Goal: Information Seeking & Learning: Learn about a topic

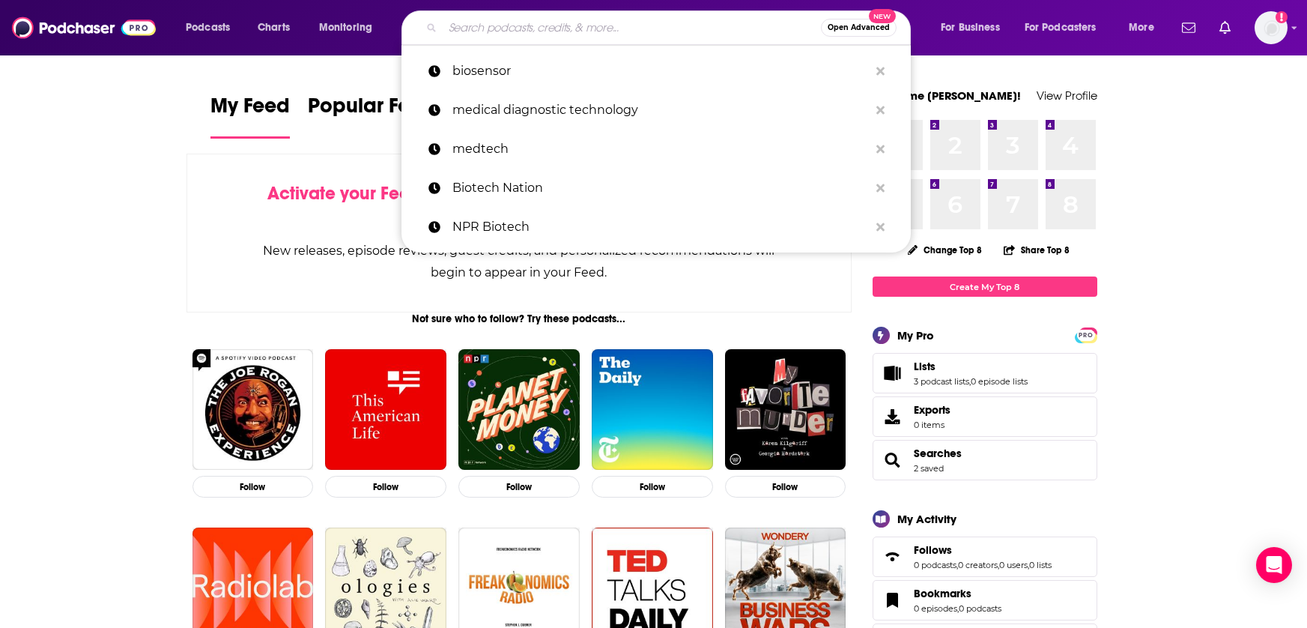
click at [605, 30] on input "Search podcasts, credits, & more..." at bounding box center [632, 28] width 378 height 24
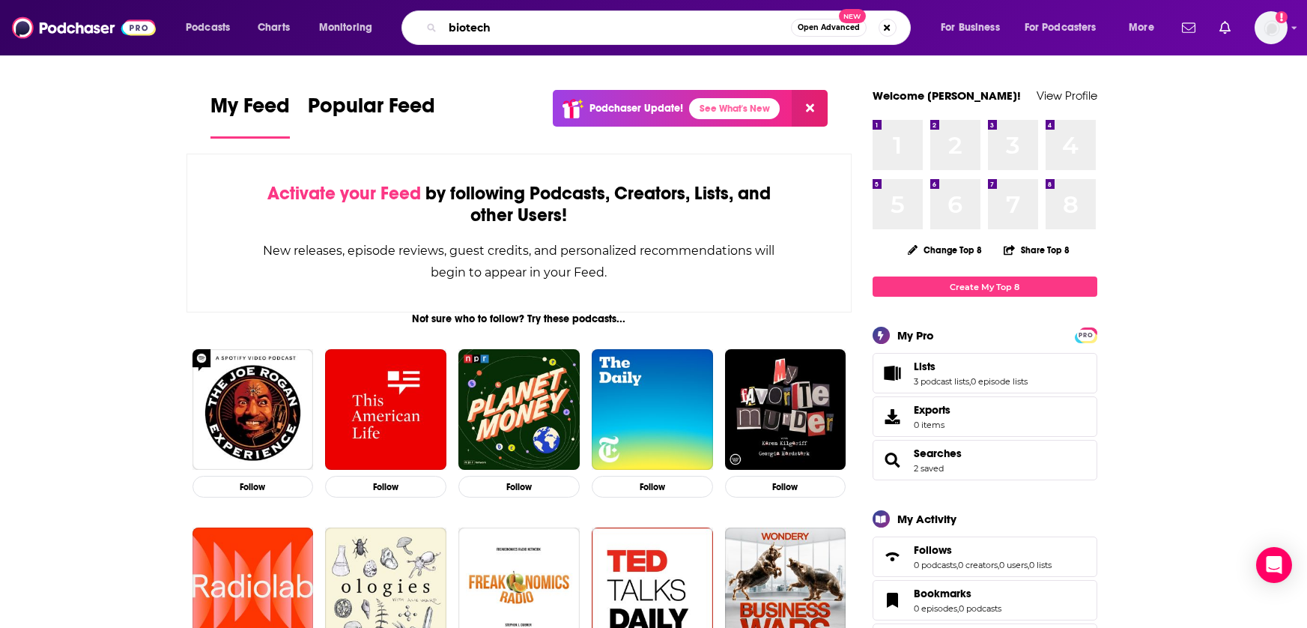
type input "biotech"
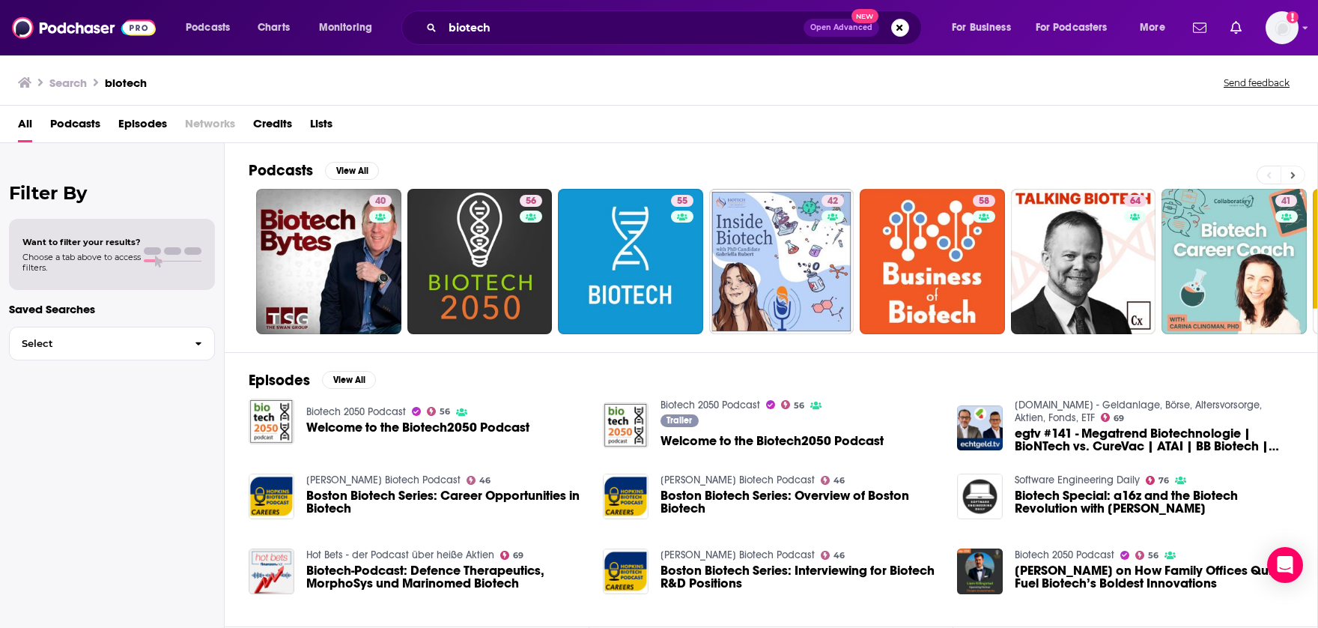
click at [1287, 178] on button at bounding box center [1293, 175] width 25 height 19
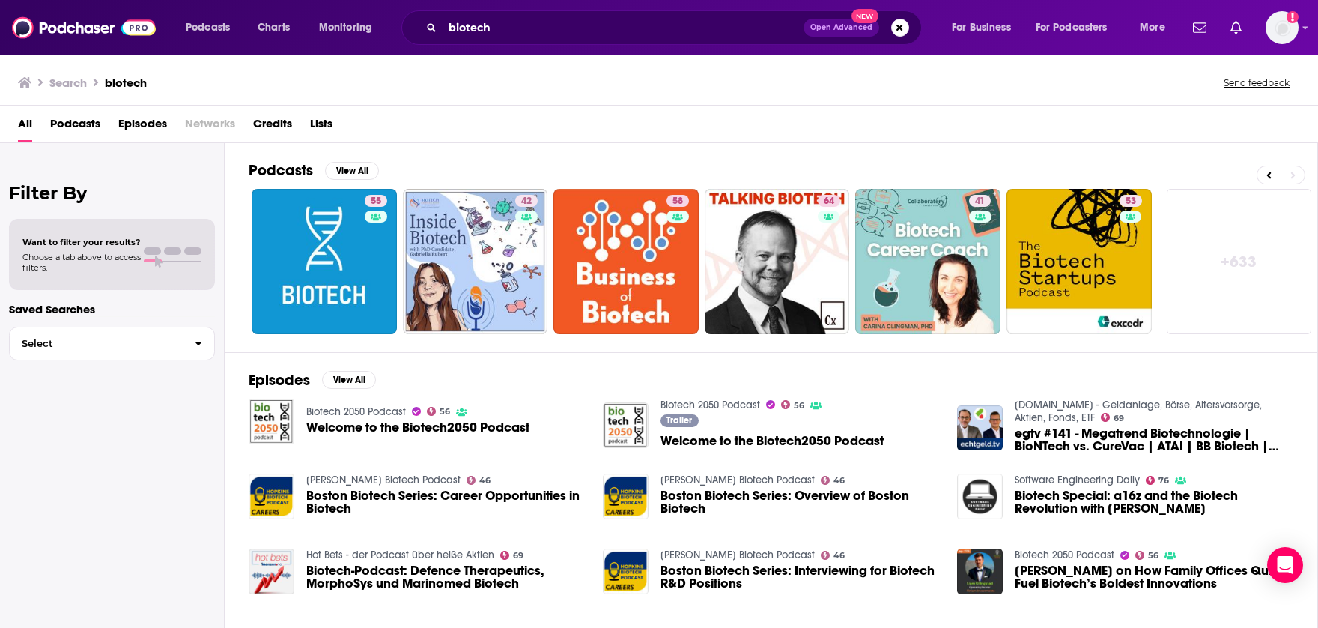
click at [1260, 237] on link "+ 633" at bounding box center [1239, 261] width 145 height 145
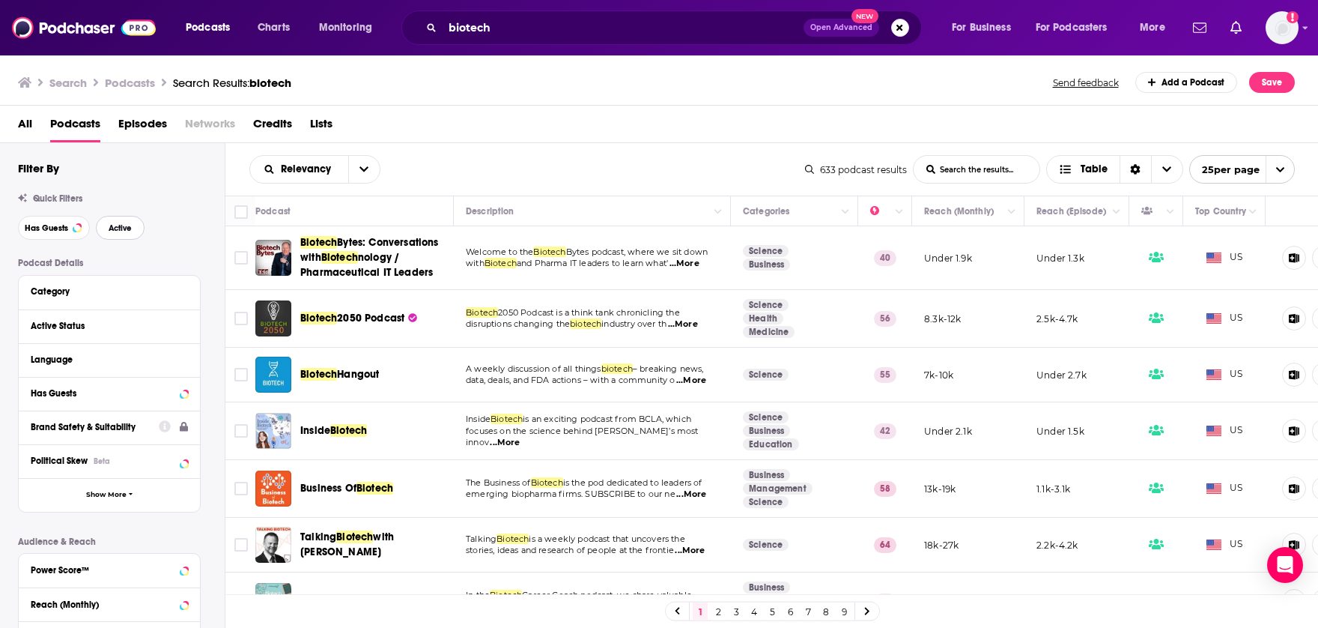
click at [131, 230] on span "Active" at bounding box center [120, 228] width 23 height 8
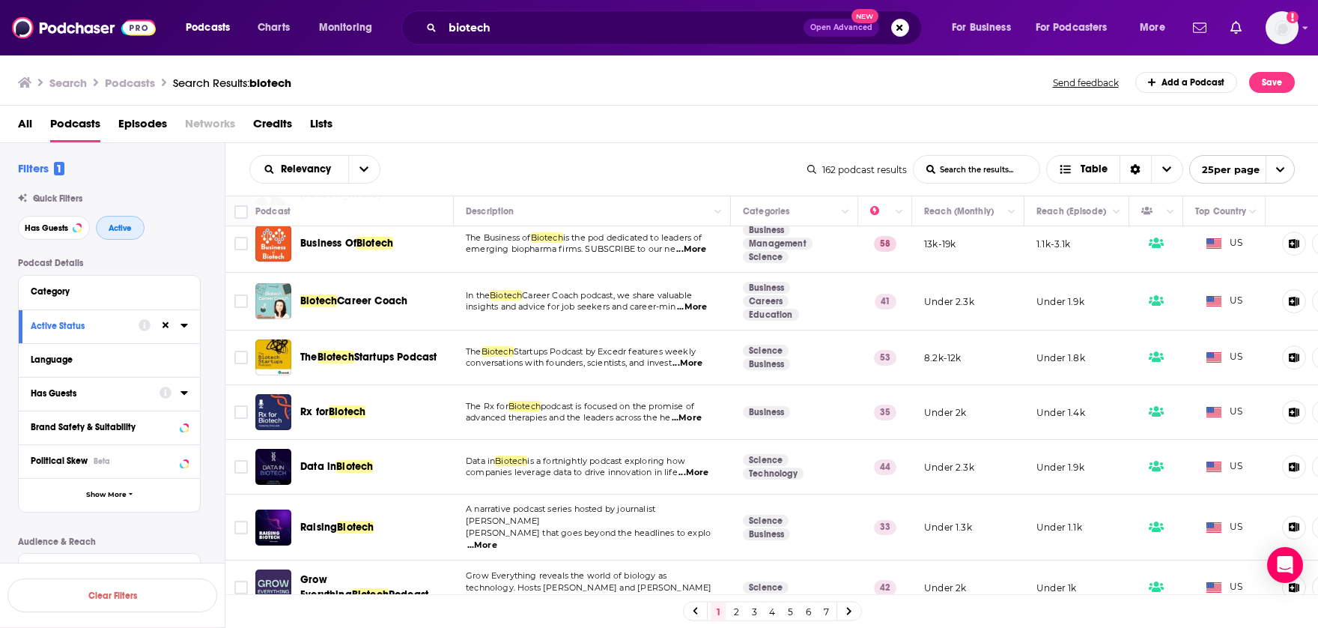
scroll to position [375, 0]
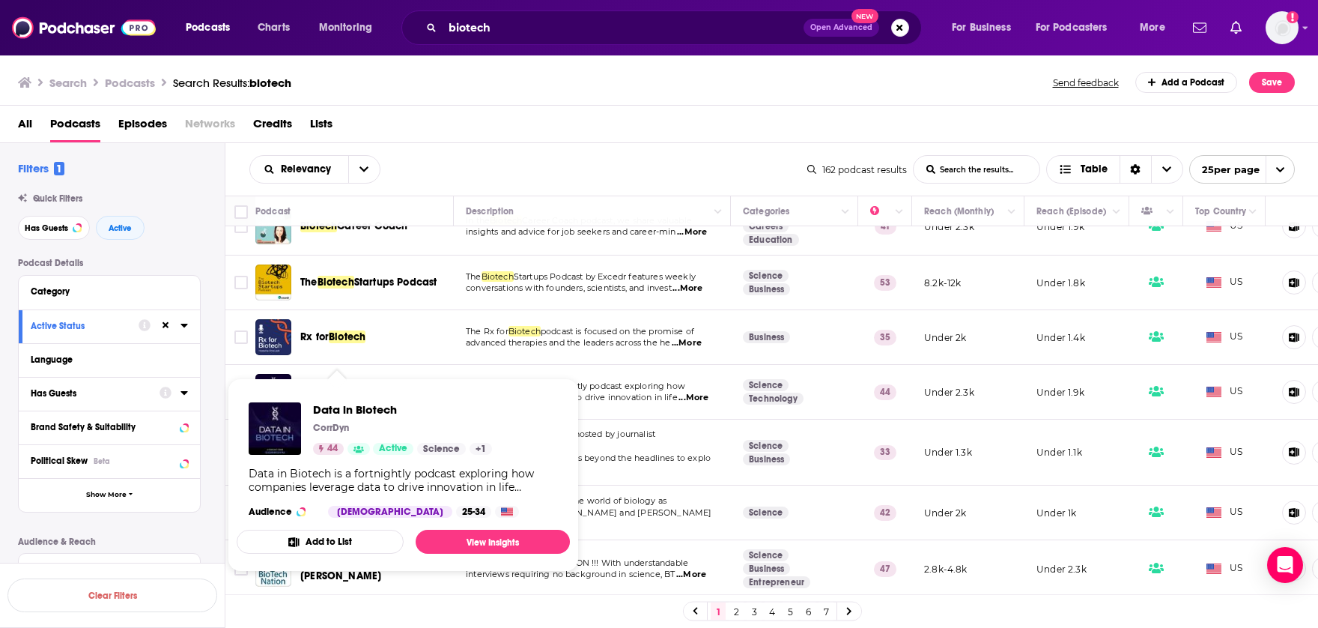
click at [548, 132] on div "All Podcasts Episodes Networks Credits Lists" at bounding box center [662, 127] width 1289 height 31
drag, startPoint x: 351, startPoint y: 392, endPoint x: 703, endPoint y: 119, distance: 444.7
click at [720, 104] on div "Search Podcasts Search Results: biotech Send feedback Add a Podcast Save" at bounding box center [659, 80] width 1319 height 52
click at [413, 357] on td "Rx for Biotech" at bounding box center [354, 337] width 199 height 55
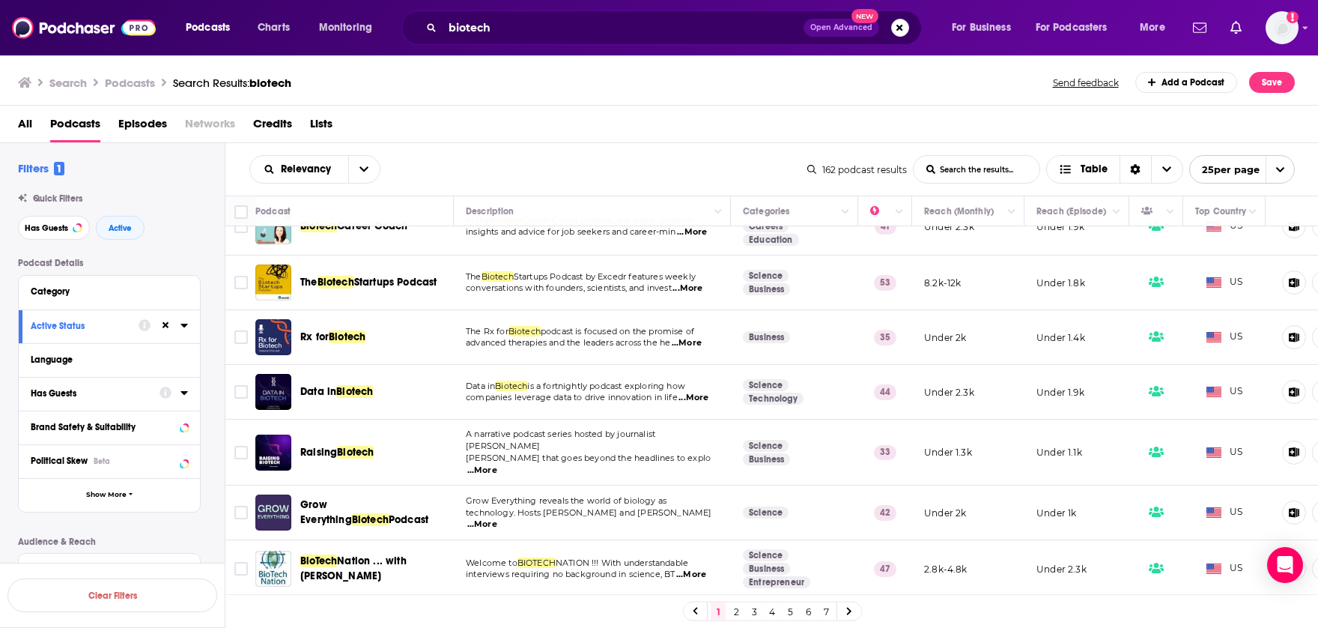
click at [360, 388] on span "Biotech" at bounding box center [354, 391] width 37 height 13
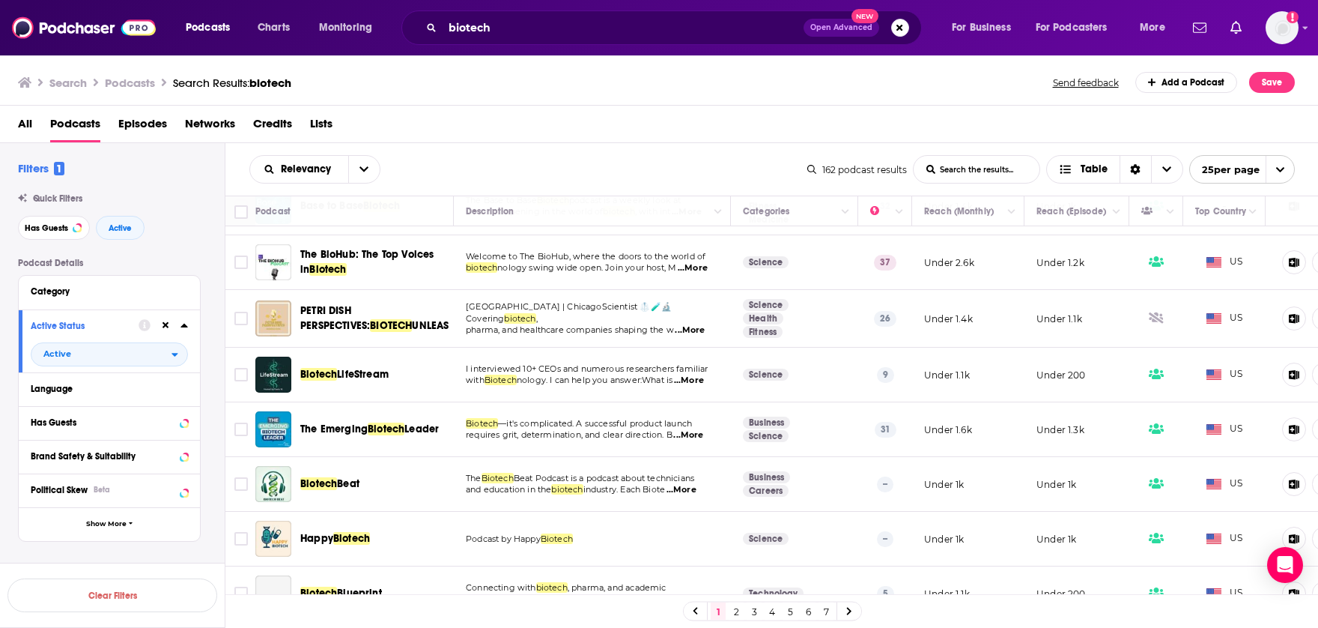
scroll to position [1045, 0]
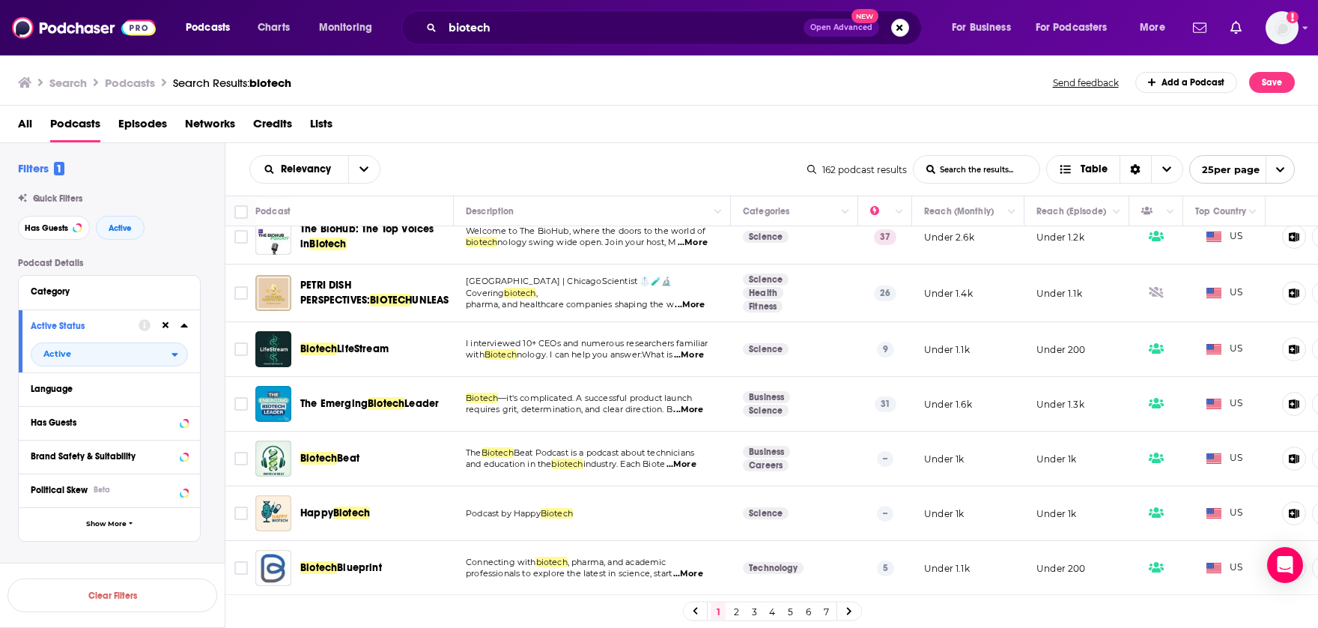
click at [736, 613] on link "2" at bounding box center [736, 611] width 15 height 18
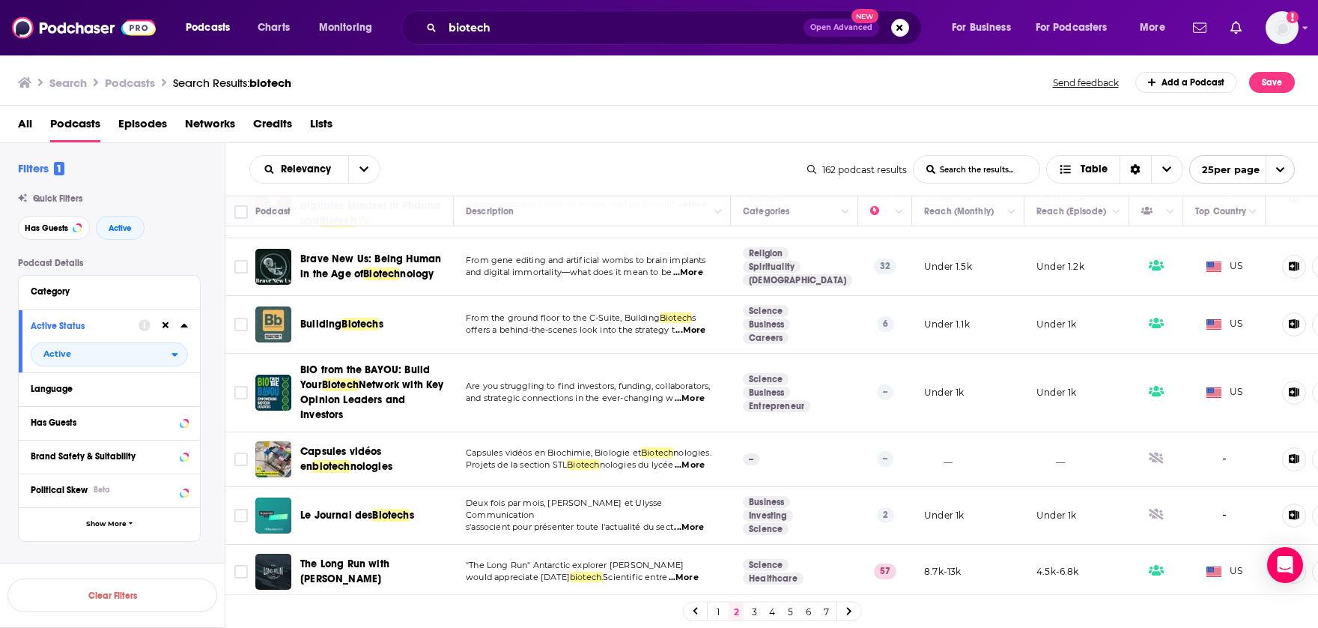
scroll to position [1049, 0]
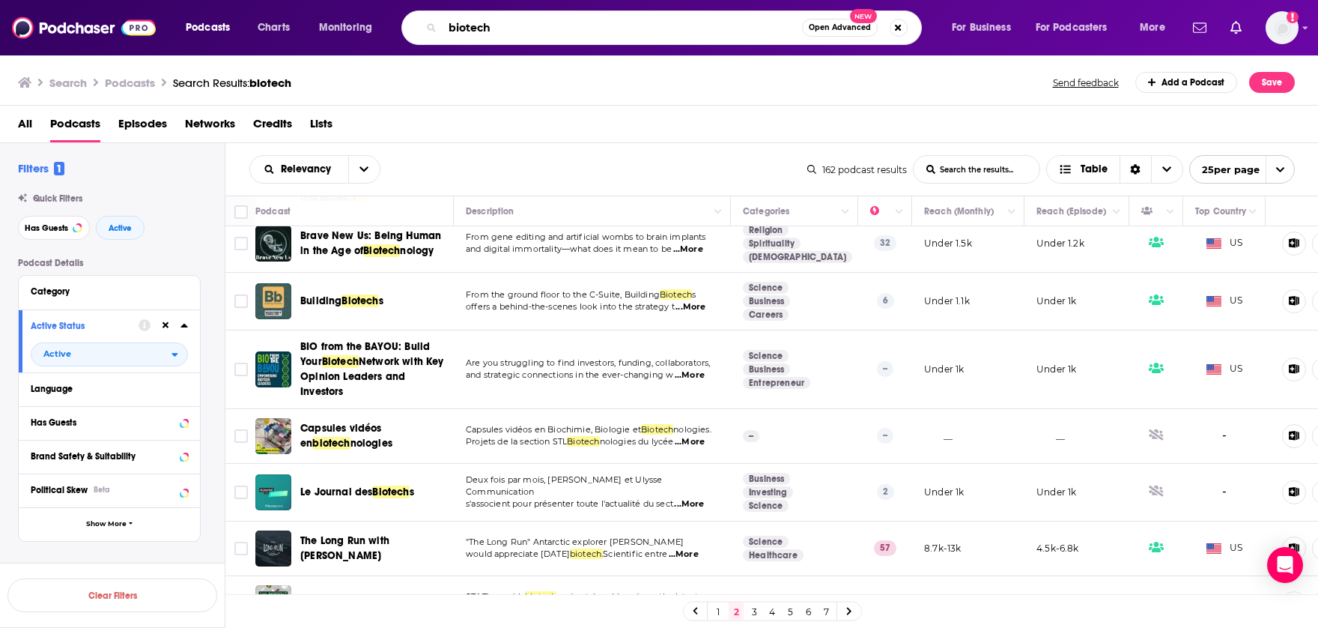
drag, startPoint x: 500, startPoint y: 31, endPoint x: 395, endPoint y: 15, distance: 106.9
click at [395, 15] on div "Podcasts Charts Monitoring biotech Open Advanced New For Business For Podcaster…" at bounding box center [677, 27] width 1005 height 34
type input "medtech"
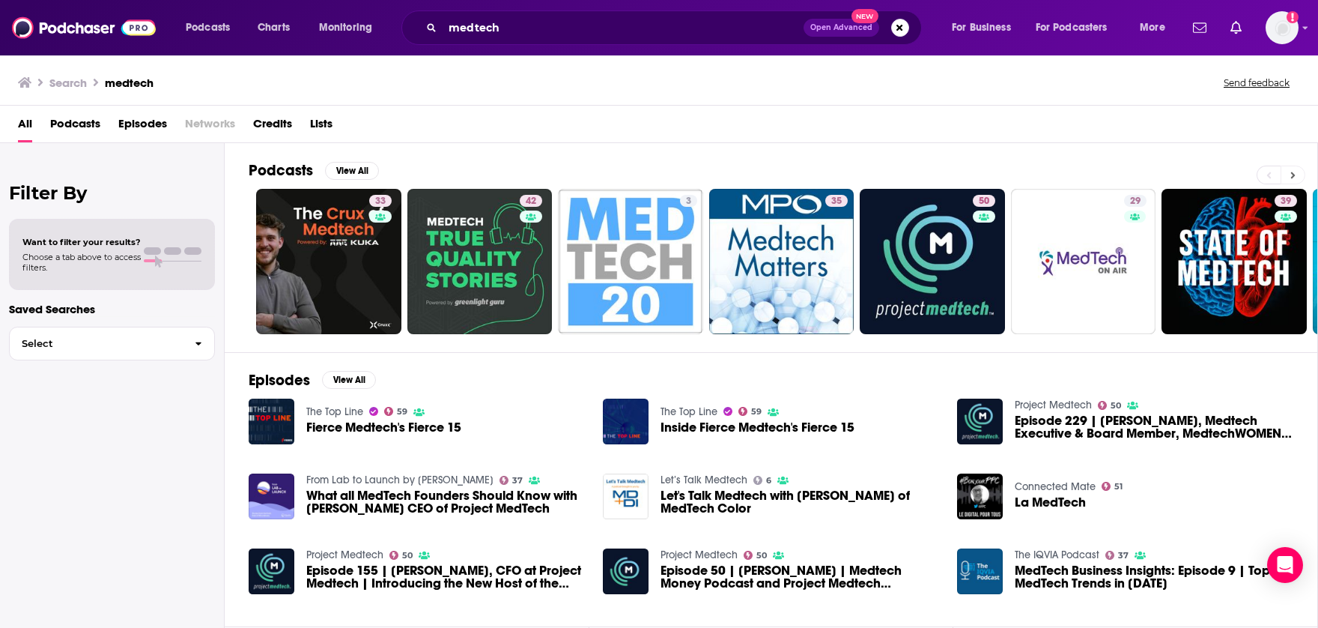
click at [1289, 177] on button at bounding box center [1293, 175] width 25 height 19
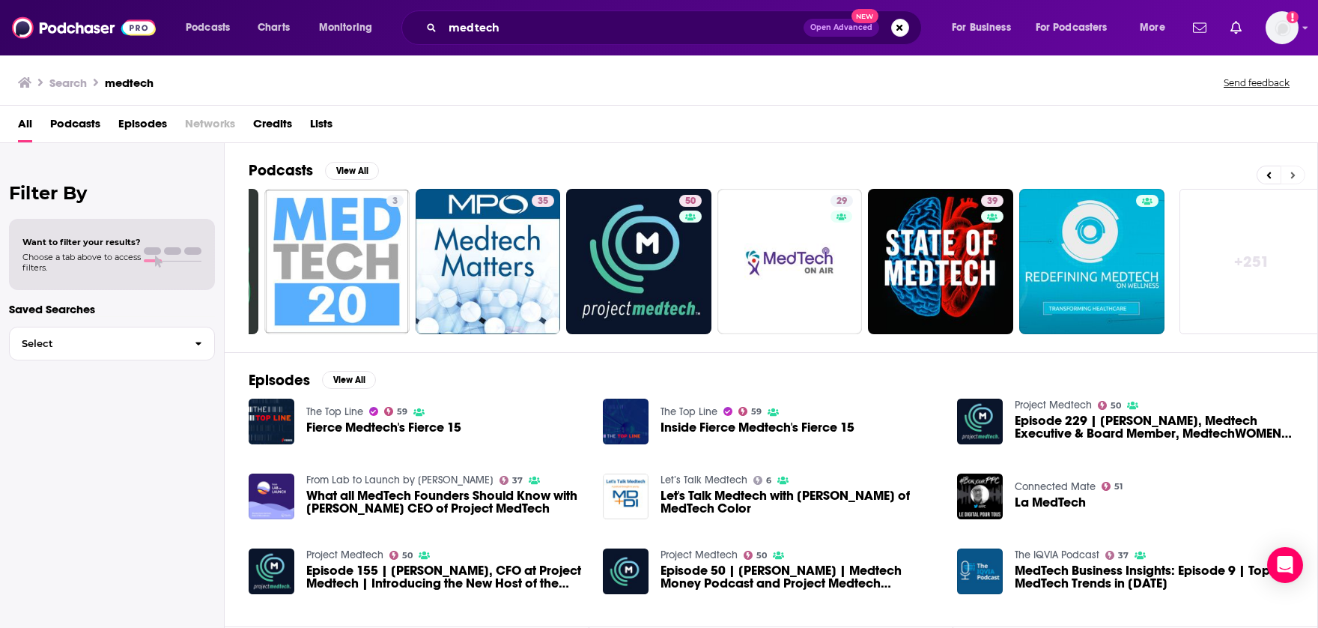
scroll to position [0, 306]
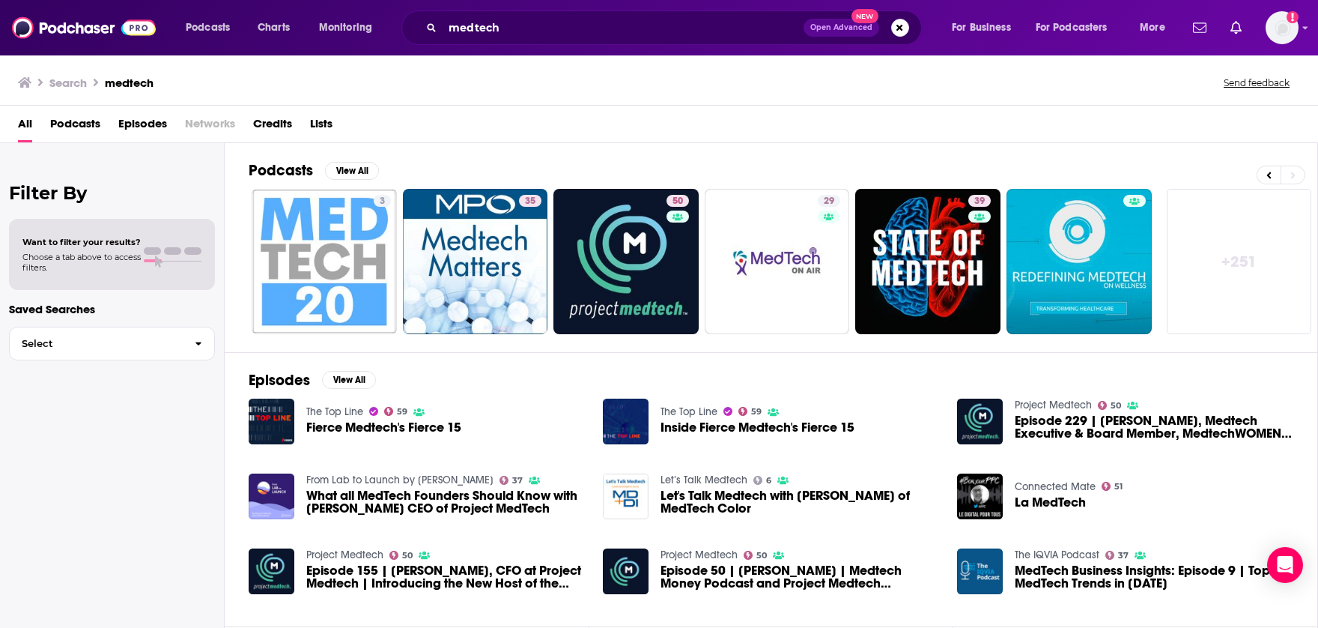
click at [1229, 264] on link "+ 251" at bounding box center [1239, 261] width 145 height 145
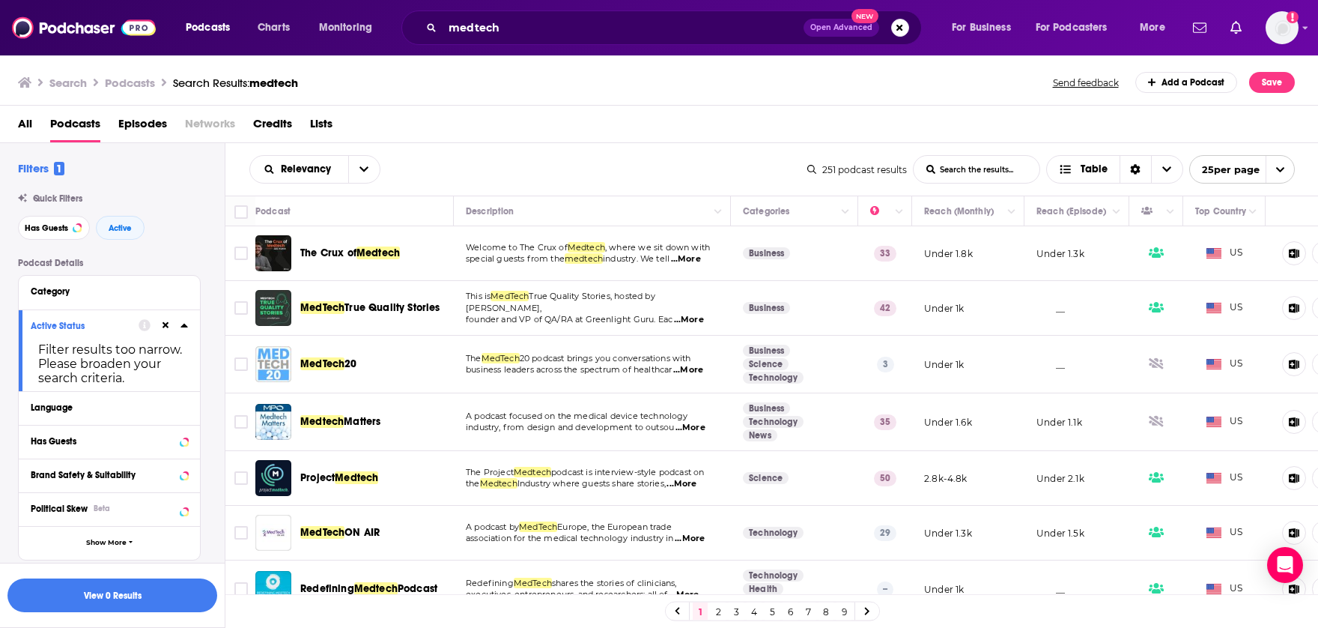
click at [332, 254] on span "The Crux of" at bounding box center [328, 252] width 56 height 13
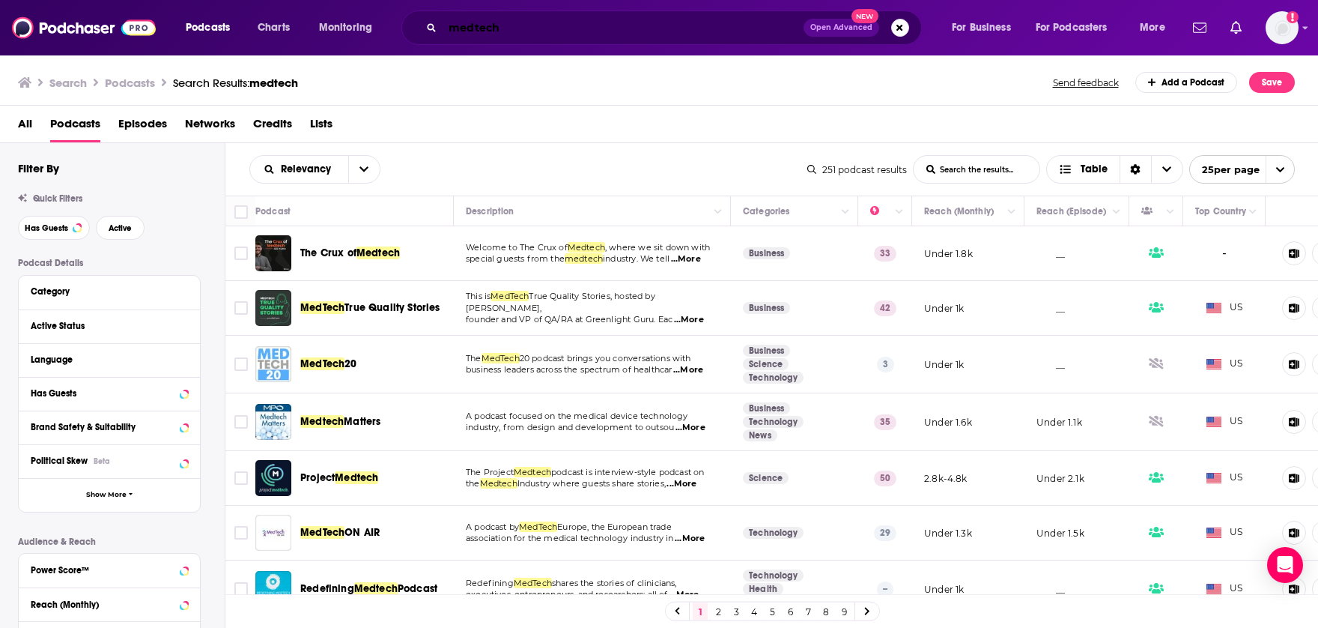
click at [546, 20] on input "medtech" at bounding box center [623, 28] width 361 height 24
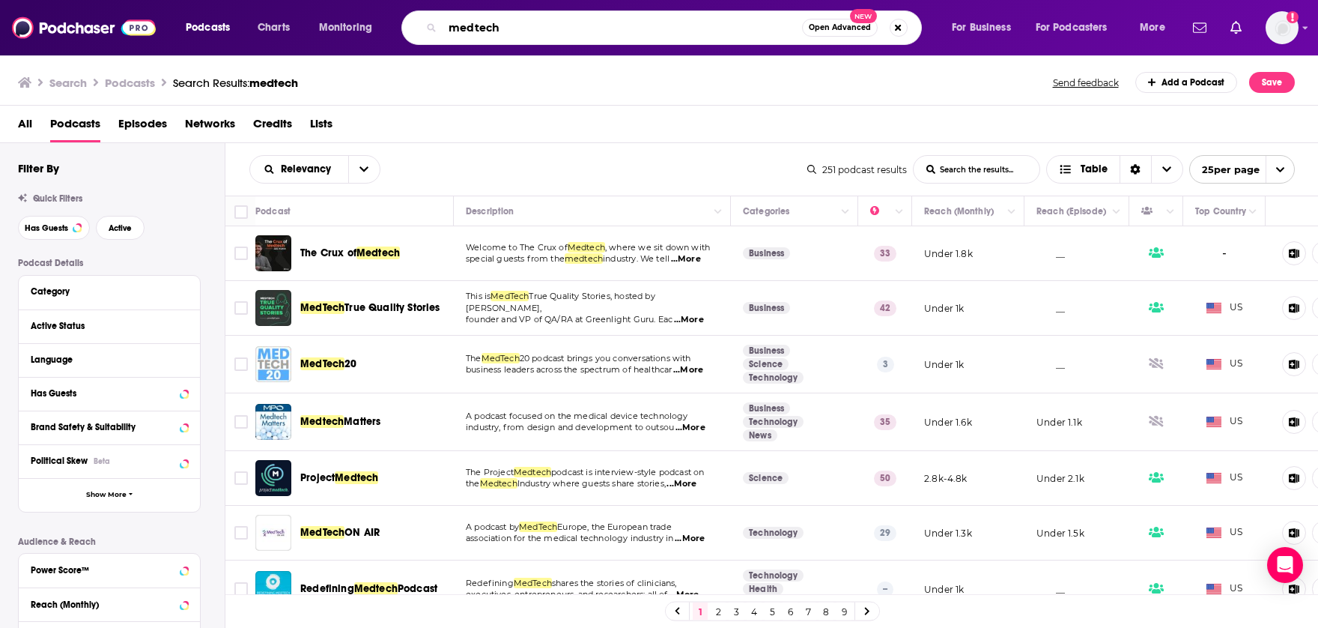
drag, startPoint x: 548, startPoint y: 25, endPoint x: 433, endPoint y: 31, distance: 115.5
click at [433, 31] on div "medtech Open Advanced New" at bounding box center [662, 27] width 521 height 34
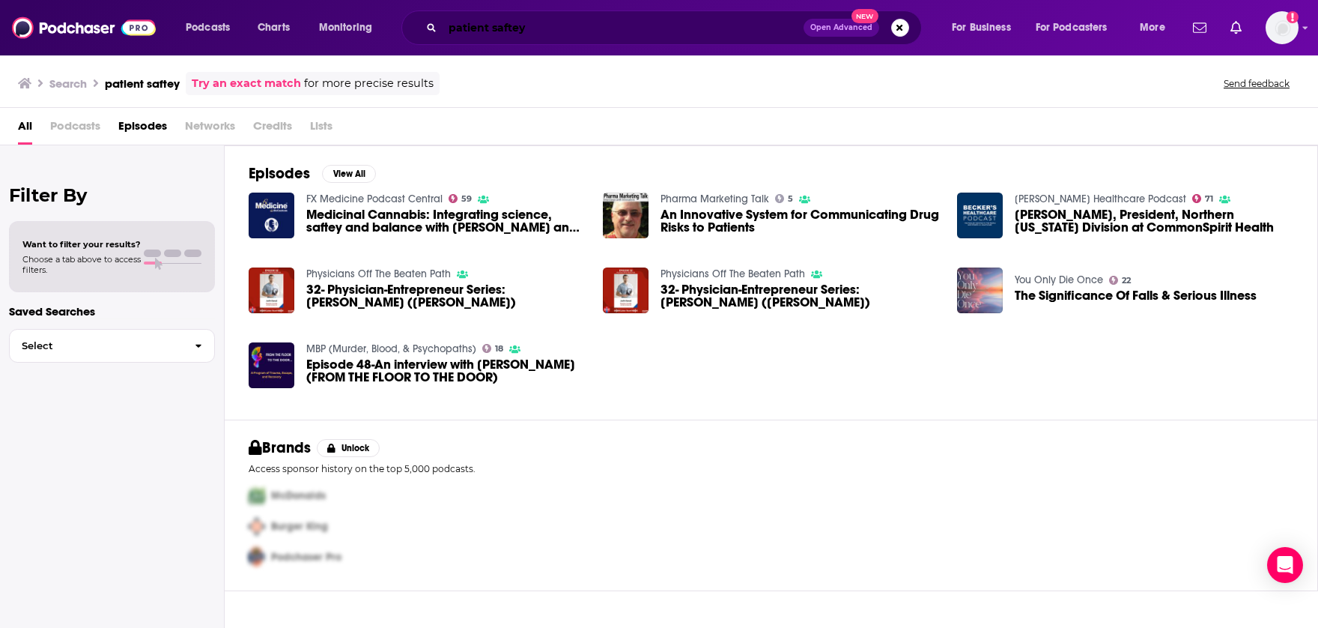
click at [554, 19] on input "patient saftey" at bounding box center [623, 28] width 361 height 24
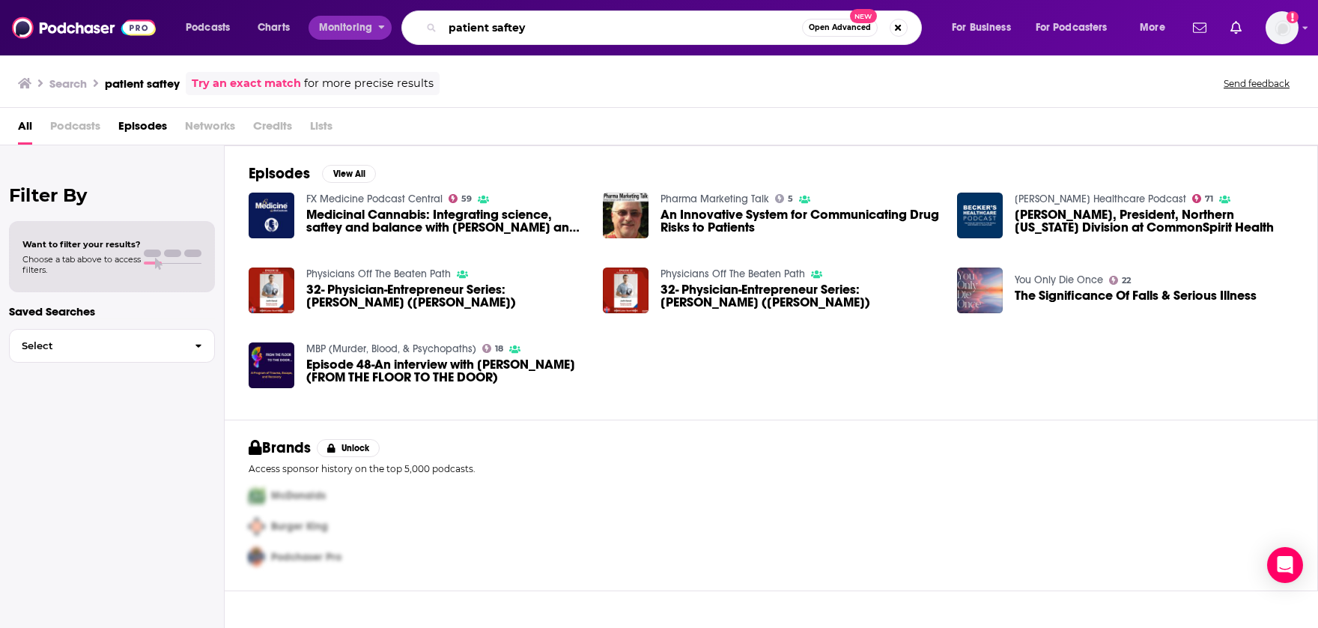
drag, startPoint x: 559, startPoint y: 24, endPoint x: 337, endPoint y: 24, distance: 221.7
click at [337, 24] on div "Podcasts Charts Monitoring patient saftey Open Advanced New For Business For Po…" at bounding box center [677, 27] width 1005 height 34
type input "hospital administration"
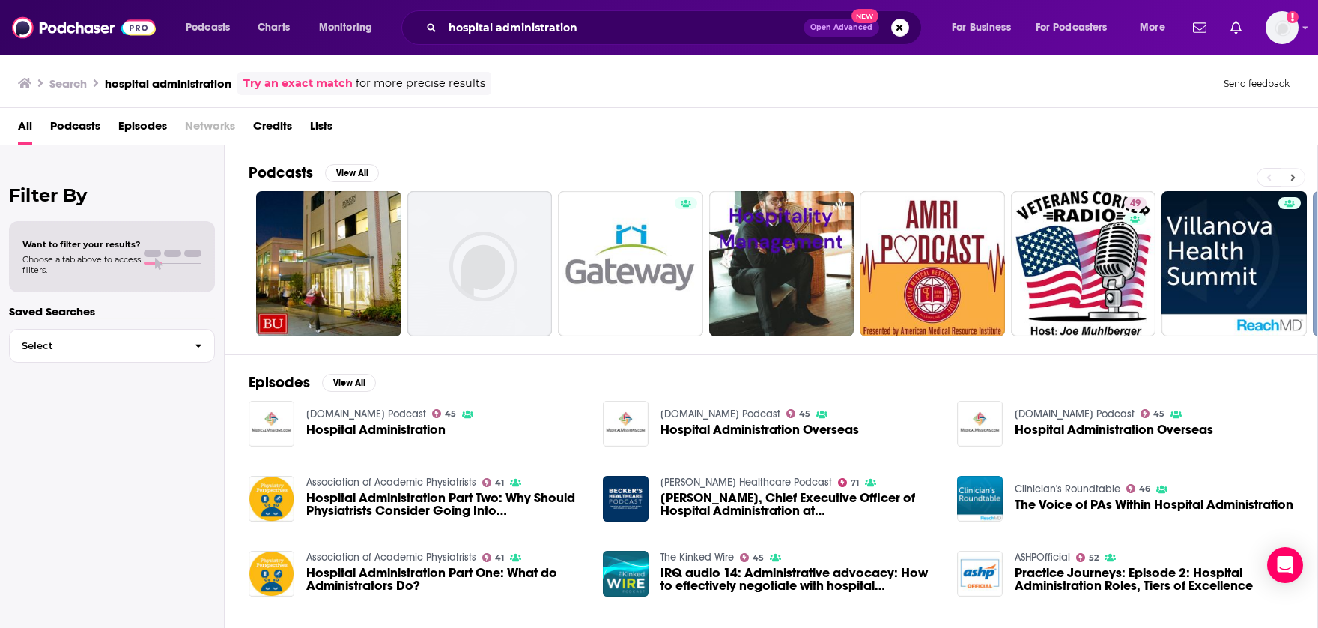
click at [1291, 177] on icon at bounding box center [1293, 177] width 5 height 10
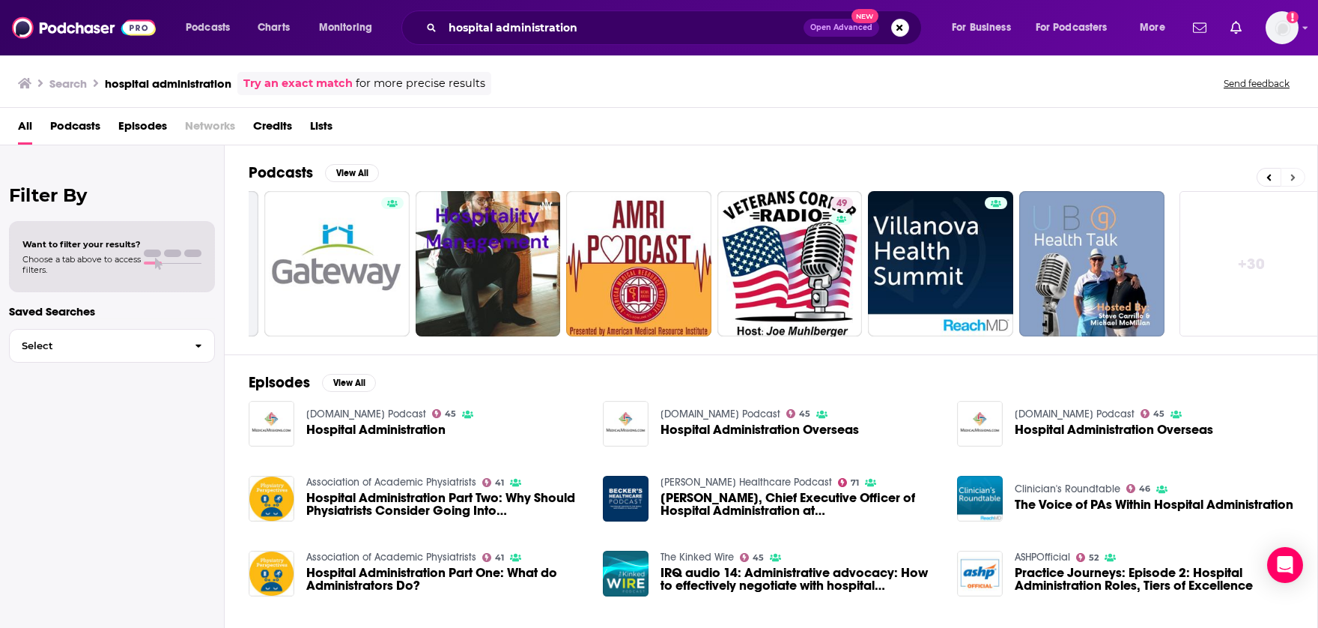
scroll to position [0, 306]
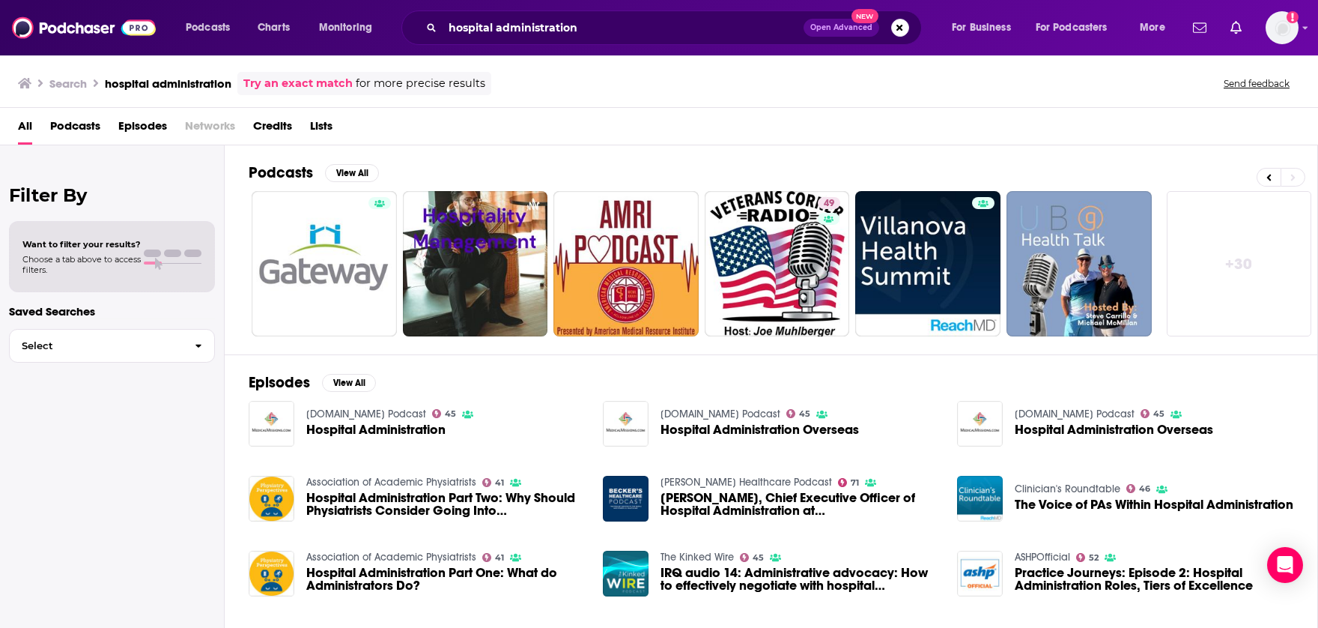
click at [1249, 252] on link "+ 30" at bounding box center [1239, 263] width 145 height 145
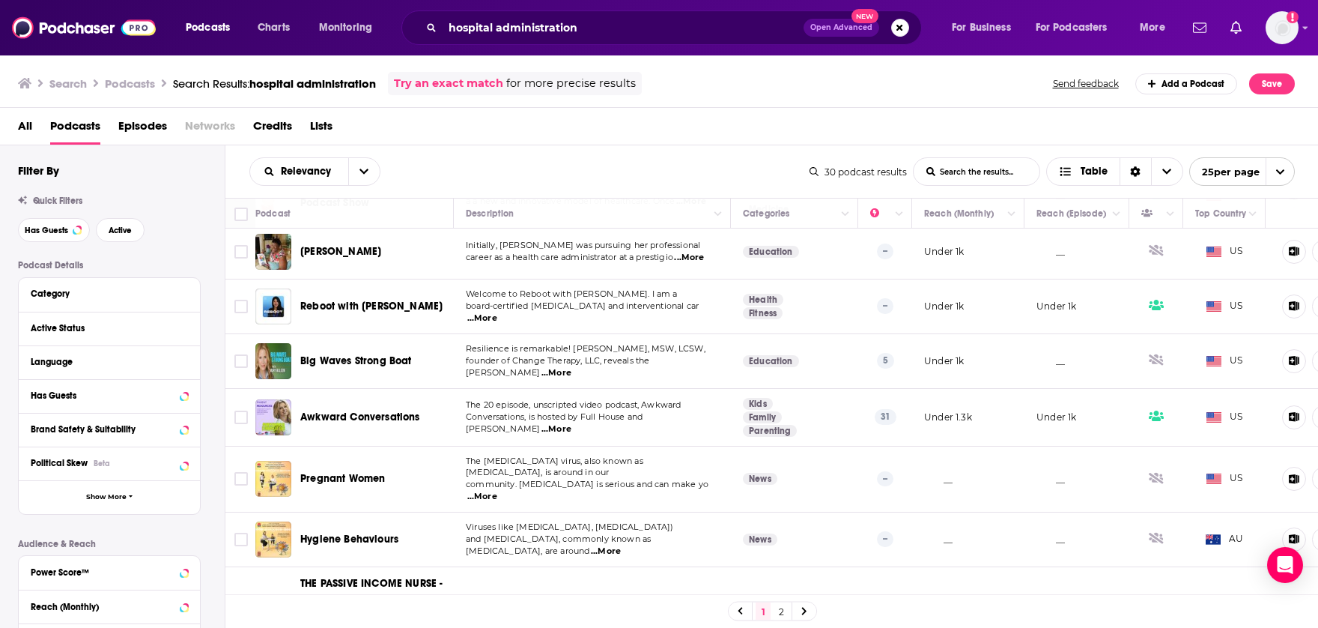
scroll to position [1144, 0]
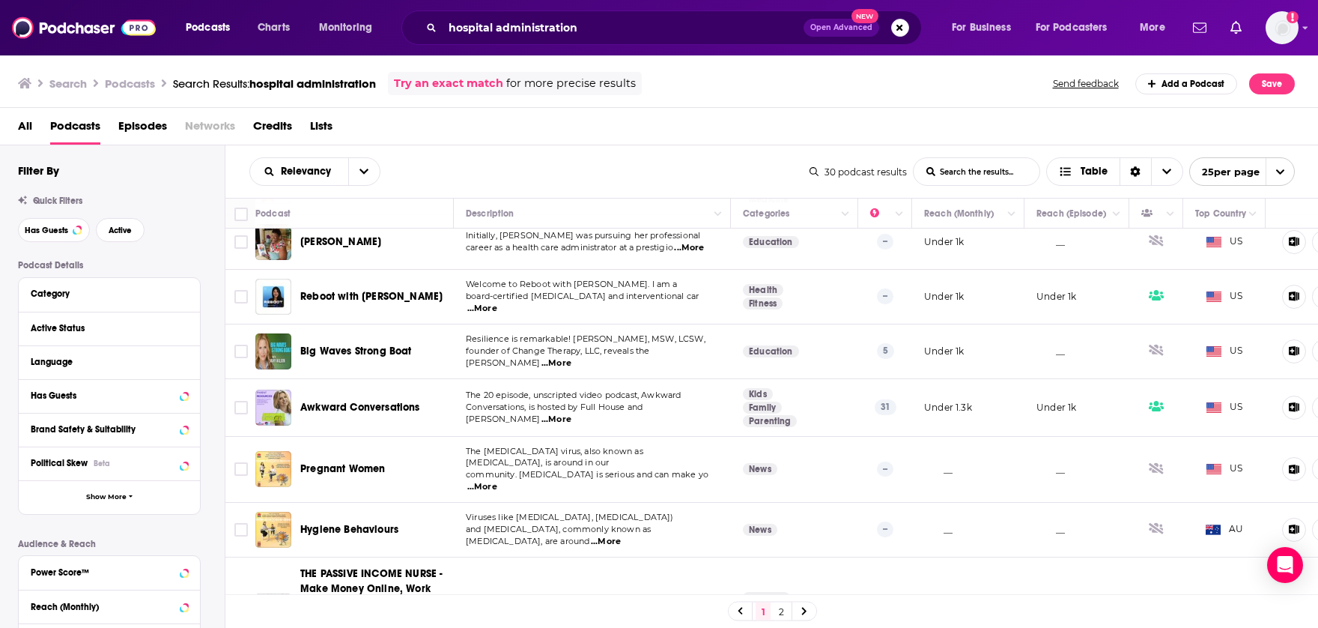
click at [777, 610] on link "2" at bounding box center [781, 611] width 15 height 18
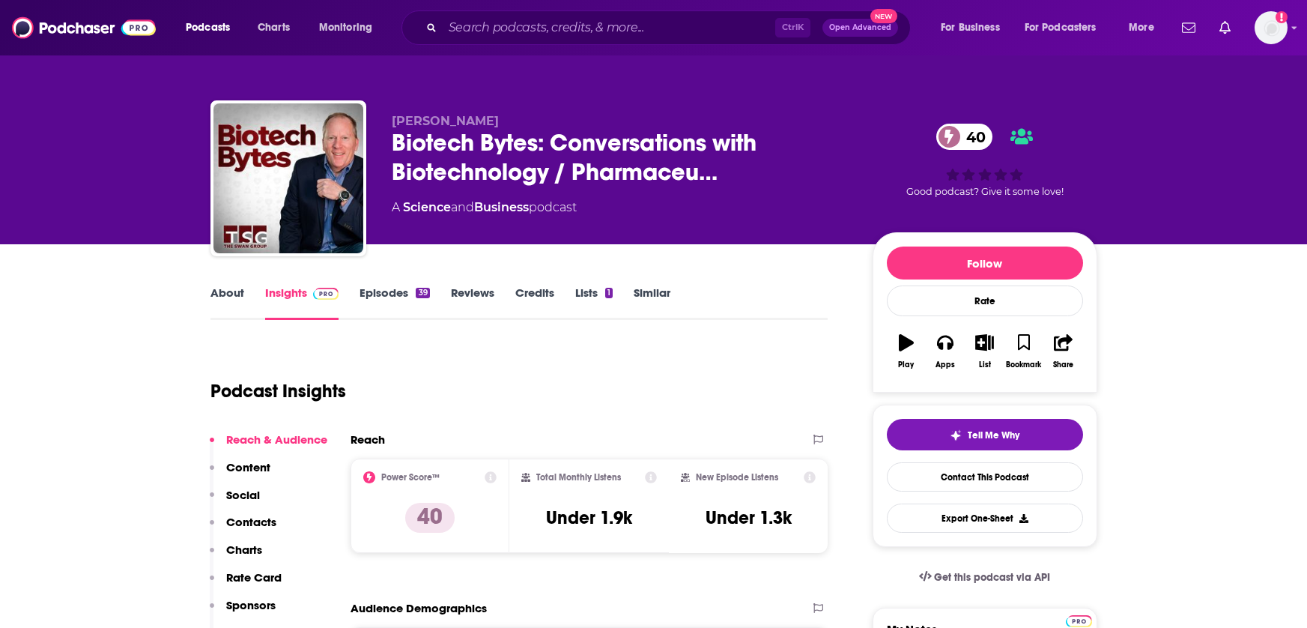
click at [384, 296] on link "Episodes 39" at bounding box center [395, 302] width 70 height 34
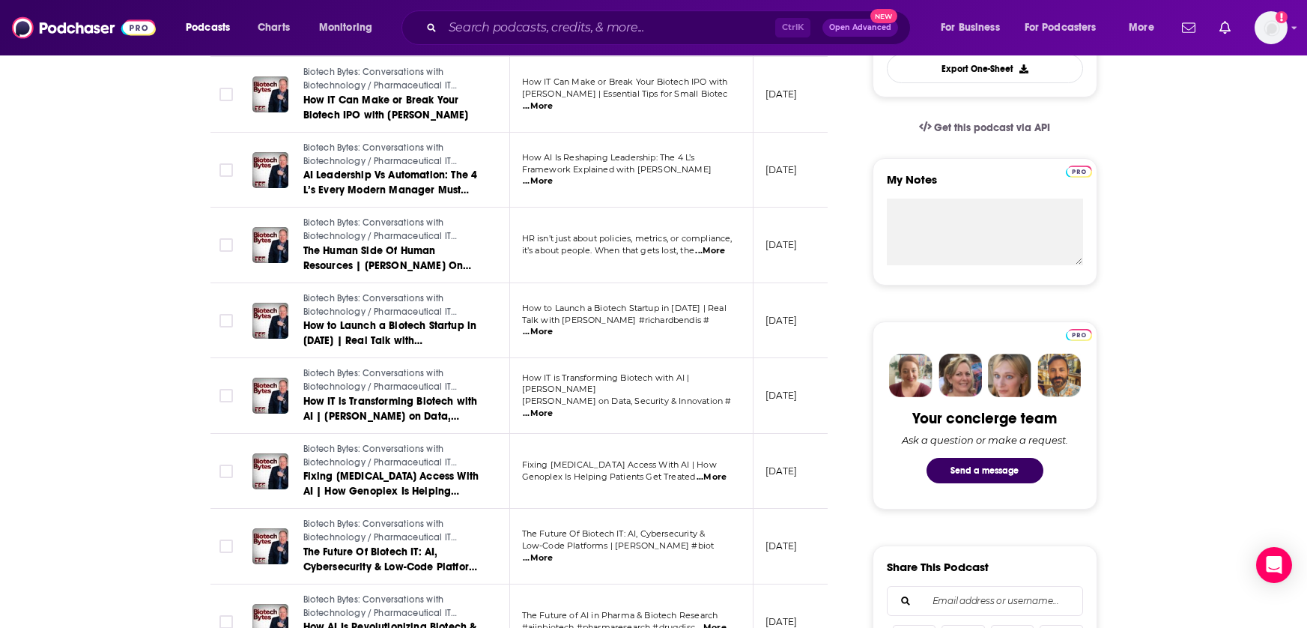
scroll to position [524, 0]
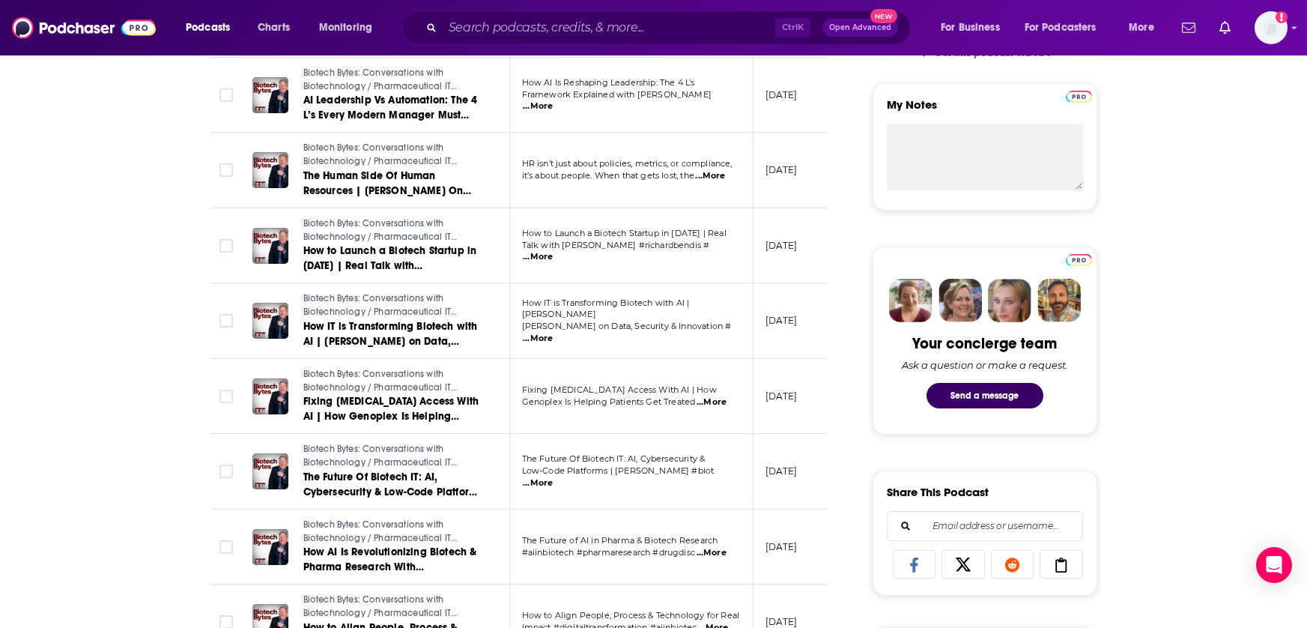
click at [553, 478] on span "...More" at bounding box center [538, 483] width 30 height 12
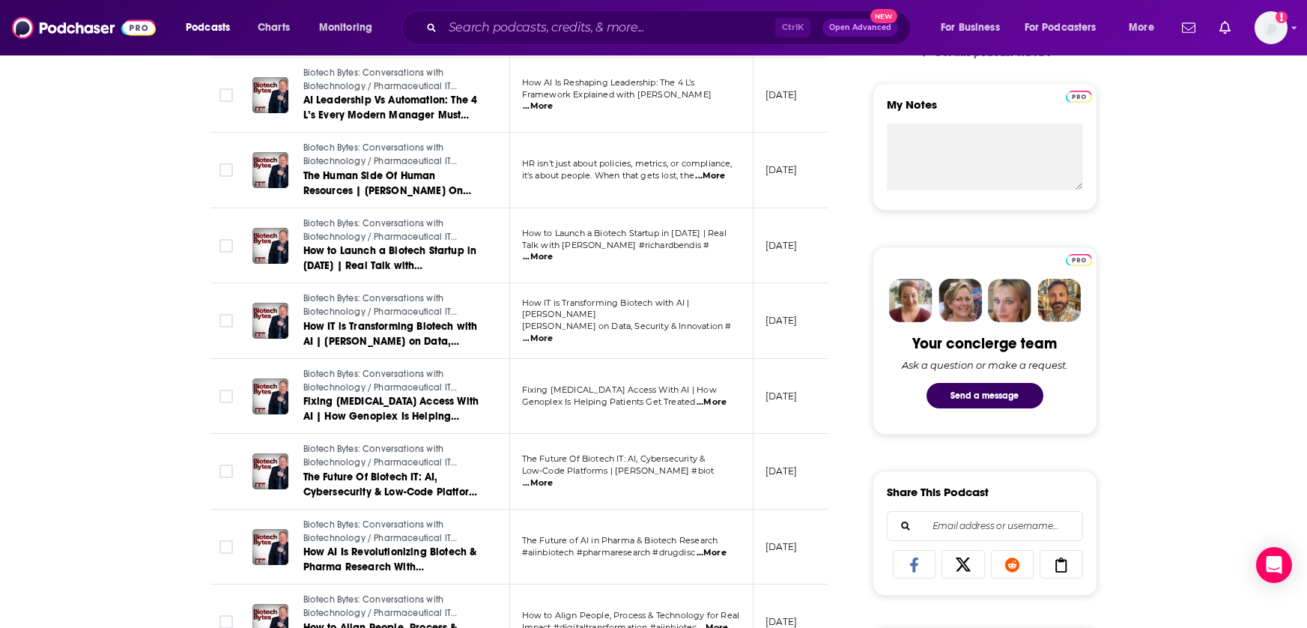
click at [553, 251] on span "...More" at bounding box center [538, 257] width 30 height 12
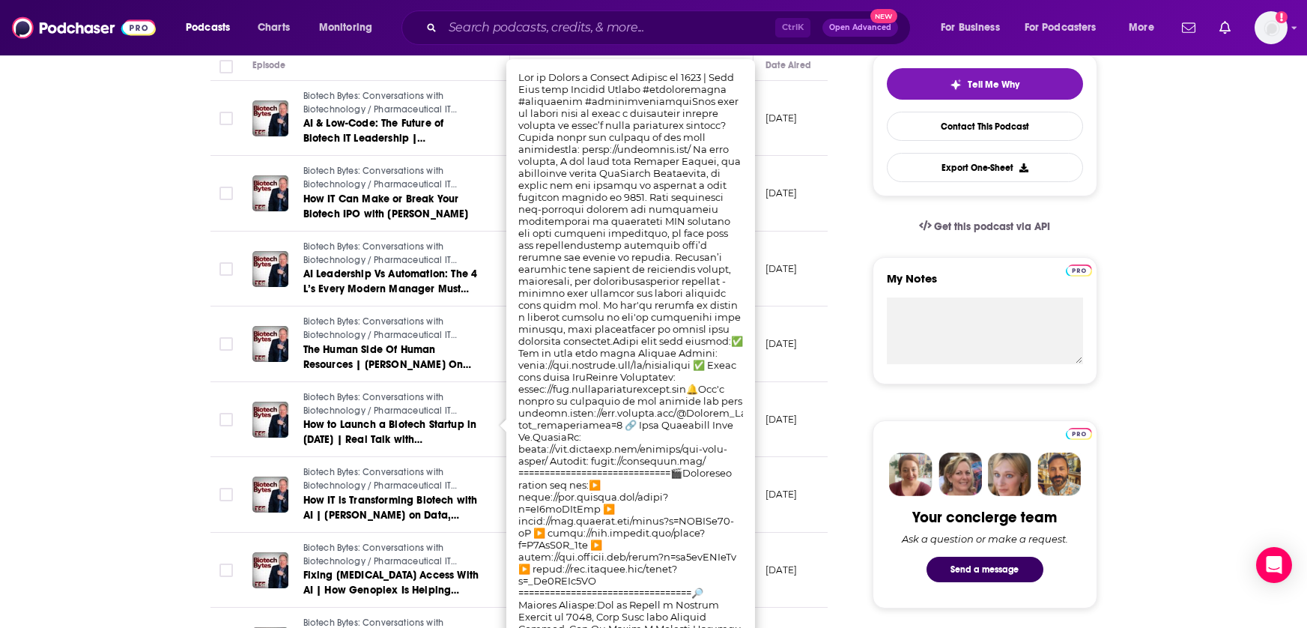
scroll to position [300, 0]
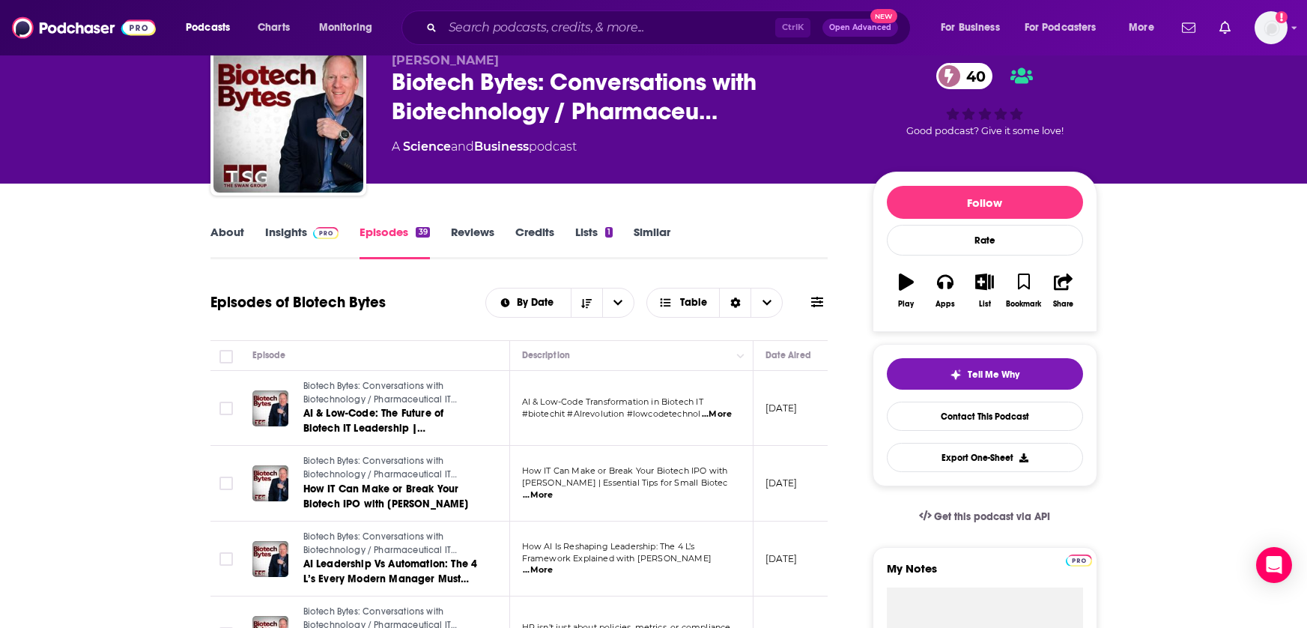
scroll to position [150, 0]
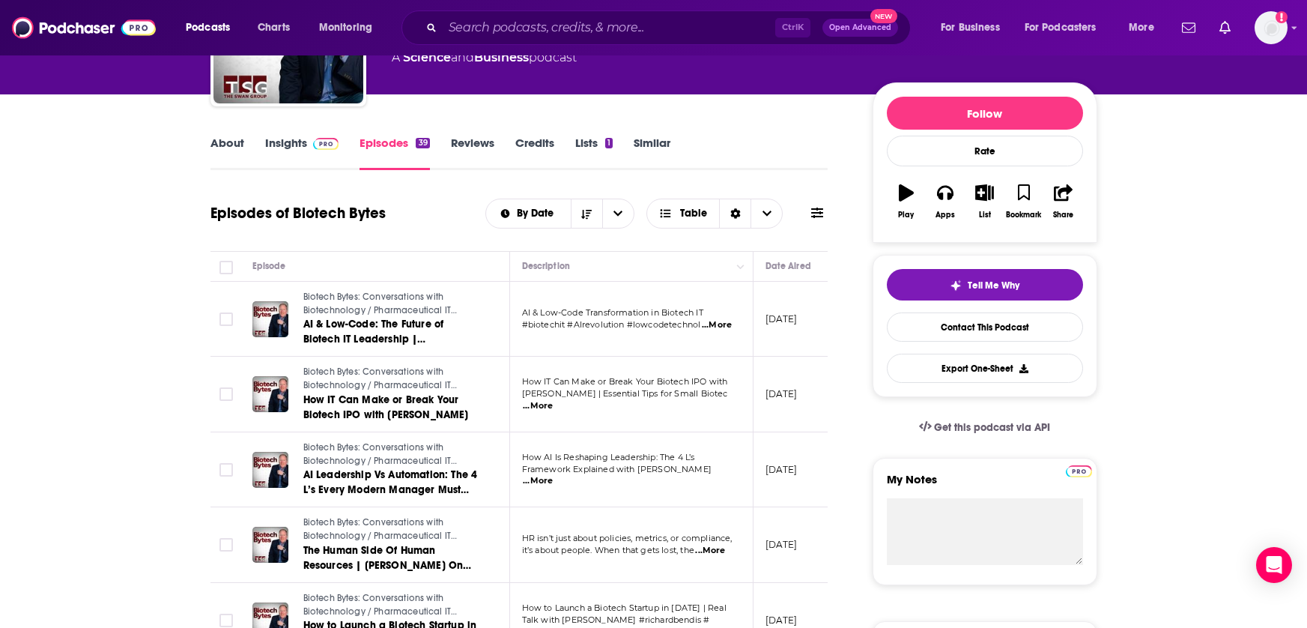
click at [733, 324] on p "#biotechit #AIrevolution #lowcodetechnol ...More" at bounding box center [631, 325] width 218 height 12
click at [730, 320] on span "...More" at bounding box center [717, 325] width 30 height 12
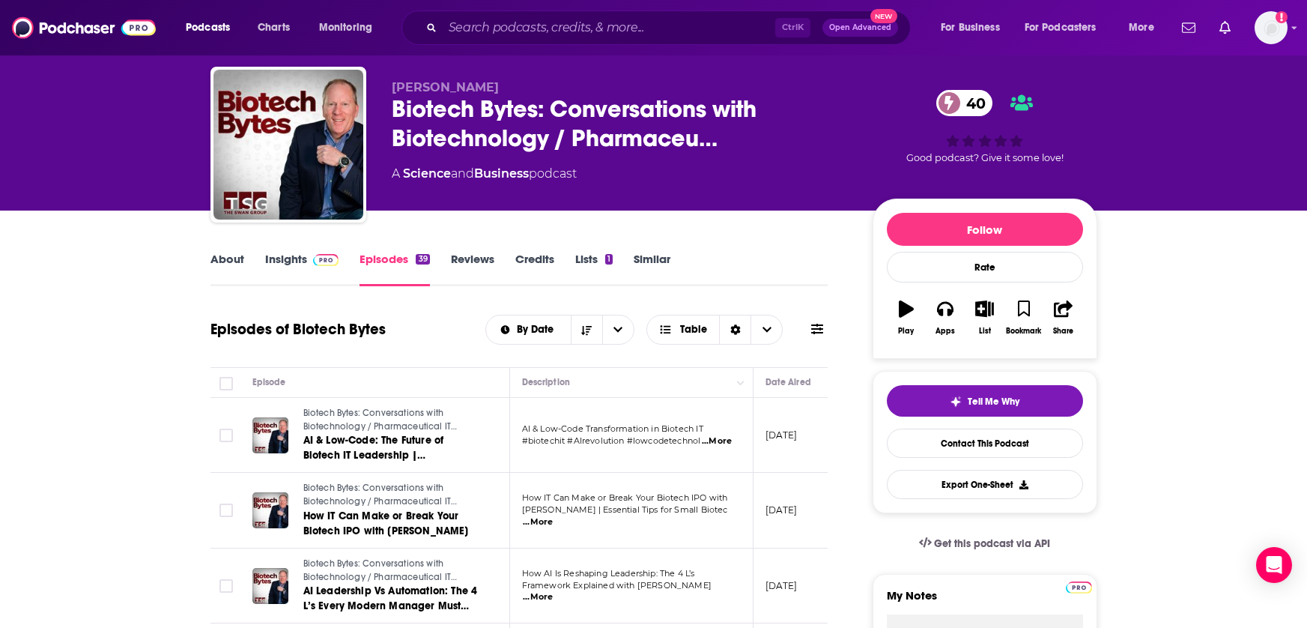
scroll to position [0, 0]
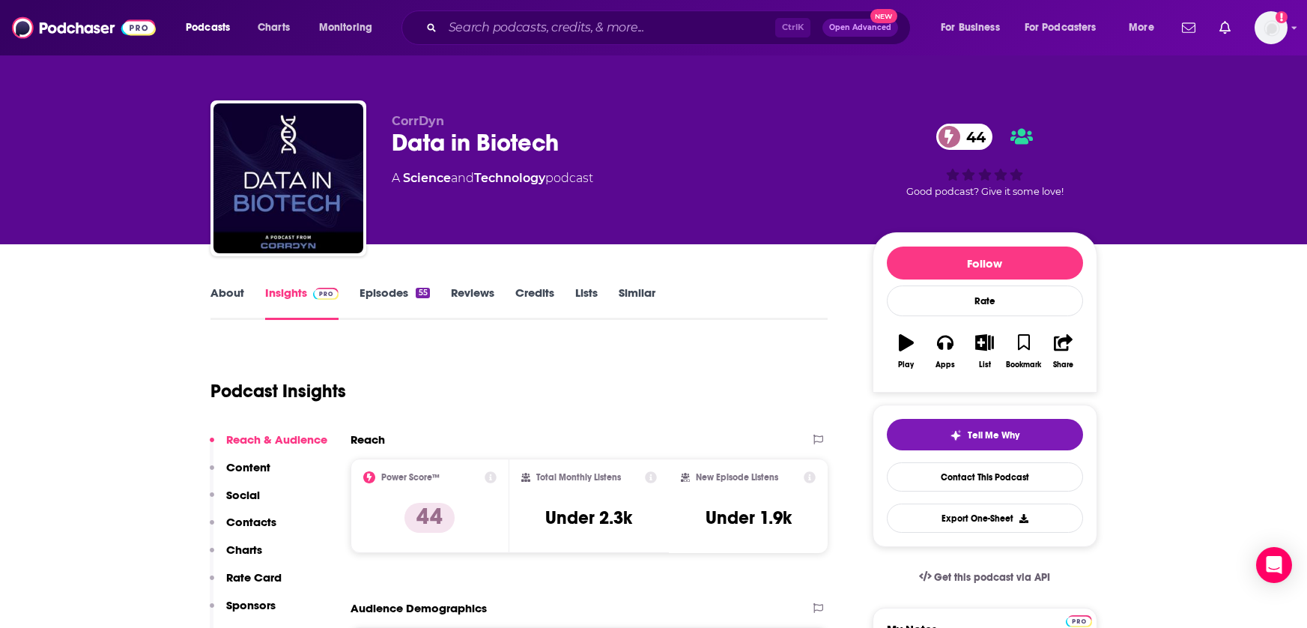
click at [397, 290] on link "Episodes 55" at bounding box center [395, 302] width 70 height 34
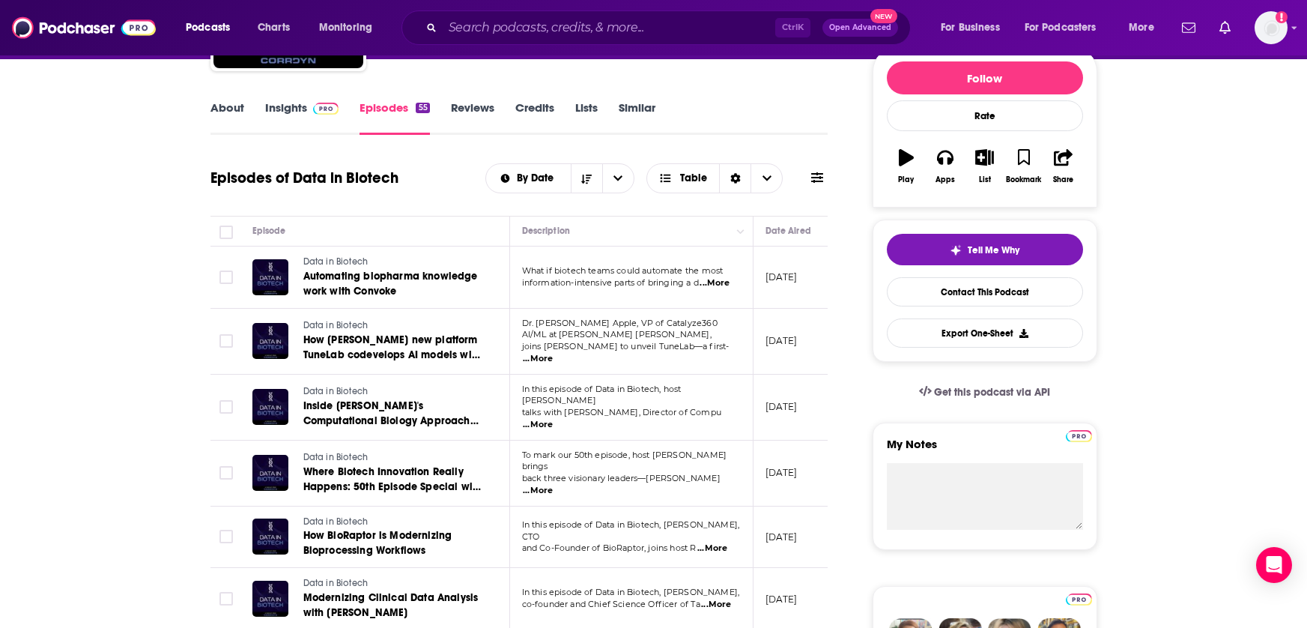
scroll to position [225, 0]
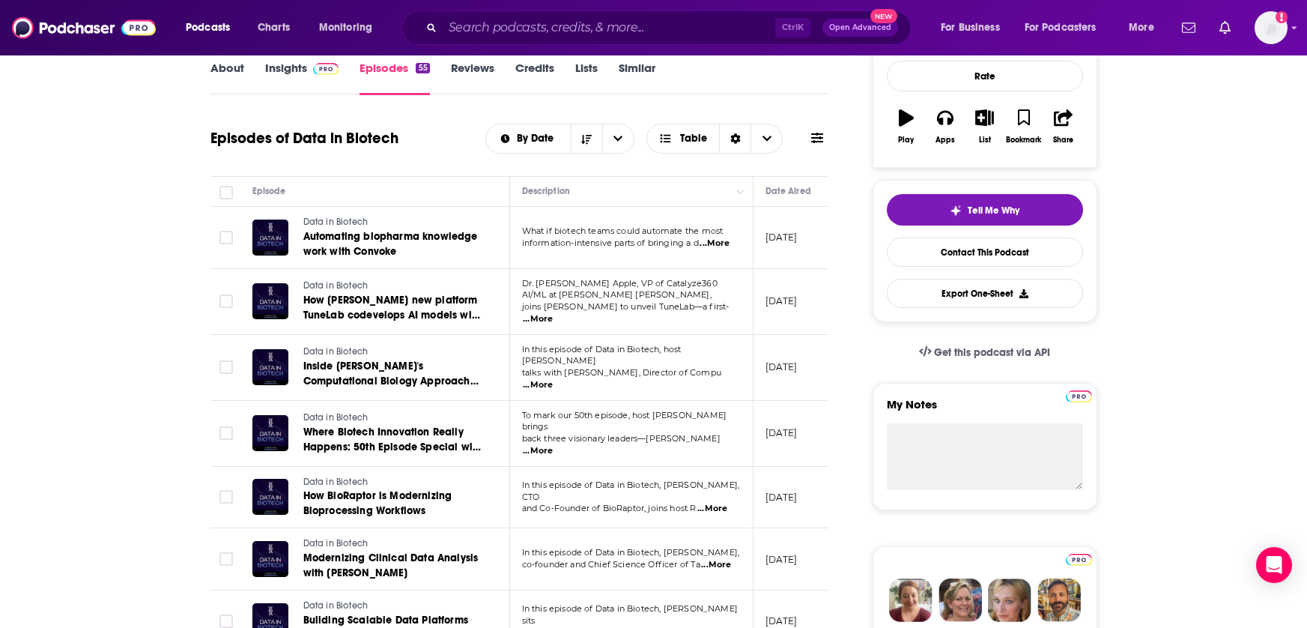
click at [727, 503] on span "...More" at bounding box center [712, 509] width 30 height 12
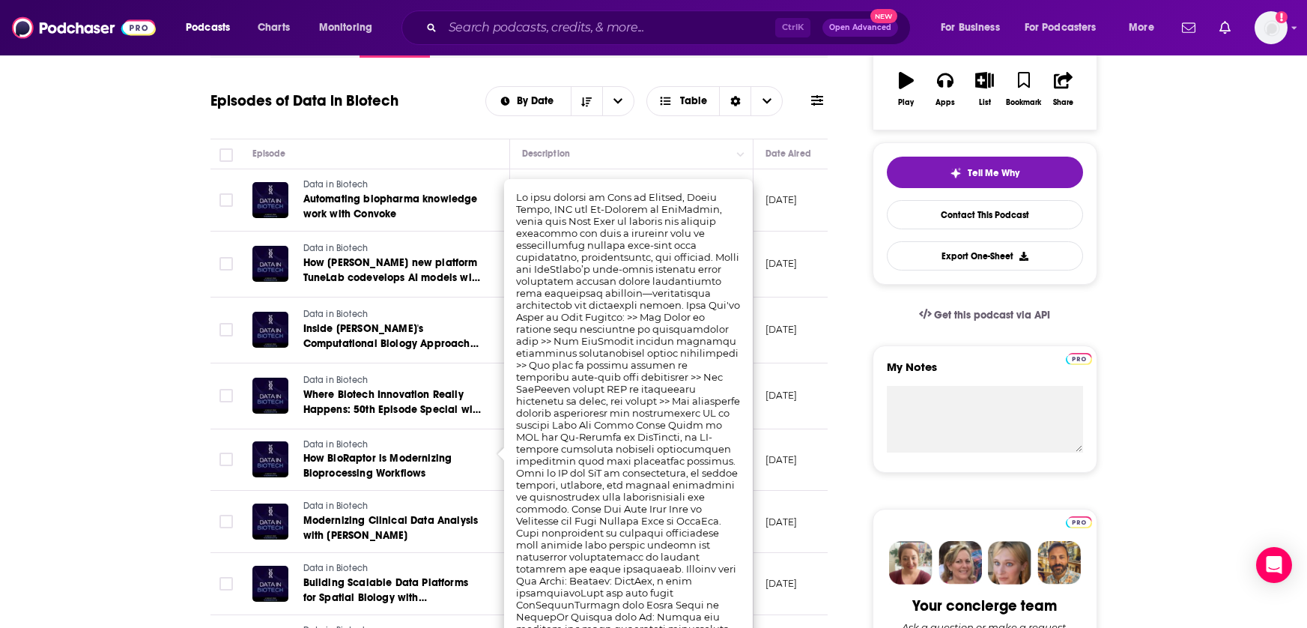
scroll to position [300, 0]
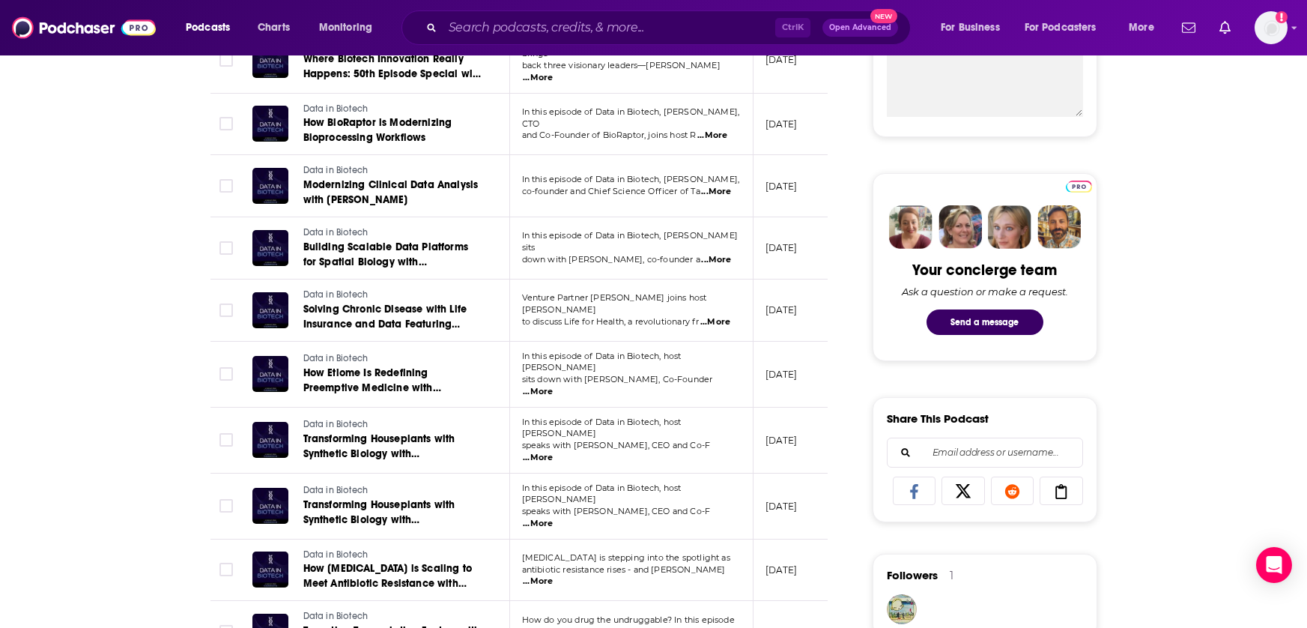
scroll to position [599, 0]
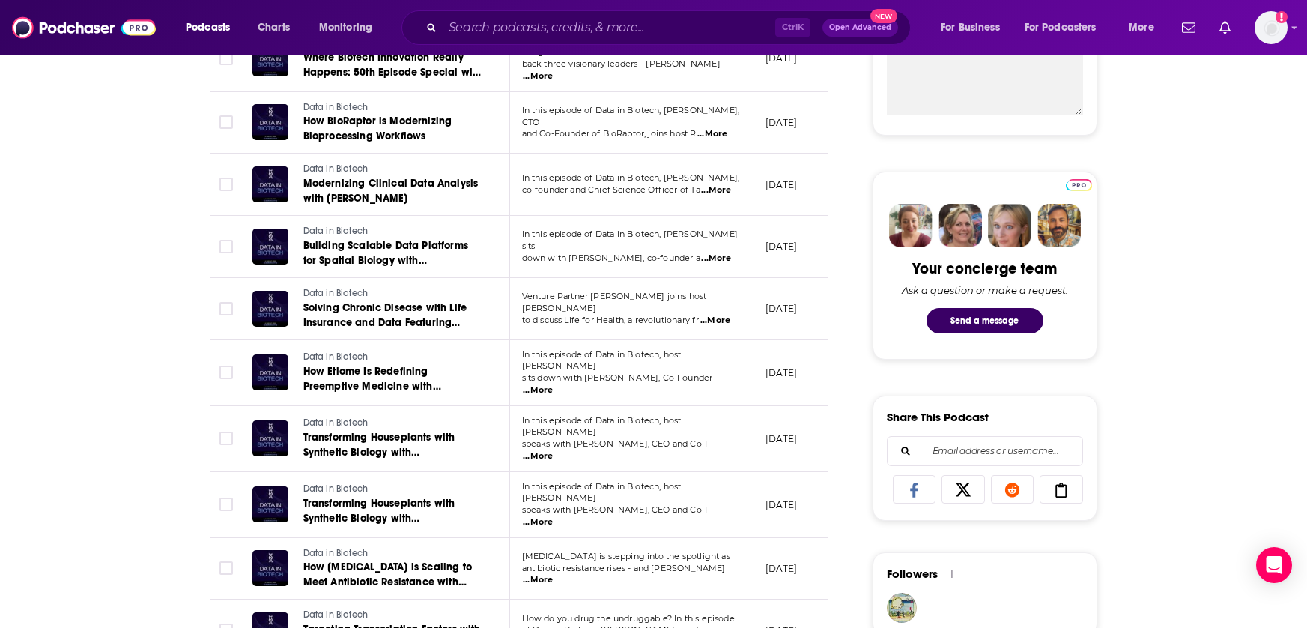
click at [553, 450] on span "...More" at bounding box center [538, 456] width 30 height 12
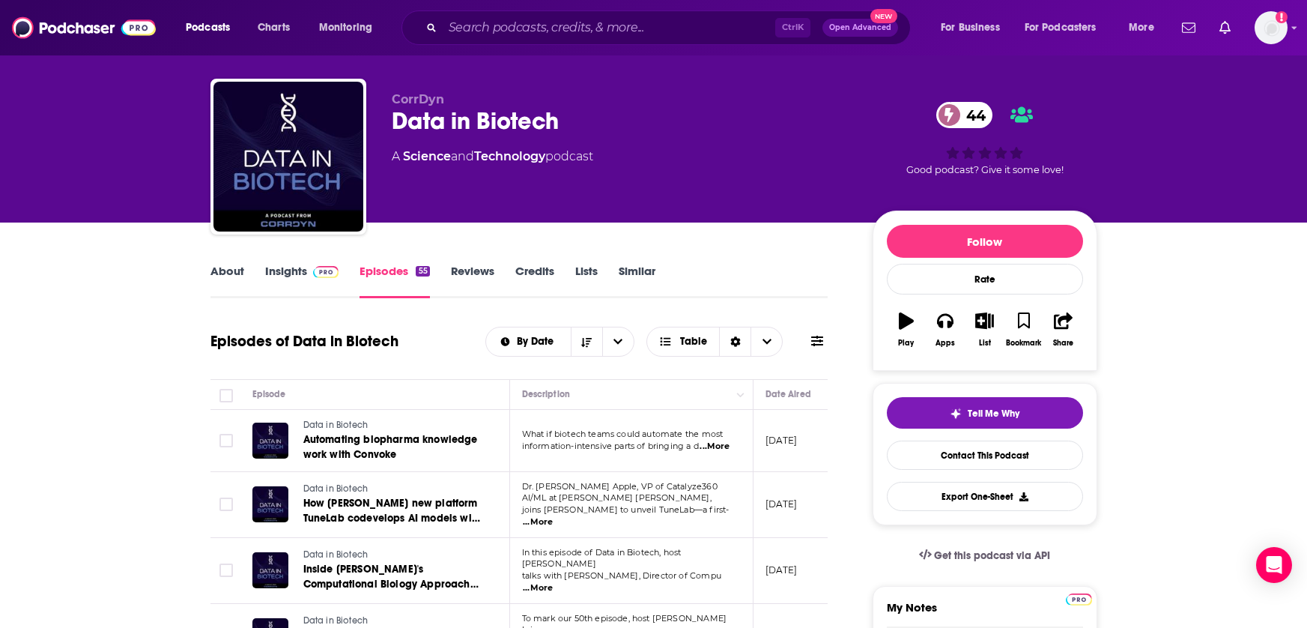
scroll to position [0, 0]
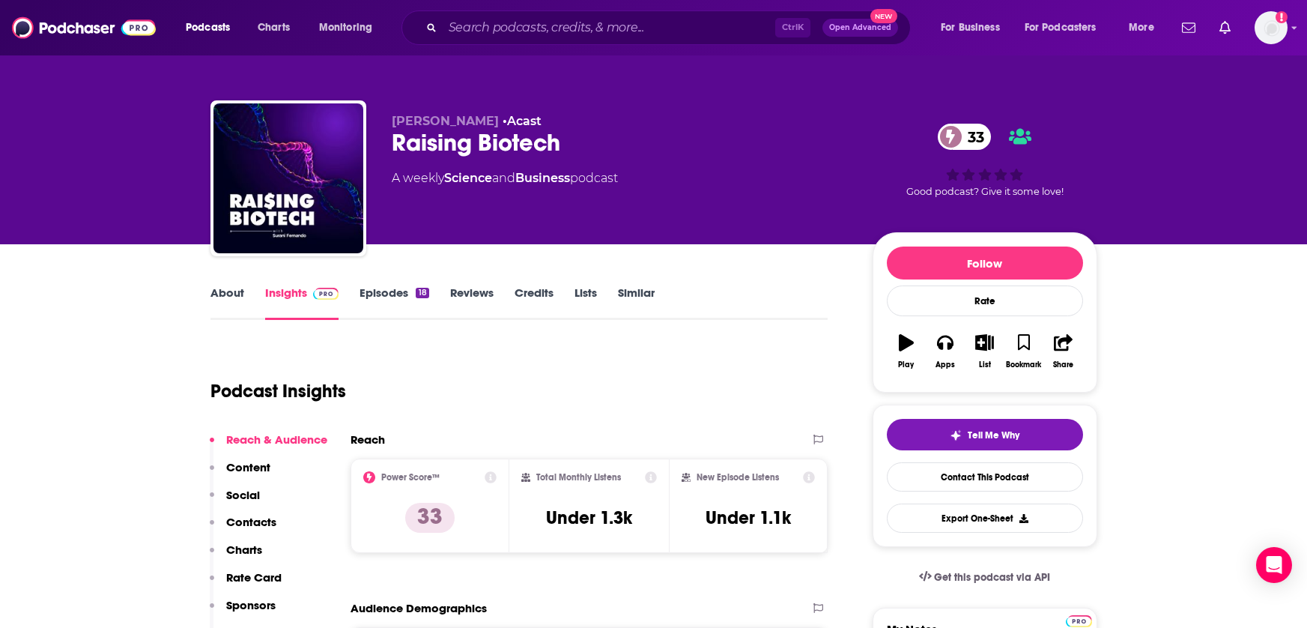
click at [375, 295] on link "Episodes 18" at bounding box center [394, 302] width 69 height 34
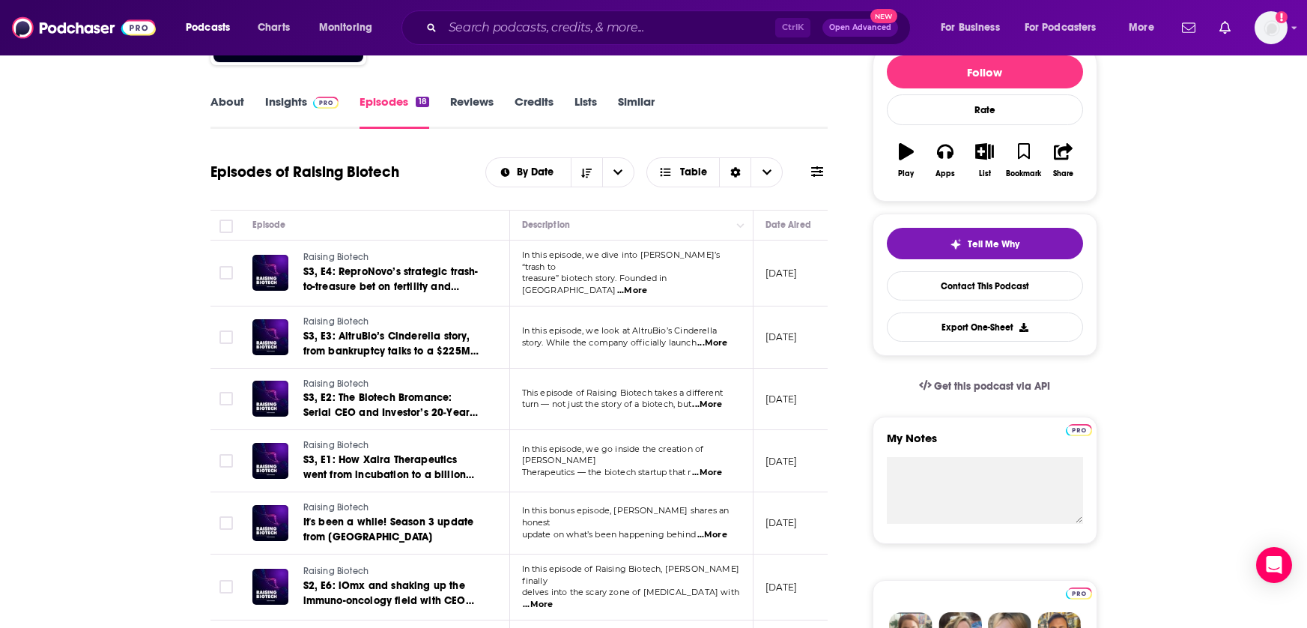
scroll to position [225, 0]
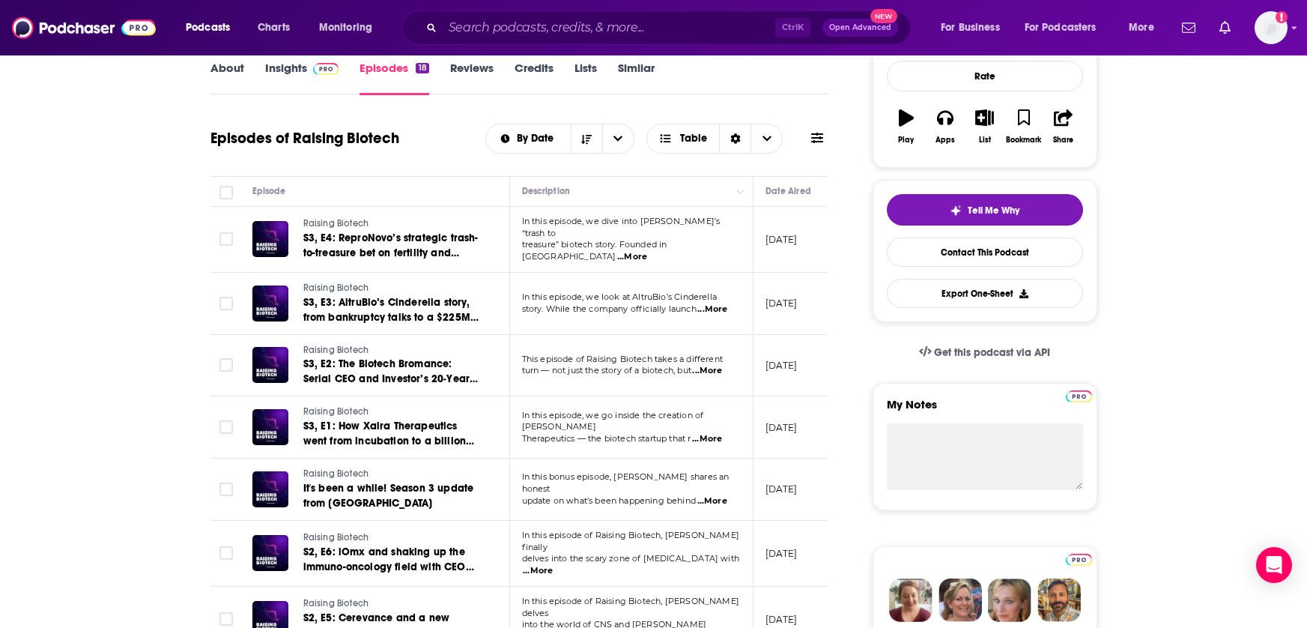
click at [716, 495] on span "...More" at bounding box center [712, 501] width 30 height 12
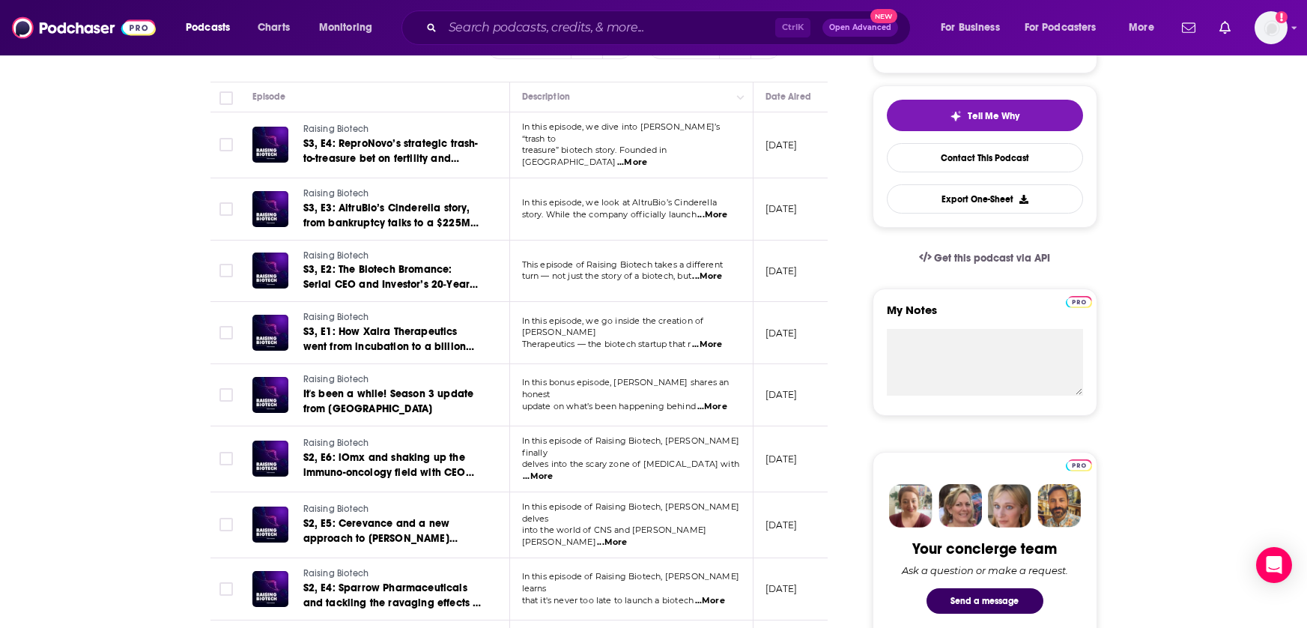
scroll to position [375, 0]
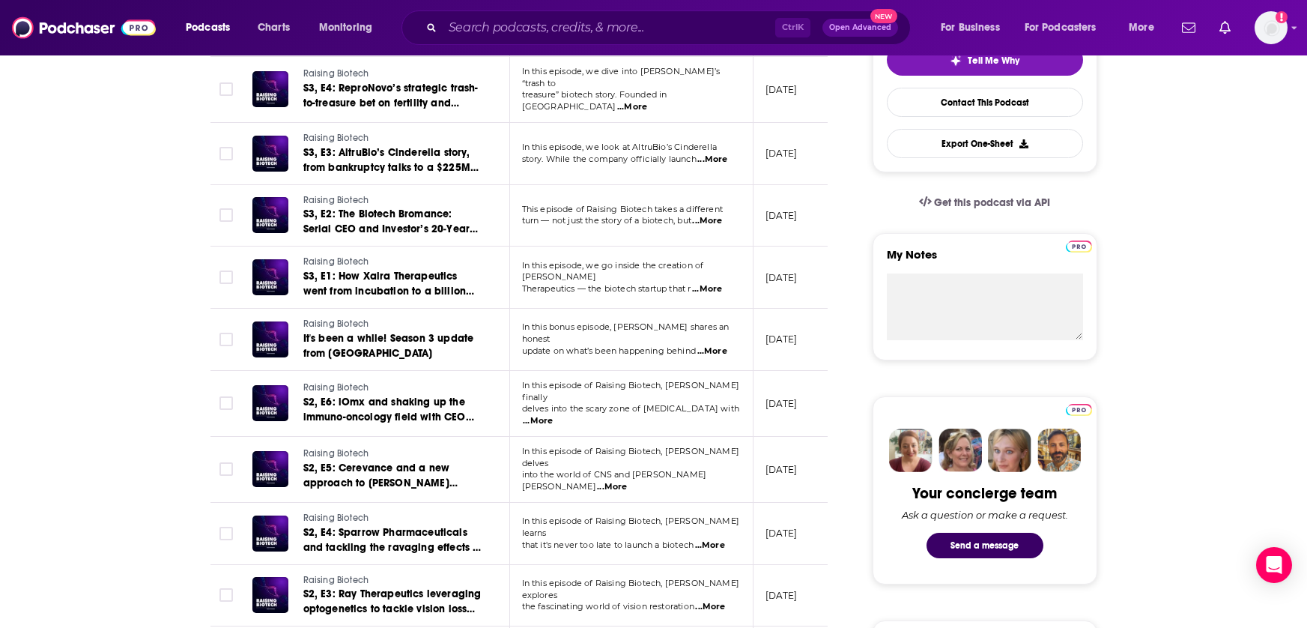
click at [627, 481] on span "...More" at bounding box center [612, 487] width 30 height 12
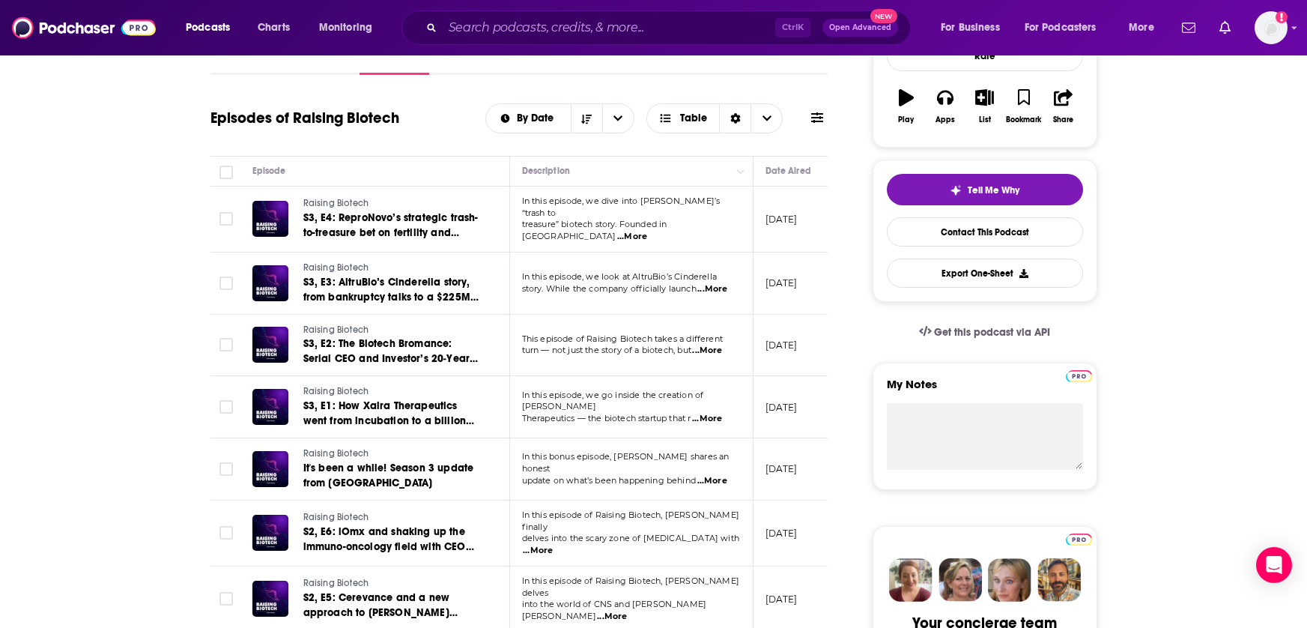
scroll to position [225, 0]
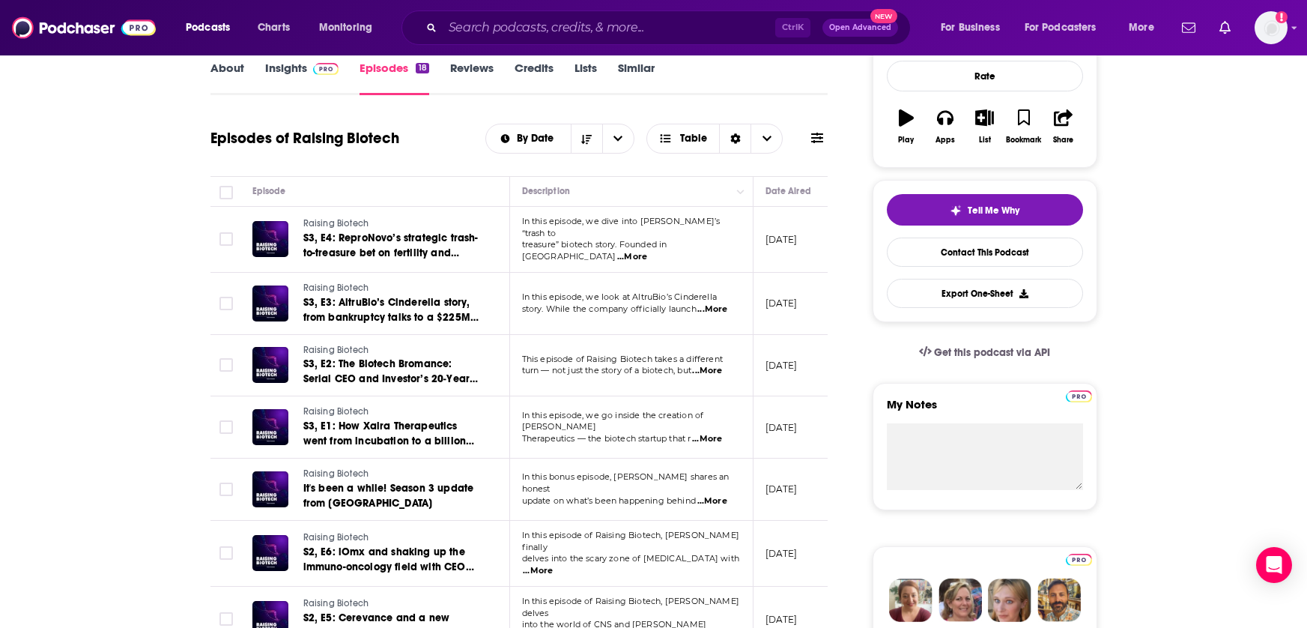
click at [647, 251] on span "...More" at bounding box center [632, 257] width 30 height 12
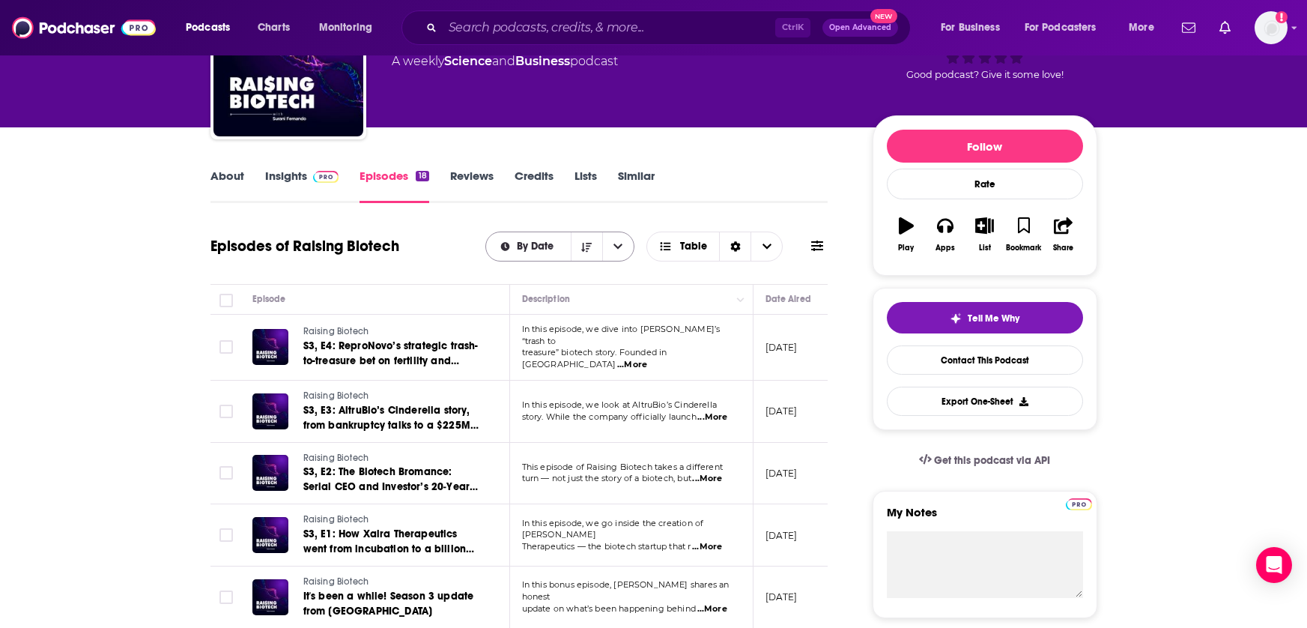
scroll to position [0, 0]
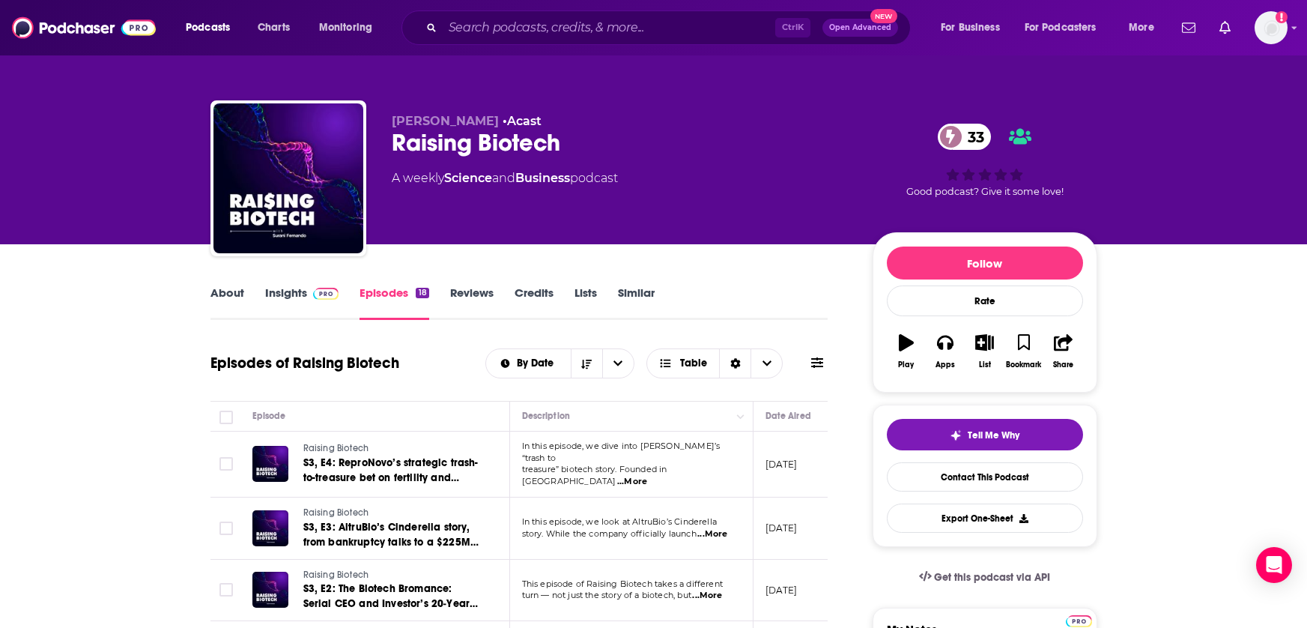
click at [274, 291] on link "Insights" at bounding box center [302, 302] width 74 height 34
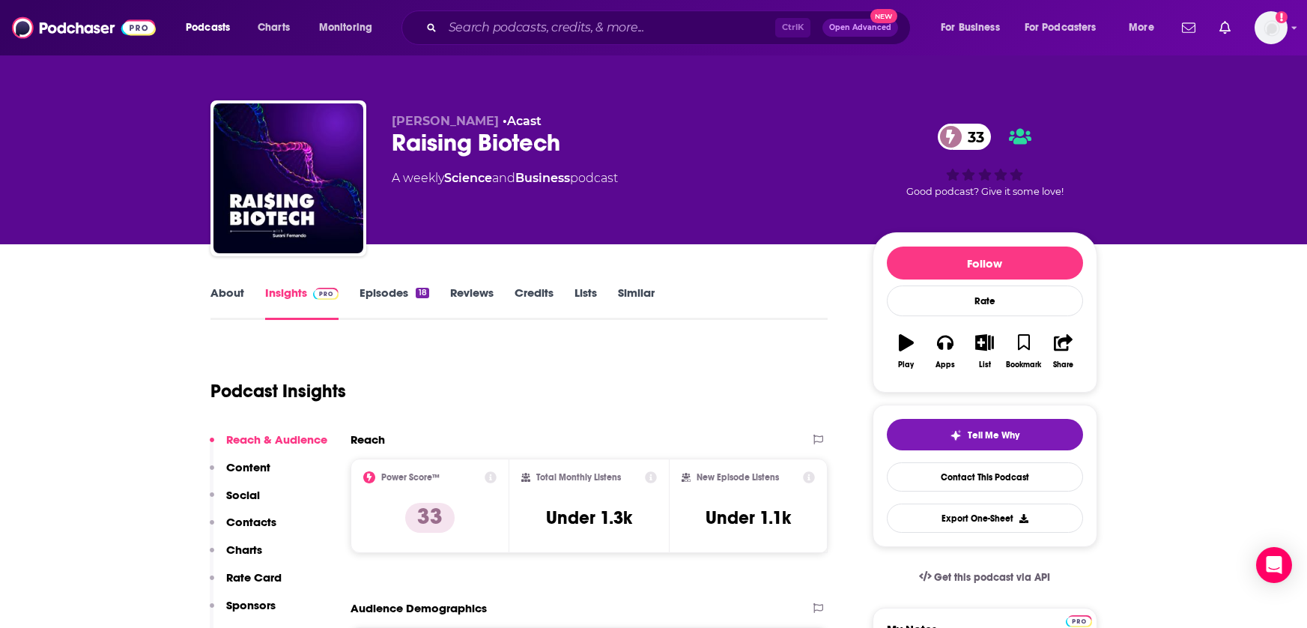
drag, startPoint x: 393, startPoint y: 121, endPoint x: 494, endPoint y: 121, distance: 101.1
click at [494, 121] on span "Surani Fernando" at bounding box center [445, 121] width 107 height 14
copy span "Surani Fernando"
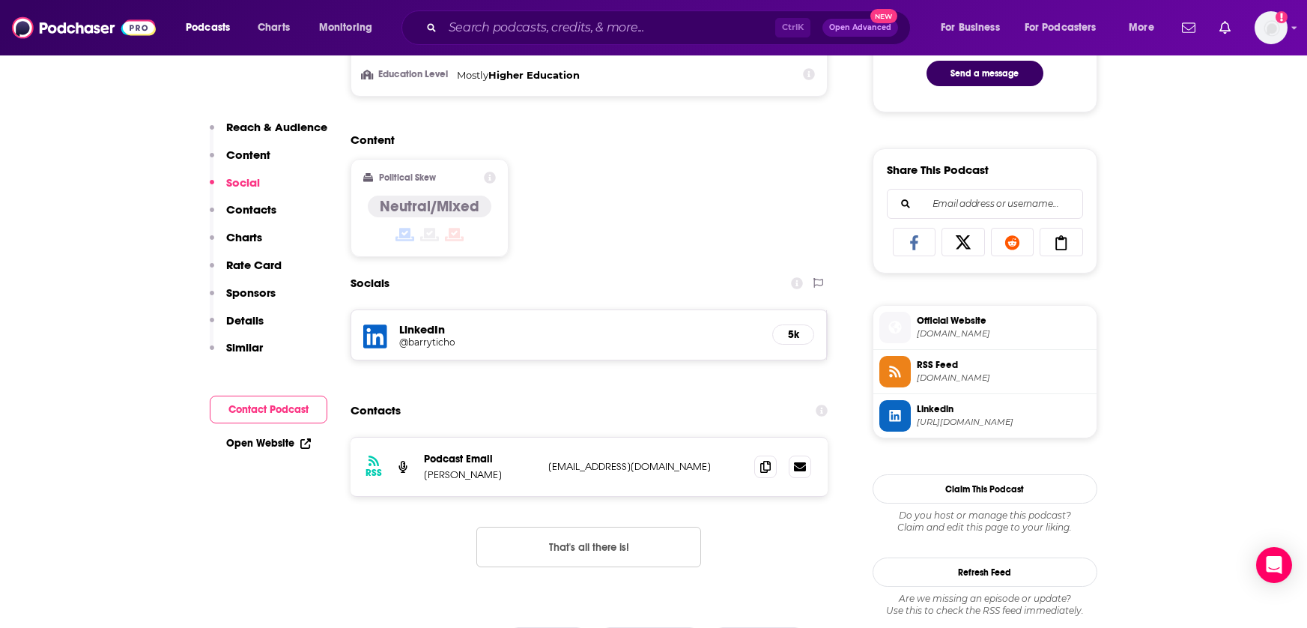
scroll to position [899, 0]
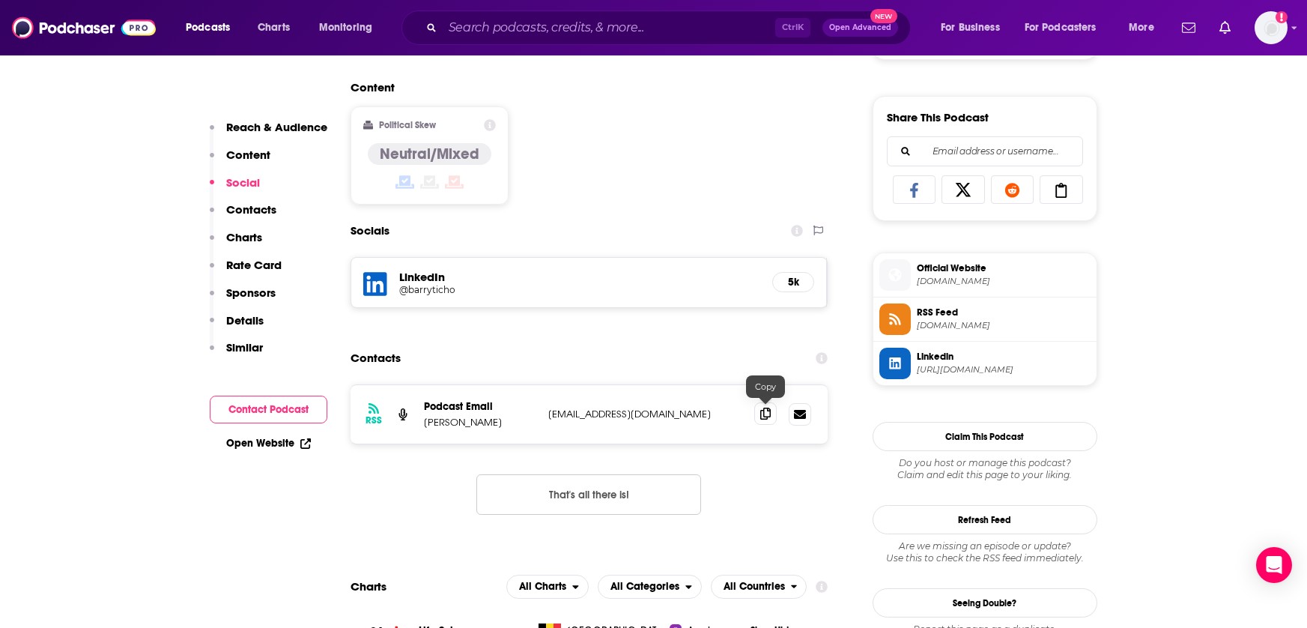
click at [769, 413] on icon at bounding box center [765, 414] width 10 height 12
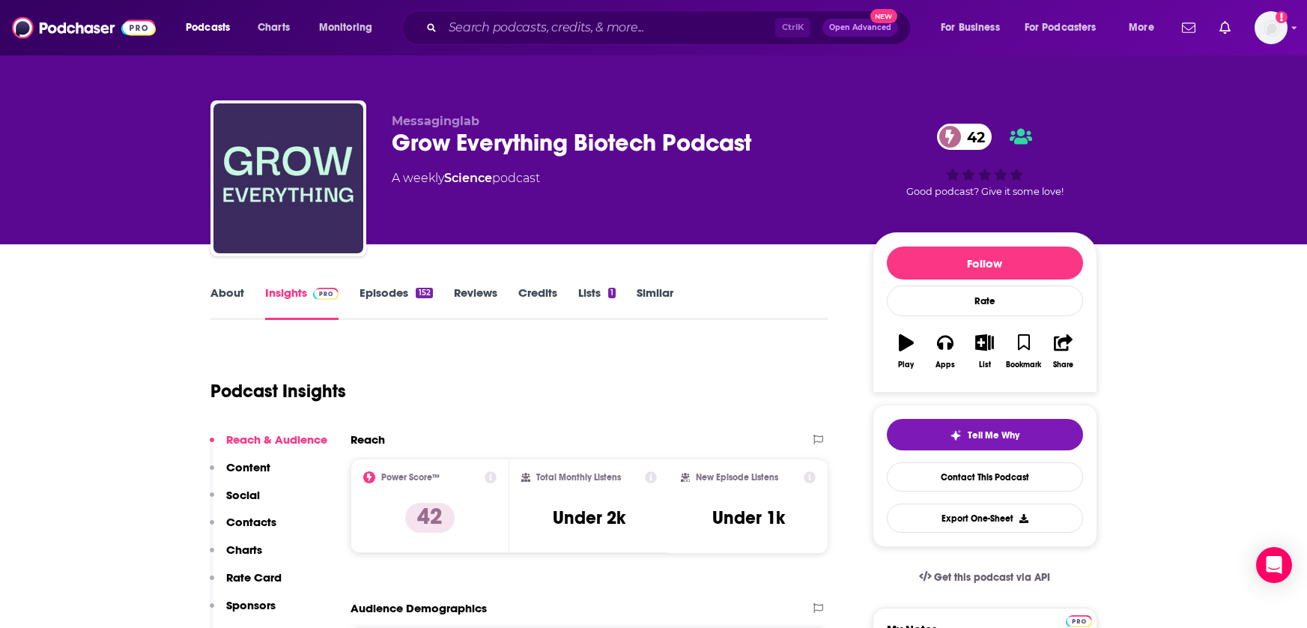
click at [383, 295] on link "Episodes 152" at bounding box center [396, 302] width 73 height 34
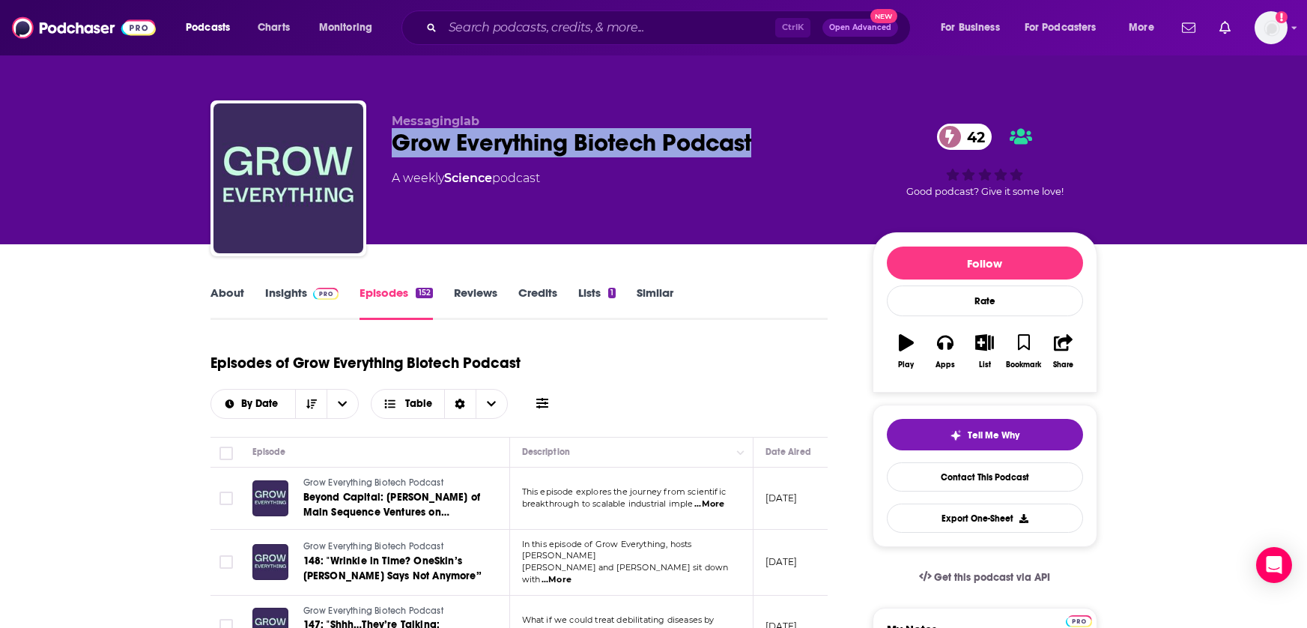
drag, startPoint x: 776, startPoint y: 138, endPoint x: 388, endPoint y: 148, distance: 388.2
click at [388, 148] on div "Messaginglab Grow Everything Biotech Podcast 42 A weekly Science podcast 42 Goo…" at bounding box center [653, 181] width 887 height 162
copy h2 "Grow Everything Biotech Podcast"
click at [279, 297] on link "Insights" at bounding box center [302, 302] width 74 height 34
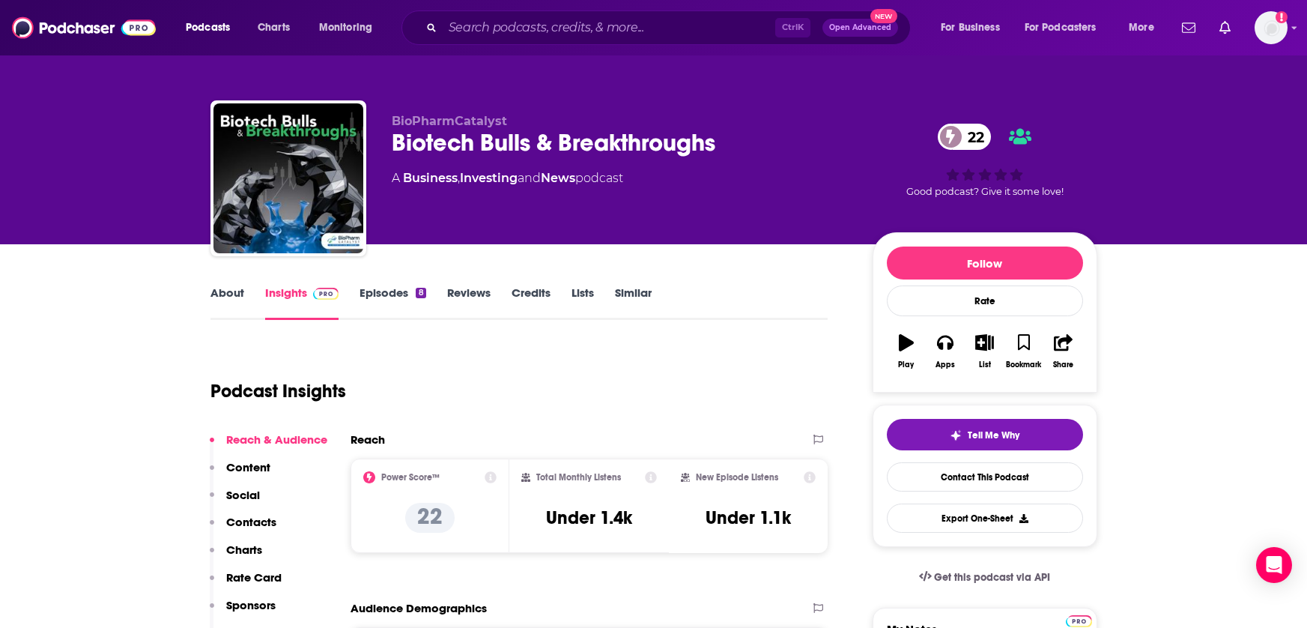
click at [379, 297] on link "Episodes 8" at bounding box center [393, 302] width 66 height 34
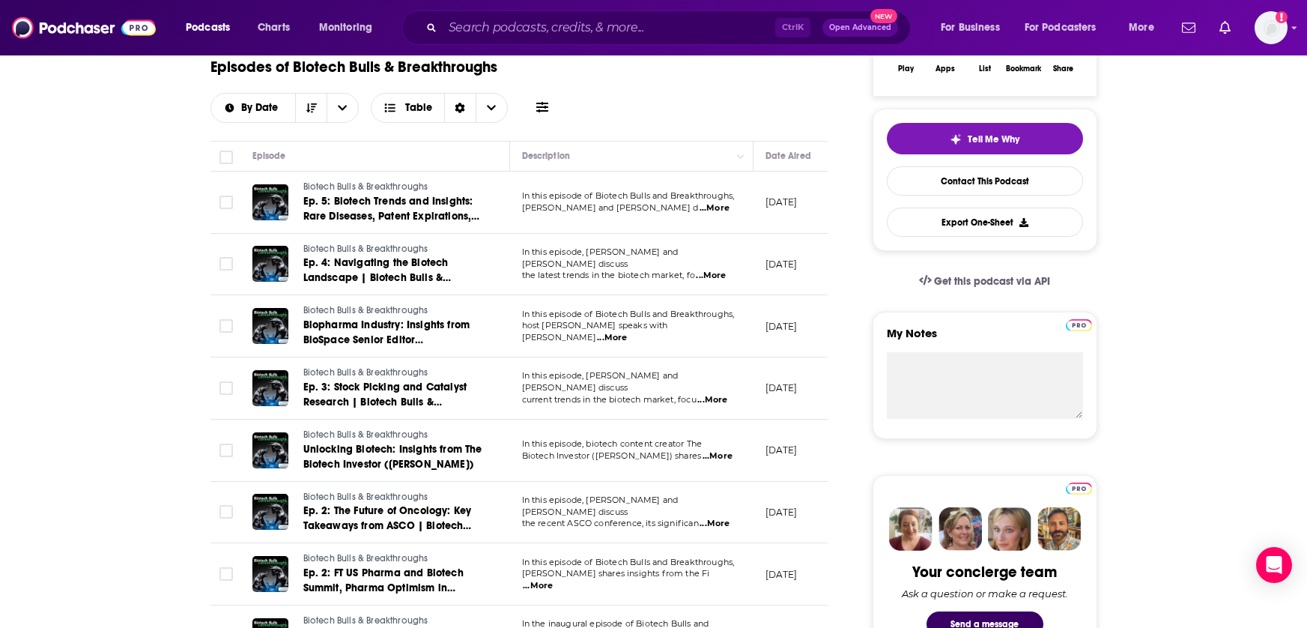
scroll to position [300, 0]
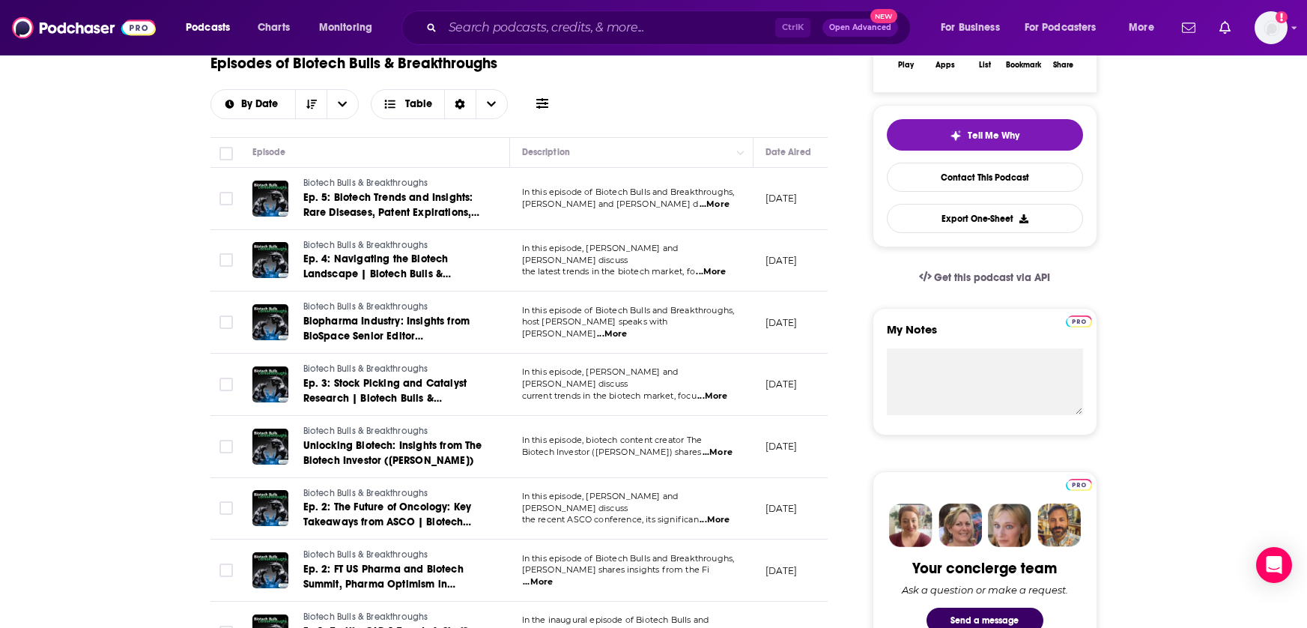
click at [714, 270] on span "...More" at bounding box center [711, 272] width 30 height 12
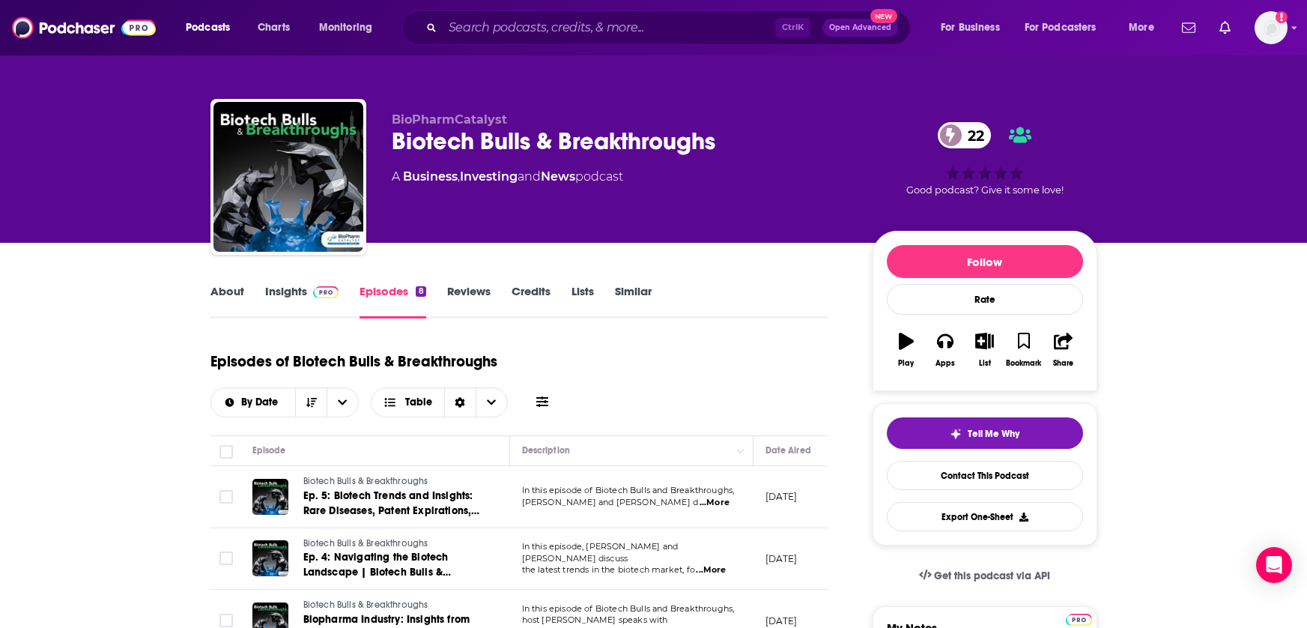
scroll to position [0, 0]
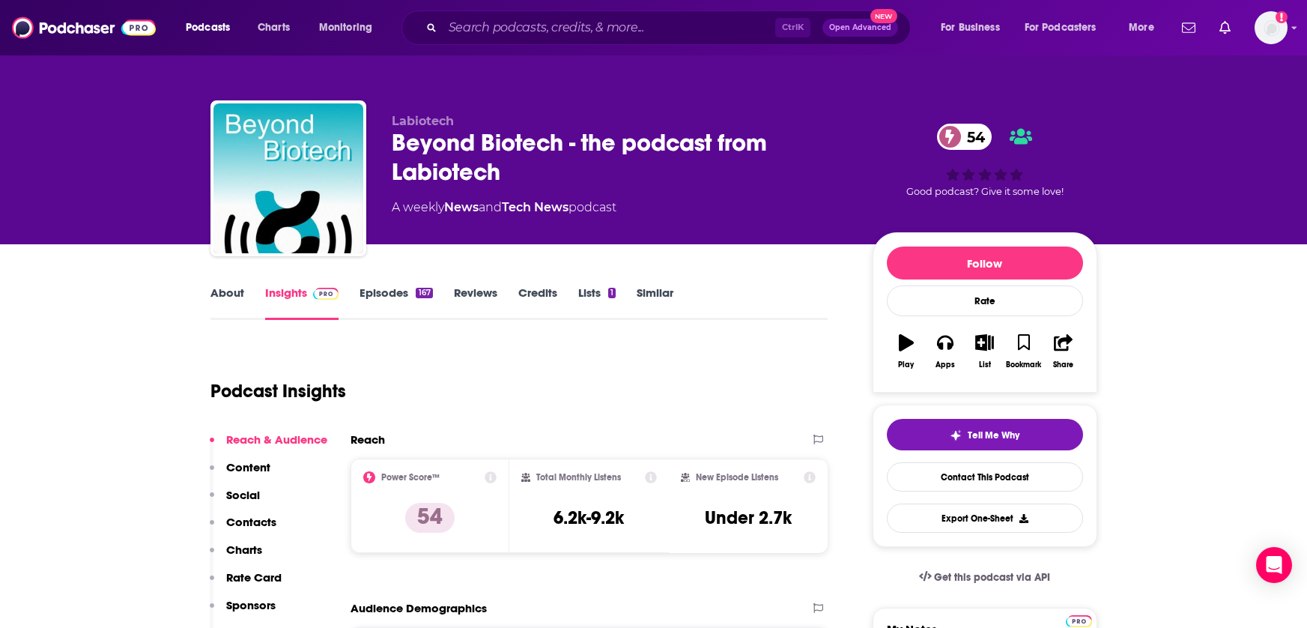
click at [384, 286] on link "Episodes 167" at bounding box center [396, 302] width 73 height 34
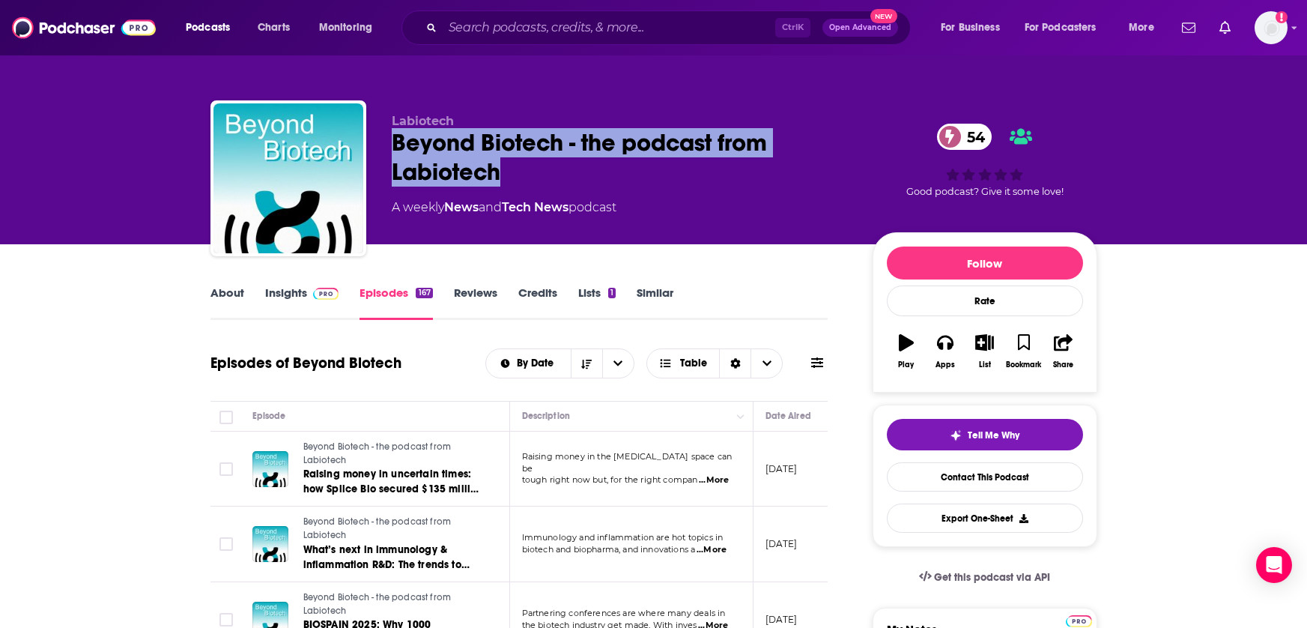
drag, startPoint x: 516, startPoint y: 168, endPoint x: 378, endPoint y: 141, distance: 141.2
click at [378, 141] on div "Labiotech Beyond Biotech - the podcast from Labiotech 54 A weekly News and Tech…" at bounding box center [653, 181] width 887 height 162
copy h2 "Beyond Biotech - the podcast from Labiotech"
click at [311, 291] on span at bounding box center [323, 292] width 32 height 14
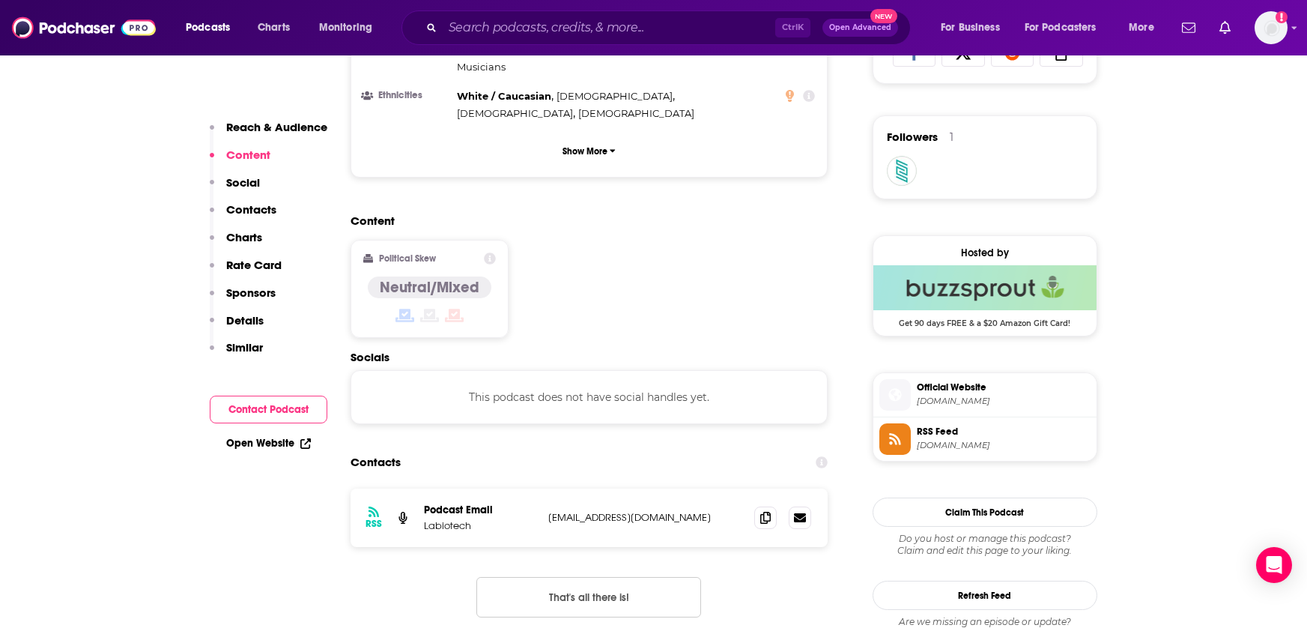
scroll to position [1049, 0]
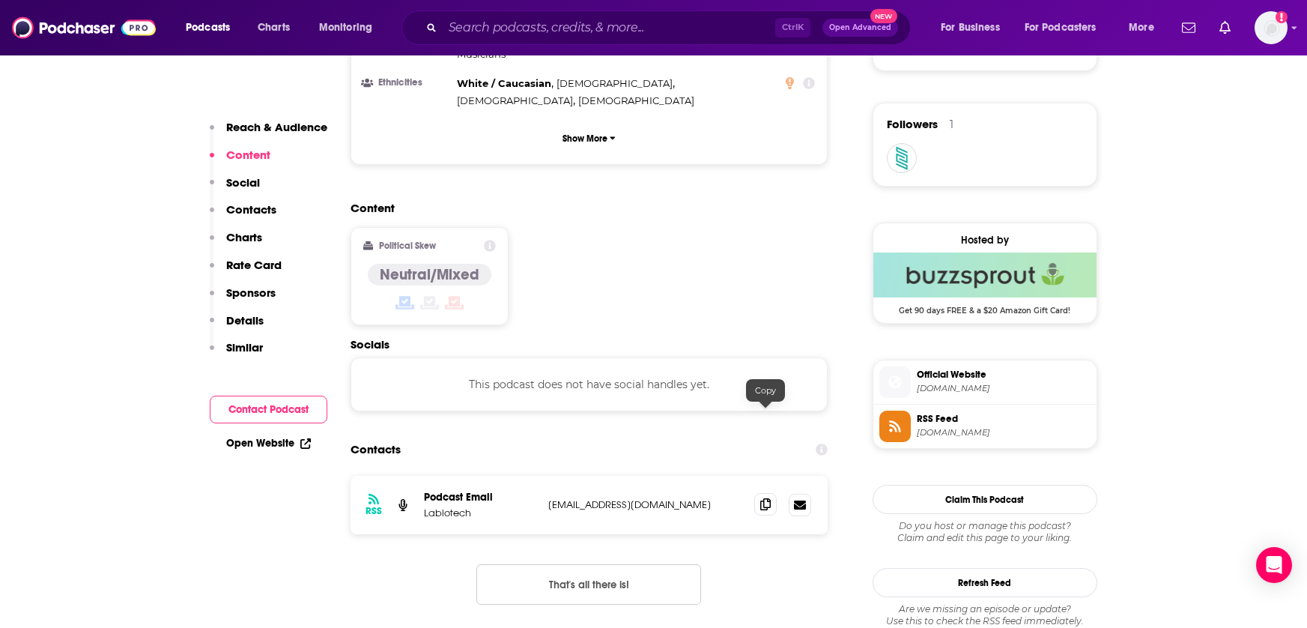
click at [765, 498] on icon at bounding box center [765, 504] width 10 height 12
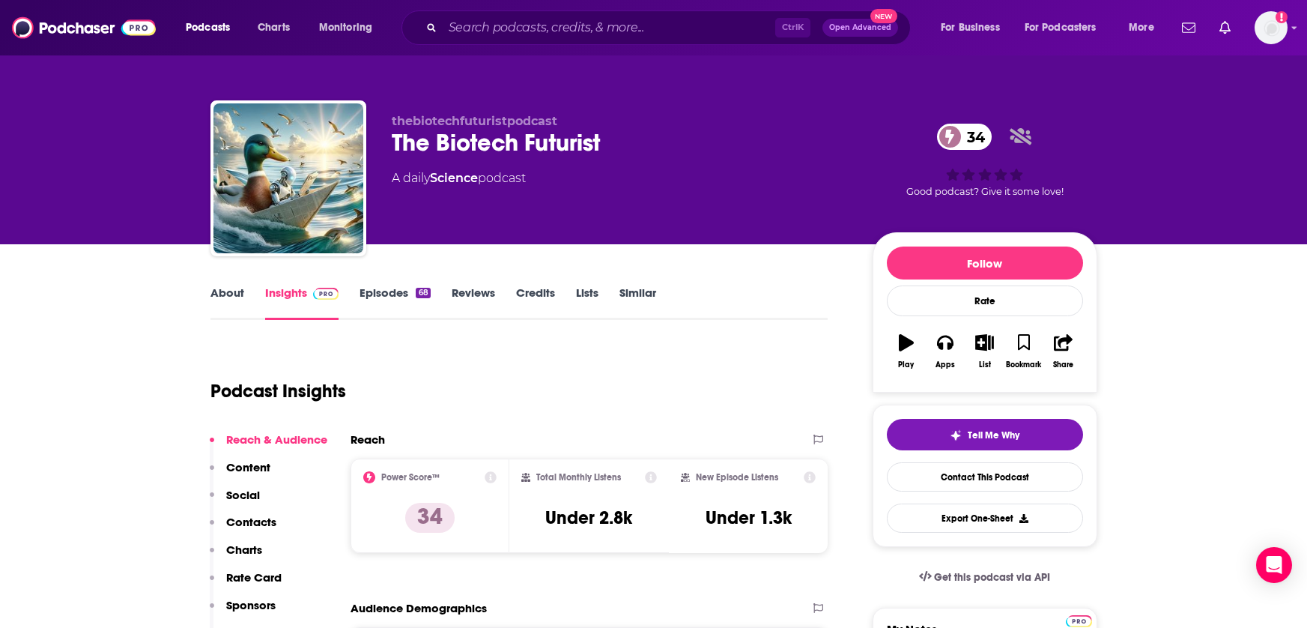
click at [371, 297] on link "Episodes 68" at bounding box center [395, 302] width 70 height 34
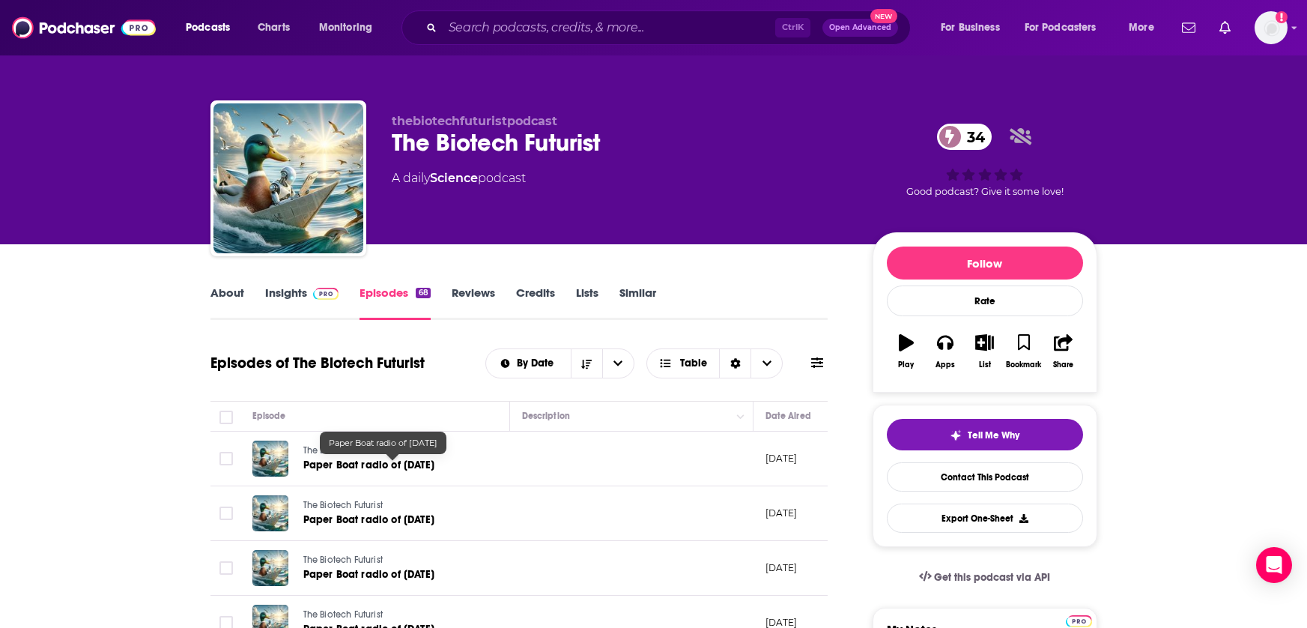
click at [357, 461] on span "Paper Boat radio of [DATE]" at bounding box center [368, 464] width 131 height 13
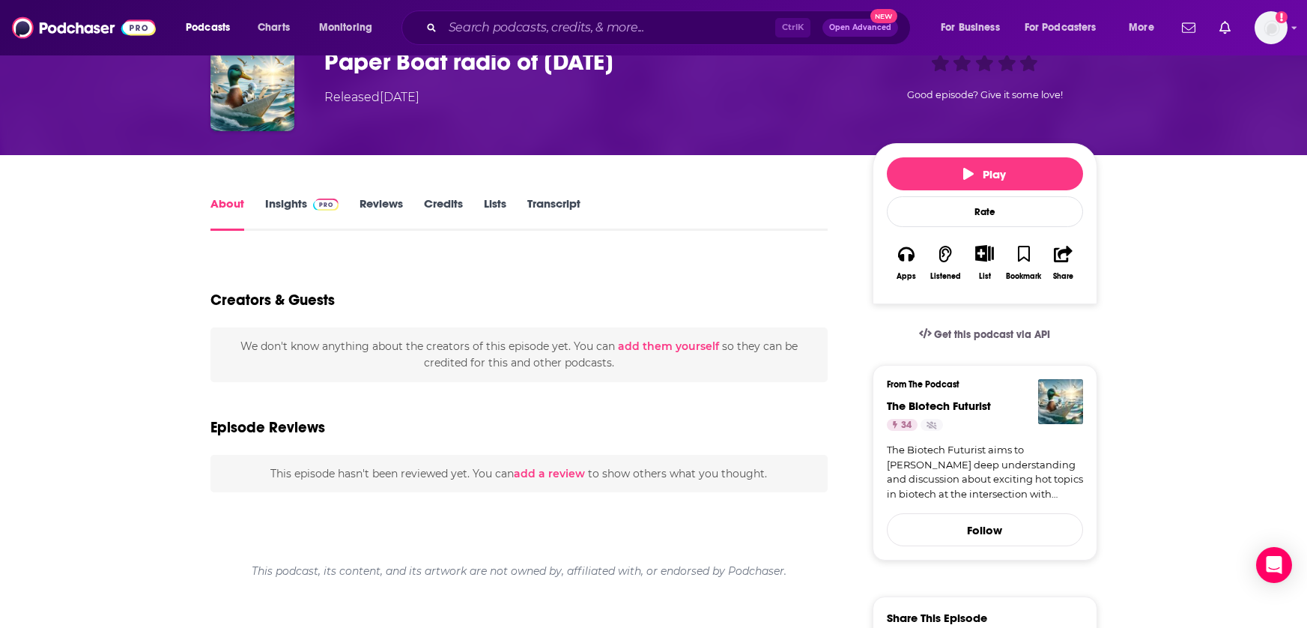
scroll to position [75, 0]
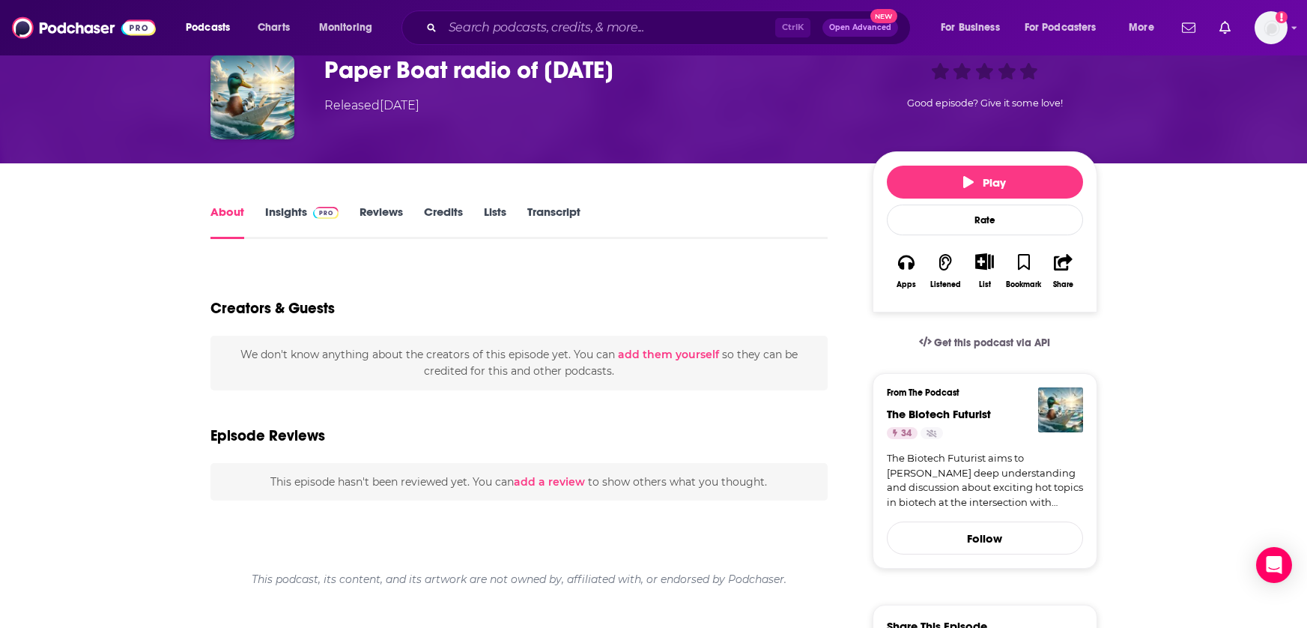
click at [289, 214] on link "Insights" at bounding box center [302, 222] width 74 height 34
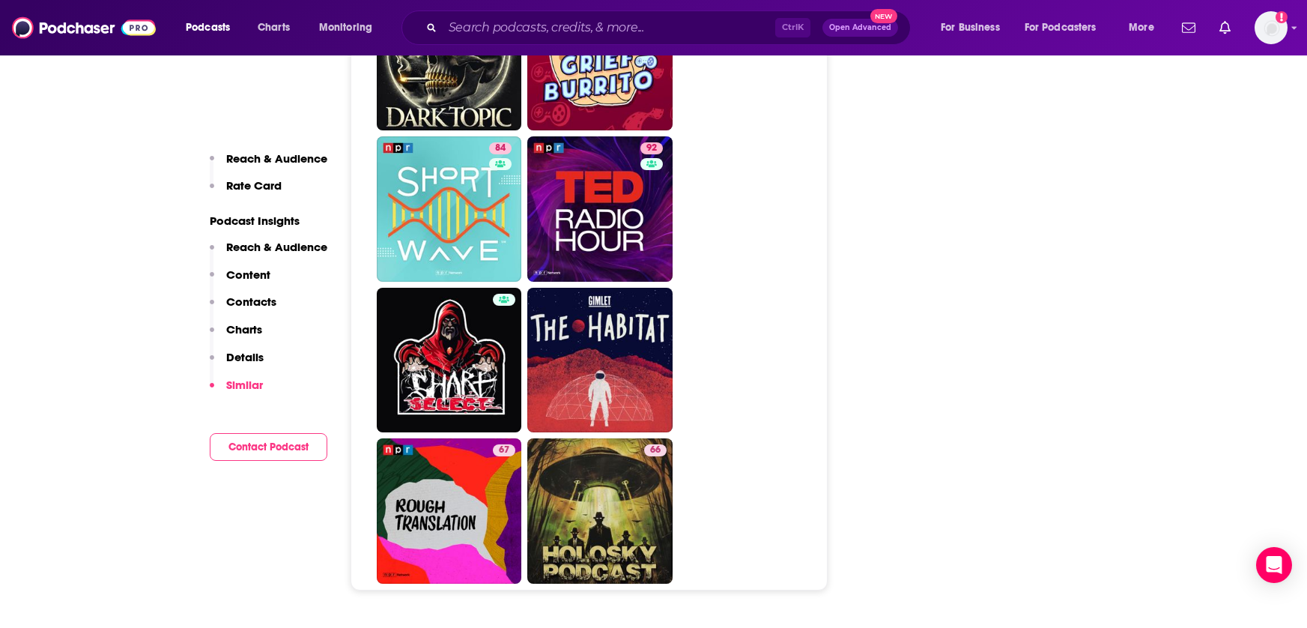
scroll to position [5169, 0]
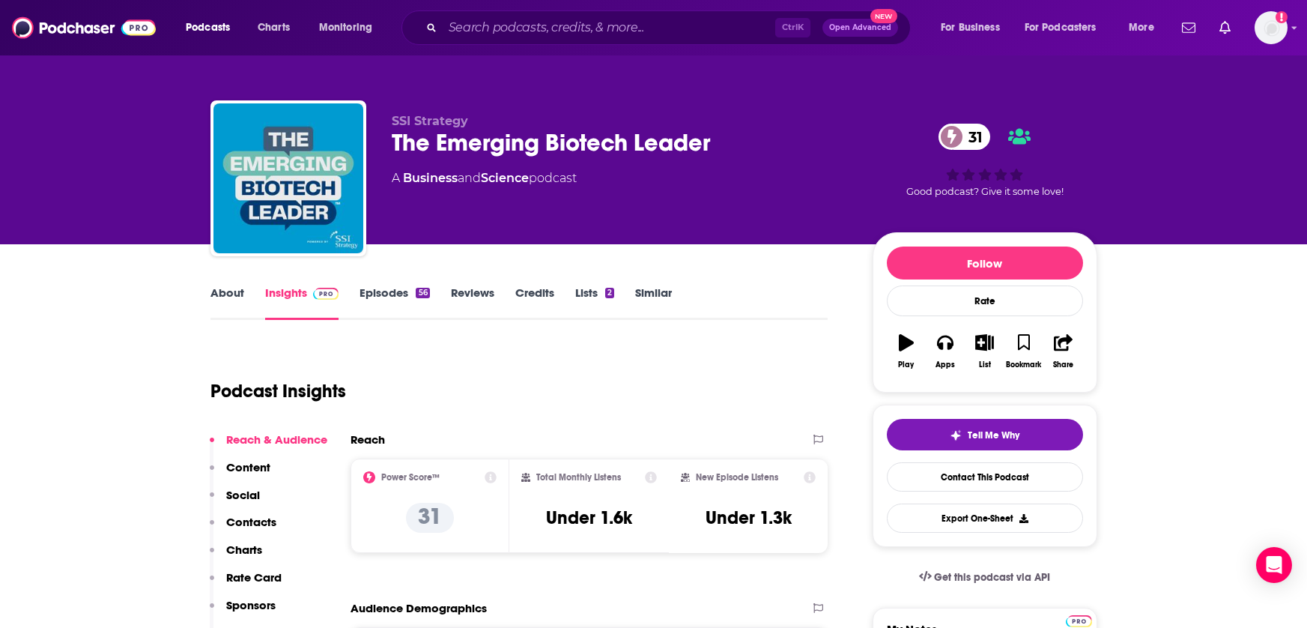
click at [377, 291] on link "Episodes 56" at bounding box center [395, 302] width 70 height 34
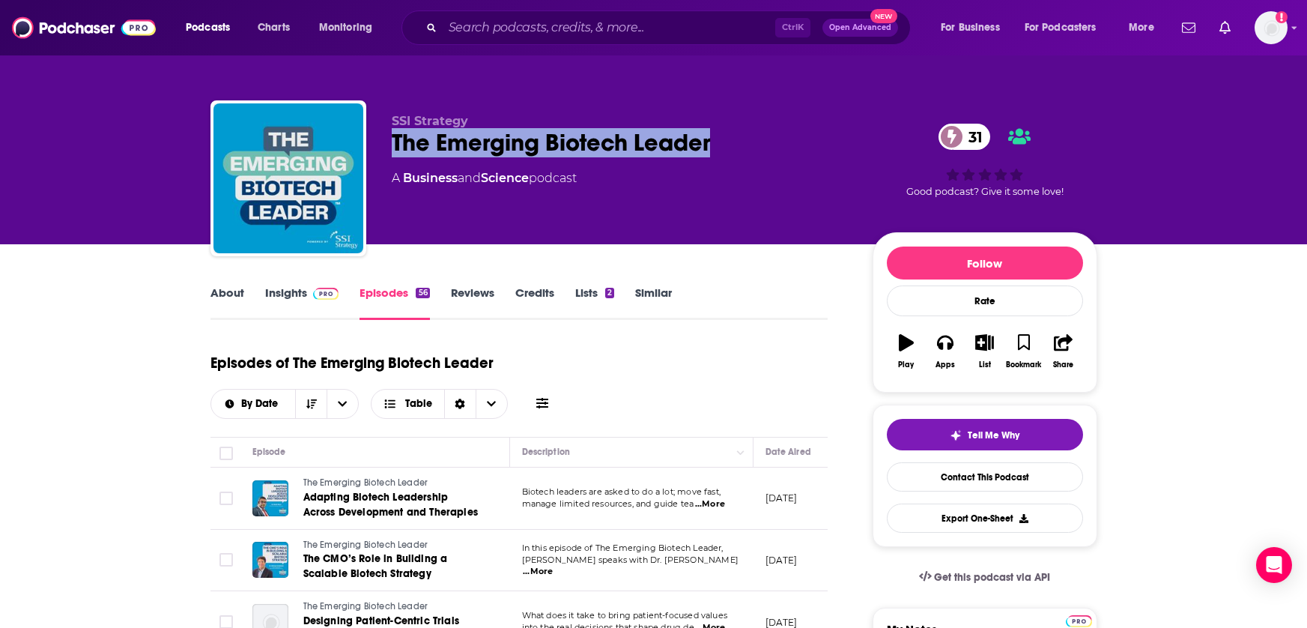
drag, startPoint x: 726, startPoint y: 142, endPoint x: 396, endPoint y: 156, distance: 330.7
click at [396, 156] on div "The Emerging Biotech Leader 31" at bounding box center [620, 142] width 457 height 29
copy h2 "The Emerging Biotech Leader"
click at [294, 289] on link "Insights" at bounding box center [302, 302] width 74 height 34
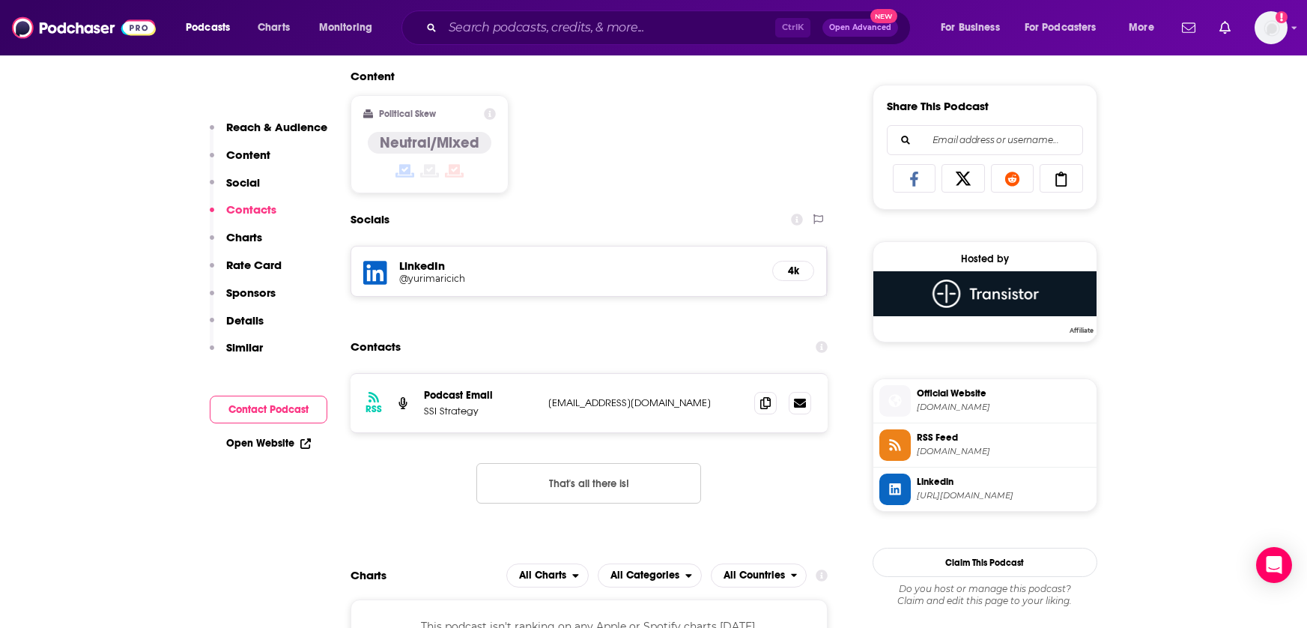
scroll to position [974, 0]
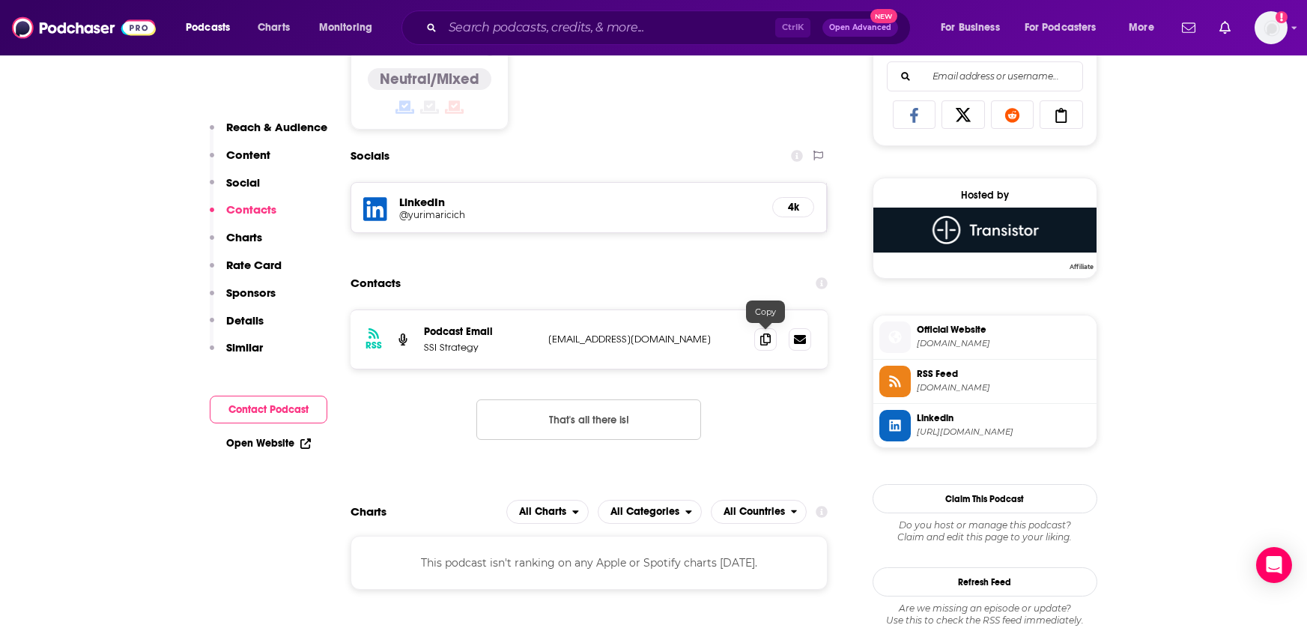
click at [778, 337] on div at bounding box center [782, 339] width 57 height 22
click at [759, 337] on span at bounding box center [765, 338] width 22 height 22
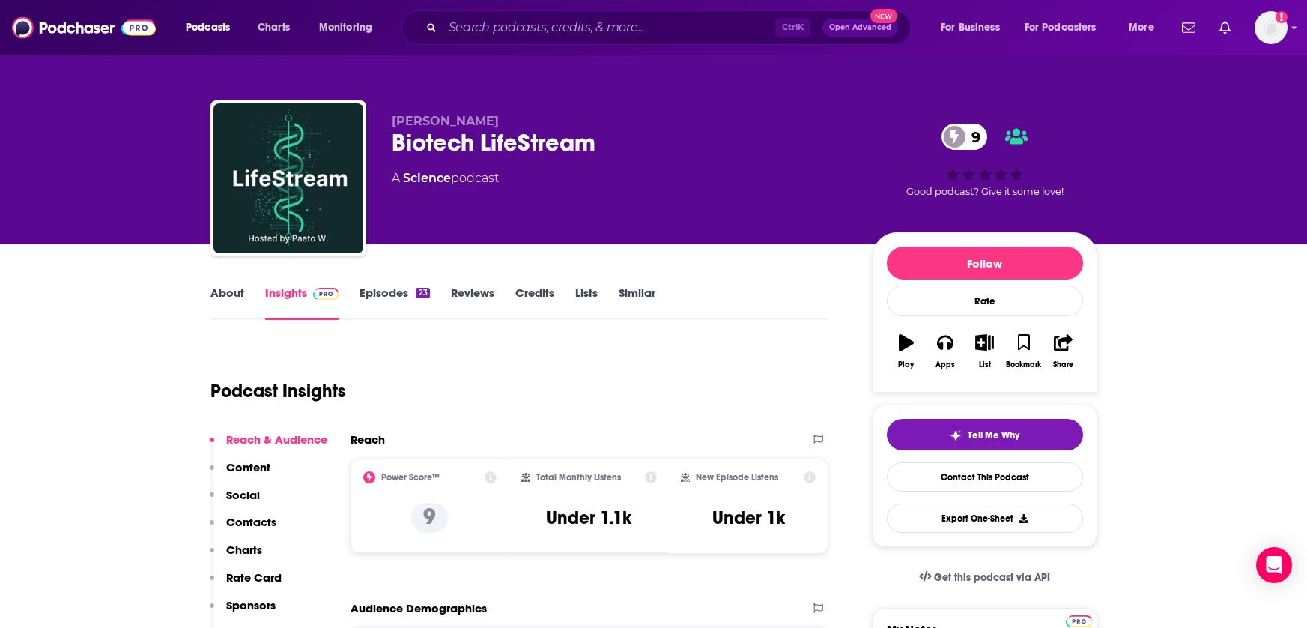
click at [386, 292] on link "Episodes 23" at bounding box center [395, 302] width 70 height 34
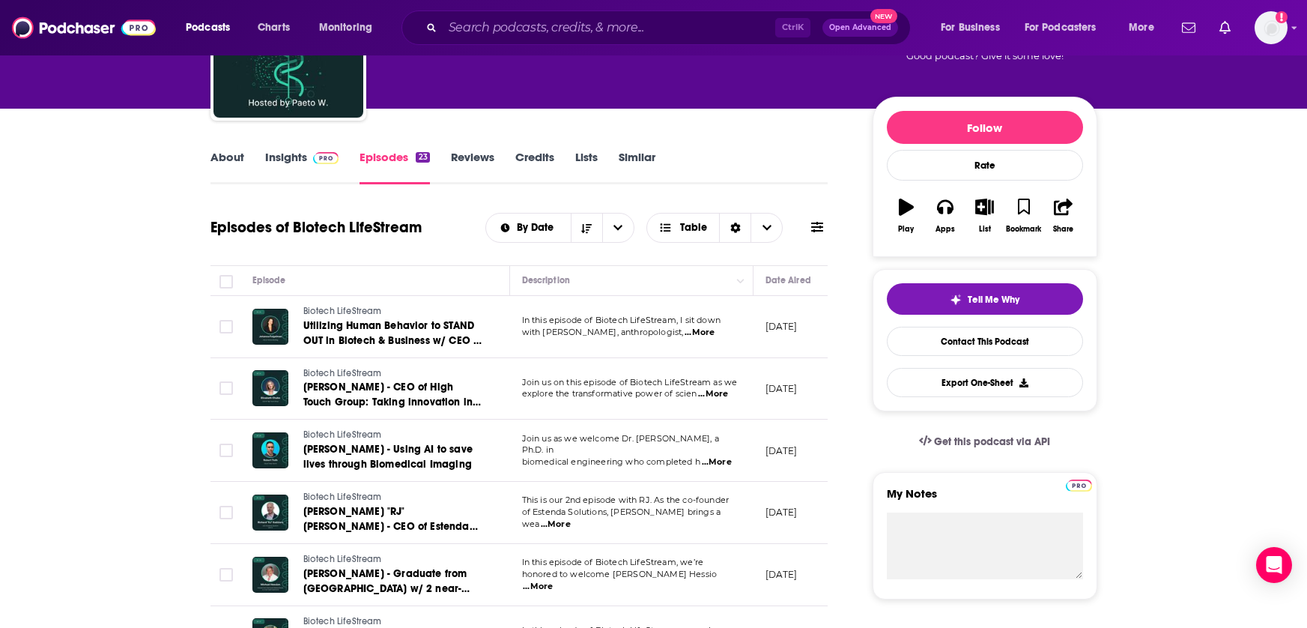
scroll to position [150, 0]
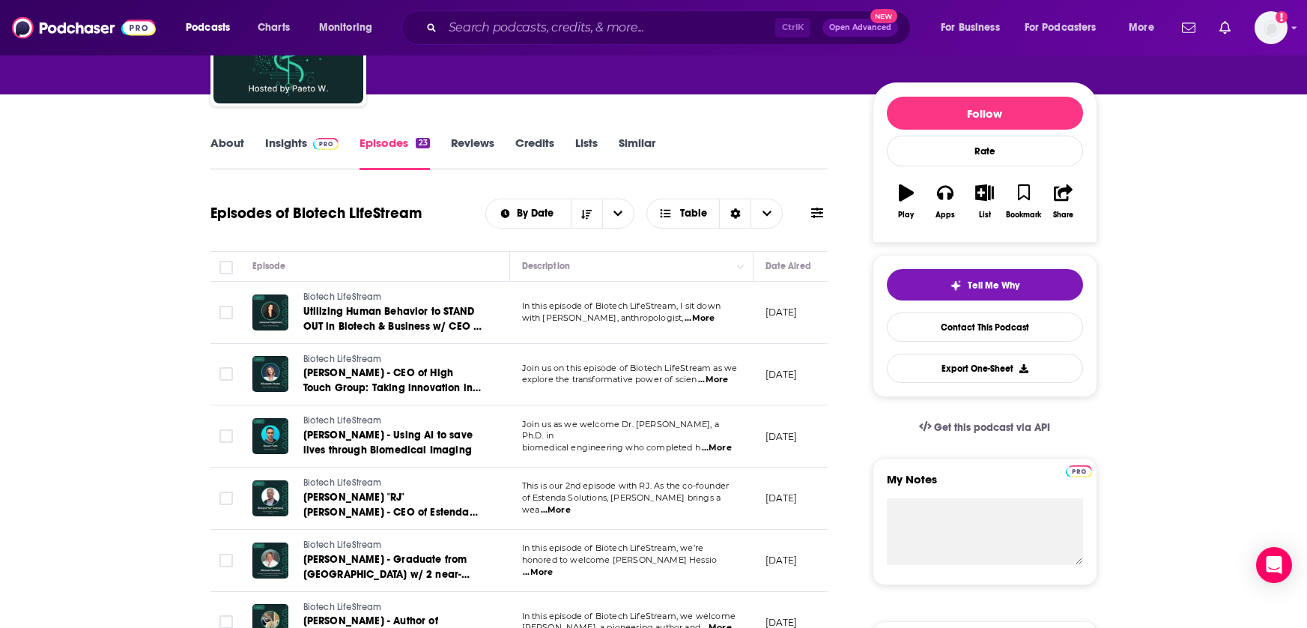
click at [702, 553] on span "In this episode of Biotech LifeStream, we’re" at bounding box center [613, 547] width 182 height 10
click at [553, 566] on span "...More" at bounding box center [538, 572] width 30 height 12
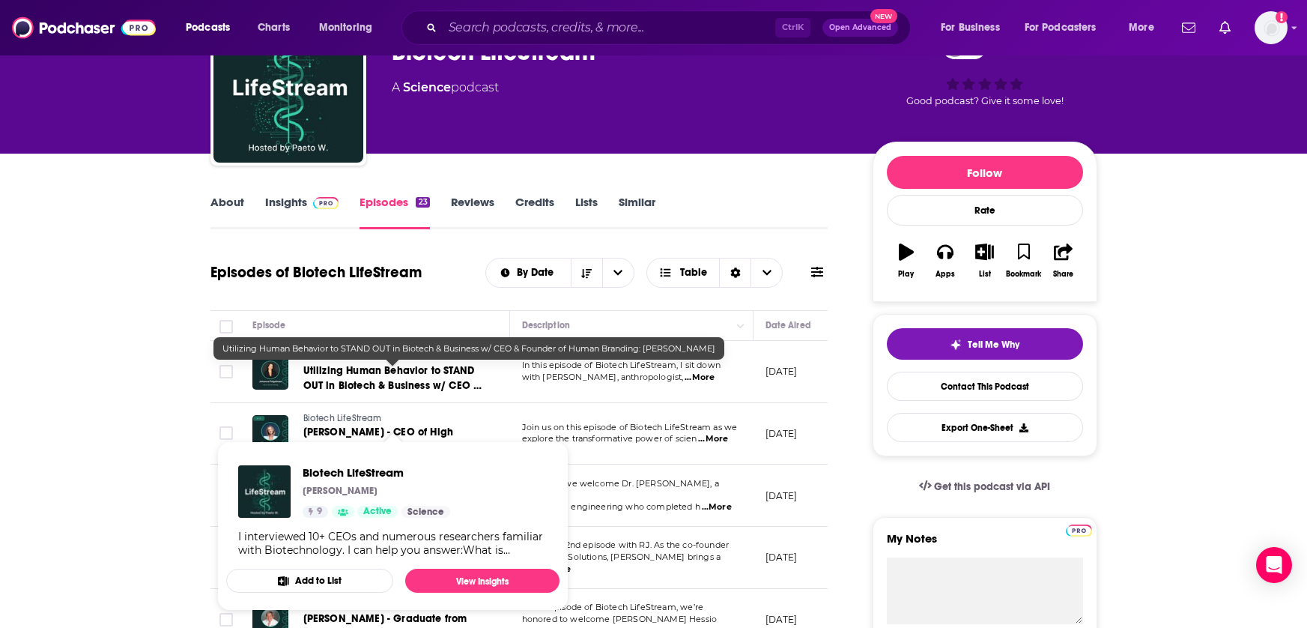
scroll to position [0, 0]
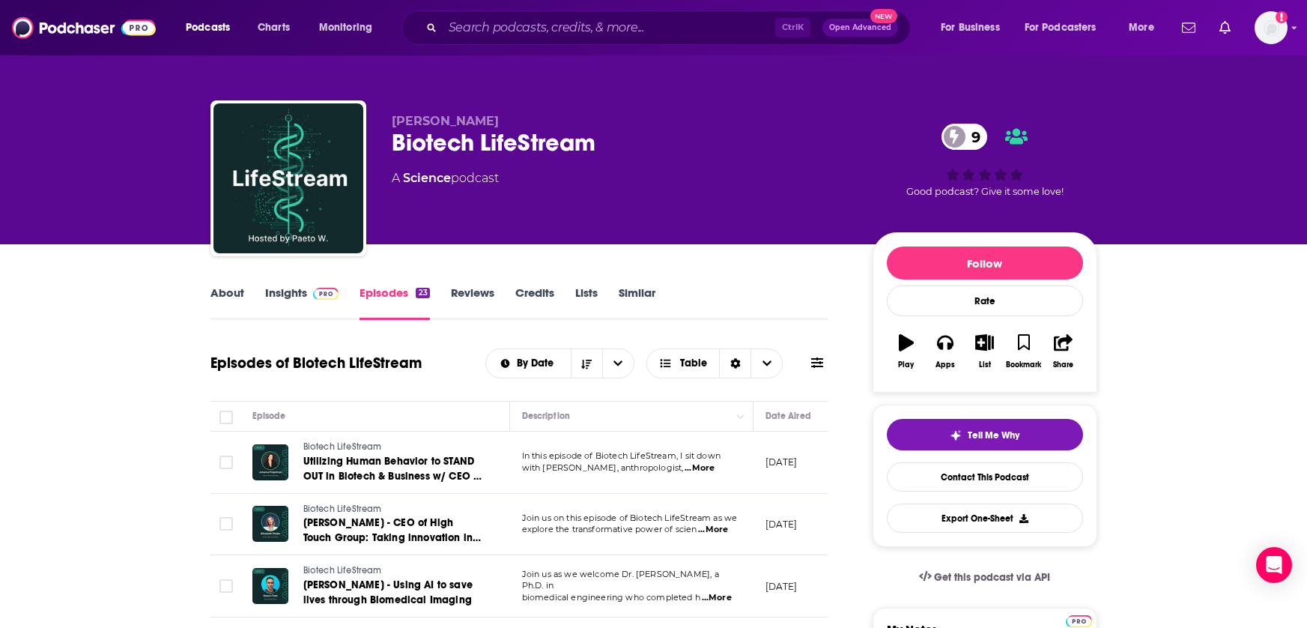
click at [715, 468] on span "...More" at bounding box center [700, 468] width 30 height 12
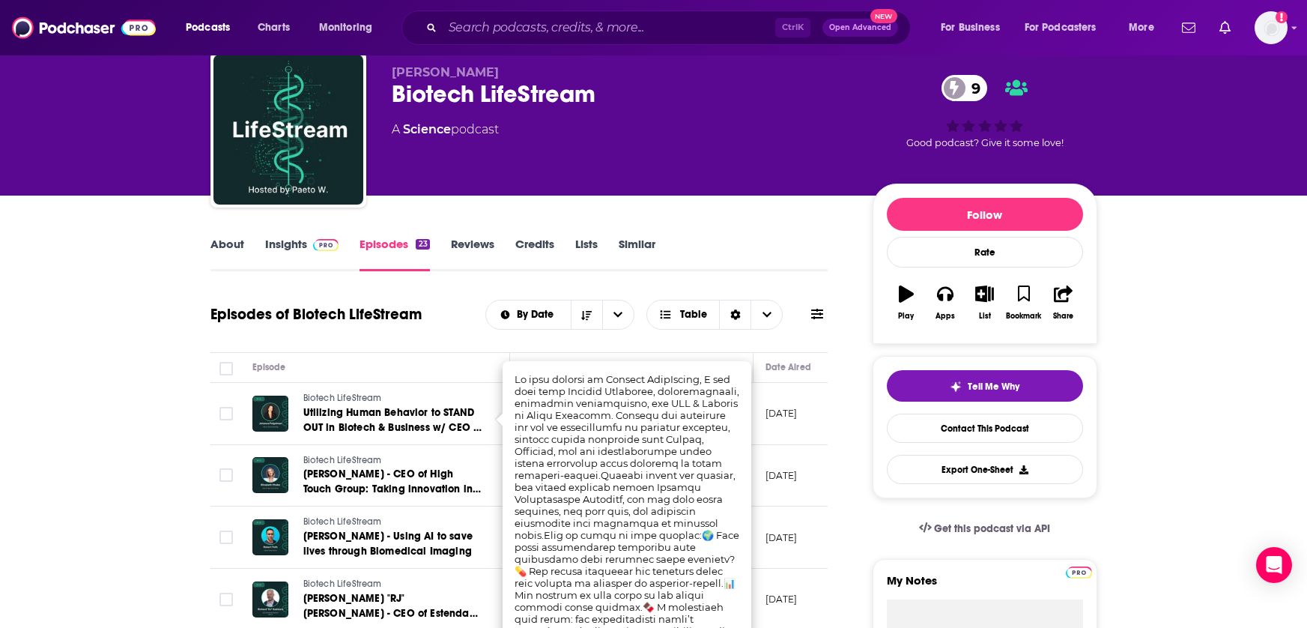
scroll to position [75, 0]
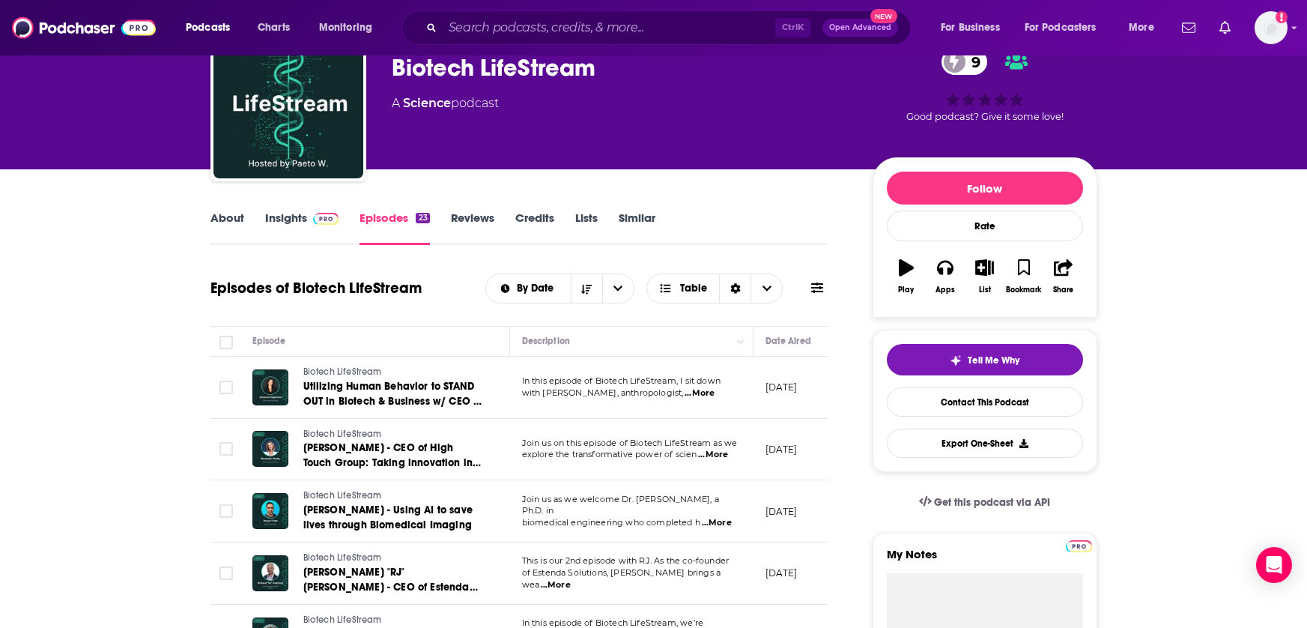
click at [725, 455] on span "...More" at bounding box center [713, 455] width 30 height 12
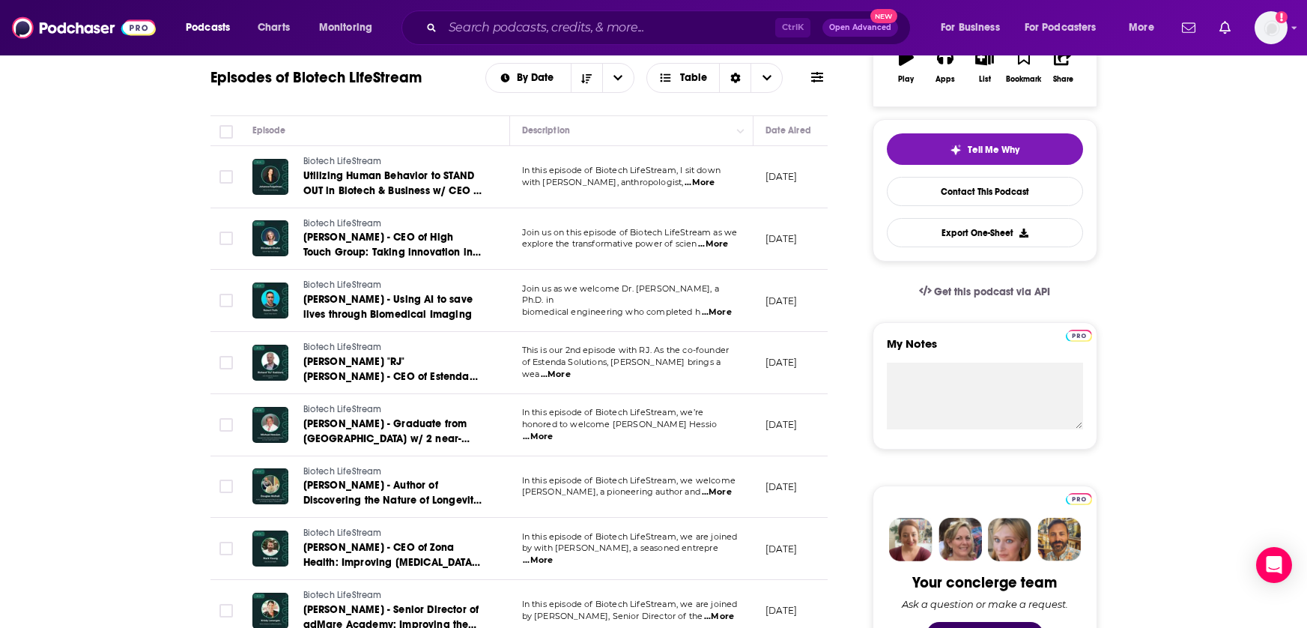
scroll to position [300, 0]
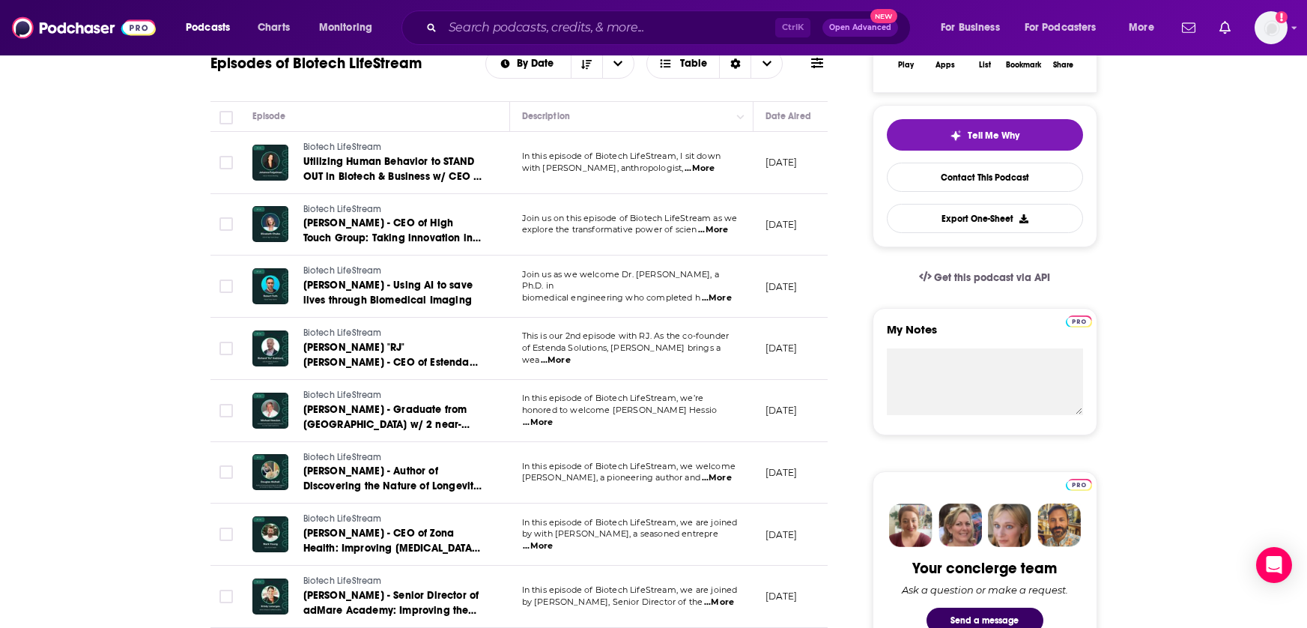
click at [553, 540] on span "...More" at bounding box center [538, 546] width 30 height 12
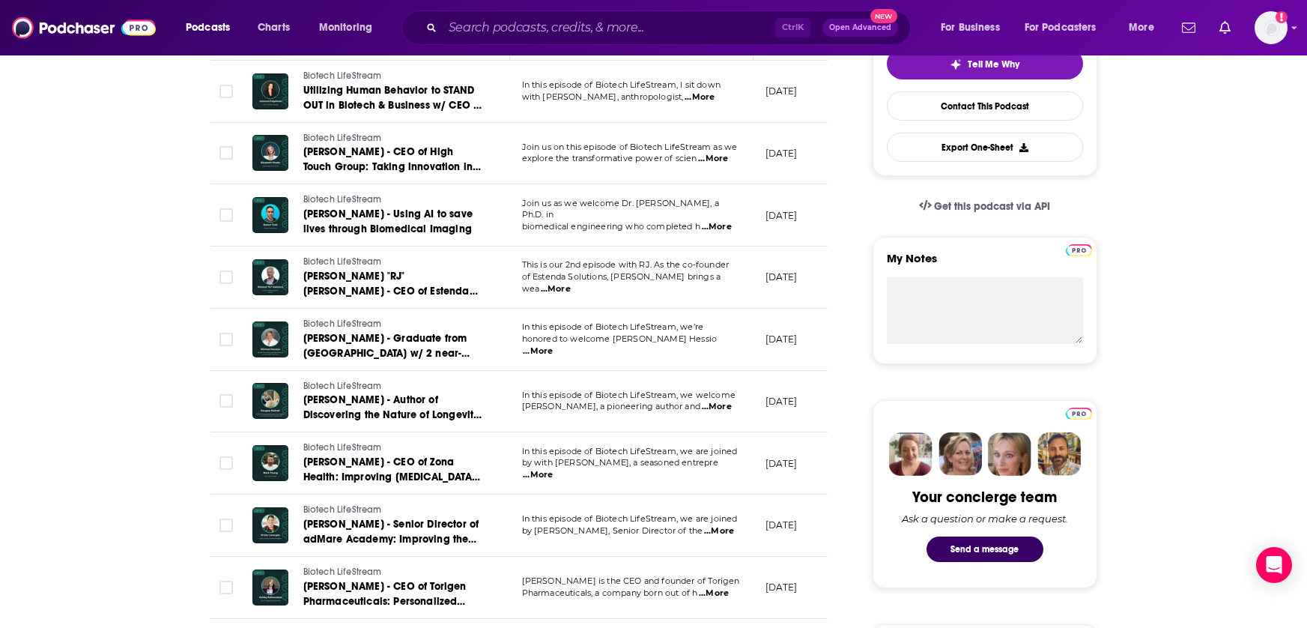
scroll to position [375, 0]
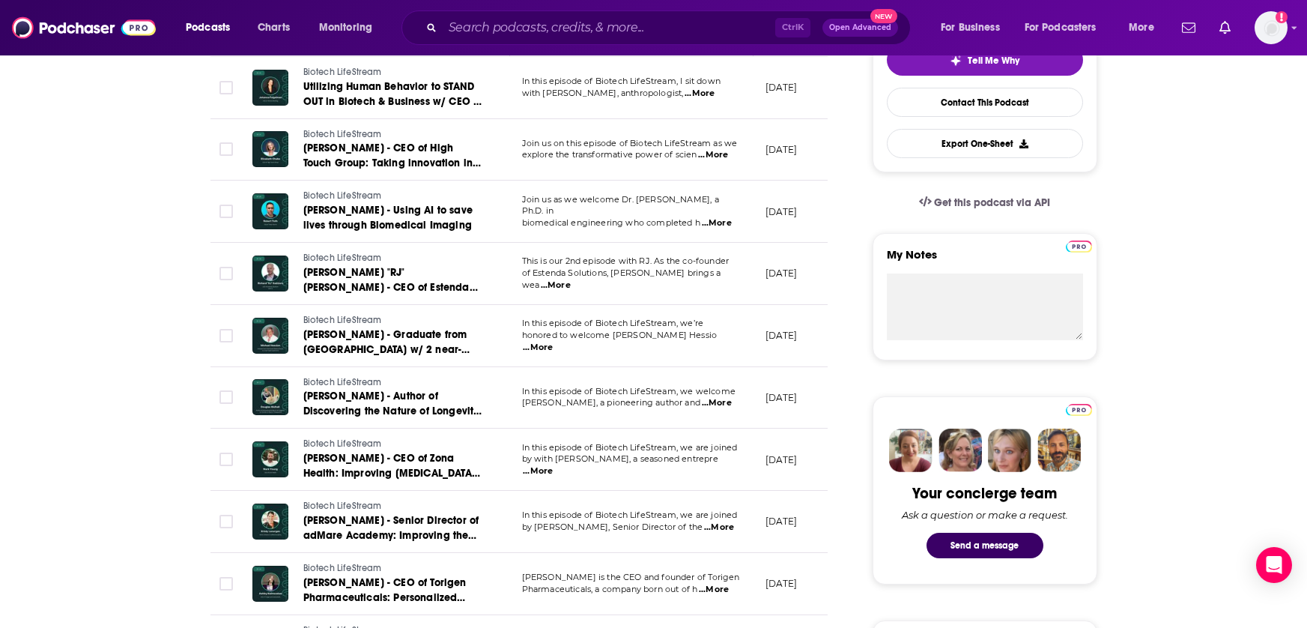
click at [725, 590] on span "...More" at bounding box center [714, 590] width 30 height 12
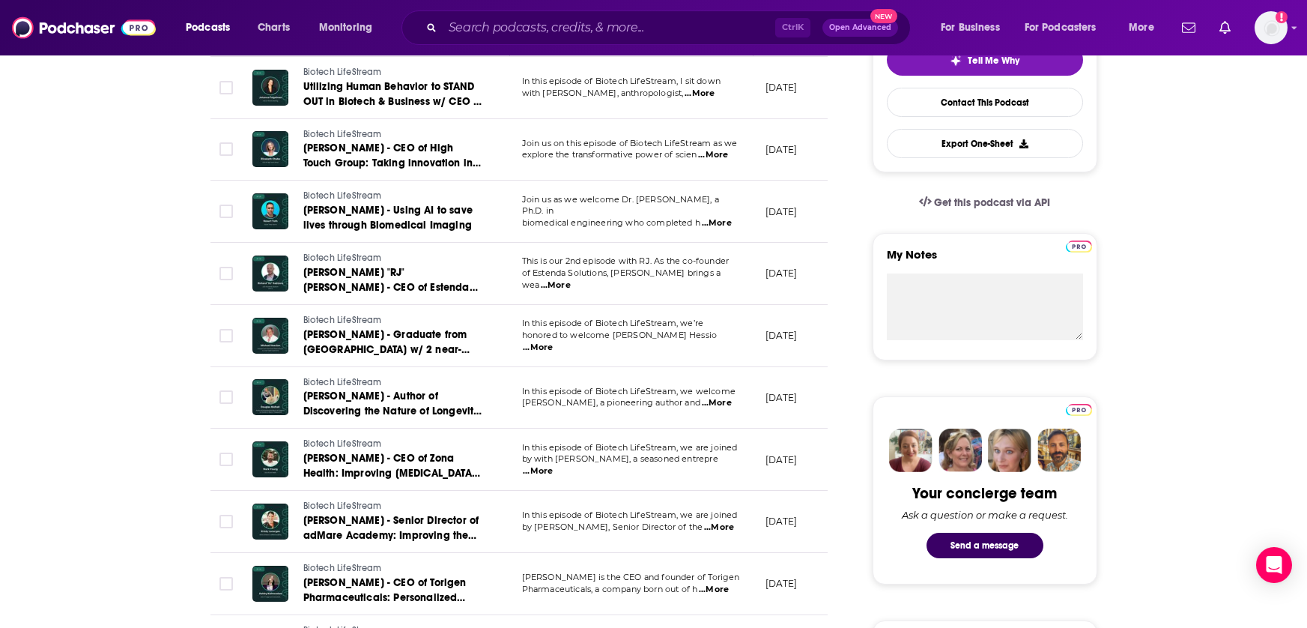
click at [715, 532] on span "...More" at bounding box center [719, 527] width 30 height 12
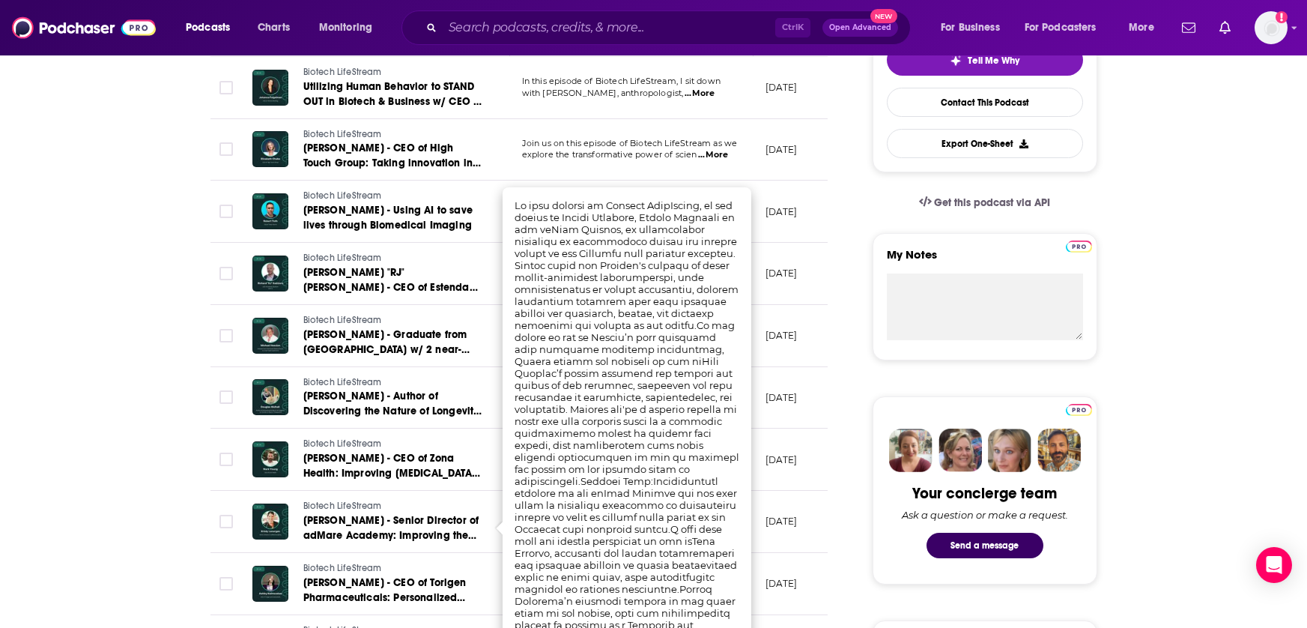
drag, startPoint x: 113, startPoint y: 519, endPoint x: 129, endPoint y: 517, distance: 15.9
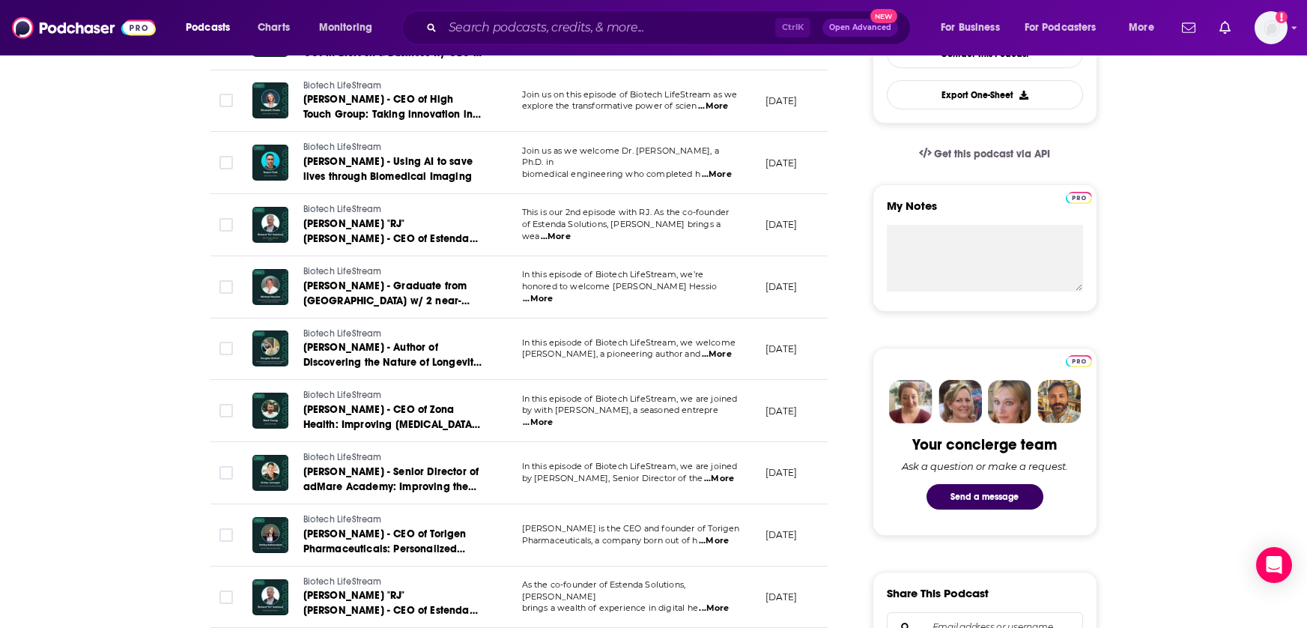
scroll to position [449, 0]
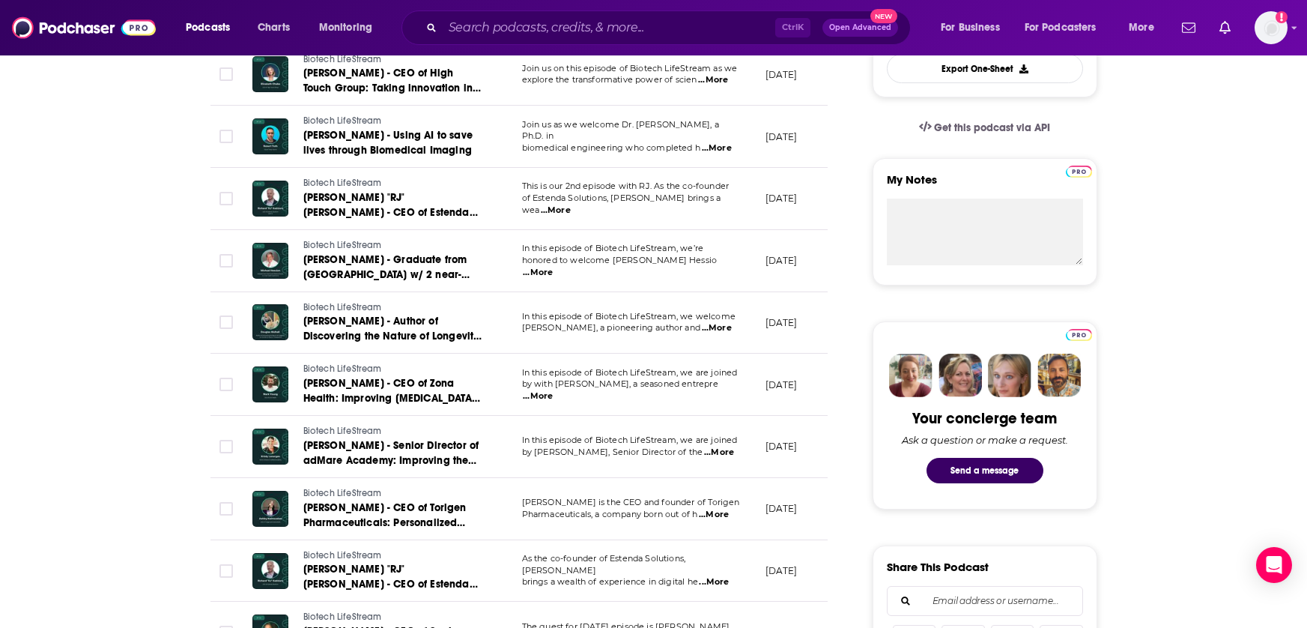
click at [727, 511] on span "...More" at bounding box center [714, 515] width 30 height 12
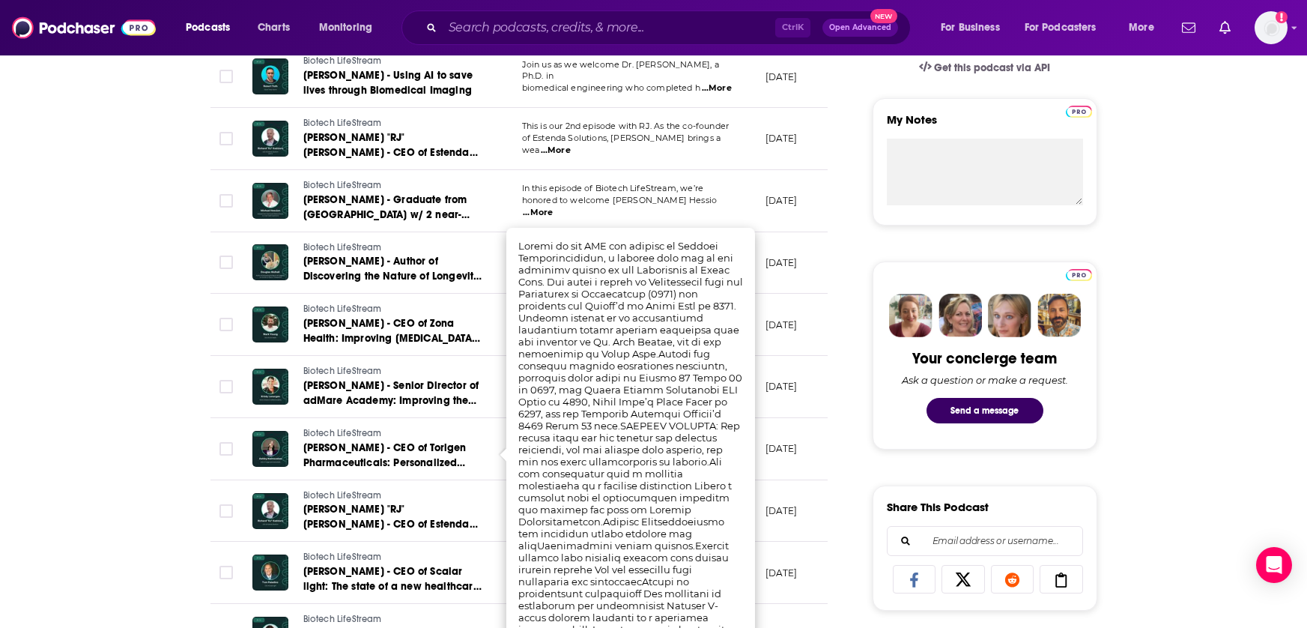
scroll to position [599, 0]
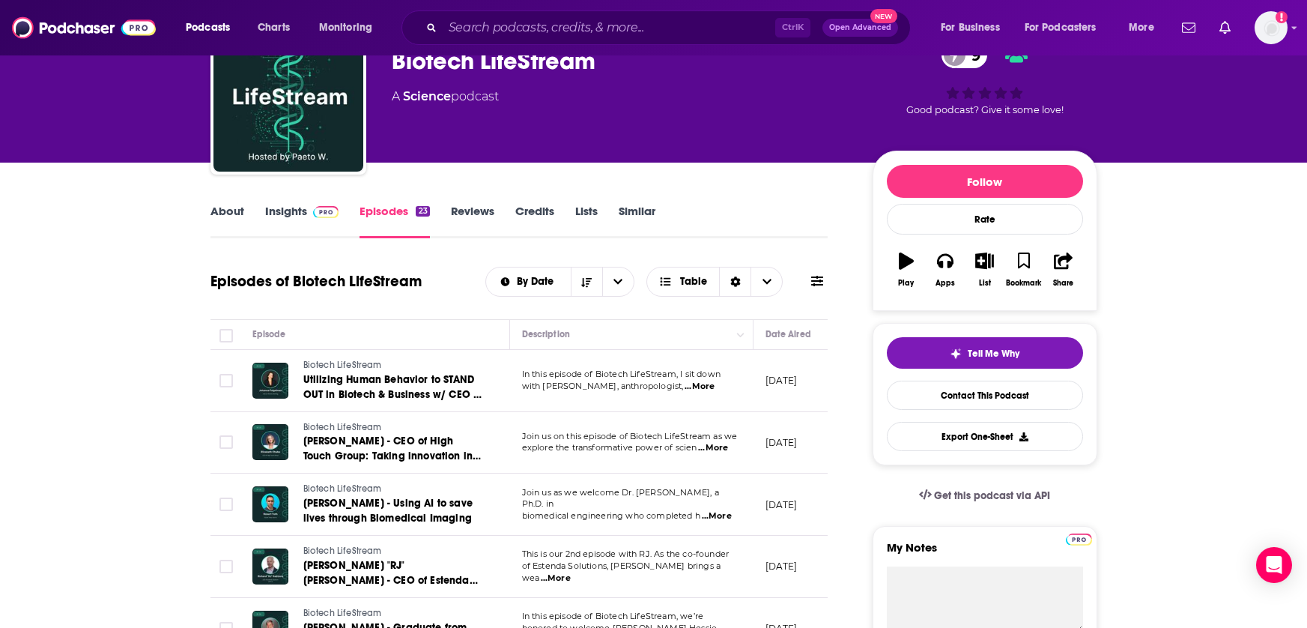
scroll to position [75, 0]
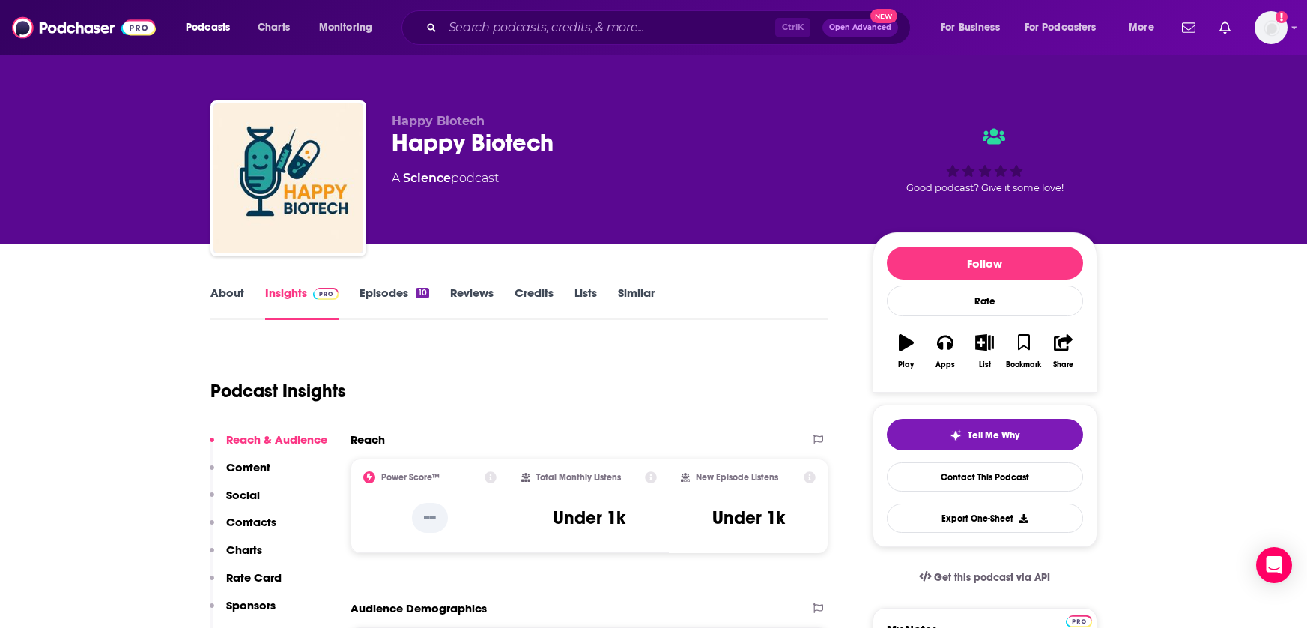
click at [387, 291] on link "Episodes 10" at bounding box center [394, 302] width 69 height 34
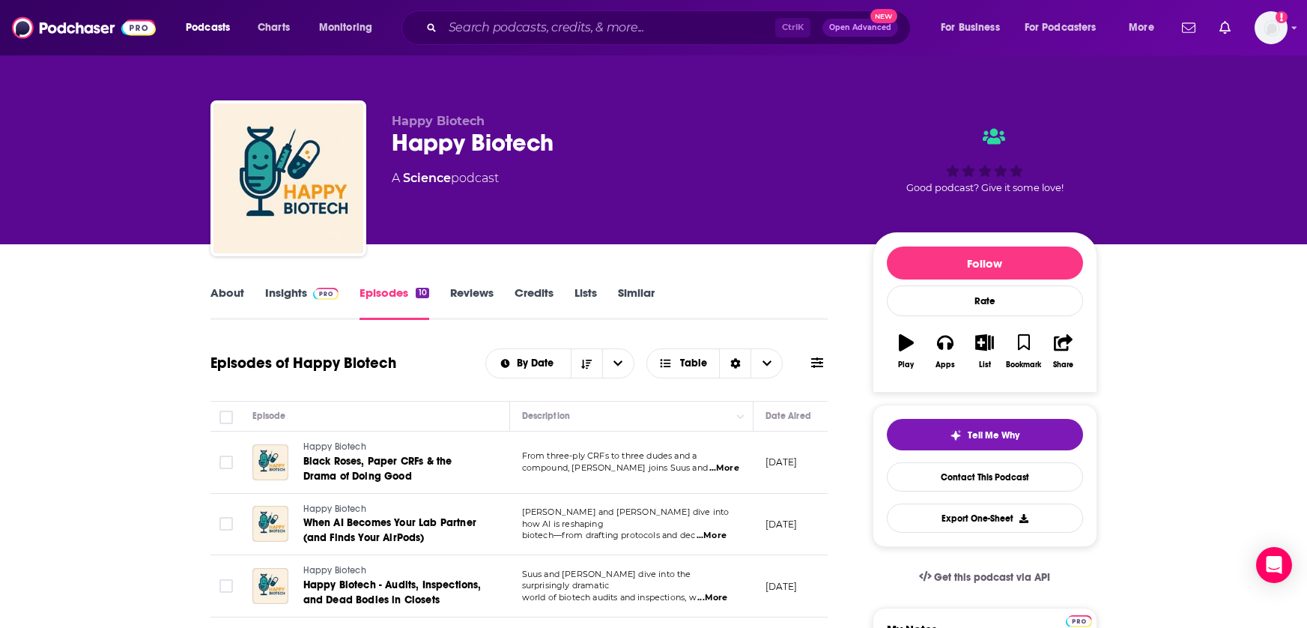
click at [307, 294] on span at bounding box center [323, 292] width 32 height 14
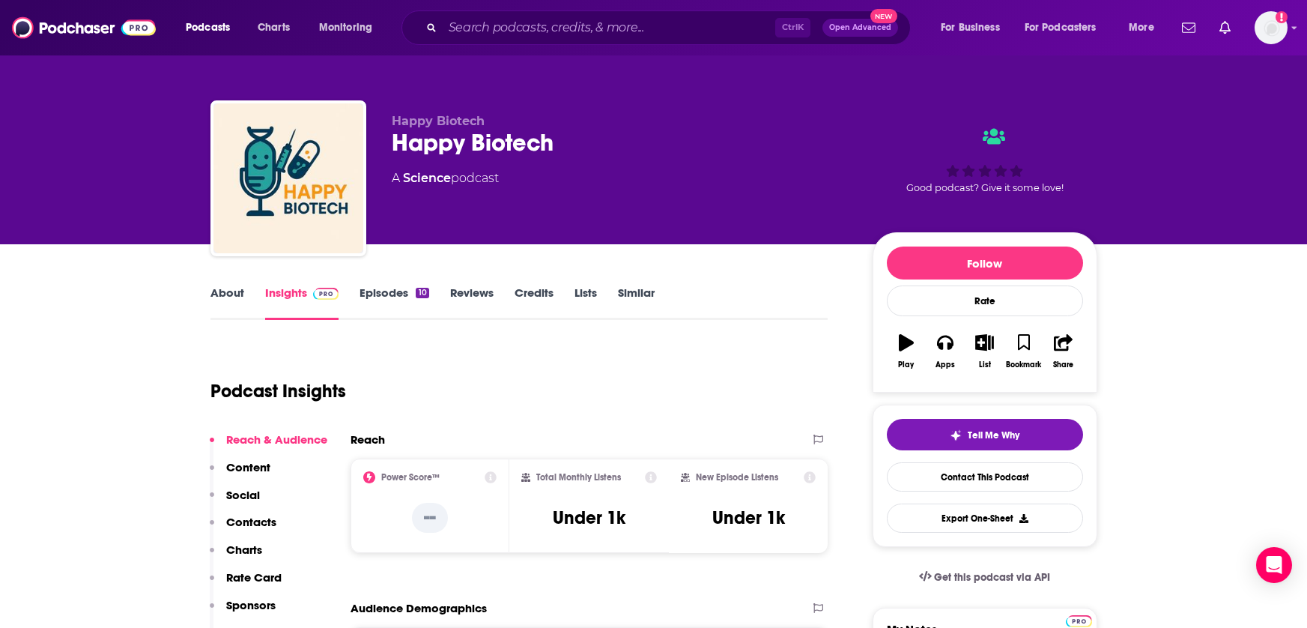
click at [392, 293] on link "Episodes 10" at bounding box center [394, 302] width 69 height 34
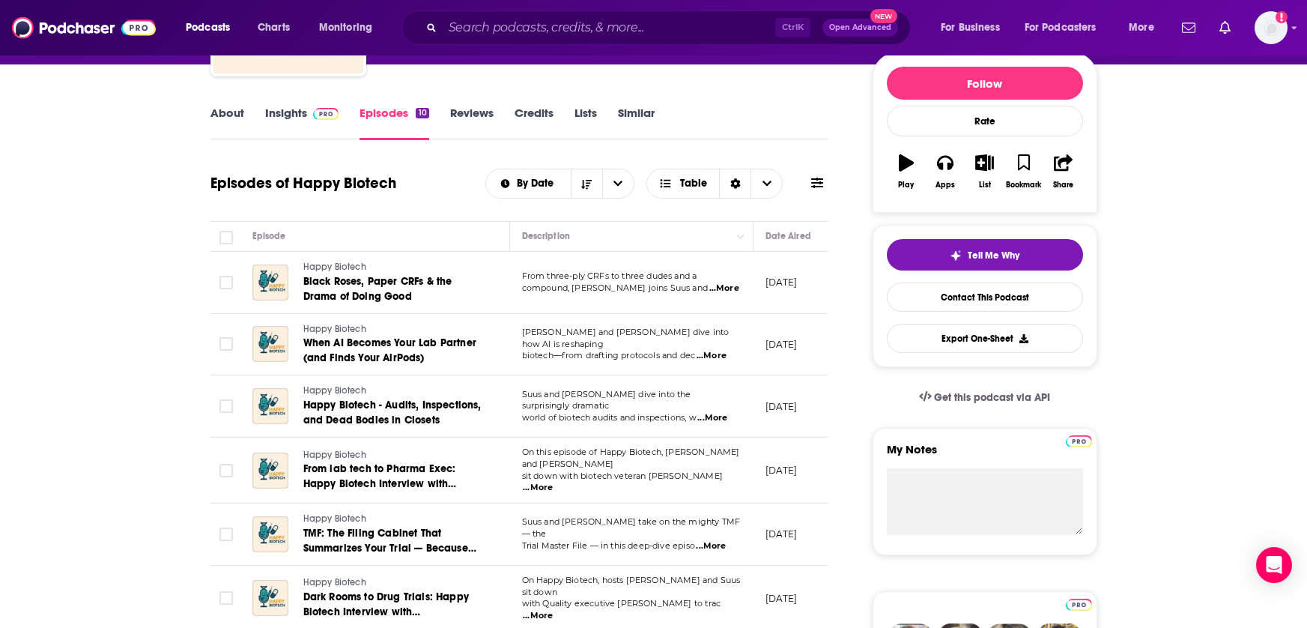
scroll to position [150, 0]
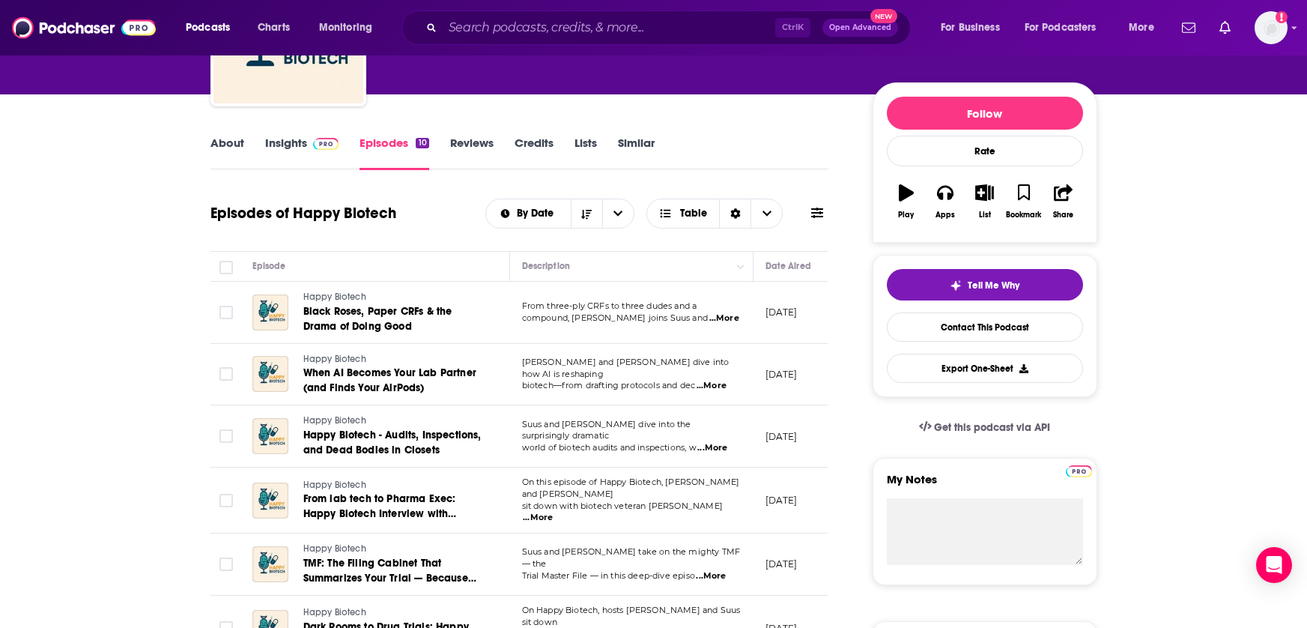
click at [718, 318] on span "...More" at bounding box center [724, 318] width 30 height 12
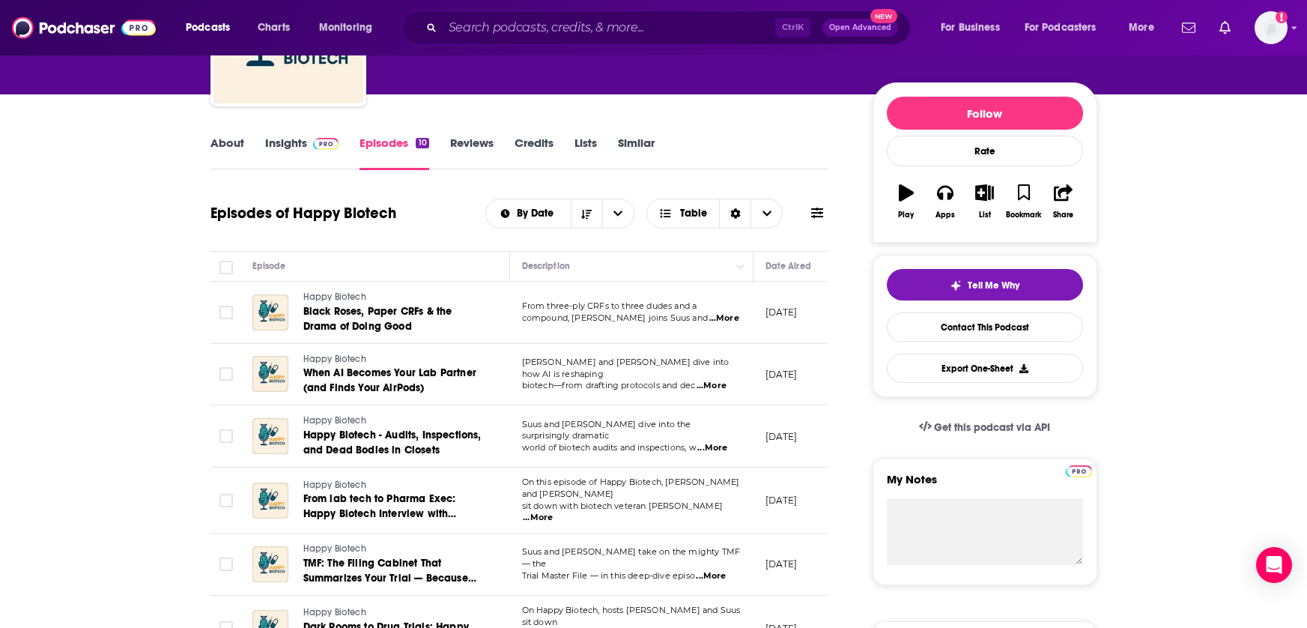
click at [727, 442] on span "...More" at bounding box center [712, 448] width 30 height 12
click at [725, 320] on span "...More" at bounding box center [724, 318] width 30 height 12
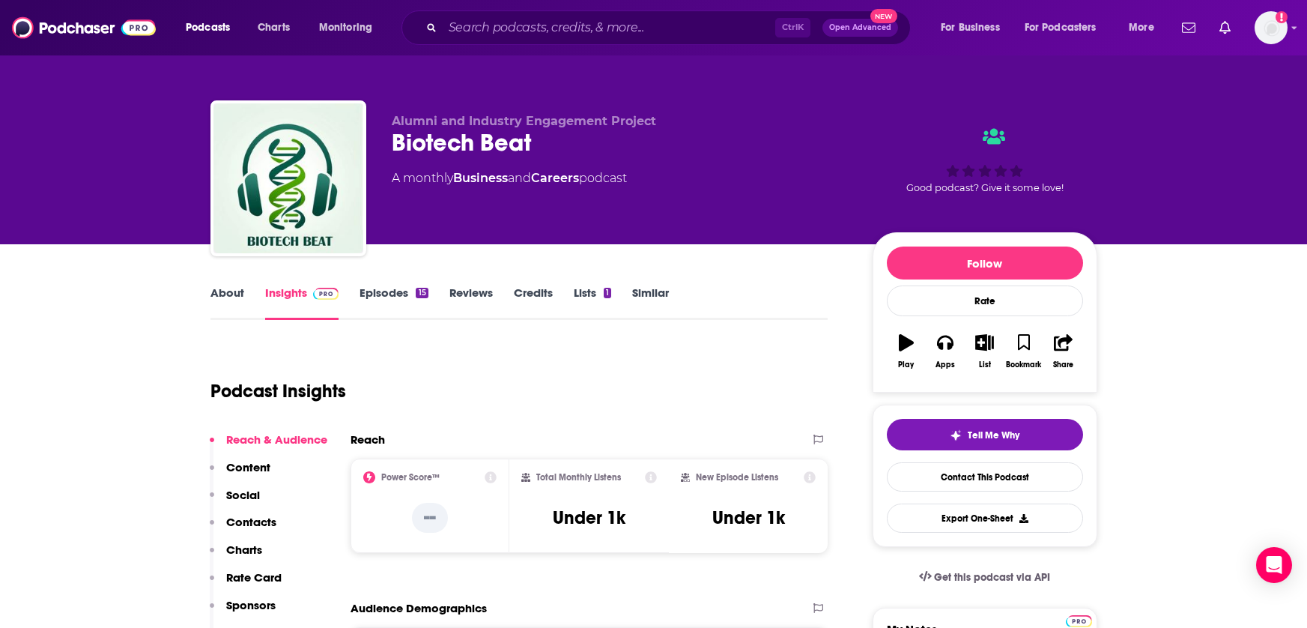
click at [395, 288] on link "Episodes 15" at bounding box center [394, 302] width 68 height 34
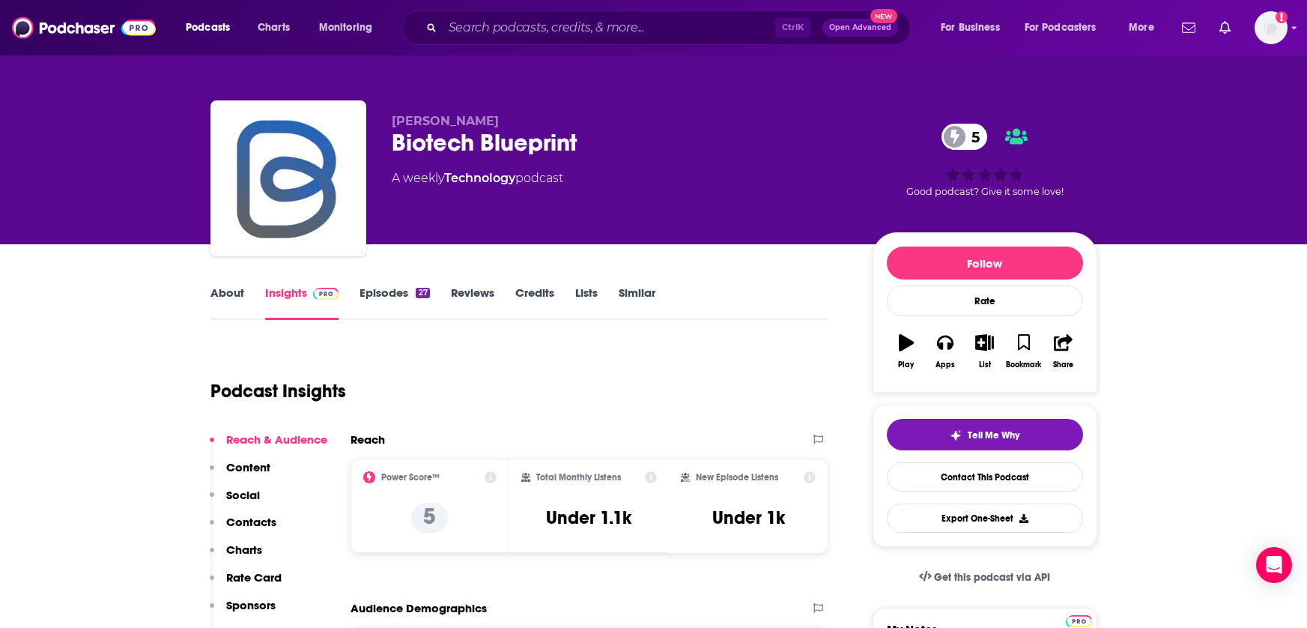
click at [366, 291] on link "Episodes 27" at bounding box center [395, 302] width 70 height 34
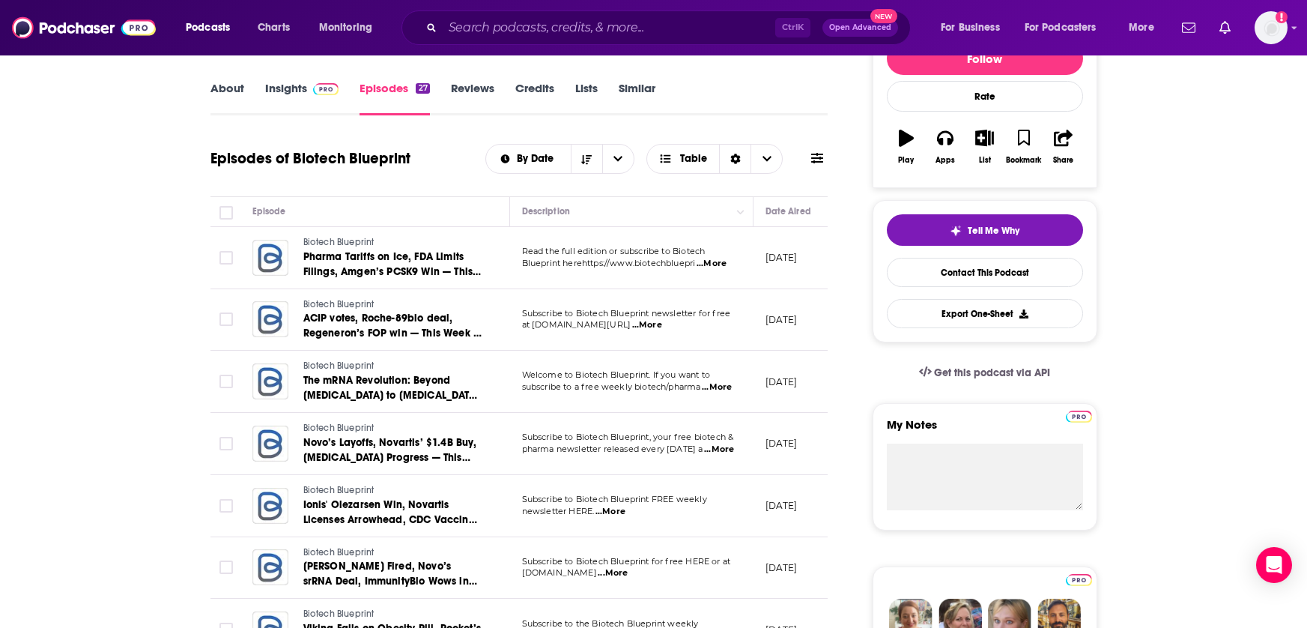
scroll to position [225, 0]
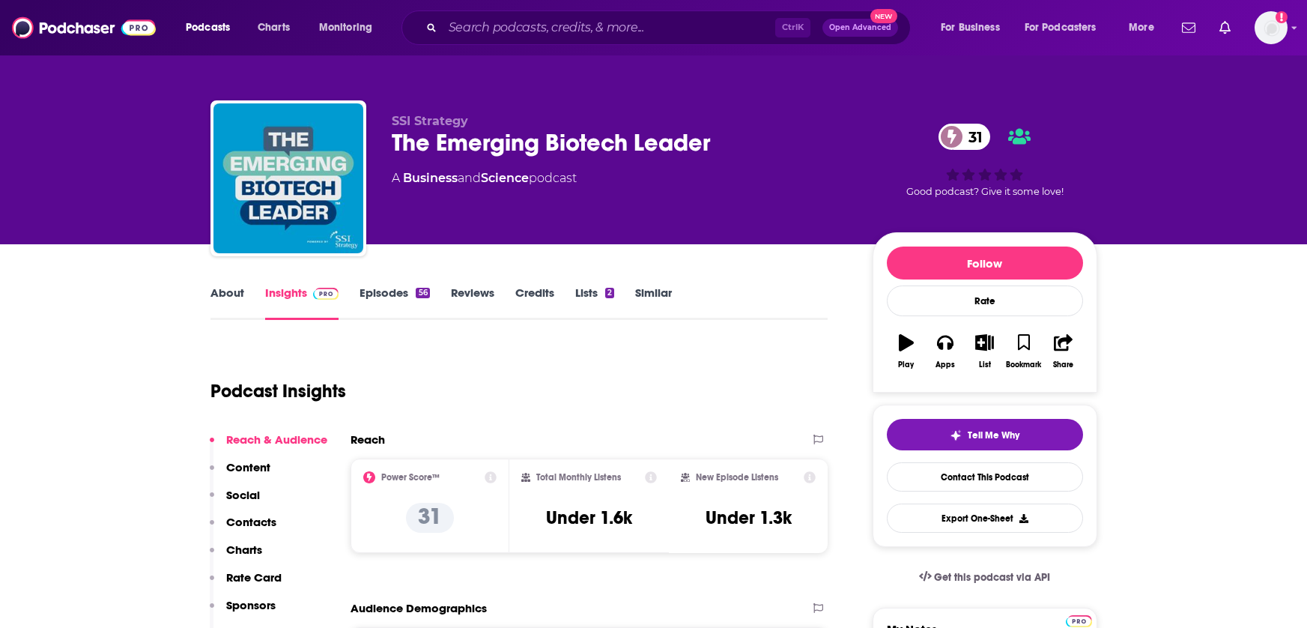
click at [393, 283] on div "About Insights Episodes 56 Reviews Credits Lists 2 Similar" at bounding box center [519, 301] width 618 height 37
click at [393, 288] on link "Episodes 56" at bounding box center [395, 302] width 70 height 34
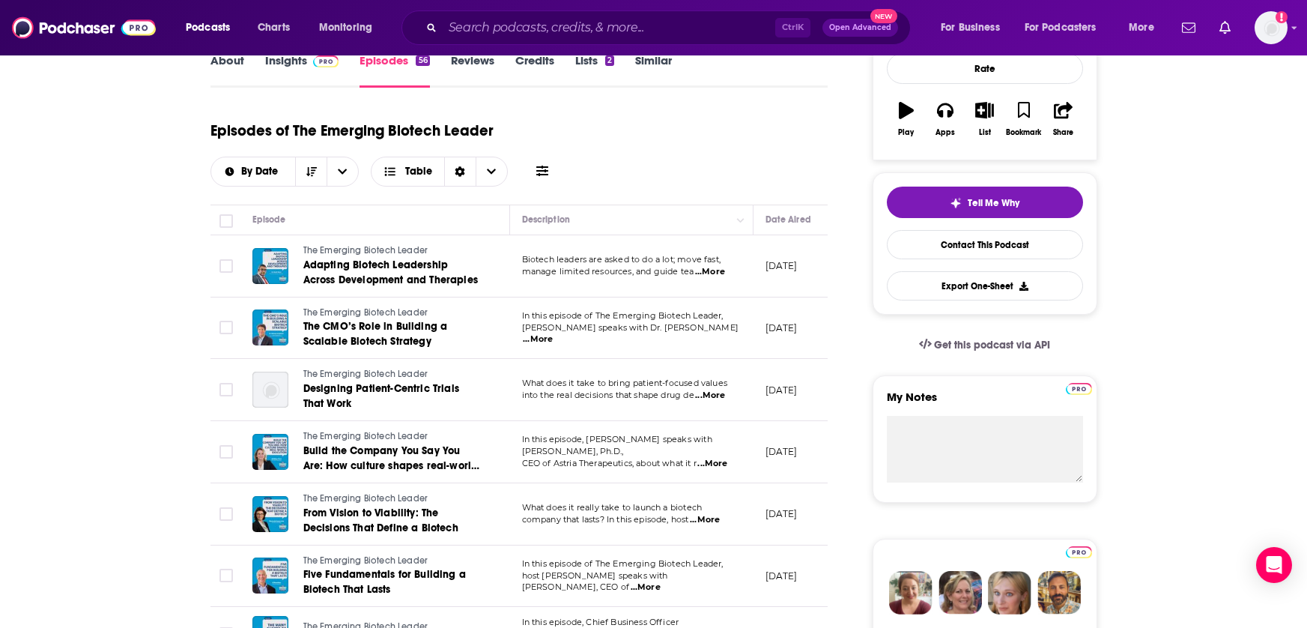
scroll to position [225, 0]
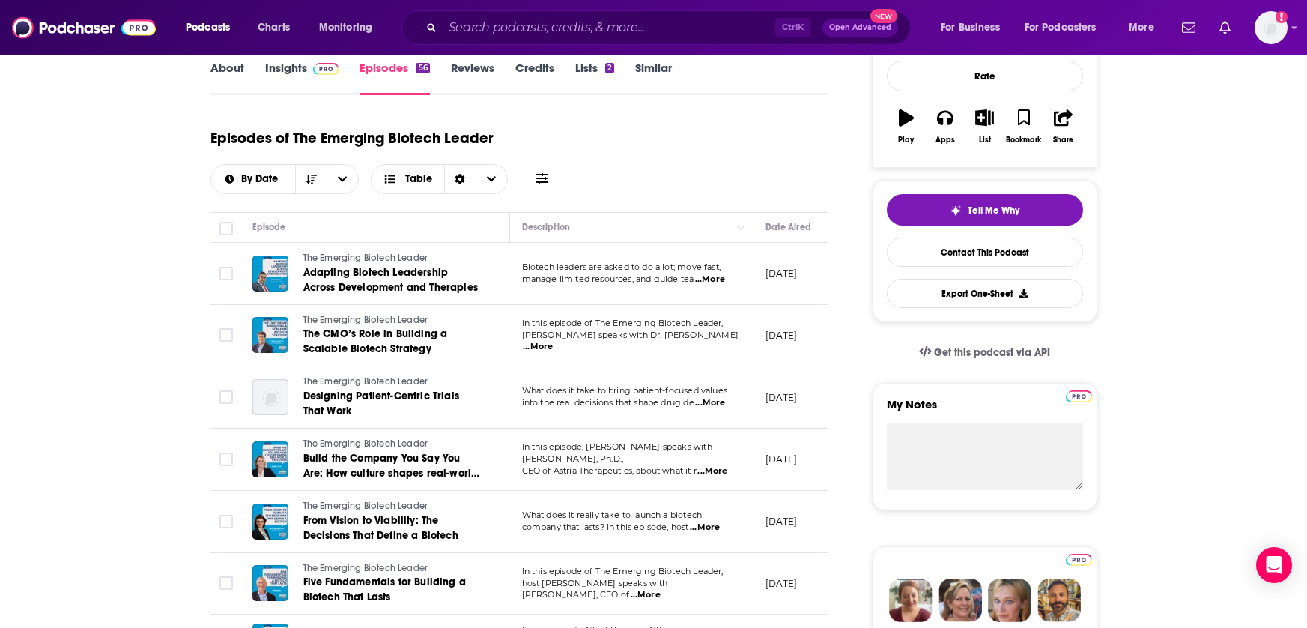
click at [717, 281] on span "...More" at bounding box center [710, 279] width 30 height 12
click at [721, 175] on div "Episodes of The Emerging Biotech Leader By Date Table" at bounding box center [519, 156] width 618 height 75
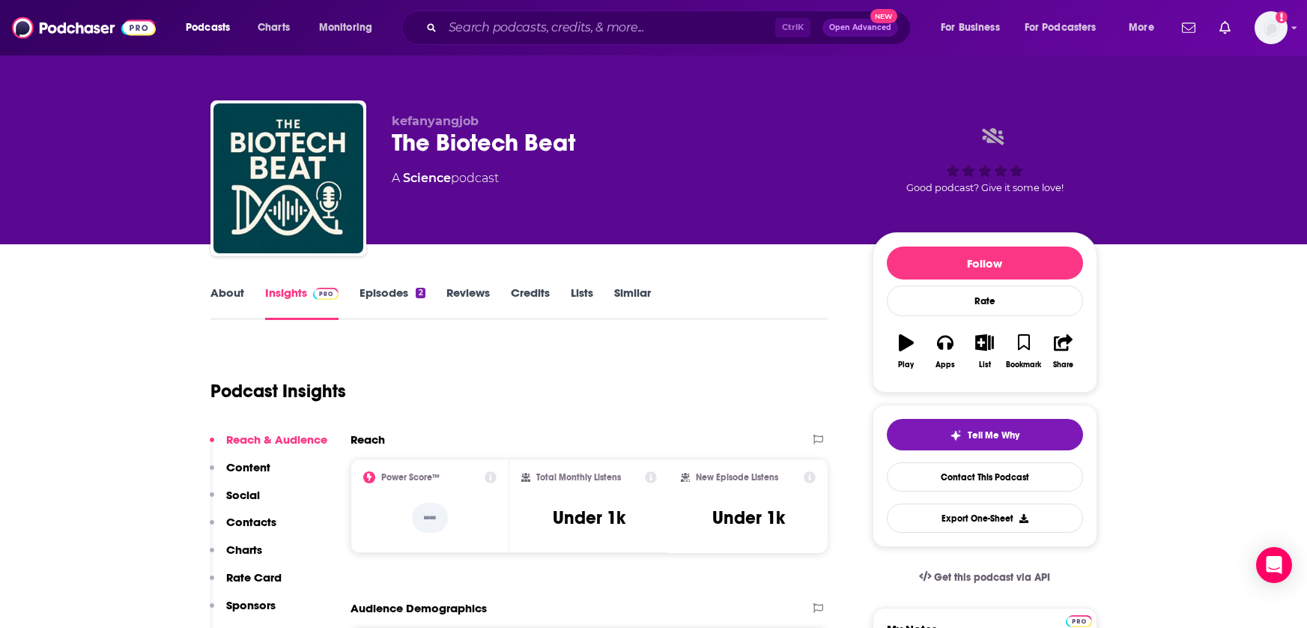
click at [372, 292] on link "Episodes 2" at bounding box center [392, 302] width 65 height 34
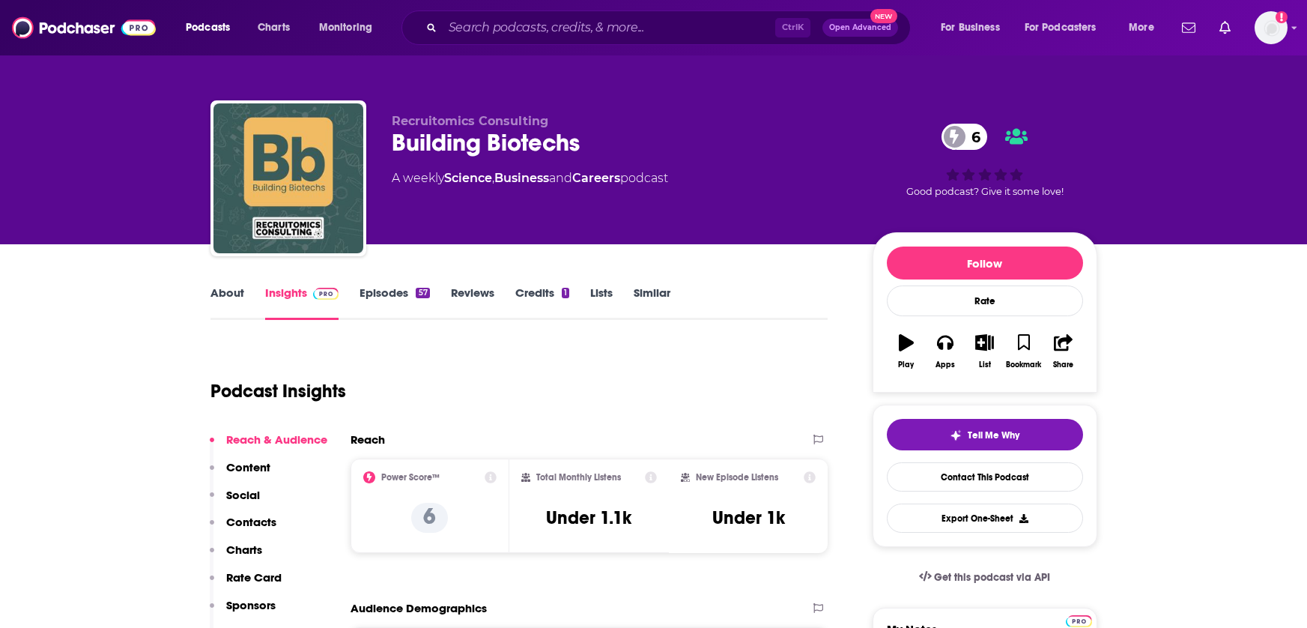
click at [387, 298] on link "Episodes 57" at bounding box center [395, 302] width 70 height 34
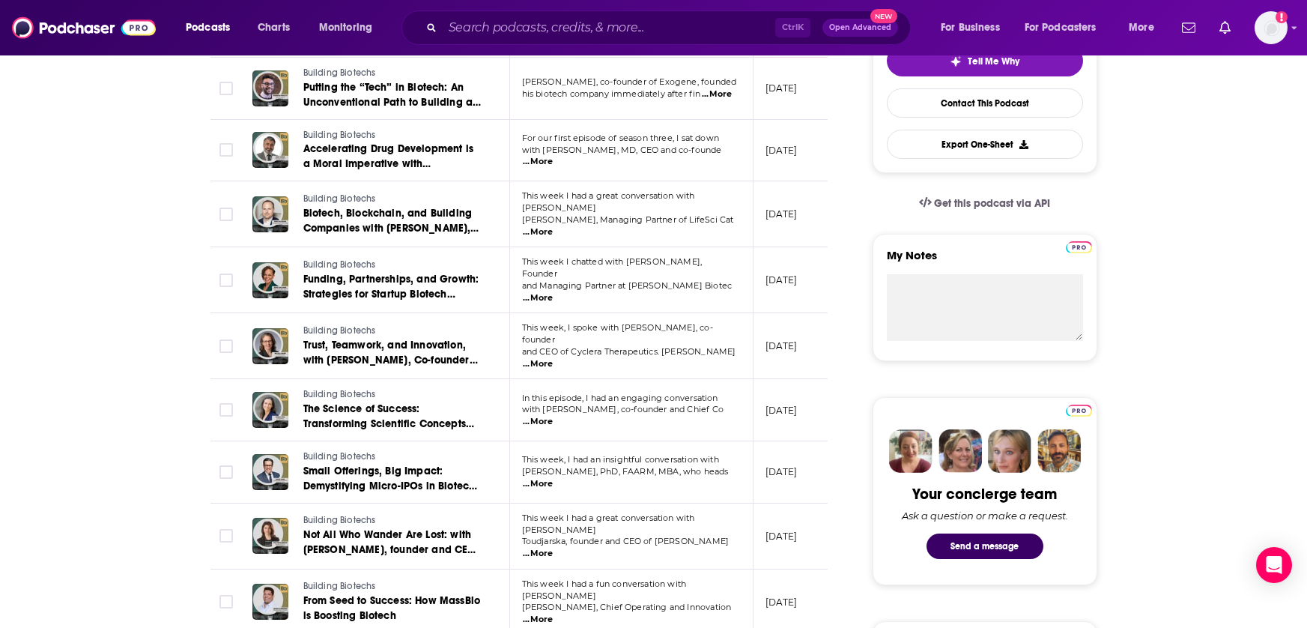
scroll to position [375, 0]
click at [553, 547] on span "...More" at bounding box center [538, 553] width 30 height 12
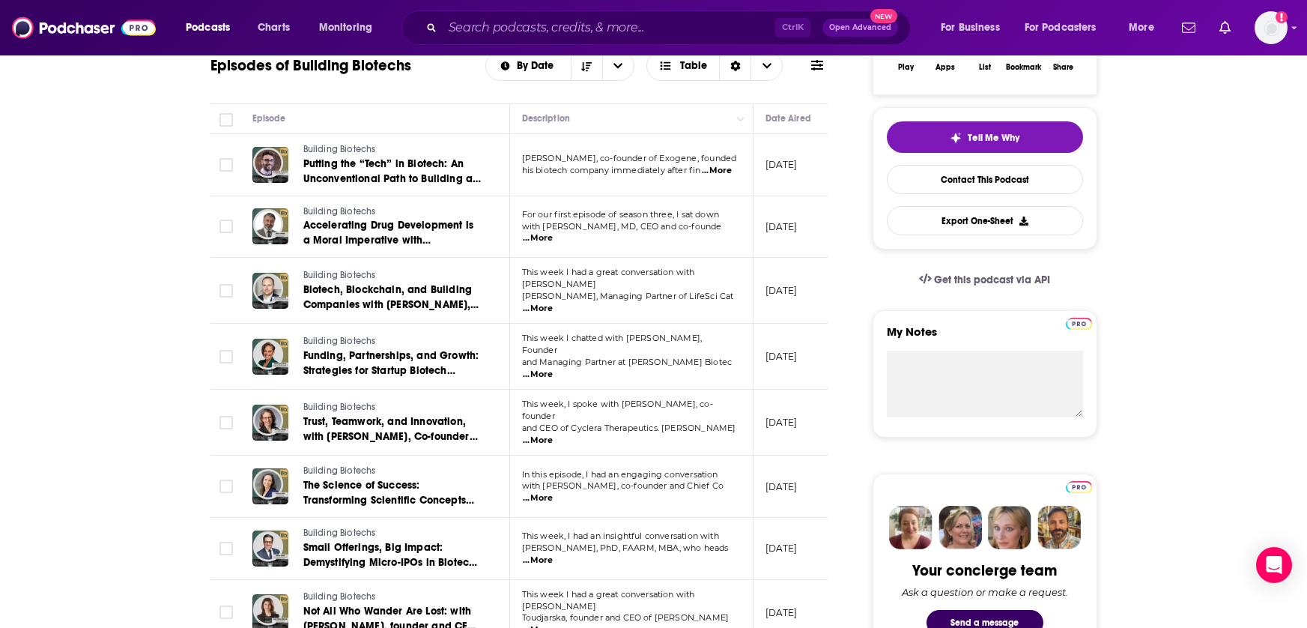
scroll to position [0, 0]
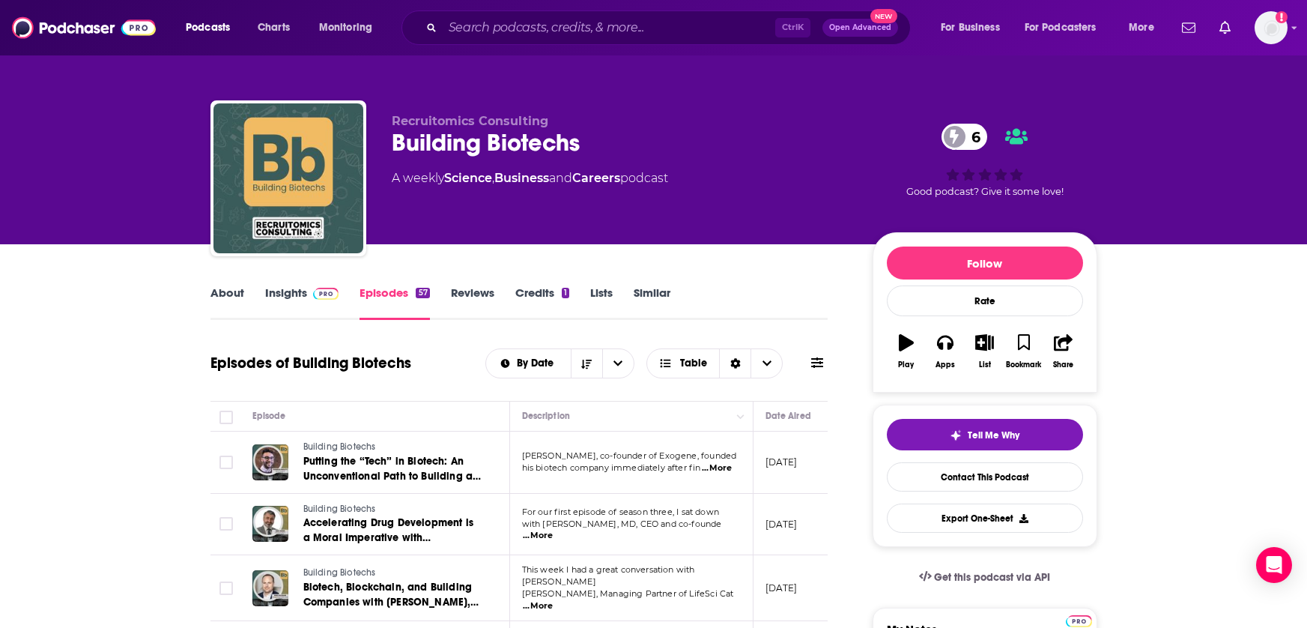
click at [280, 299] on link "Insights" at bounding box center [302, 302] width 74 height 34
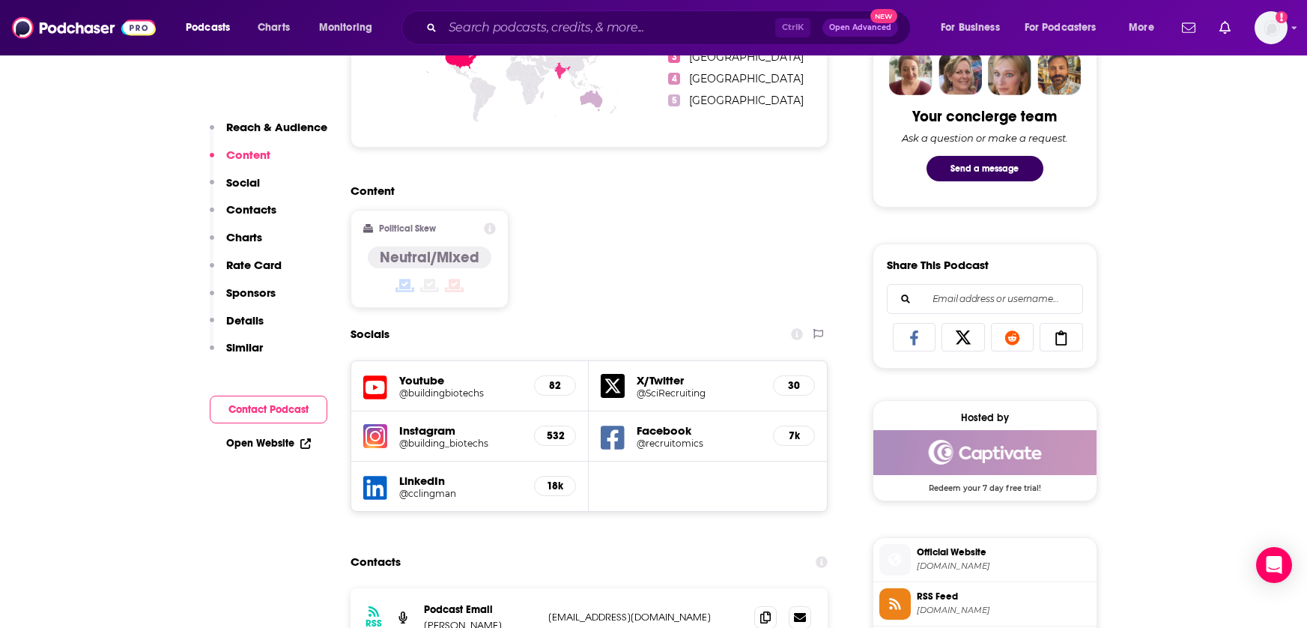
scroll to position [1049, 0]
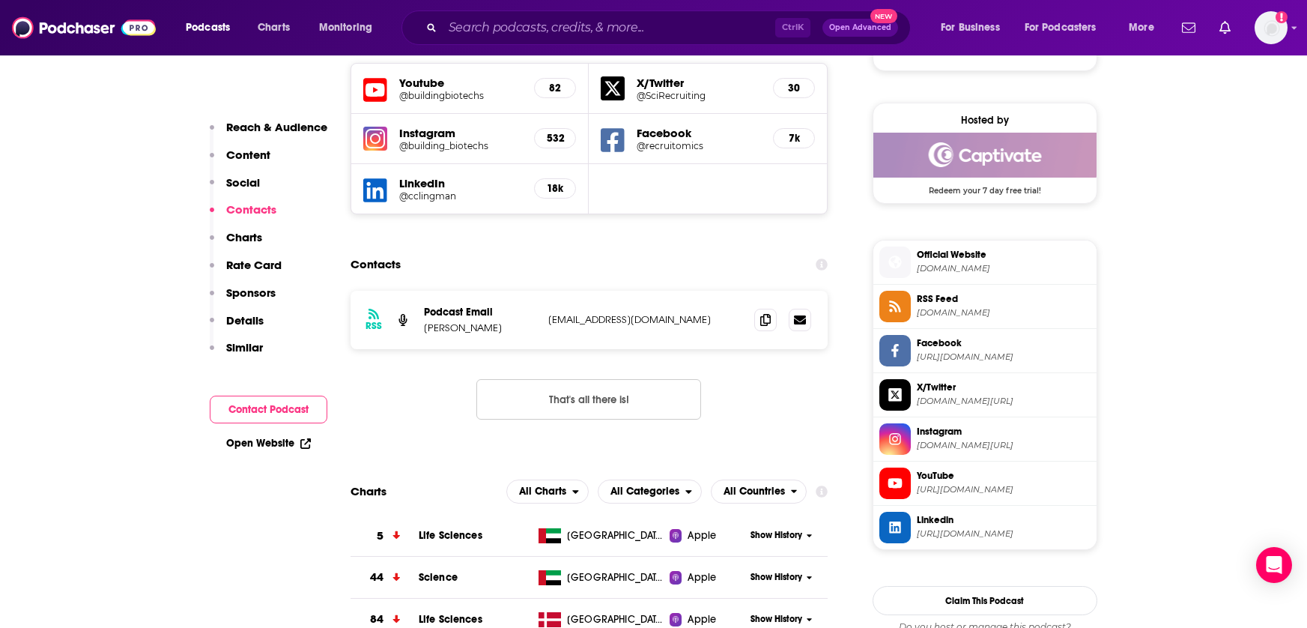
drag, startPoint x: 513, startPoint y: 331, endPoint x: 422, endPoint y: 324, distance: 91.7
click at [422, 324] on div "RSS Podcast Email Carina Clingman info@recruitomics.com info@recruitomics.com" at bounding box center [590, 320] width 478 height 58
copy p "Carina Clingman"
click at [761, 324] on icon at bounding box center [765, 319] width 10 height 12
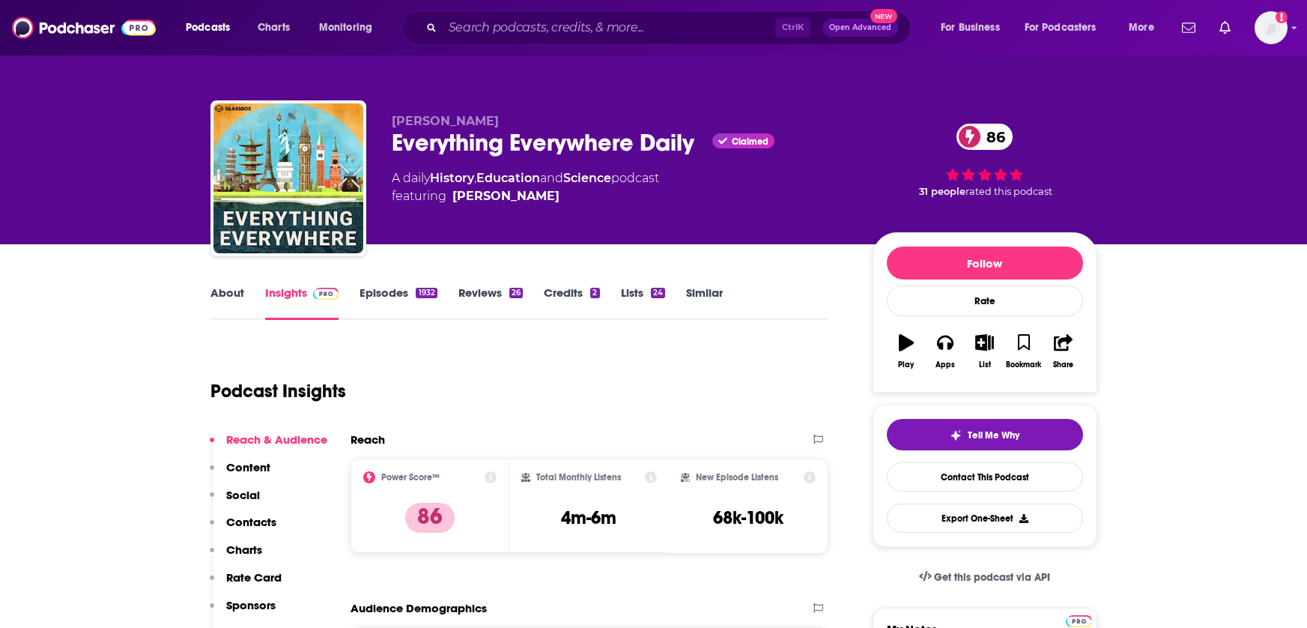
click at [390, 288] on link "Episodes 1932" at bounding box center [398, 302] width 77 height 34
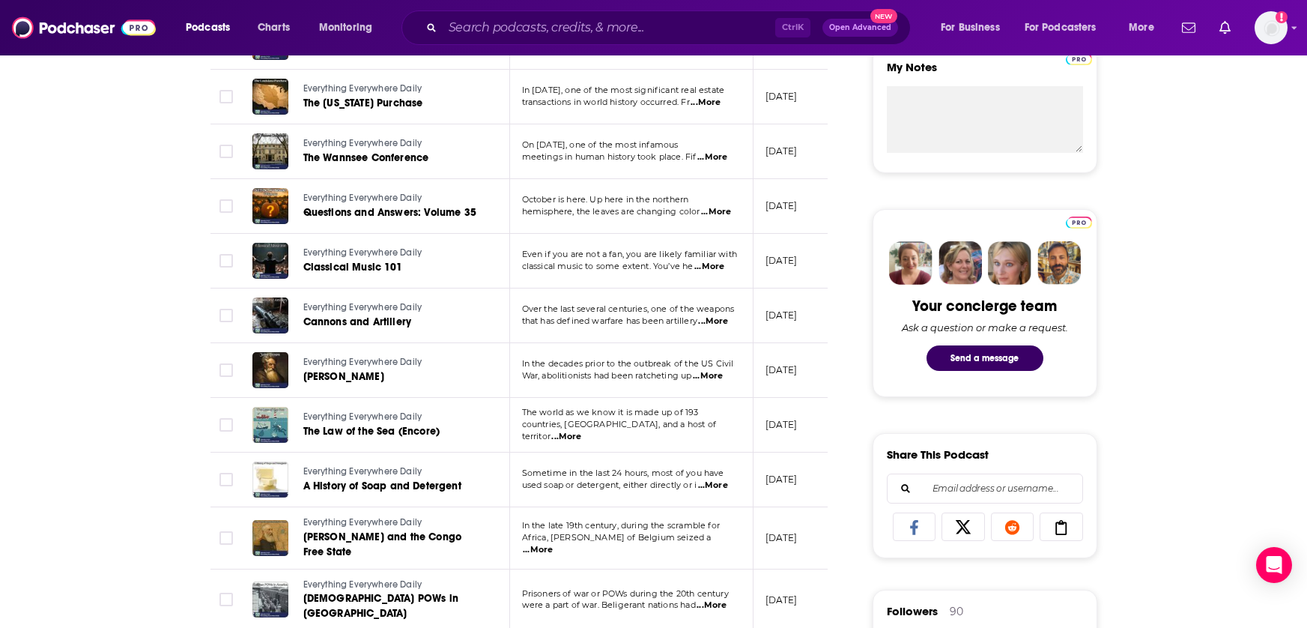
scroll to position [674, 0]
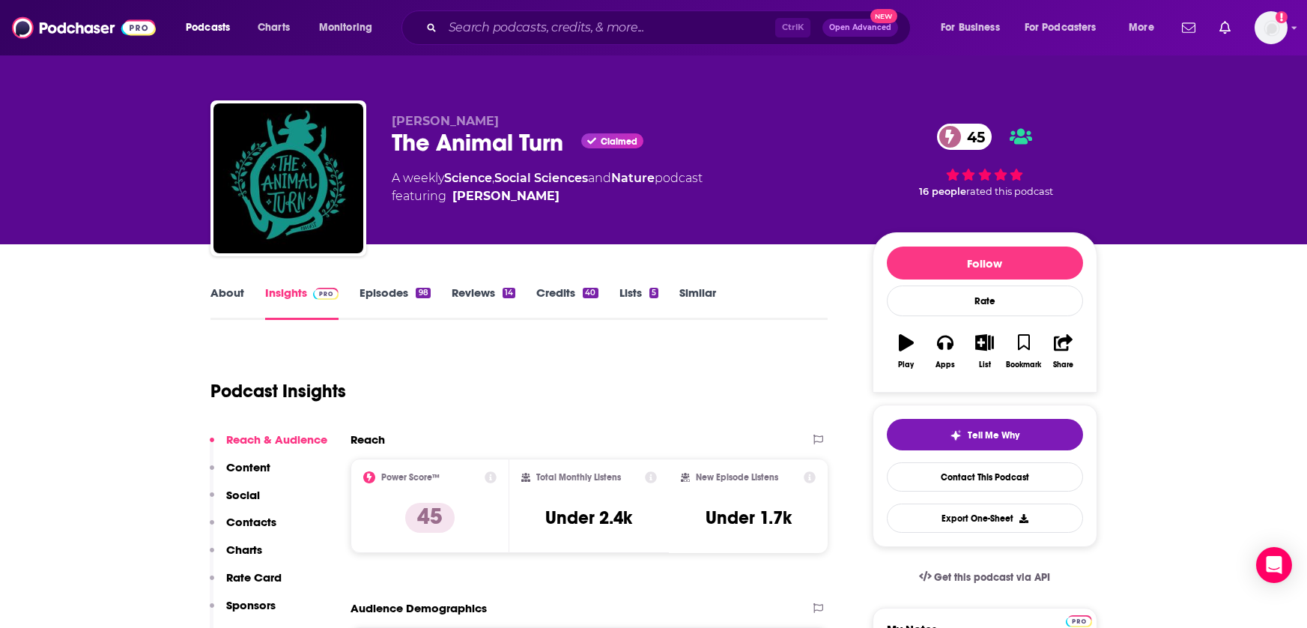
click at [397, 288] on link "Episodes 98" at bounding box center [395, 302] width 70 height 34
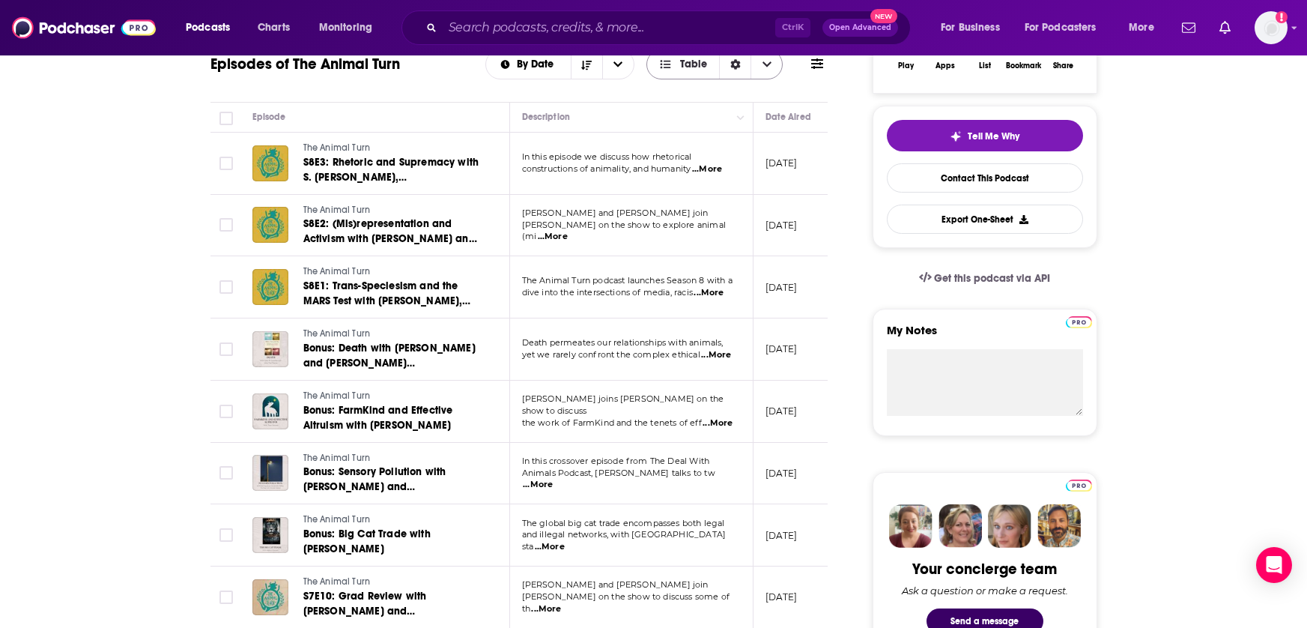
scroll to position [300, 0]
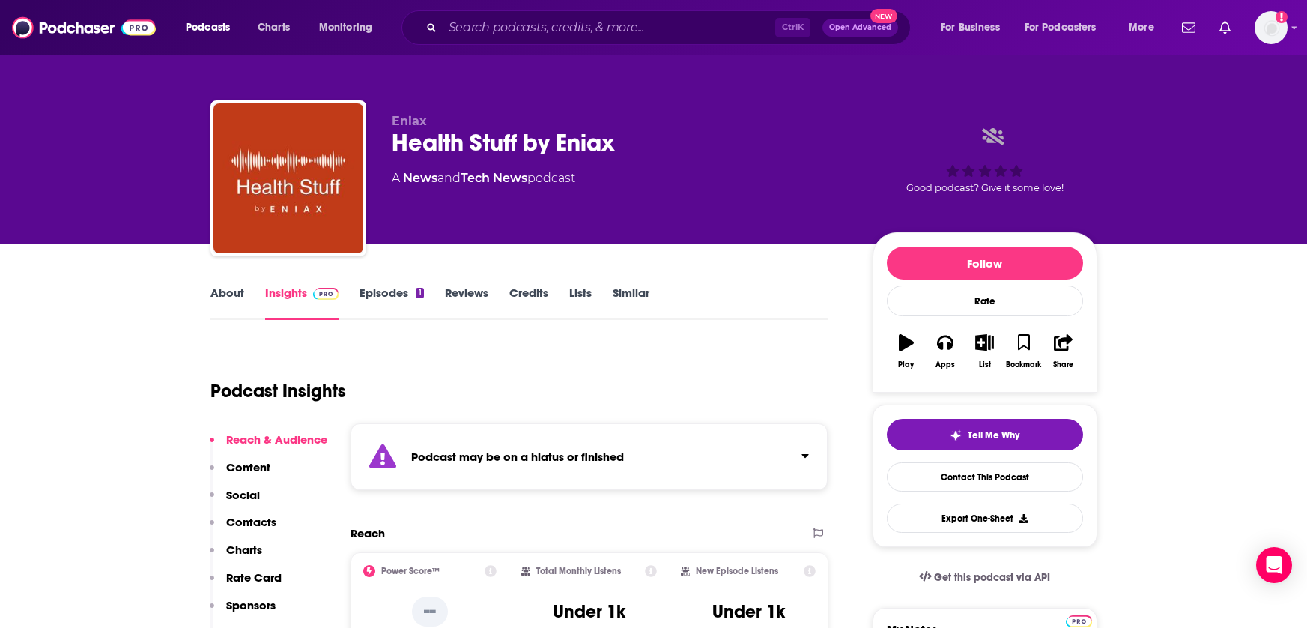
click at [625, 294] on link "Similar" at bounding box center [631, 302] width 37 height 34
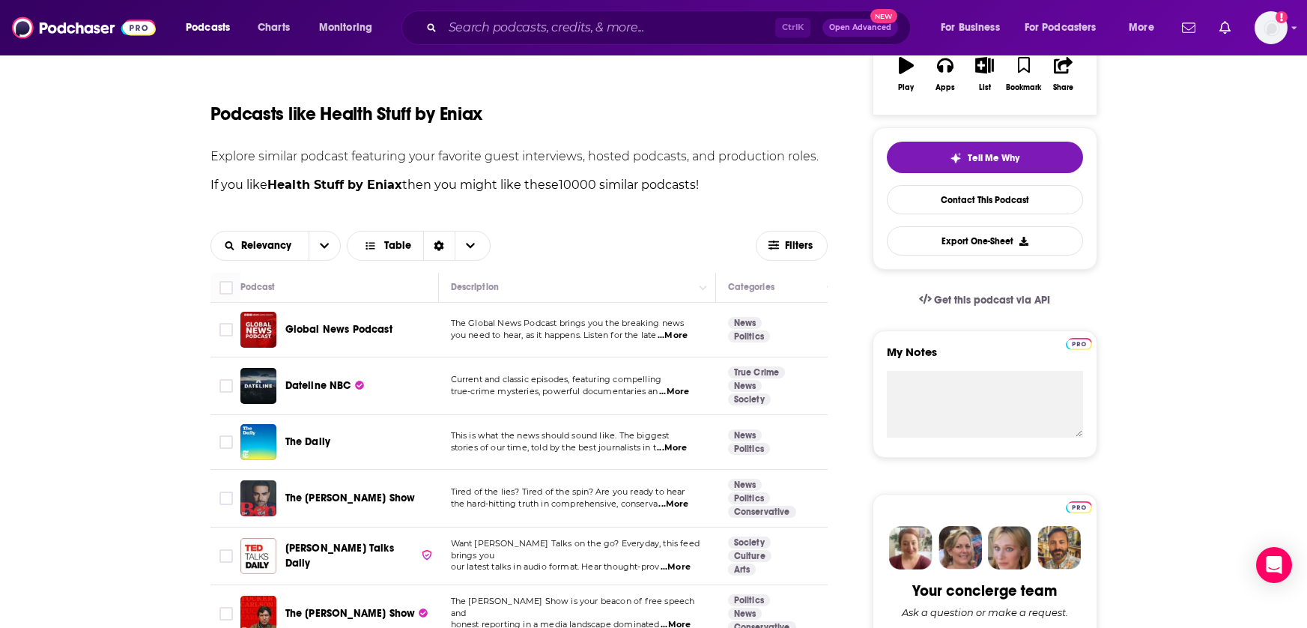
scroll to position [300, 0]
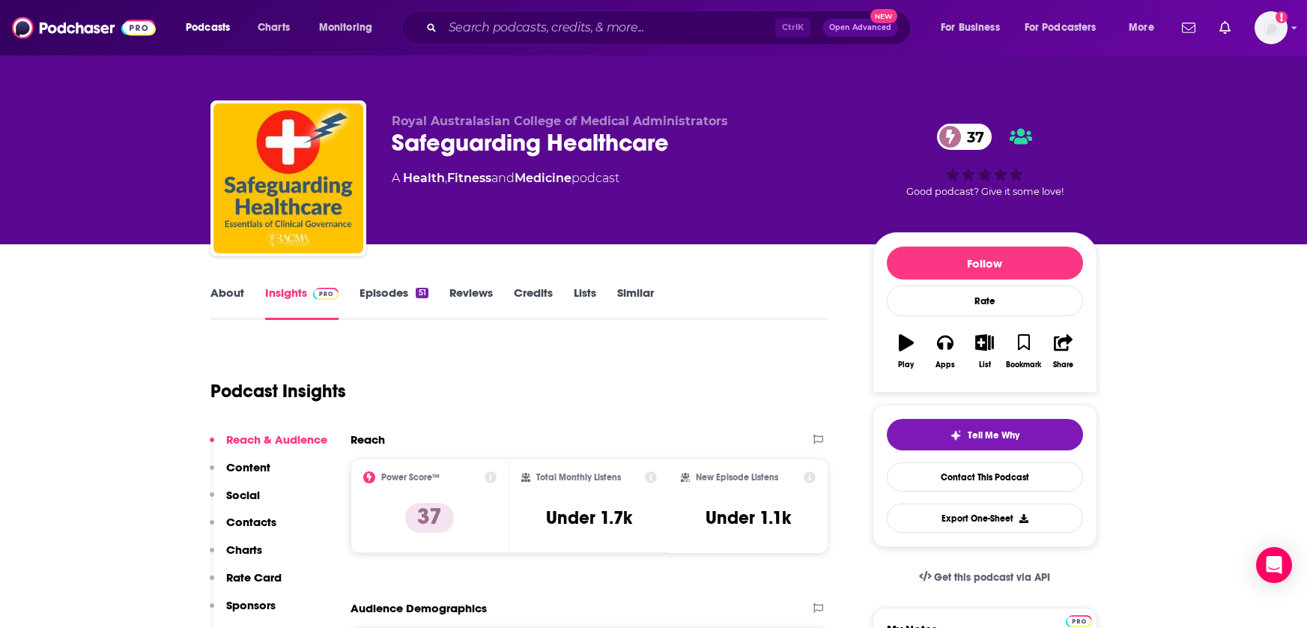
click at [649, 290] on link "Similar" at bounding box center [635, 302] width 37 height 34
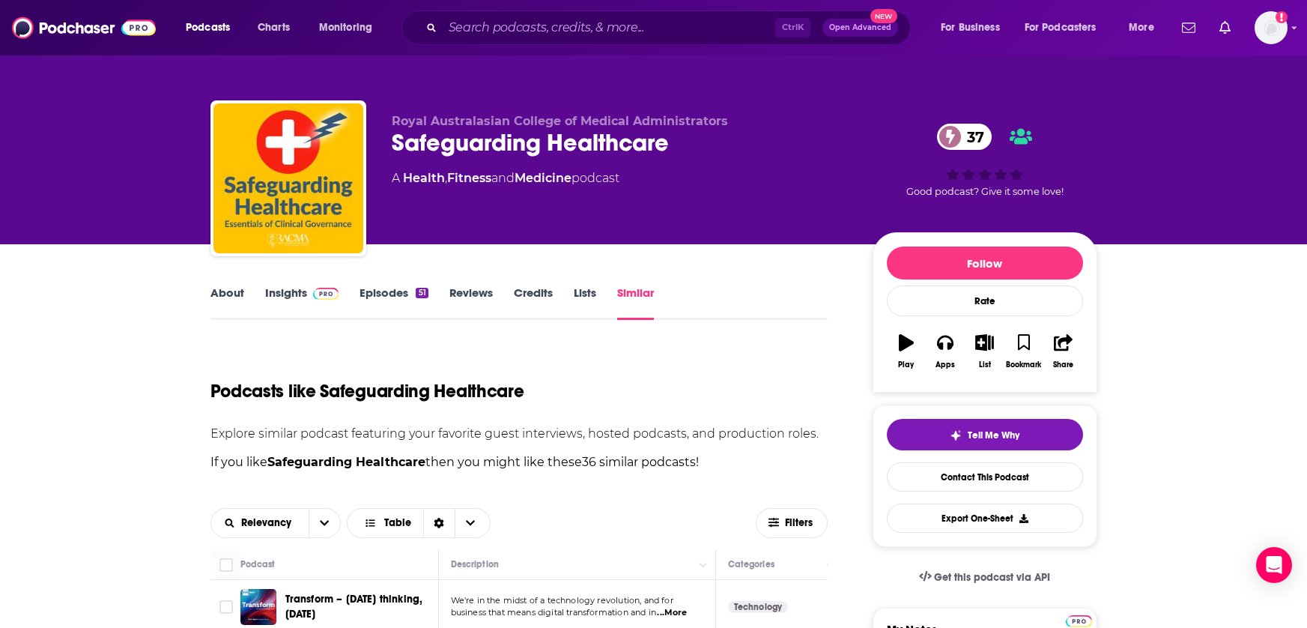
click at [389, 293] on link "Episodes 51" at bounding box center [394, 302] width 68 height 34
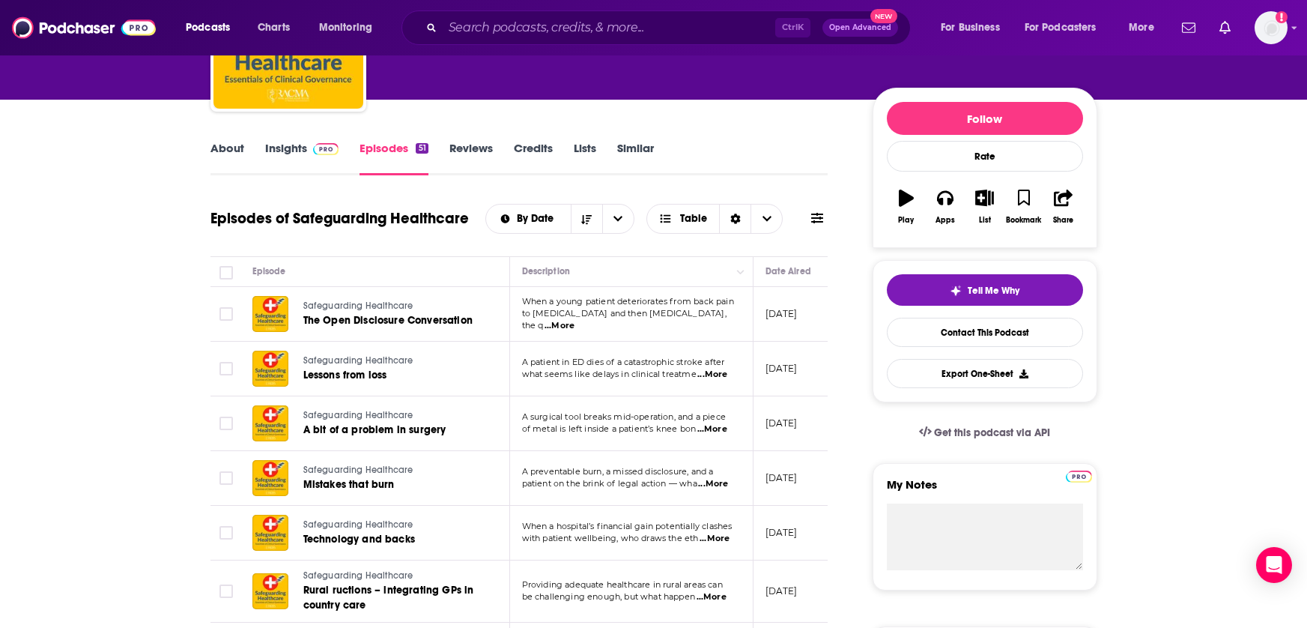
scroll to position [150, 0]
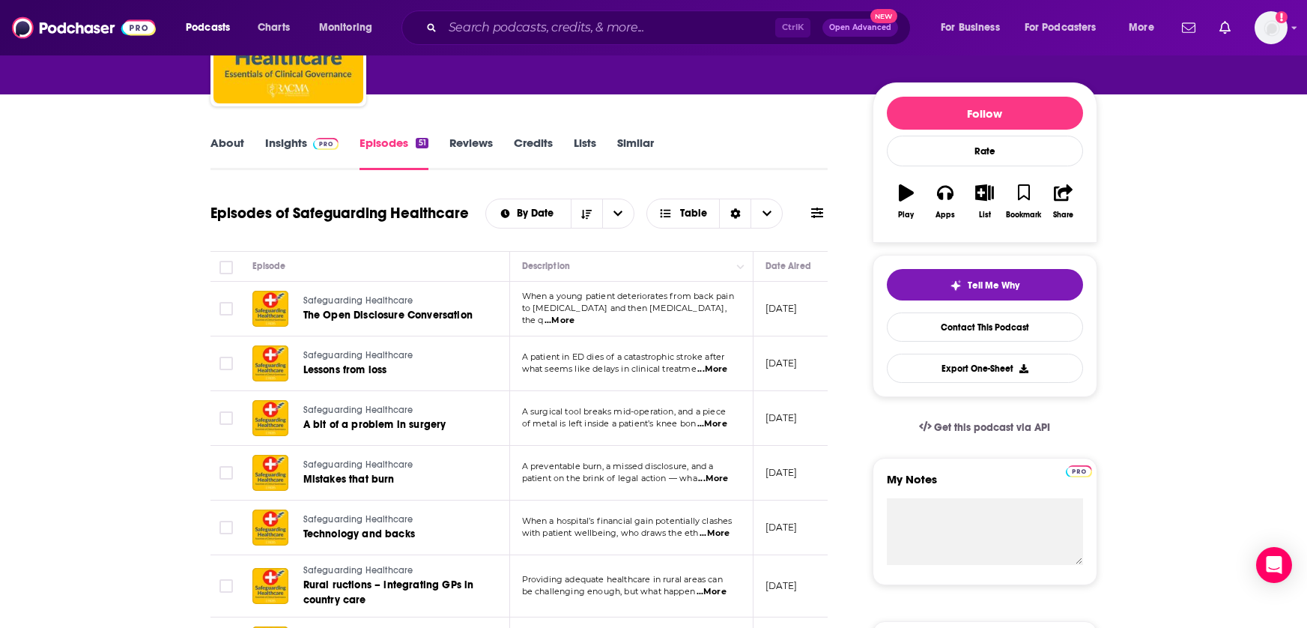
click at [716, 431] on td "A surgical tool breaks mid-operation, and a piece of metal is left inside a pat…" at bounding box center [631, 418] width 243 height 55
click at [716, 427] on span "...More" at bounding box center [712, 424] width 30 height 12
click at [575, 320] on span "...More" at bounding box center [560, 321] width 30 height 12
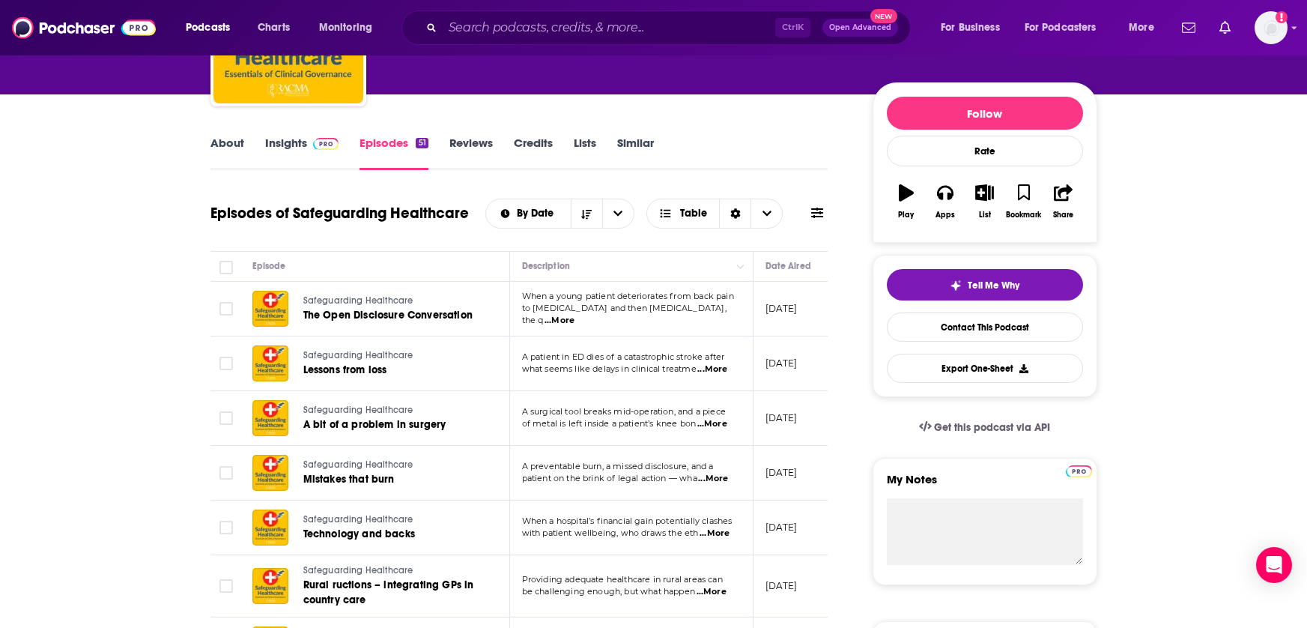
click at [721, 372] on span "...More" at bounding box center [712, 369] width 30 height 12
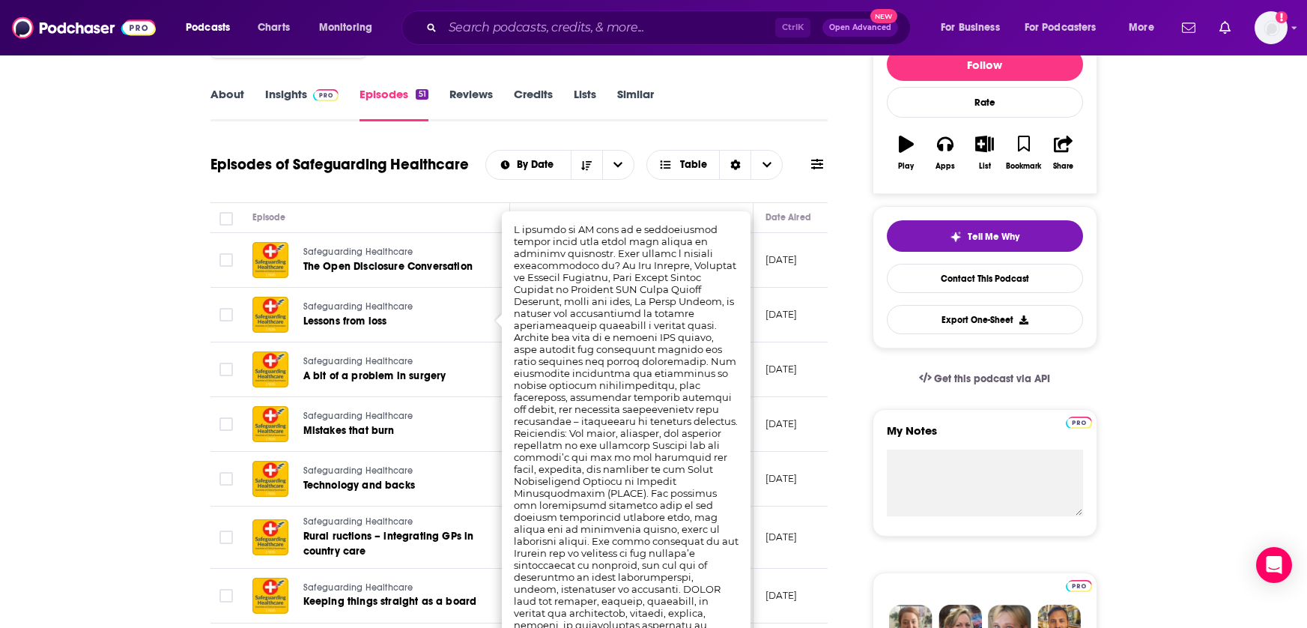
scroll to position [225, 0]
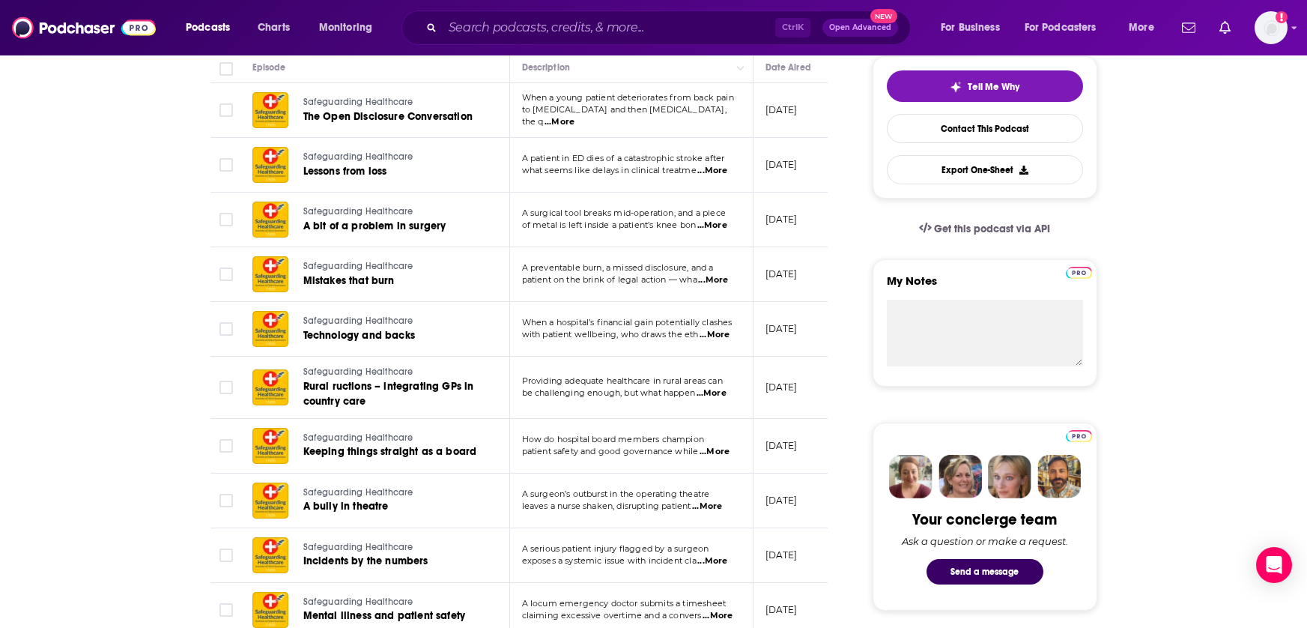
scroll to position [375, 0]
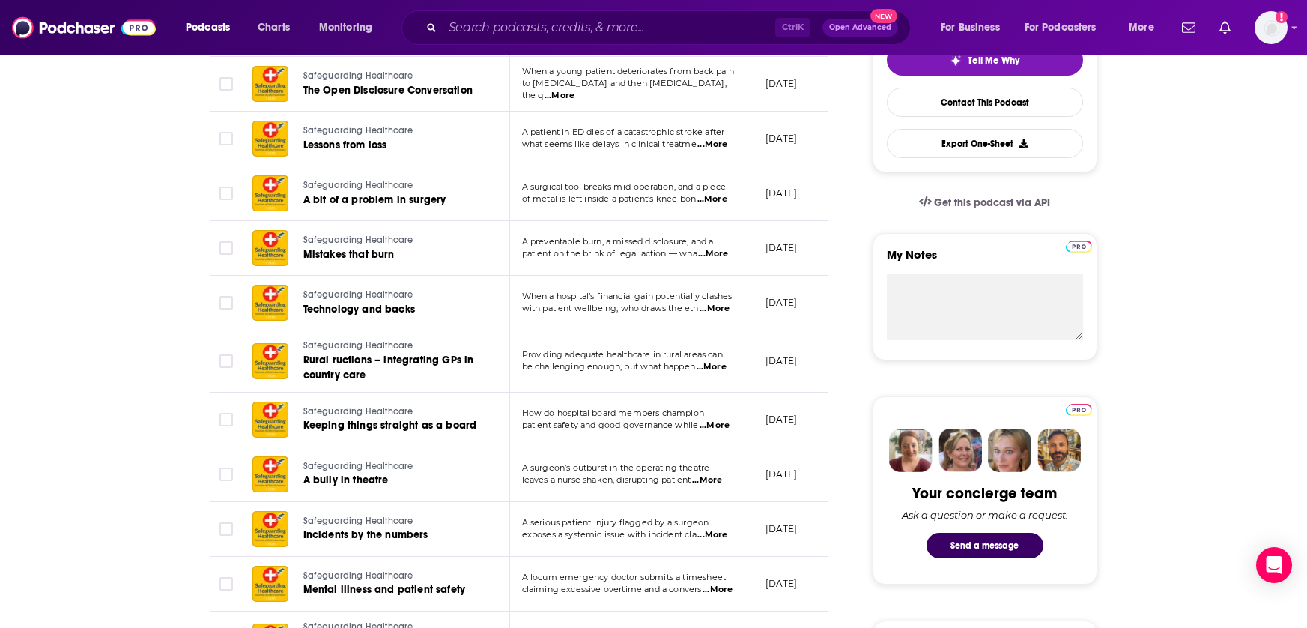
click at [730, 424] on span "...More" at bounding box center [715, 425] width 30 height 12
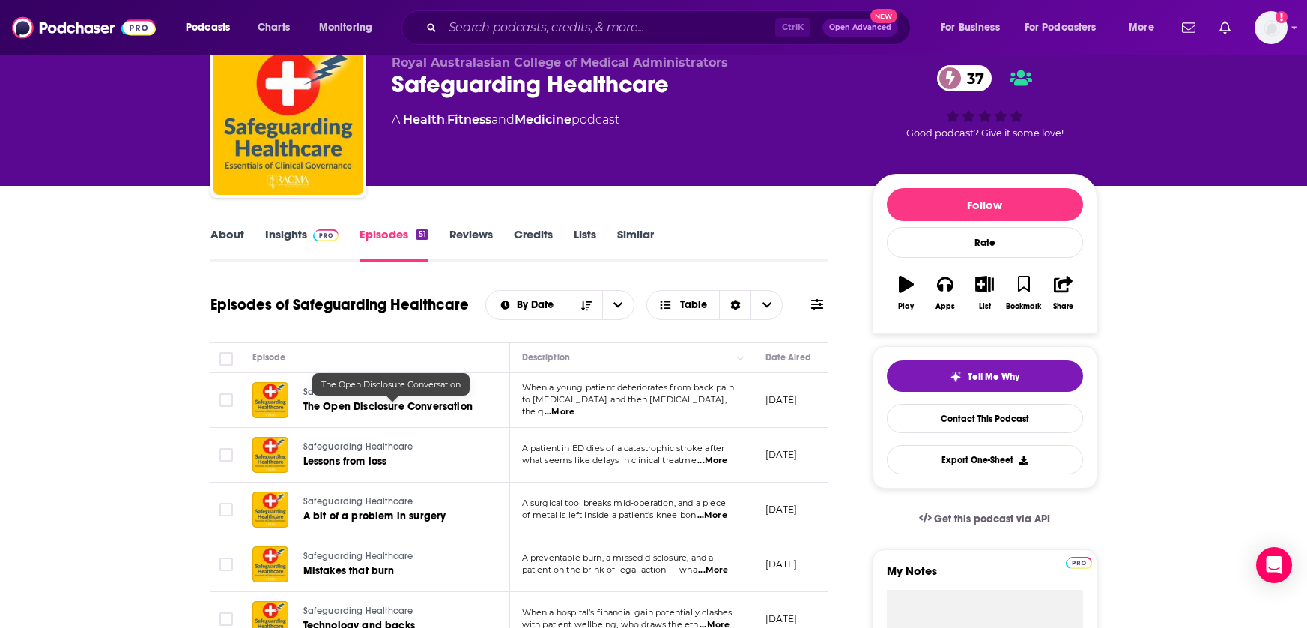
scroll to position [0, 0]
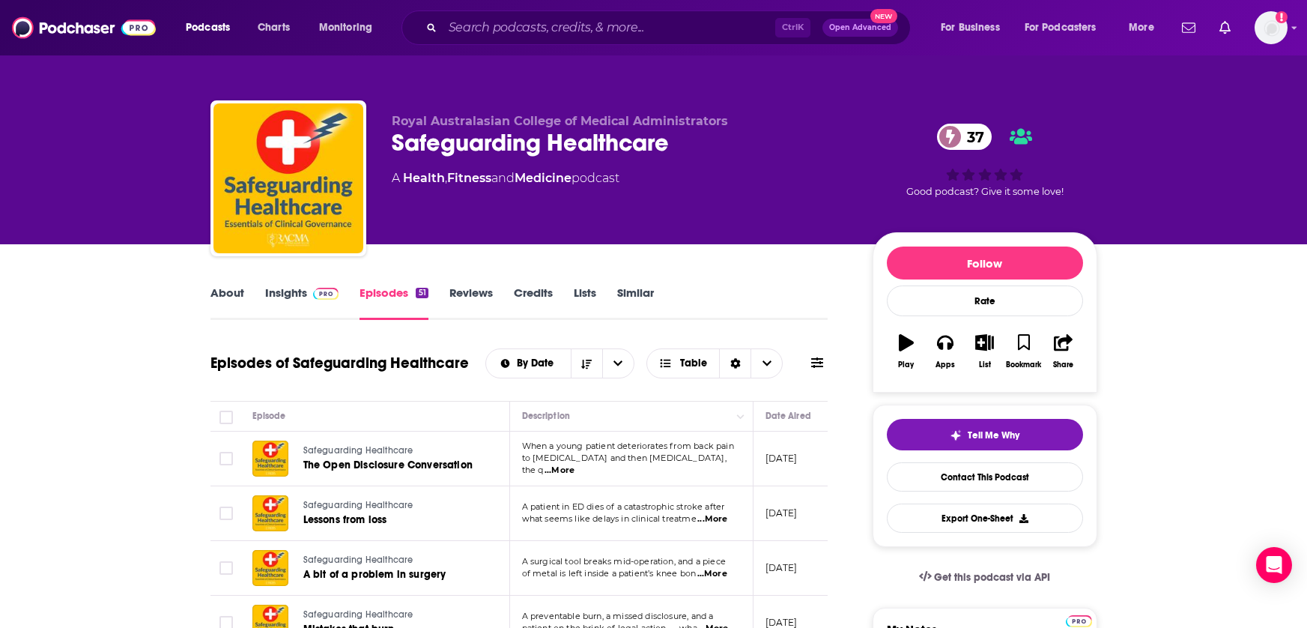
click at [283, 300] on link "Insights" at bounding box center [302, 302] width 74 height 34
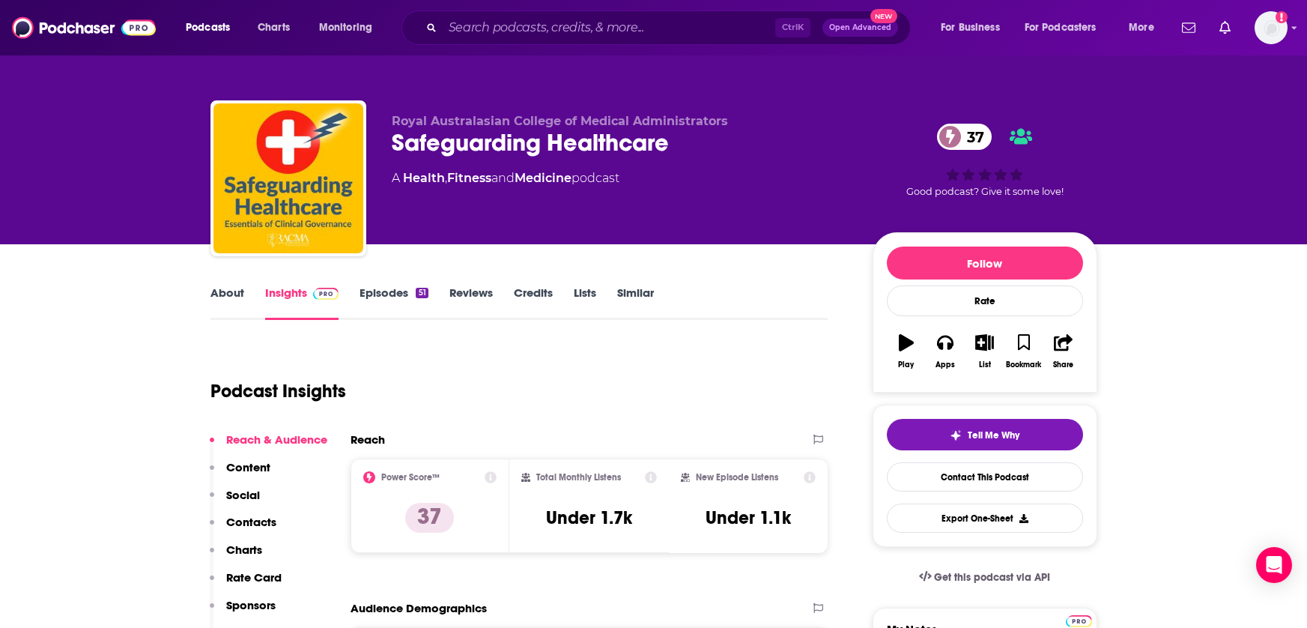
click at [637, 302] on link "Similar" at bounding box center [635, 302] width 37 height 34
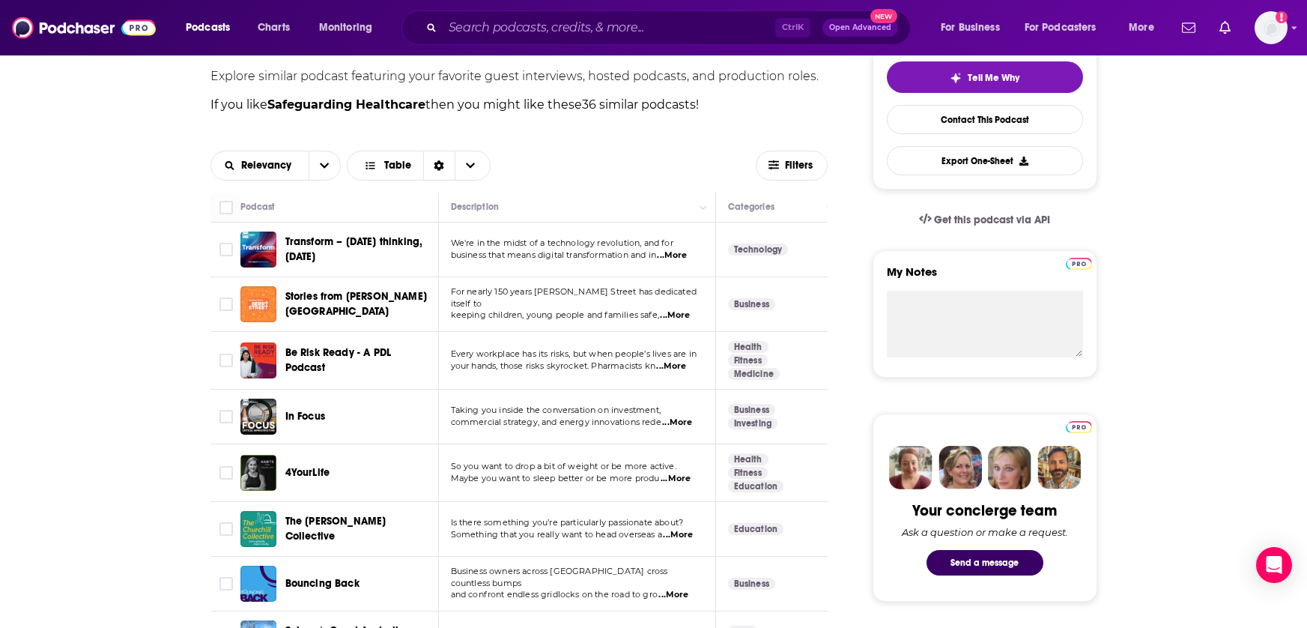
scroll to position [225, 0]
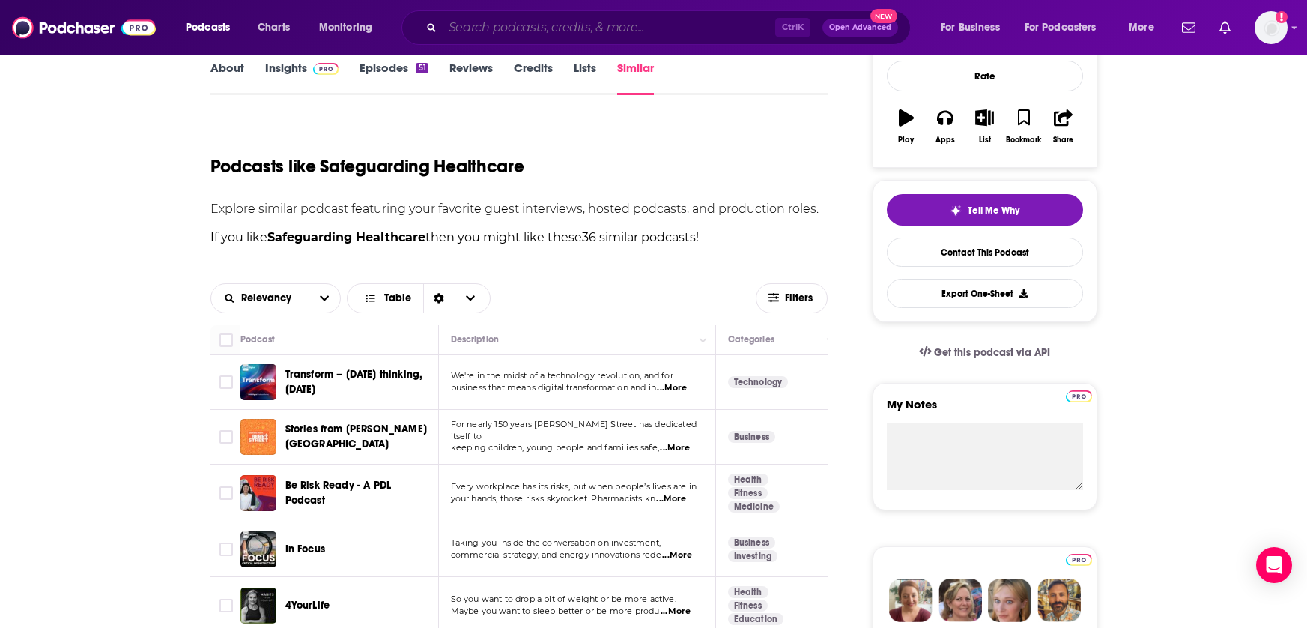
click at [575, 27] on input "Search podcasts, credits, & more..." at bounding box center [609, 28] width 333 height 24
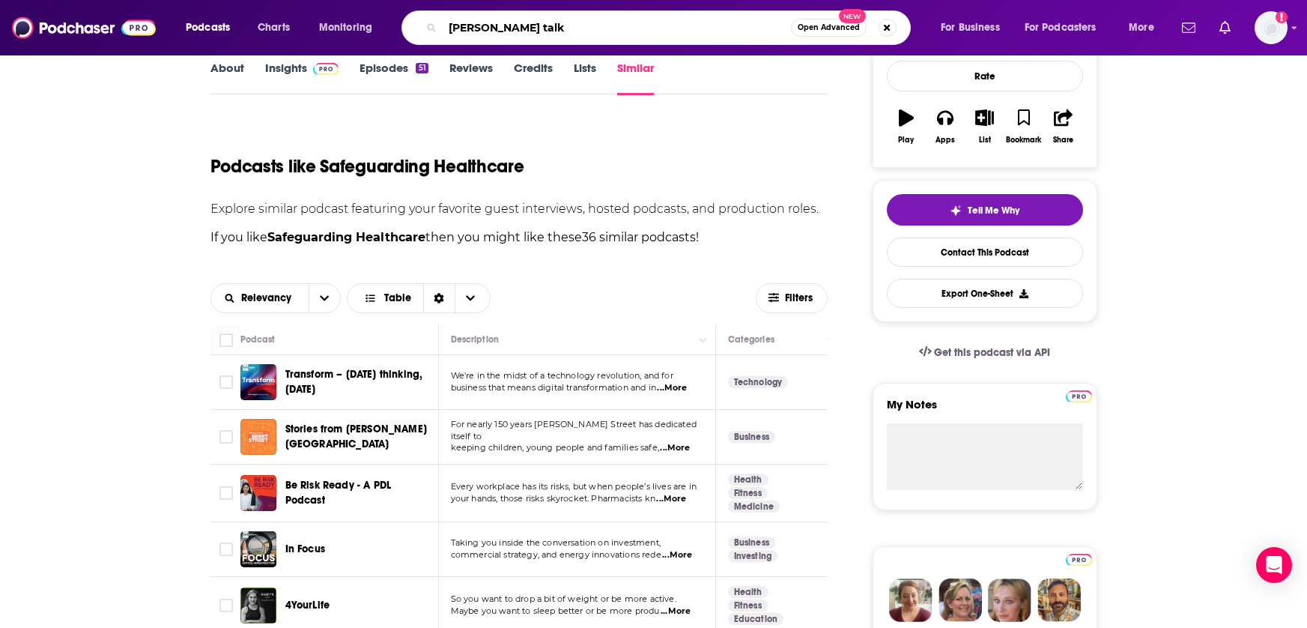
type input "ted talks"
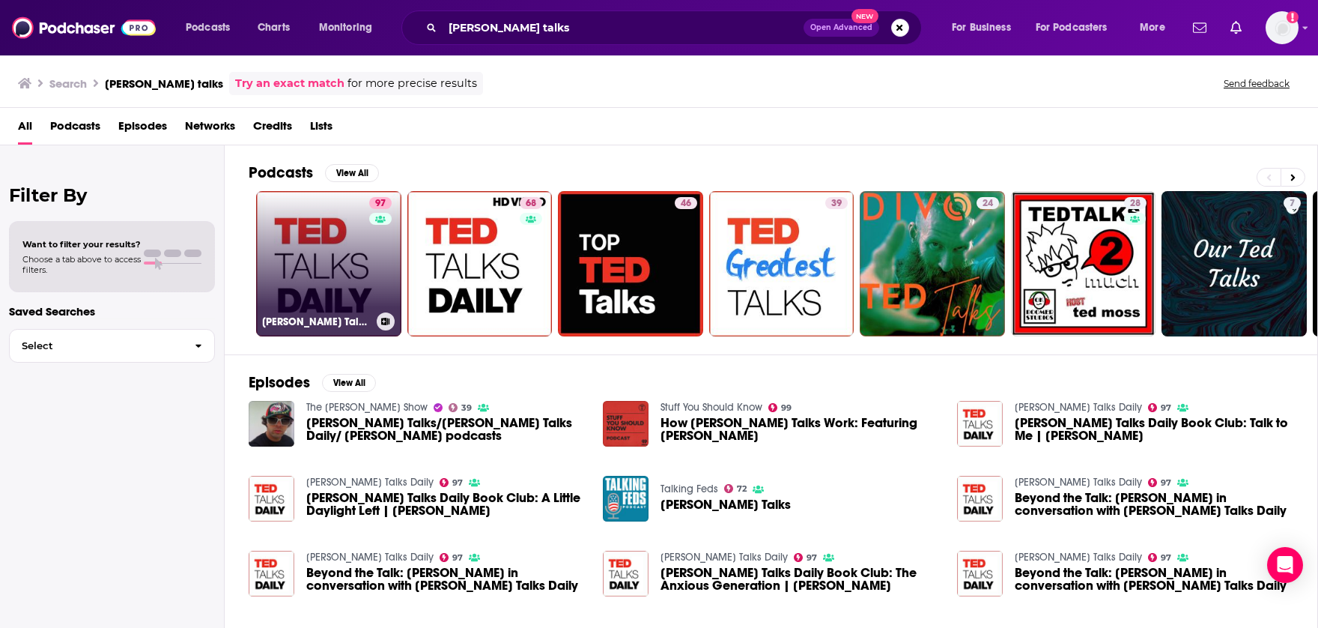
click at [314, 300] on link "97 TED Talks Daily" at bounding box center [328, 263] width 145 height 145
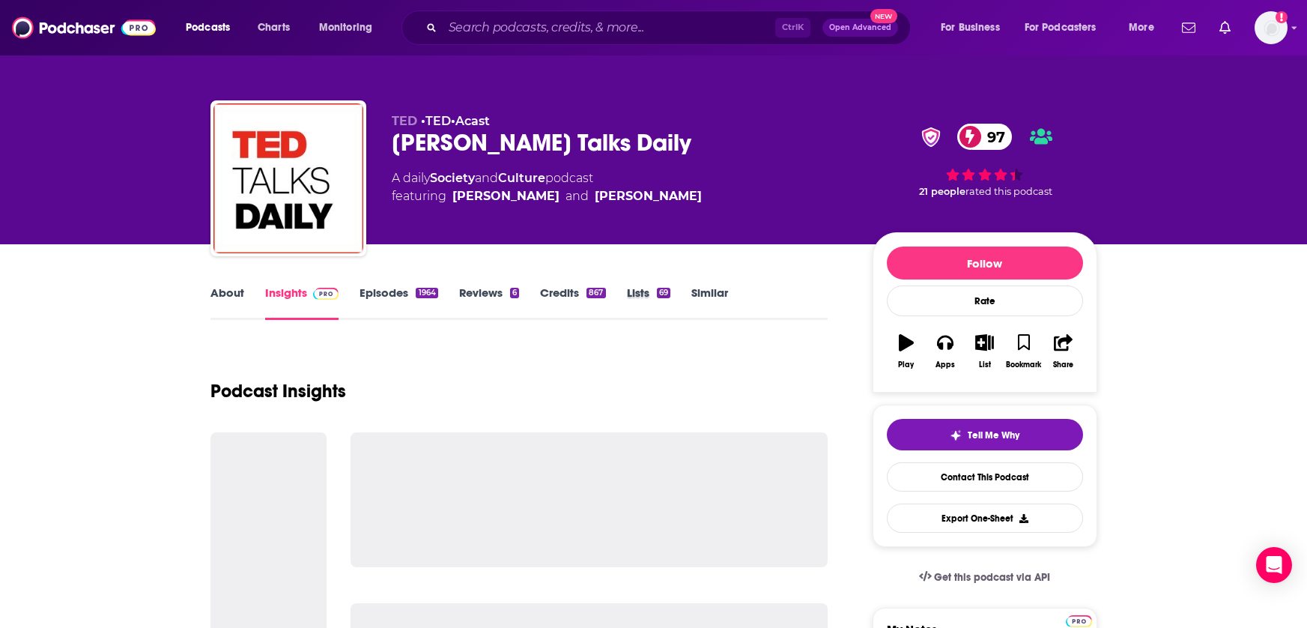
click at [695, 287] on div "About Insights Episodes 1964 Reviews 6 Credits 867 Lists 69 Similar" at bounding box center [519, 301] width 618 height 37
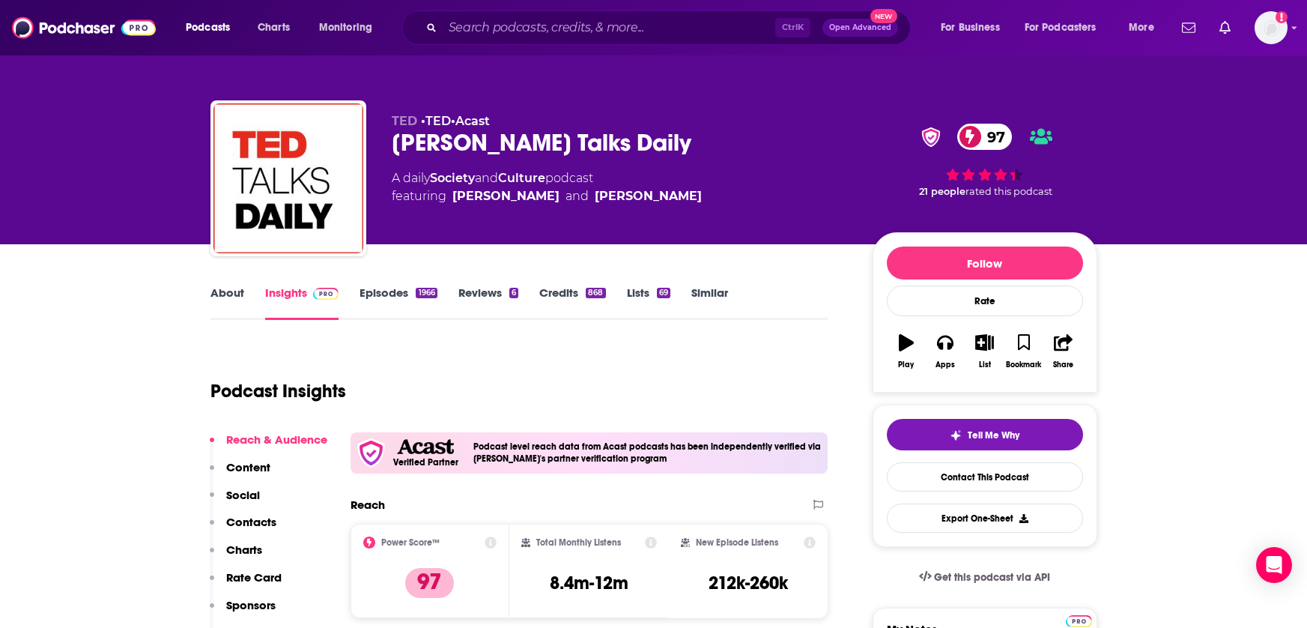
click at [713, 290] on link "Similar" at bounding box center [709, 302] width 37 height 34
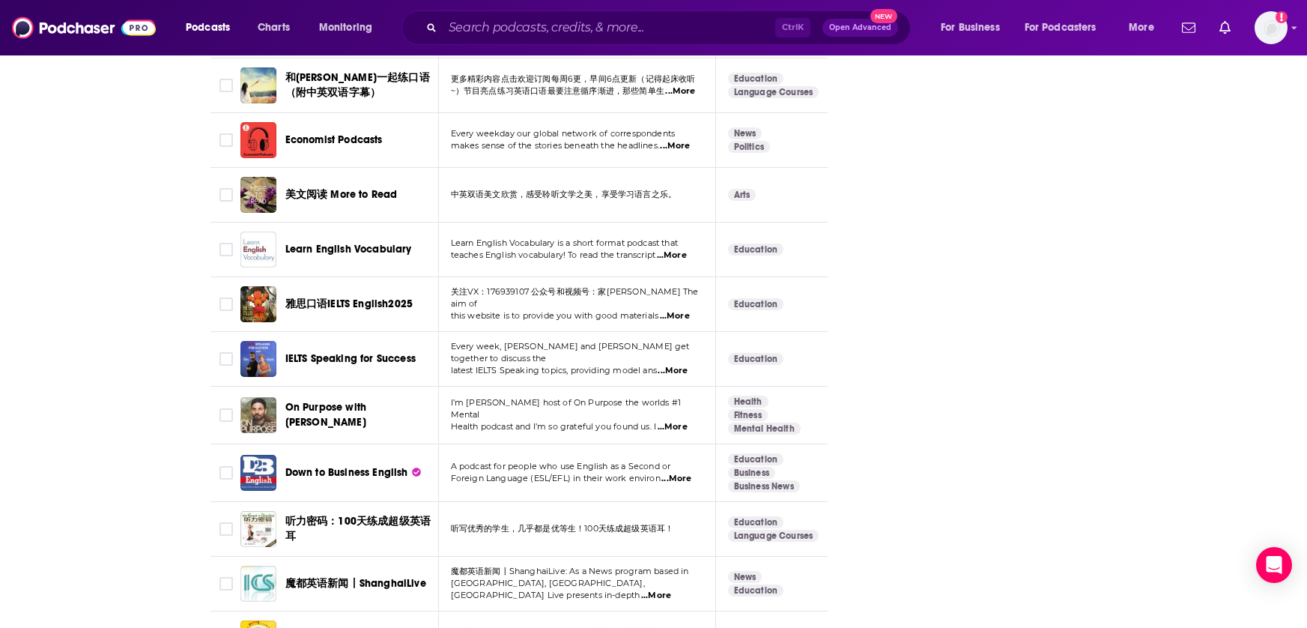
scroll to position [2697, 0]
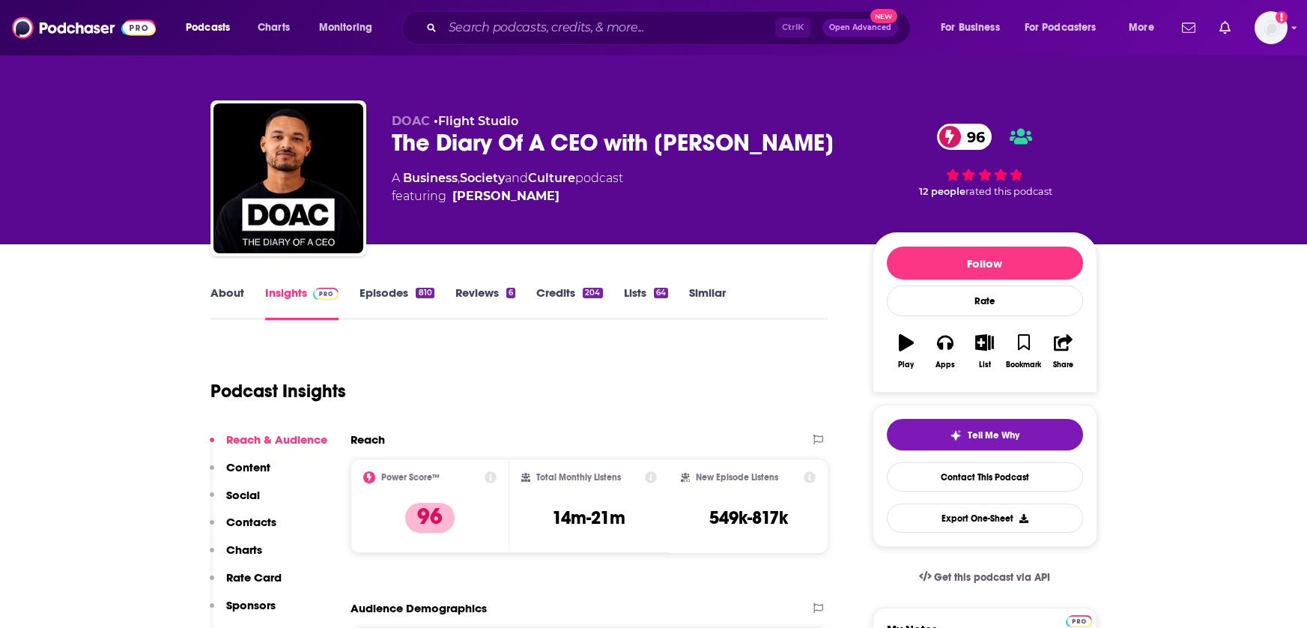
click at [721, 288] on link "Similar" at bounding box center [707, 302] width 37 height 34
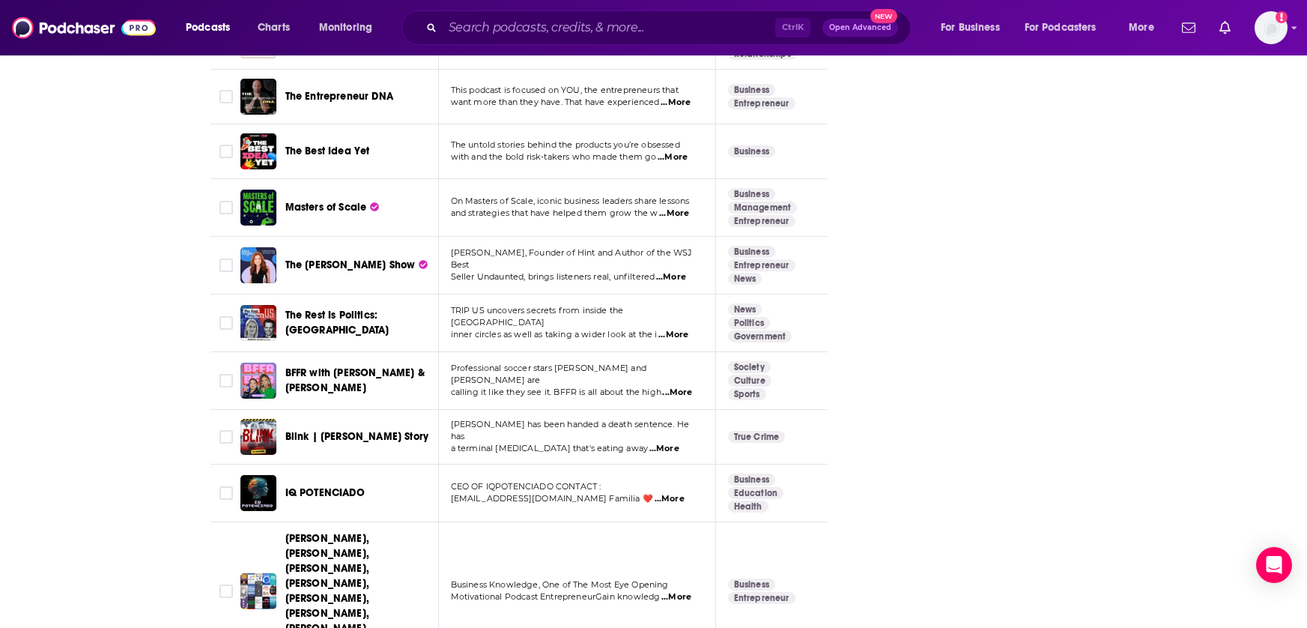
scroll to position [5432, 0]
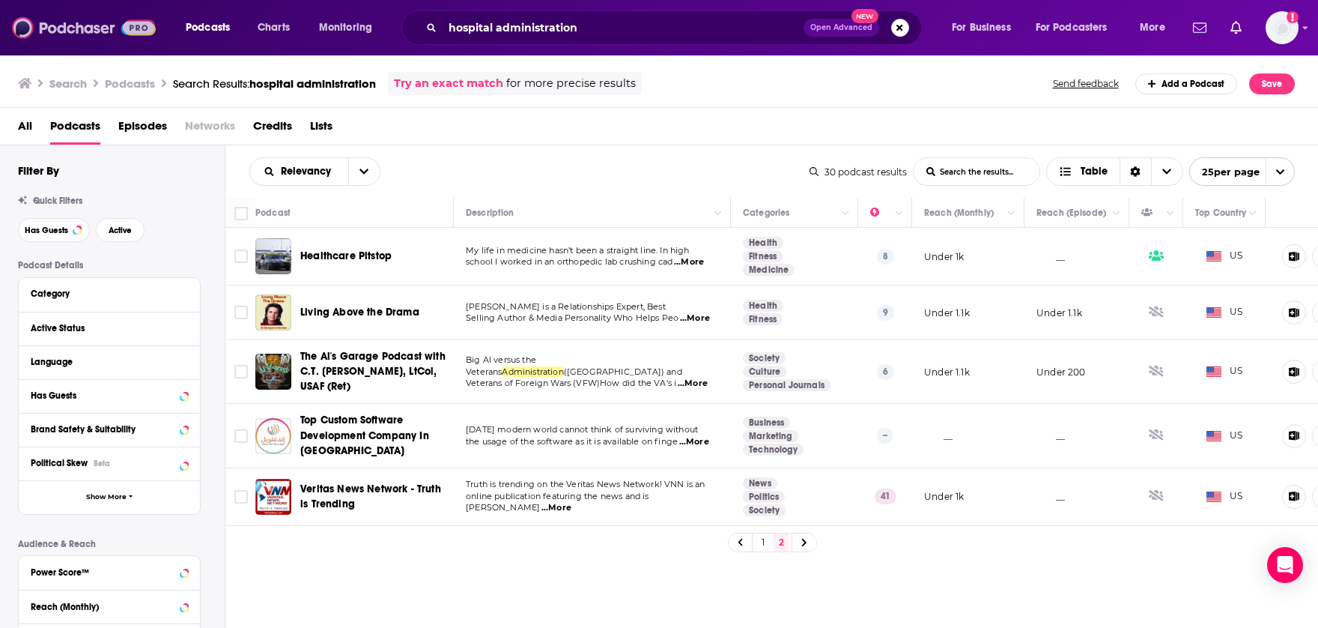
click at [79, 30] on img at bounding box center [84, 27] width 144 height 28
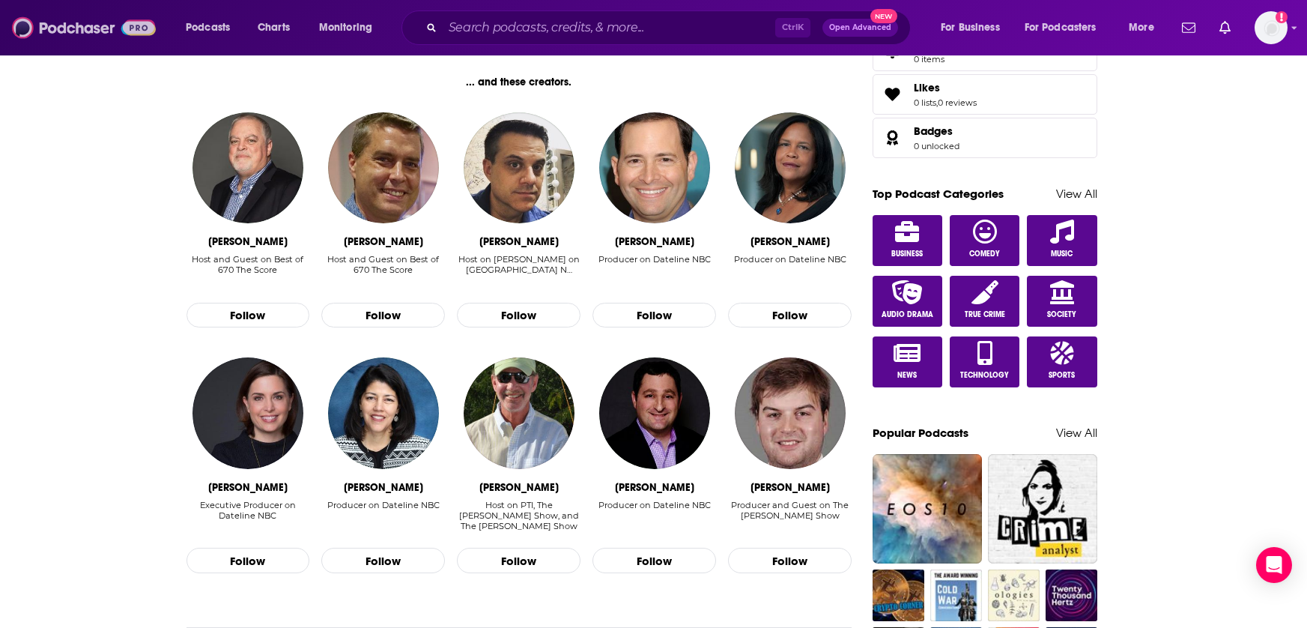
scroll to position [524, 0]
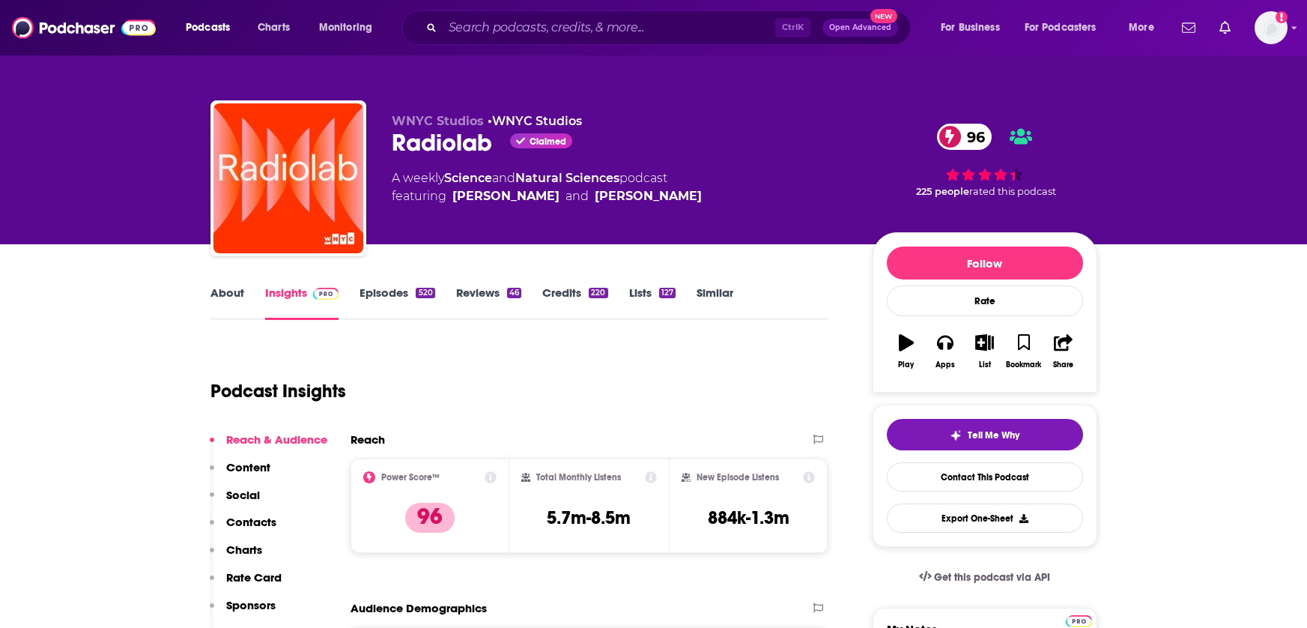
click at [379, 293] on link "Episodes 520" at bounding box center [397, 302] width 75 height 34
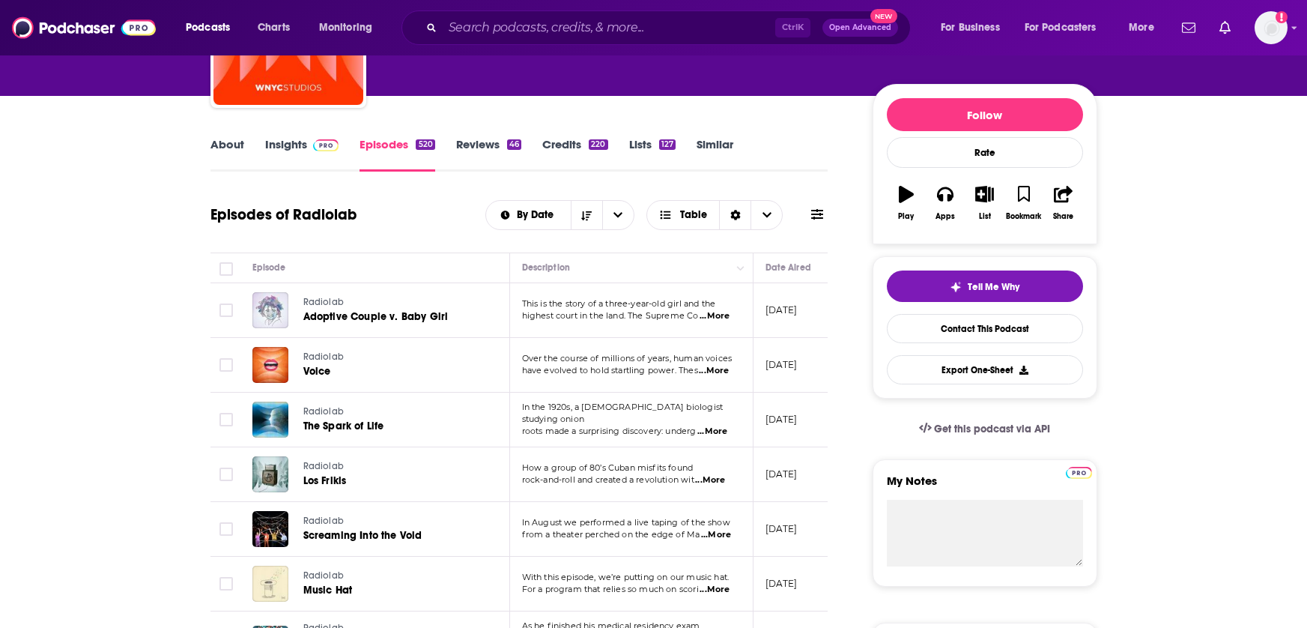
scroll to position [150, 0]
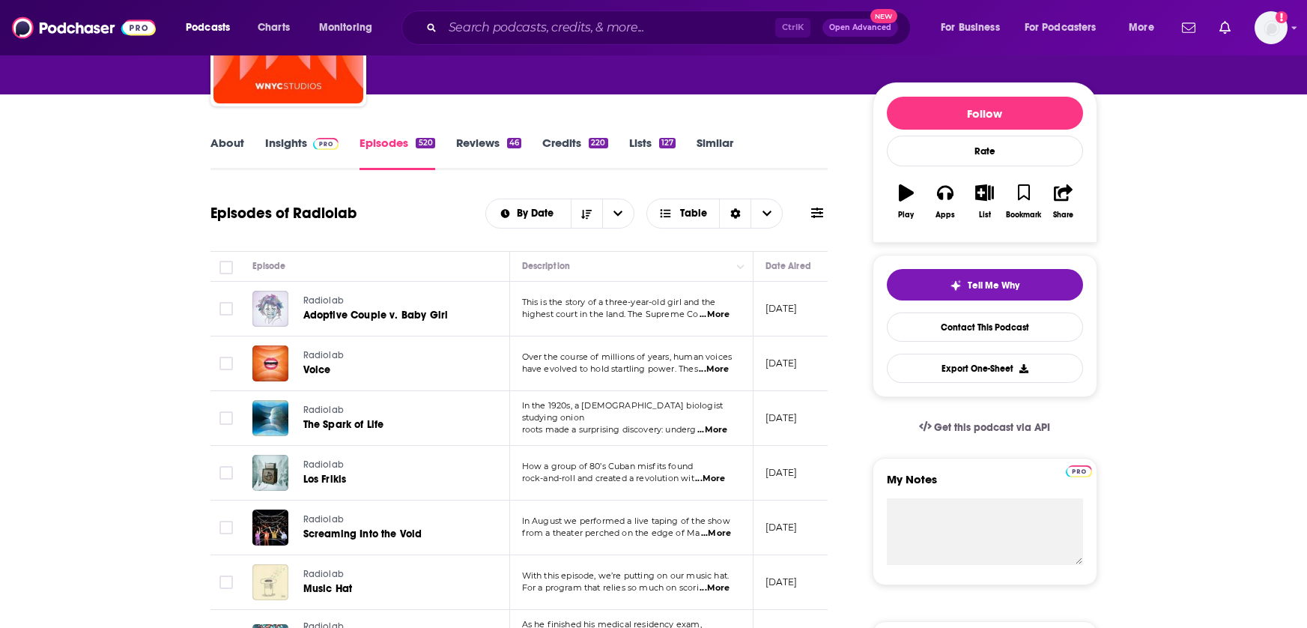
click at [715, 424] on span "...More" at bounding box center [712, 430] width 30 height 12
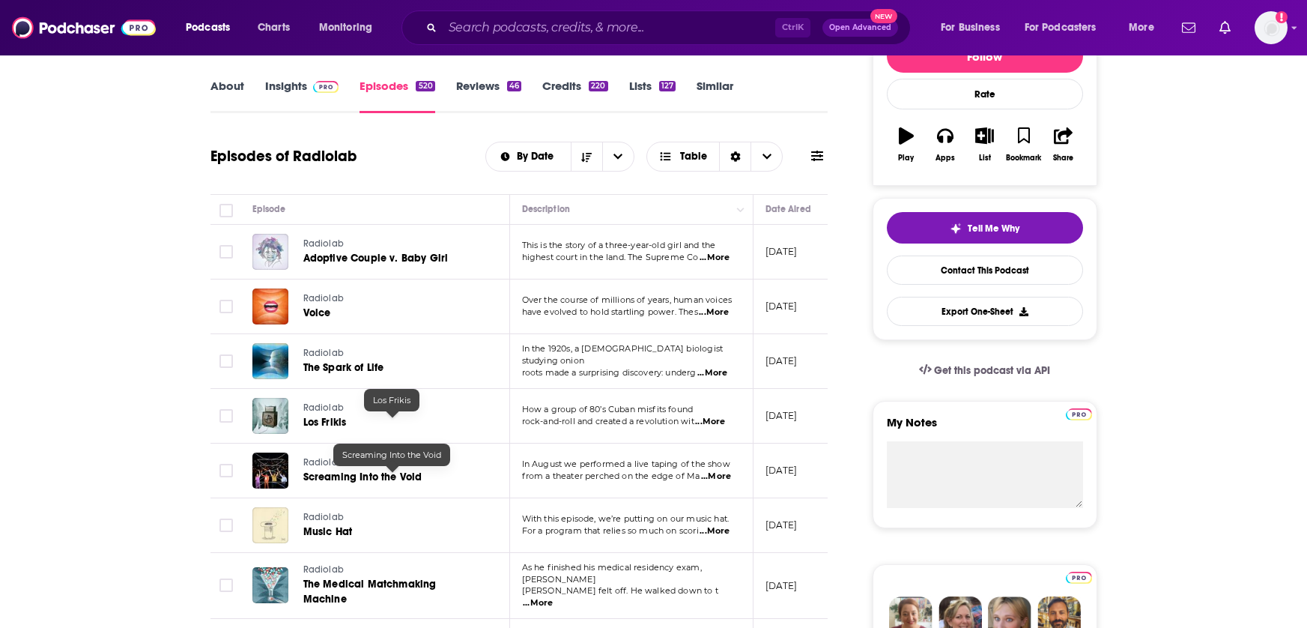
scroll to position [375, 0]
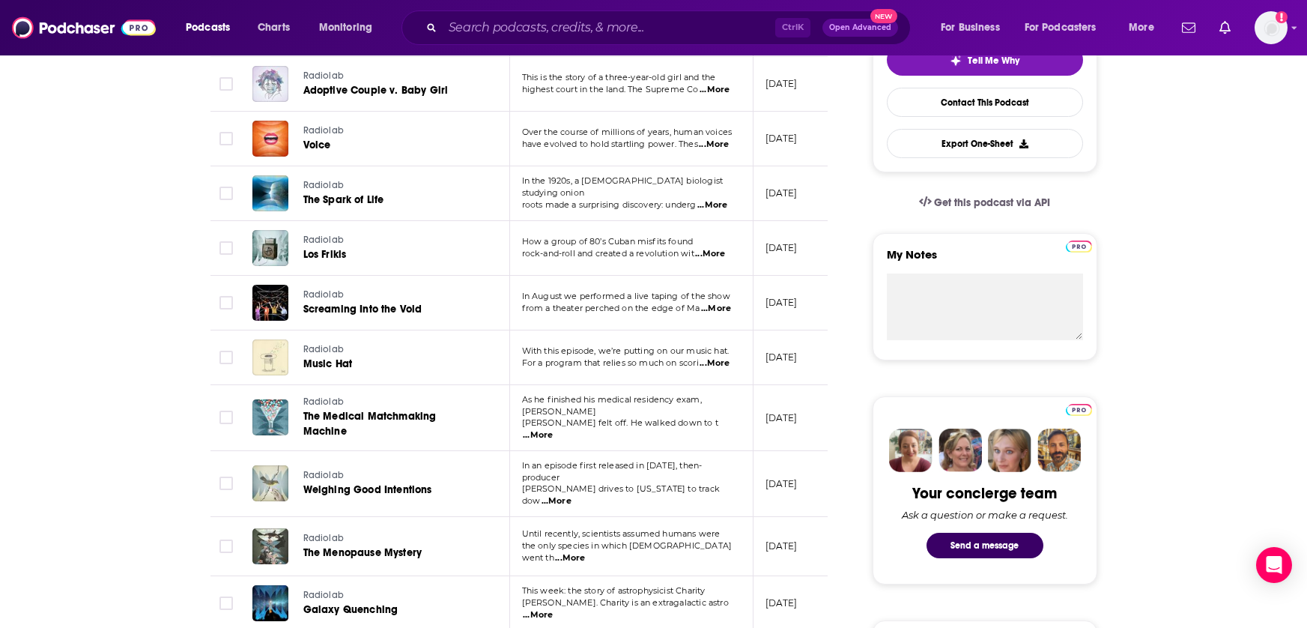
click at [553, 429] on span "...More" at bounding box center [538, 435] width 30 height 12
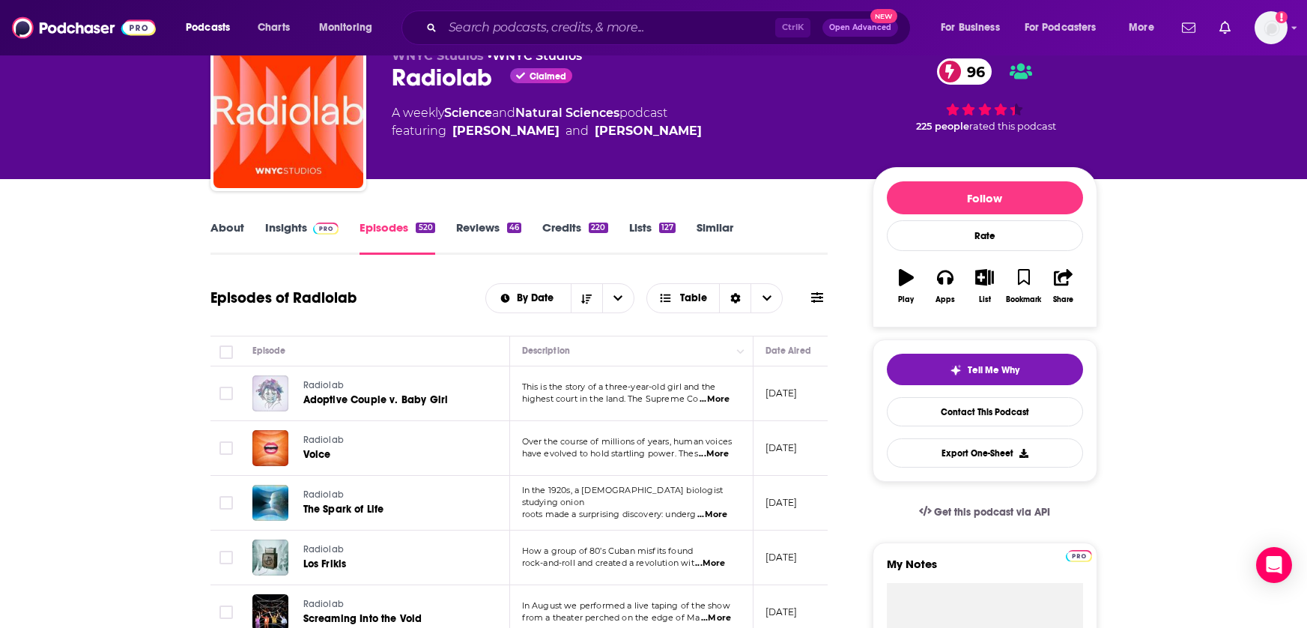
scroll to position [0, 0]
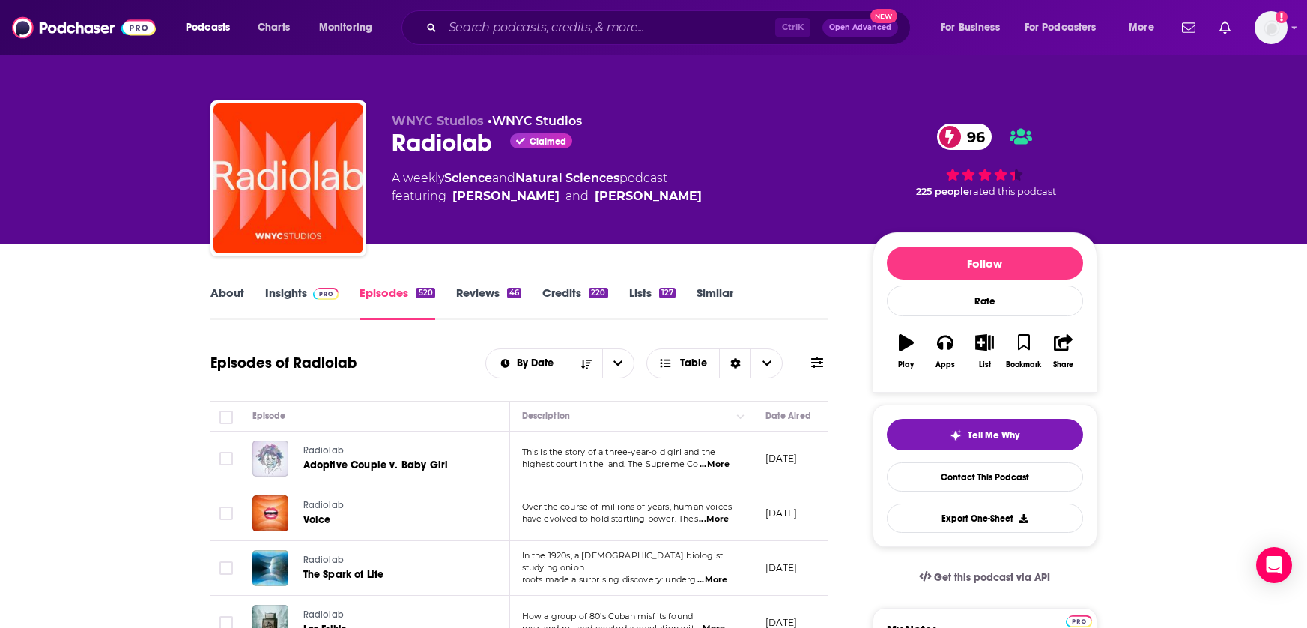
click at [709, 291] on link "Similar" at bounding box center [715, 302] width 37 height 34
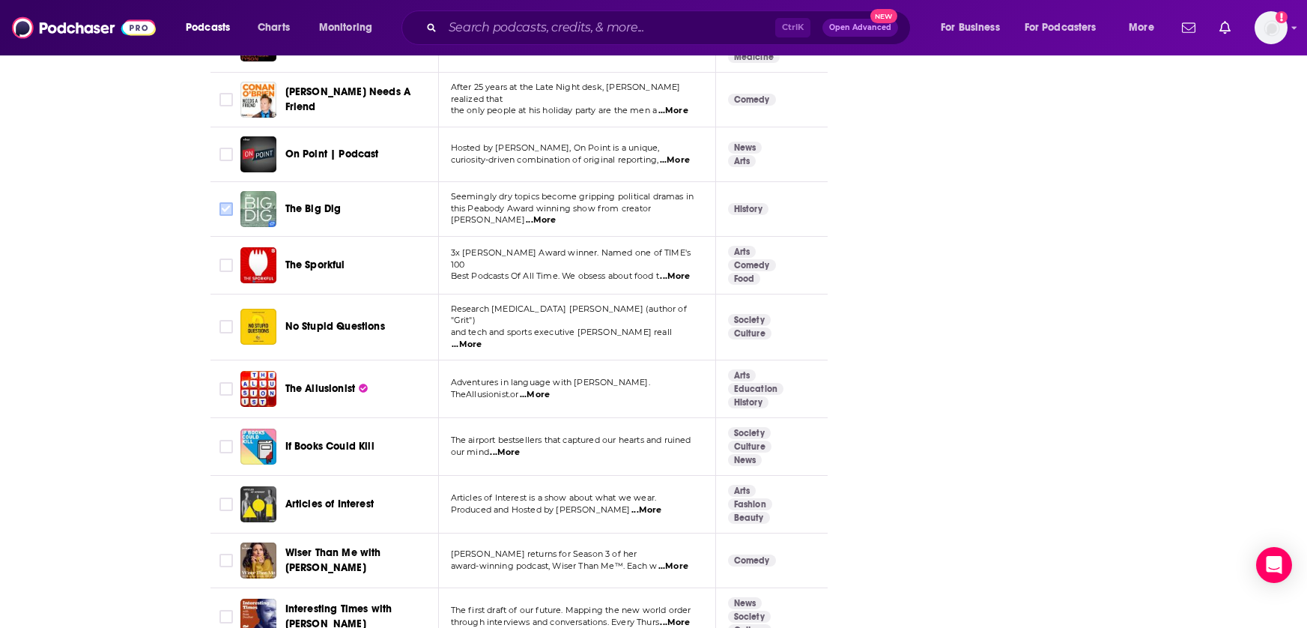
scroll to position [3371, 0]
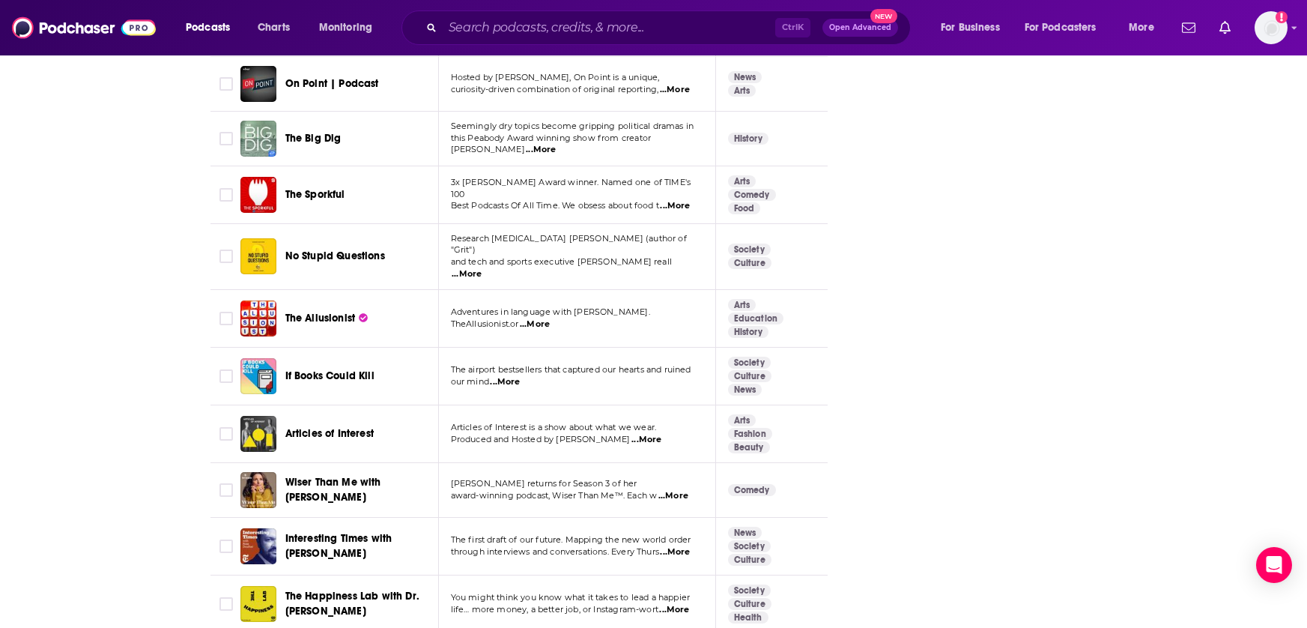
click at [682, 200] on span "...More" at bounding box center [675, 206] width 30 height 12
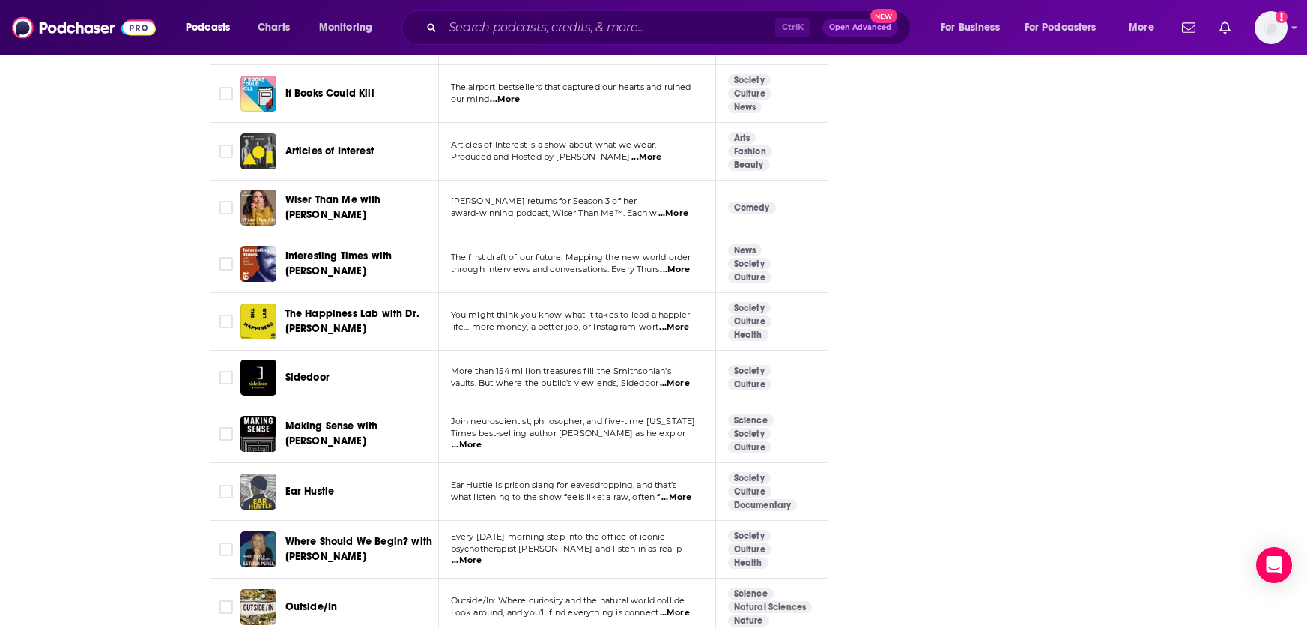
scroll to position [3745, 0]
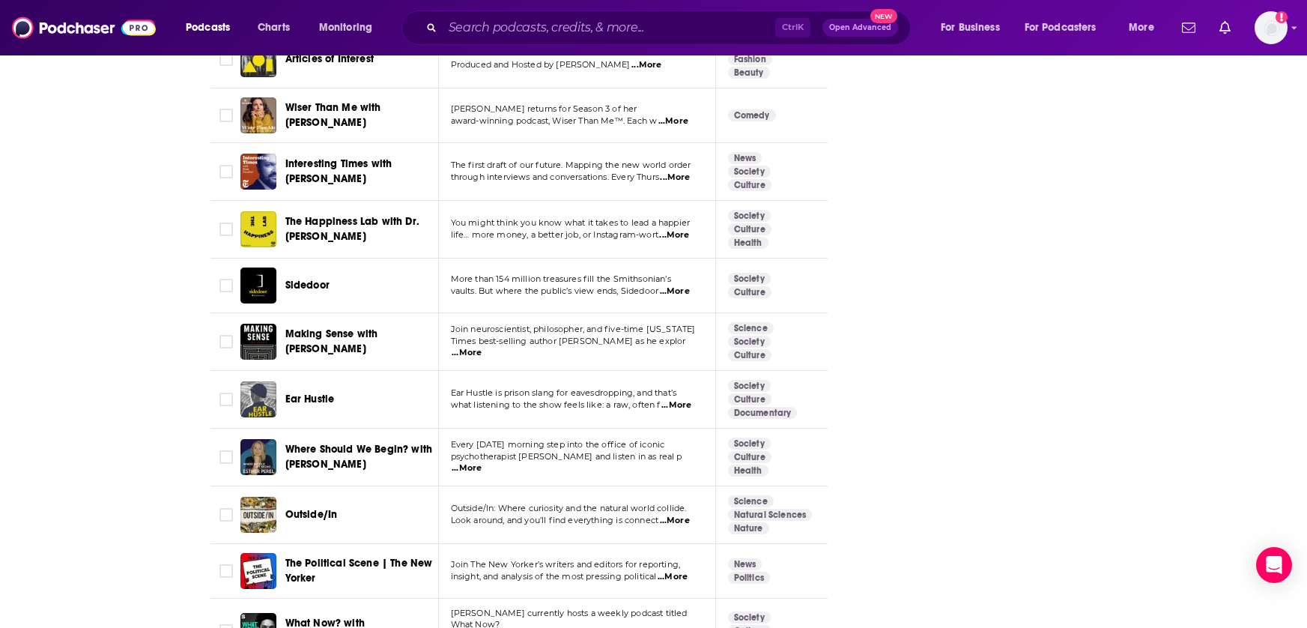
click at [683, 399] on span "...More" at bounding box center [676, 405] width 30 height 12
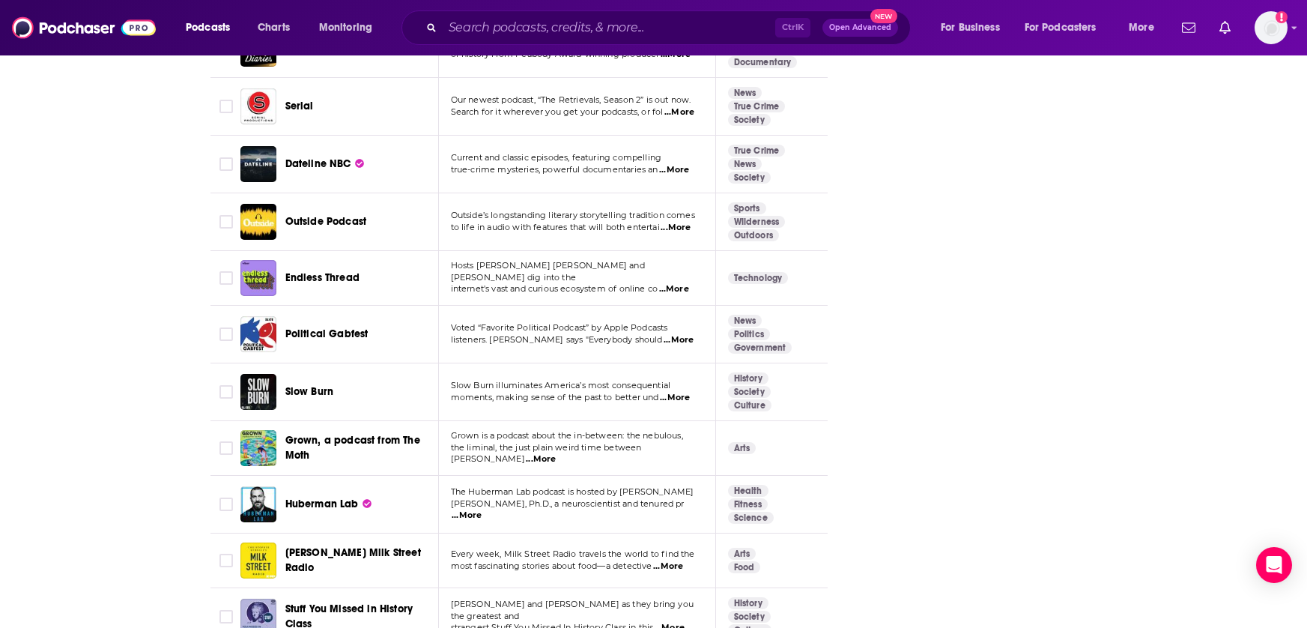
scroll to position [5360, 0]
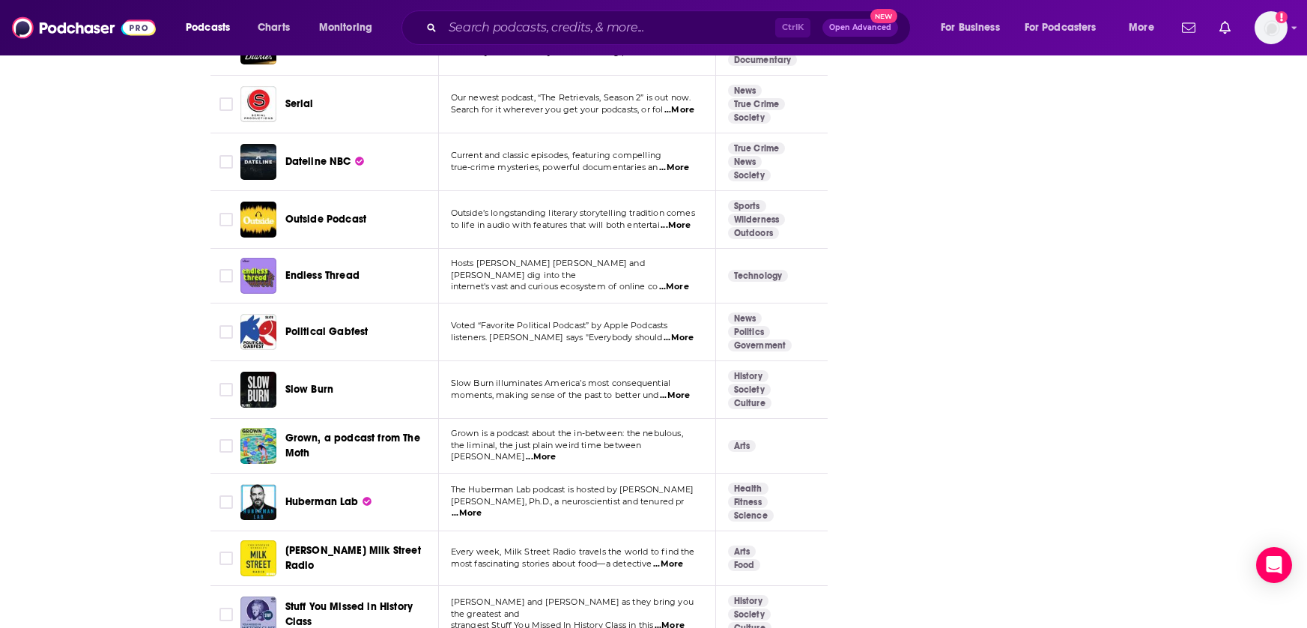
click at [556, 451] on span "...More" at bounding box center [541, 457] width 30 height 12
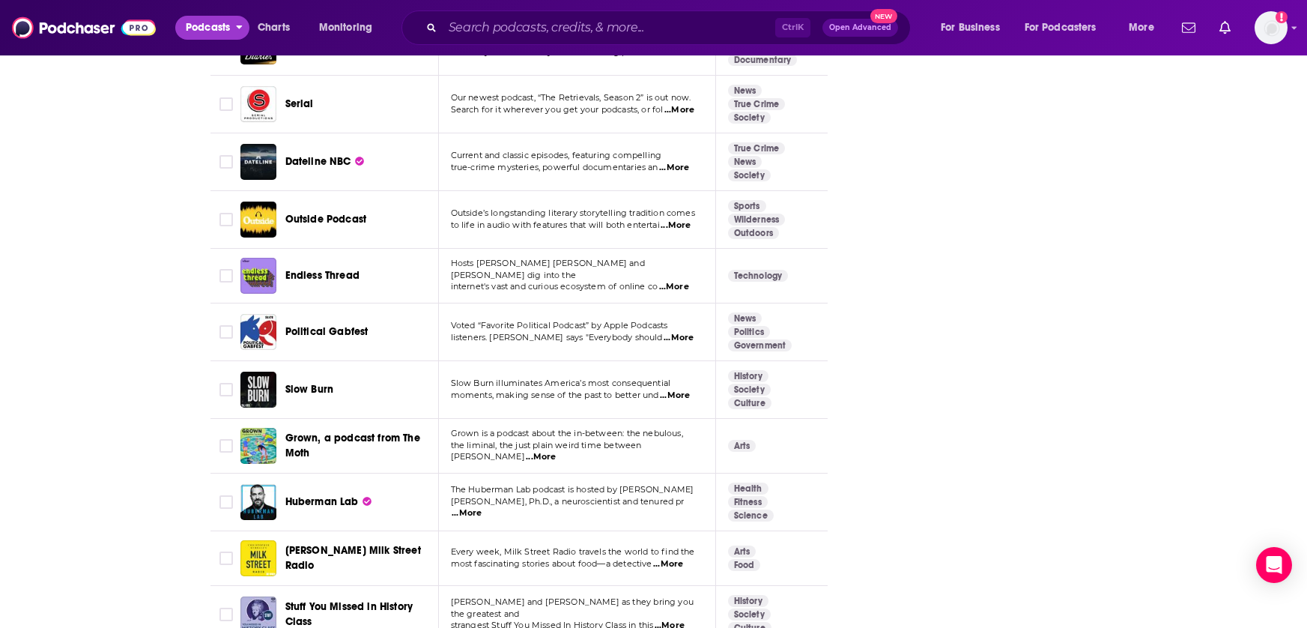
click at [196, 34] on span "Podcasts" at bounding box center [208, 27] width 44 height 21
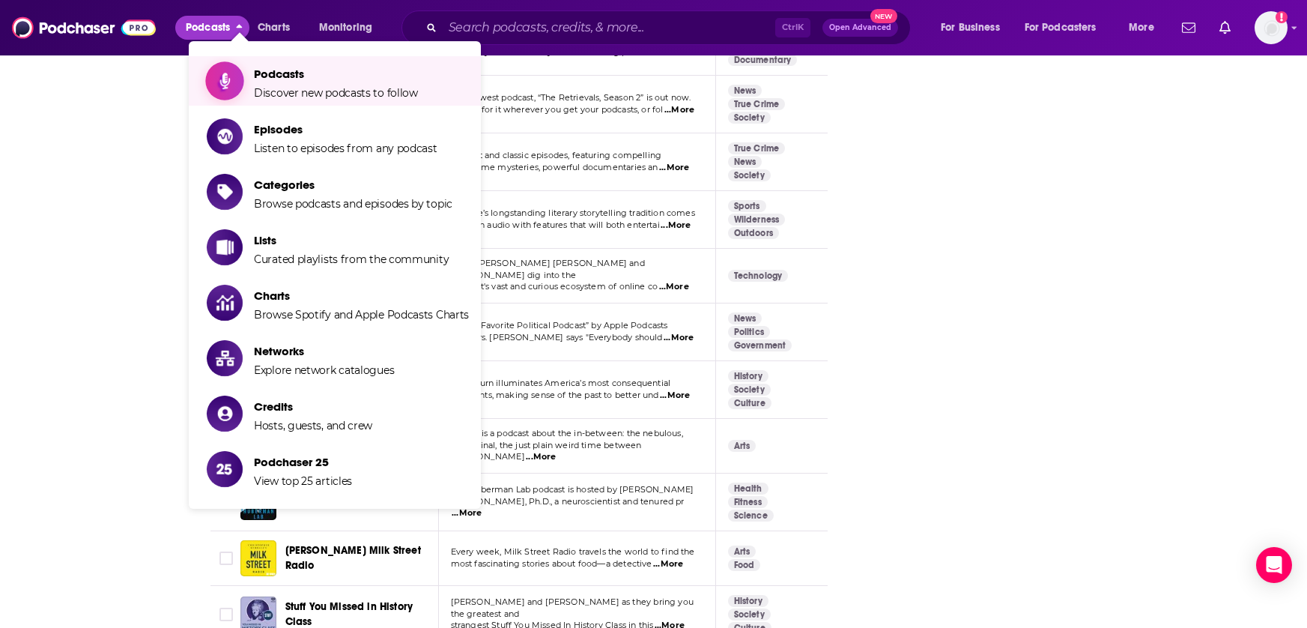
click at [324, 77] on span "Podcasts" at bounding box center [336, 74] width 164 height 14
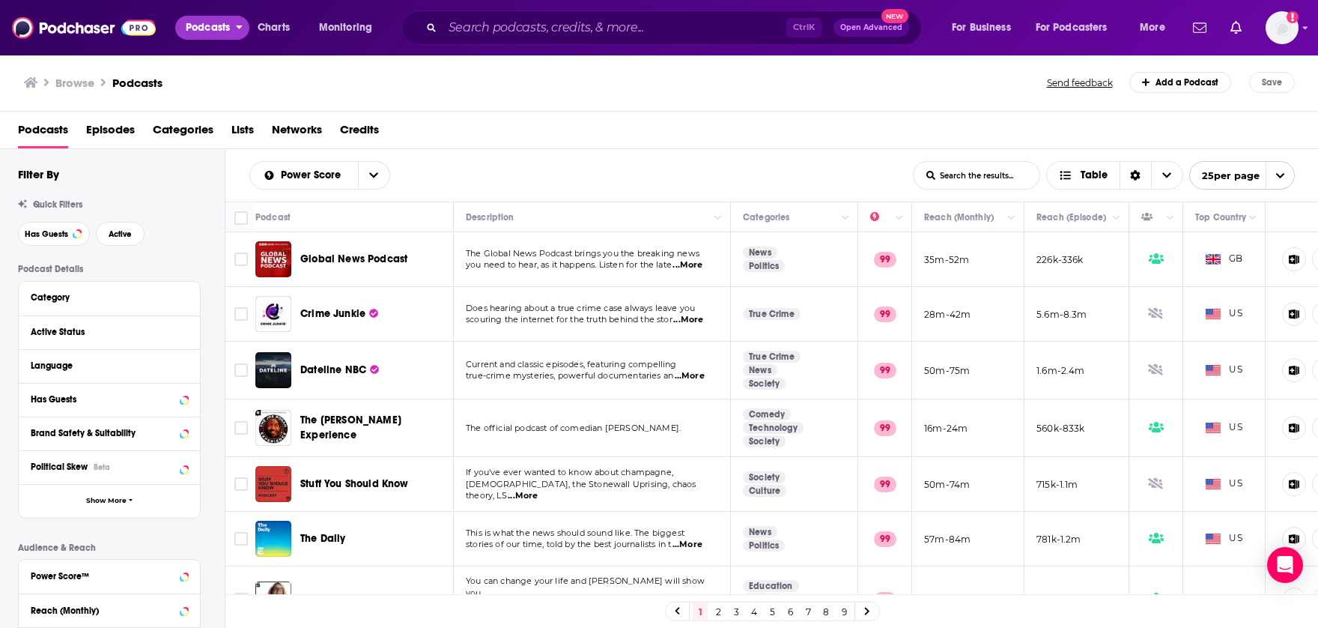
click at [208, 32] on span "Podcasts" at bounding box center [208, 27] width 44 height 21
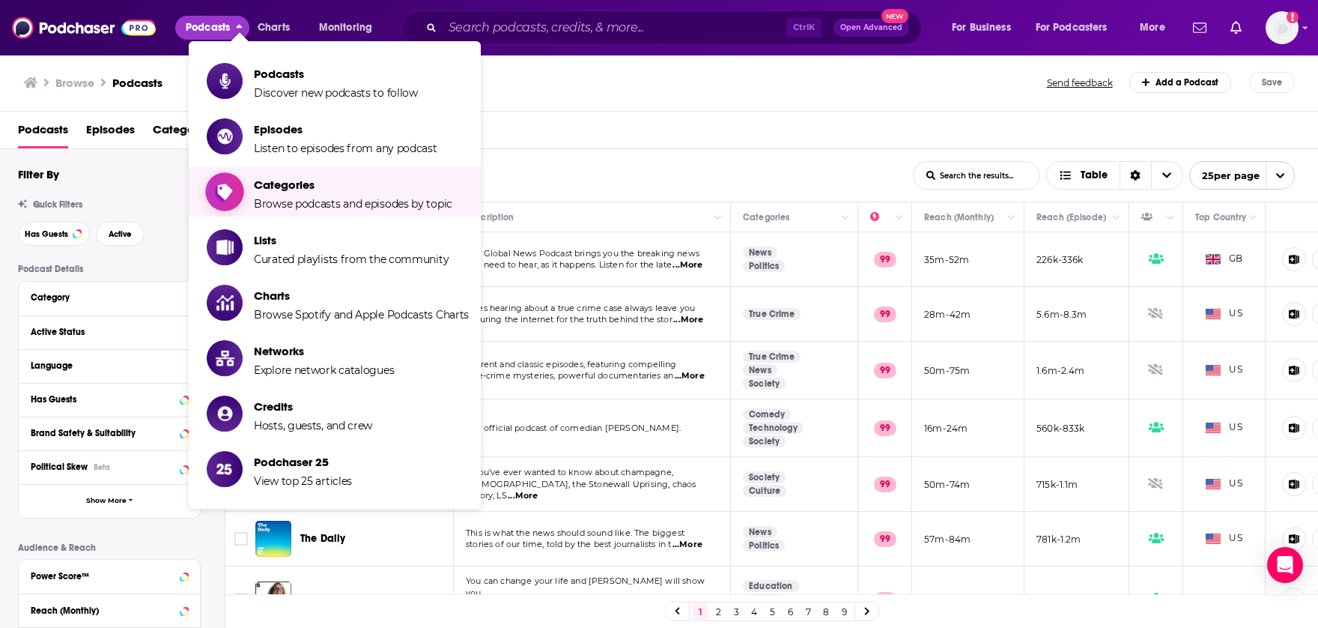
click at [309, 184] on span "Categories" at bounding box center [353, 185] width 199 height 14
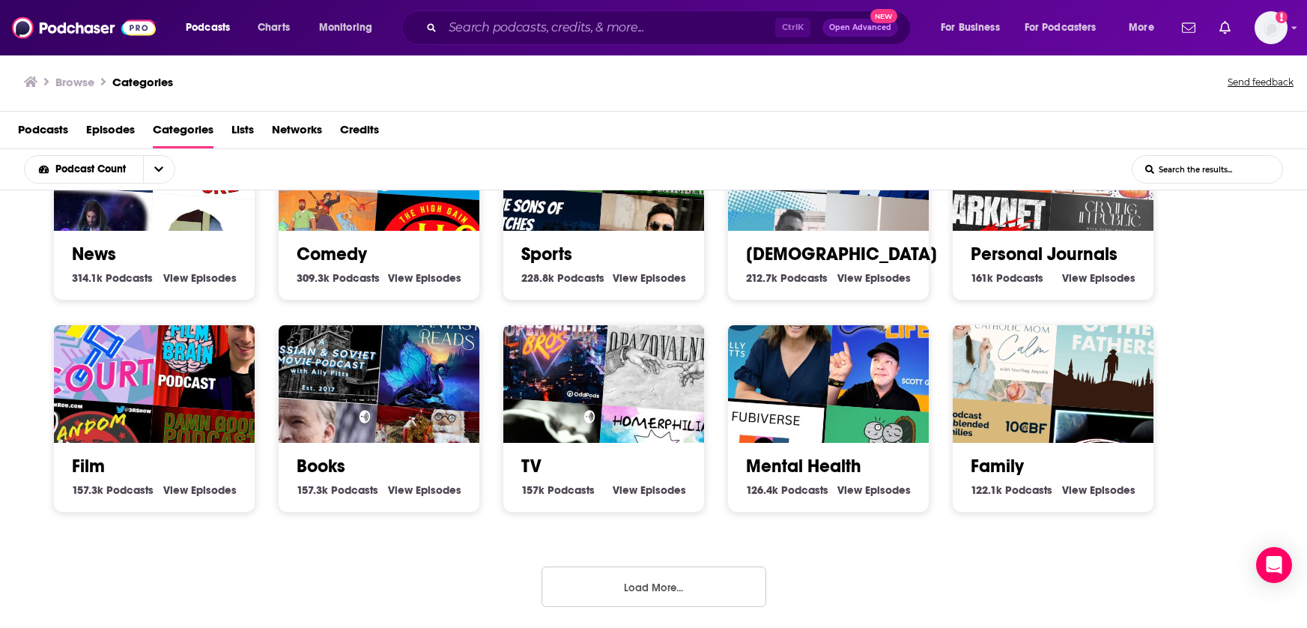
scroll to position [3, 0]
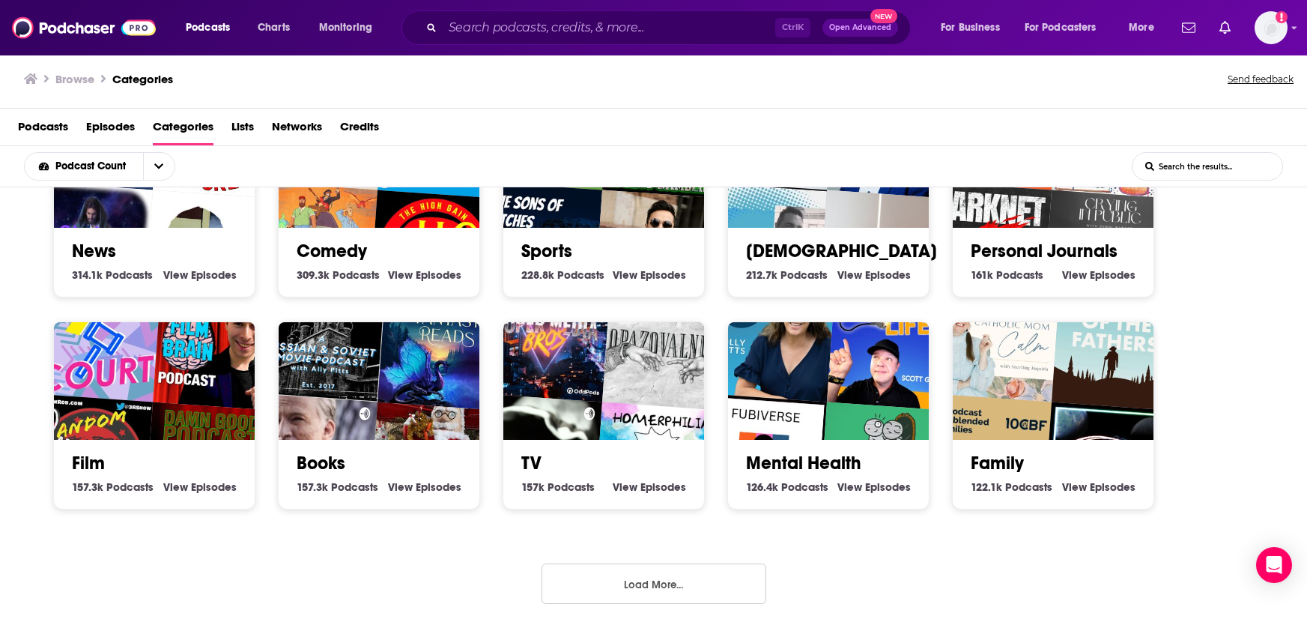
click at [666, 591] on button "Load More..." at bounding box center [654, 583] width 225 height 40
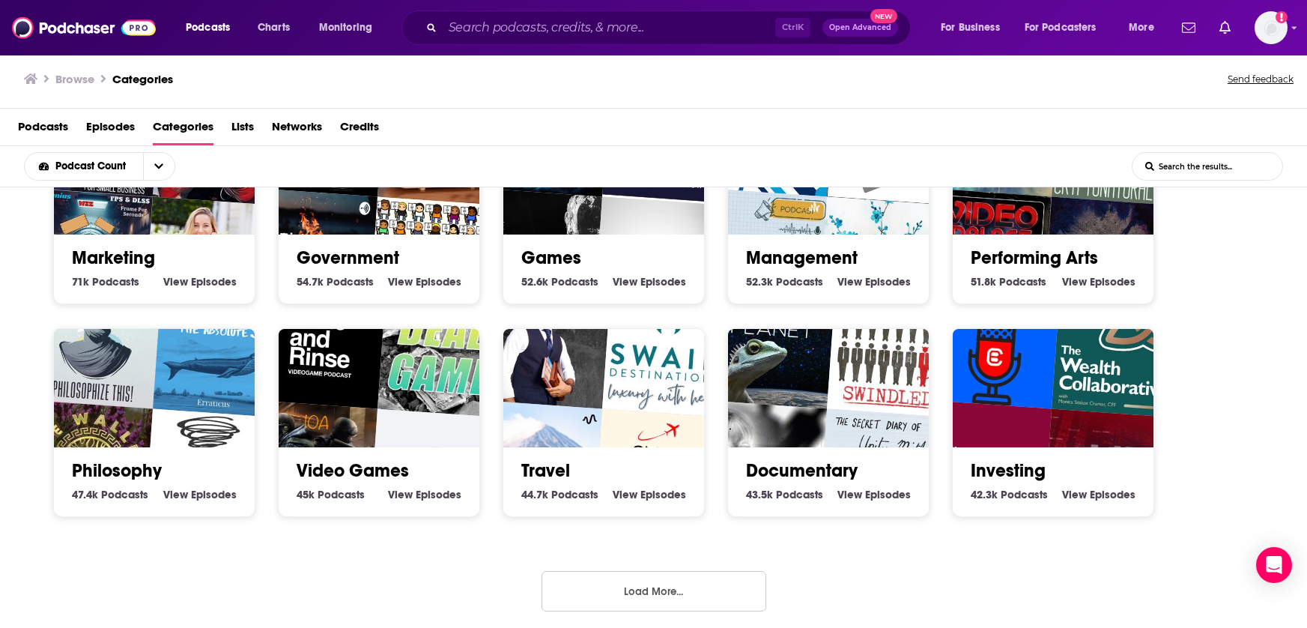
scroll to position [1370, 0]
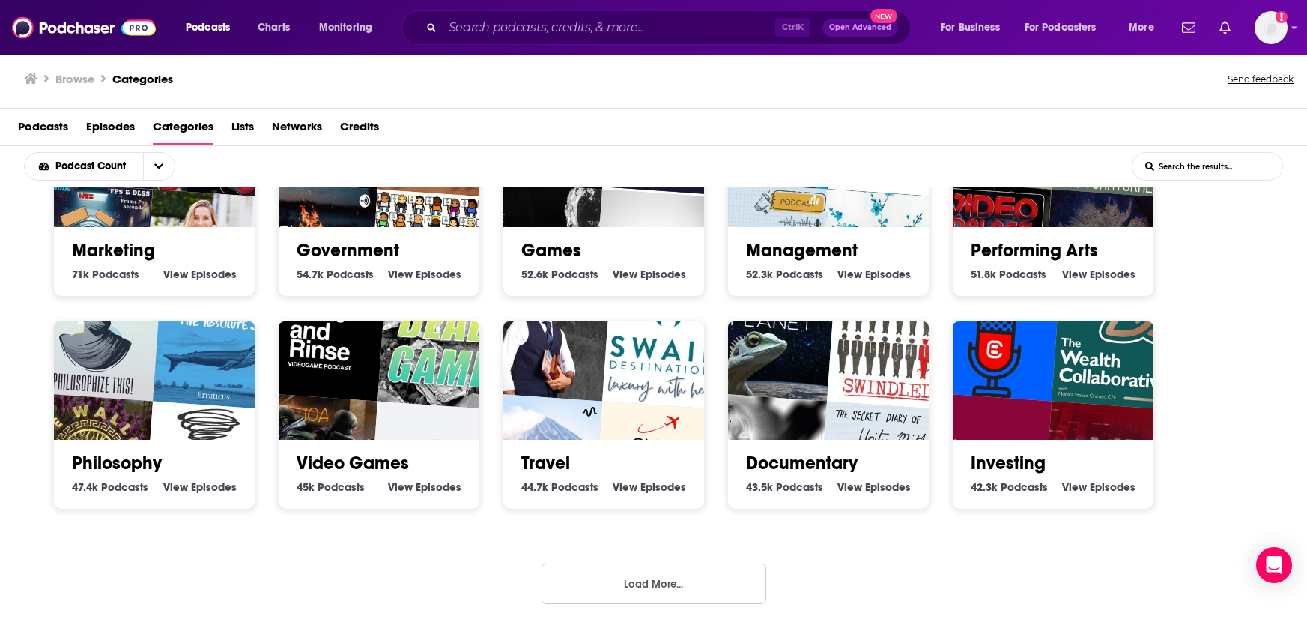
click at [620, 590] on button "Load More..." at bounding box center [654, 583] width 225 height 40
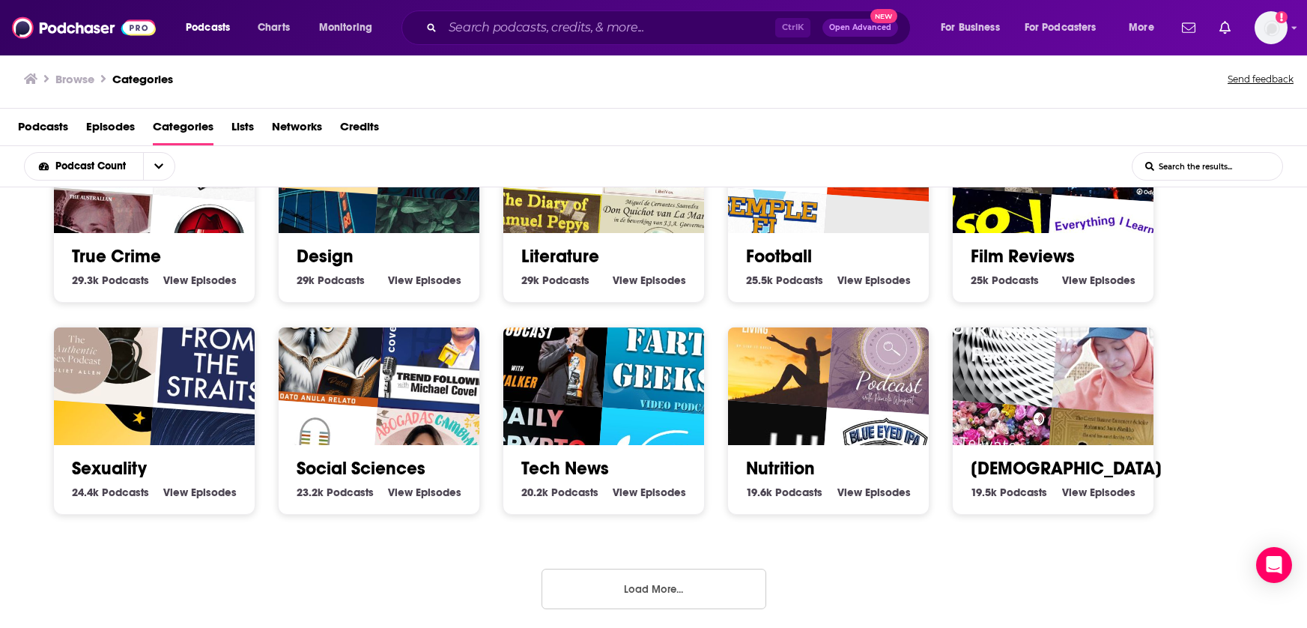
scroll to position [2219, 0]
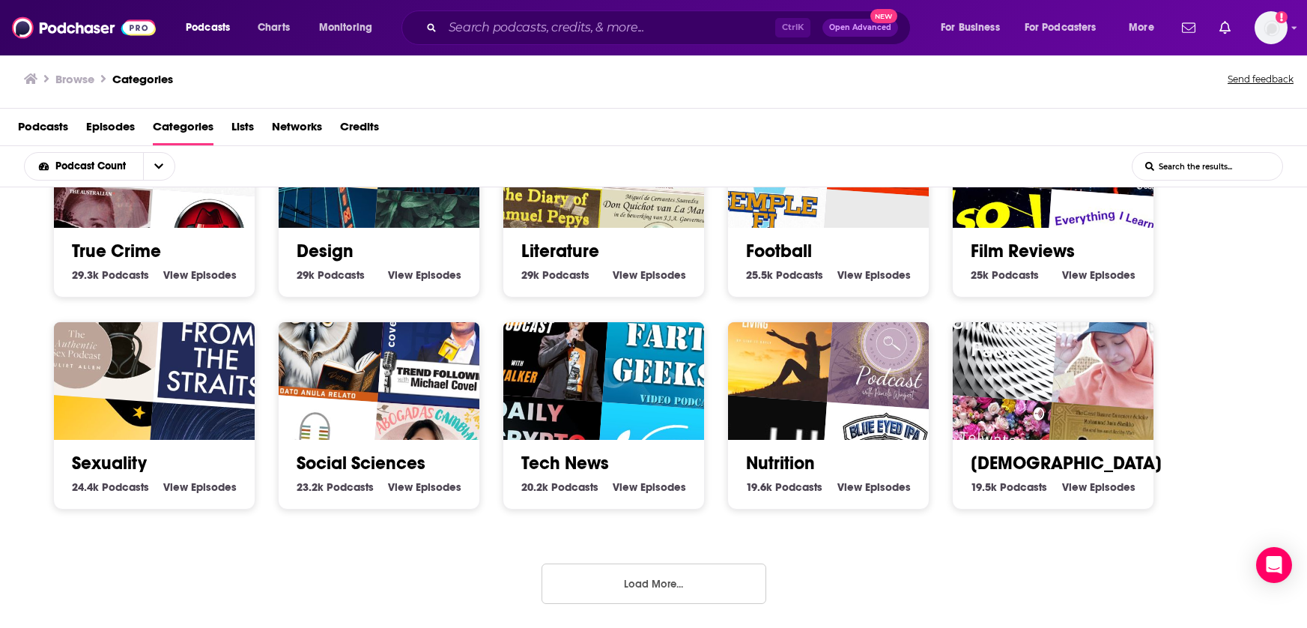
click at [618, 580] on button "Load More..." at bounding box center [654, 583] width 225 height 40
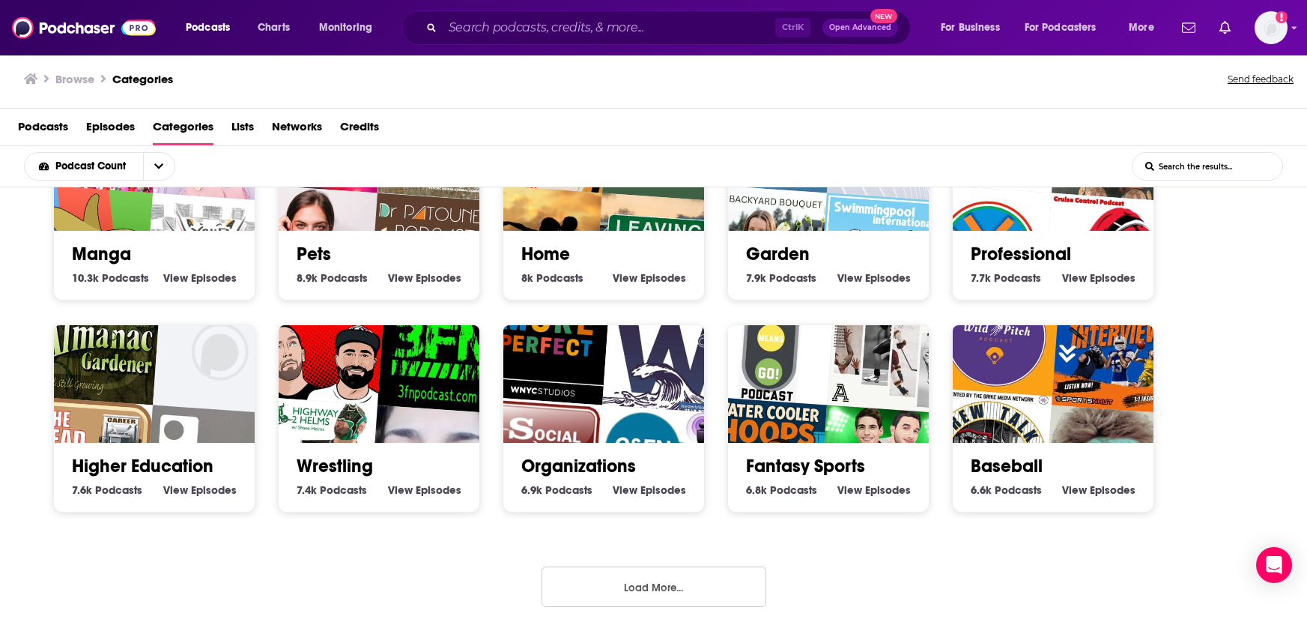
scroll to position [3068, 0]
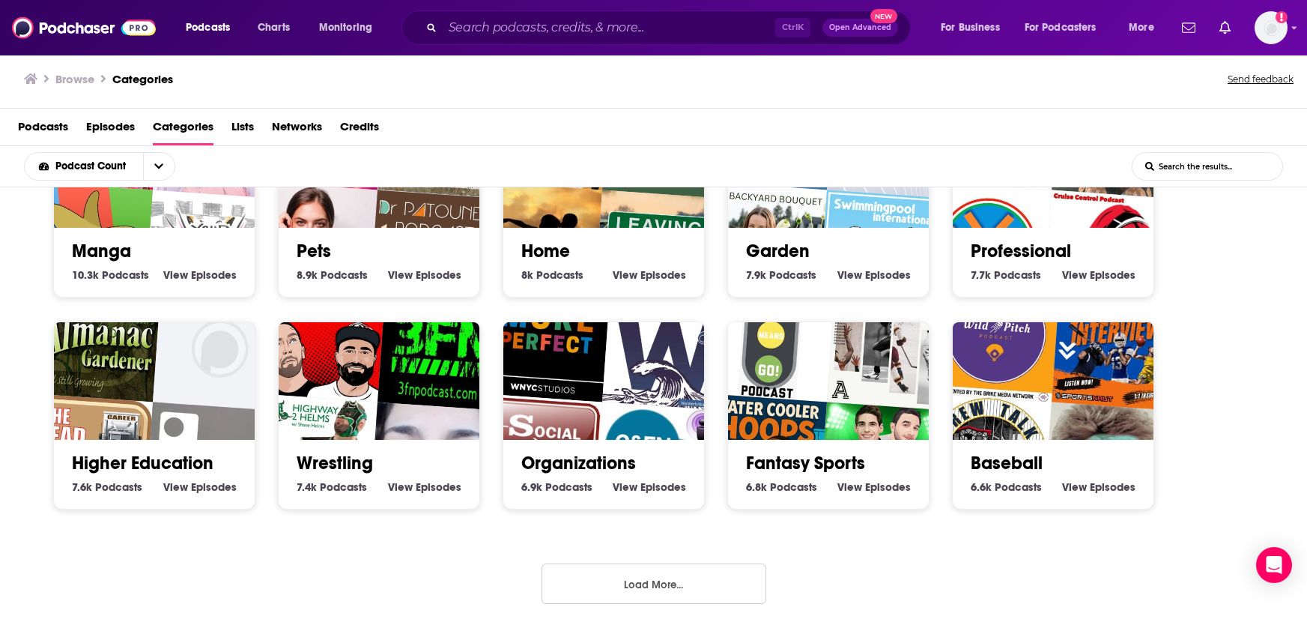
click at [706, 576] on button "Load More..." at bounding box center [654, 583] width 225 height 40
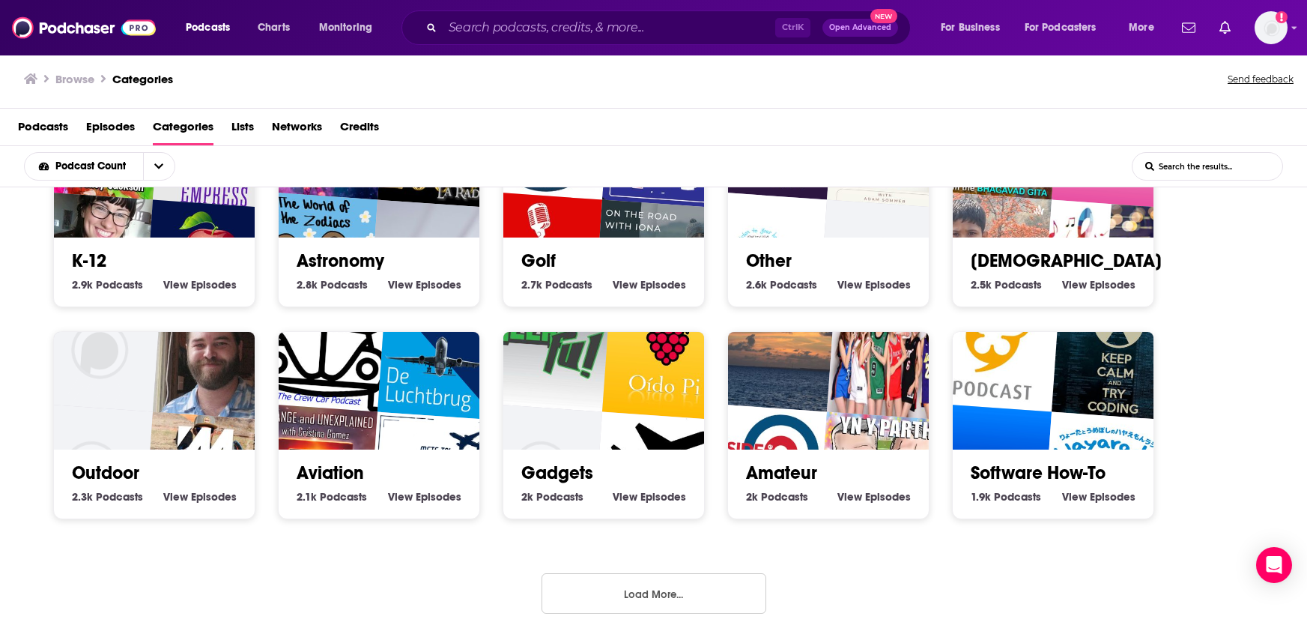
scroll to position [3916, 0]
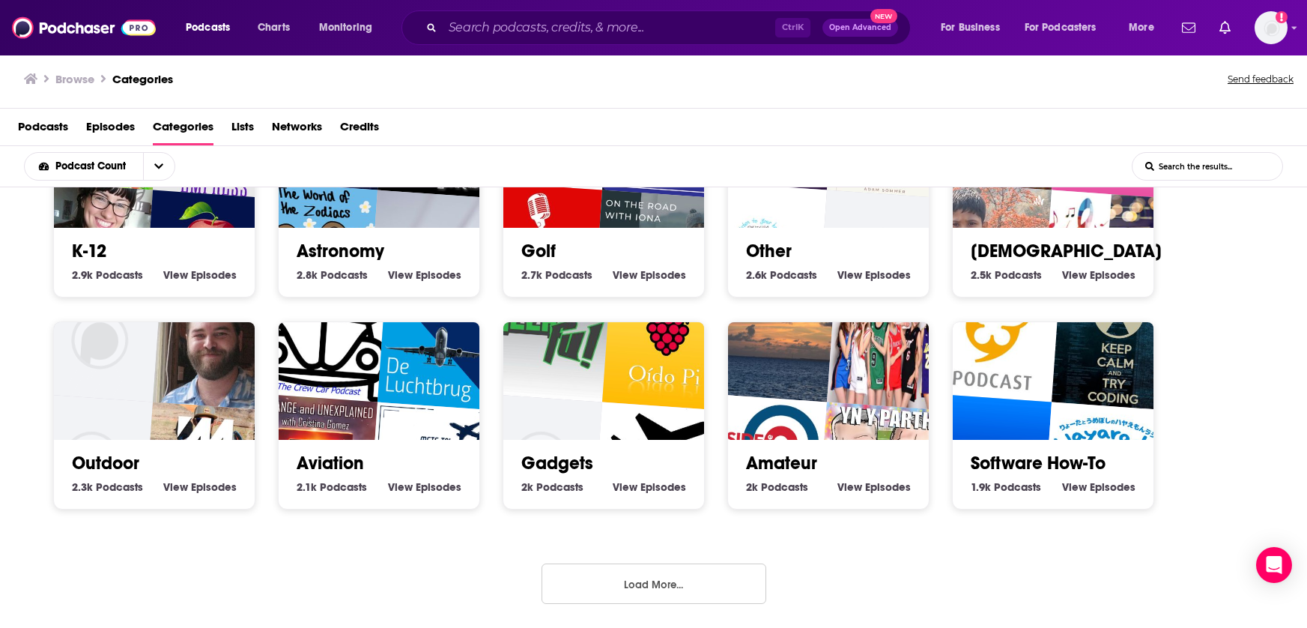
click at [682, 576] on button "Load More..." at bounding box center [654, 583] width 225 height 40
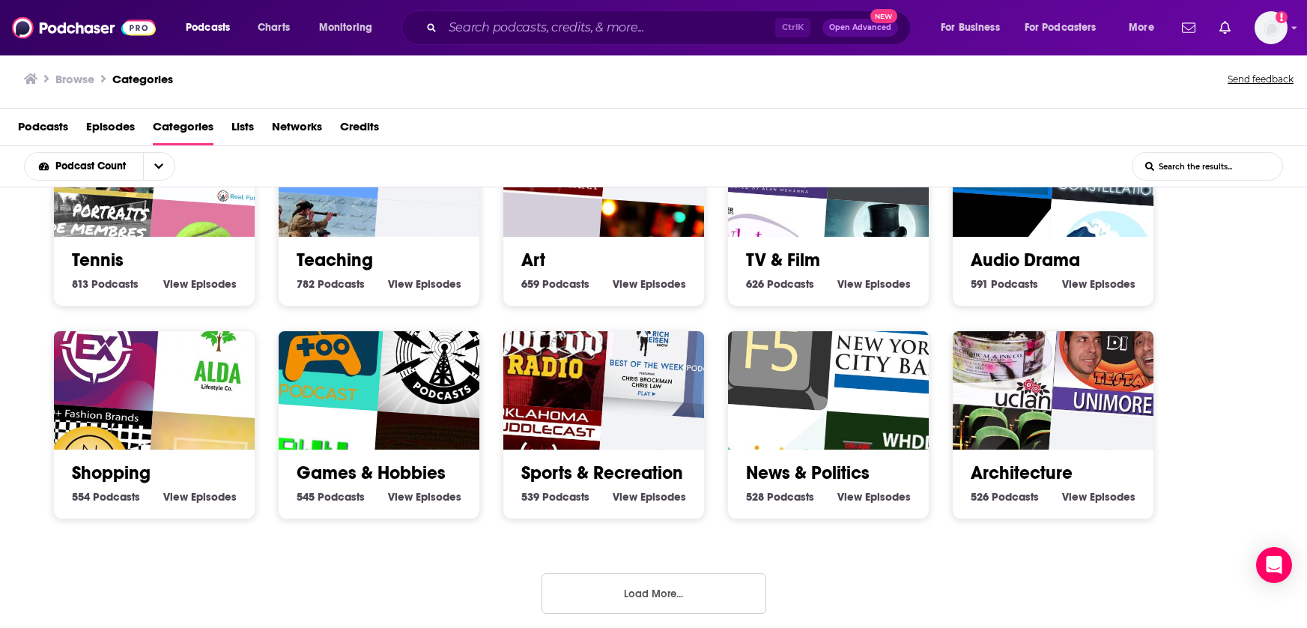
scroll to position [4811, 0]
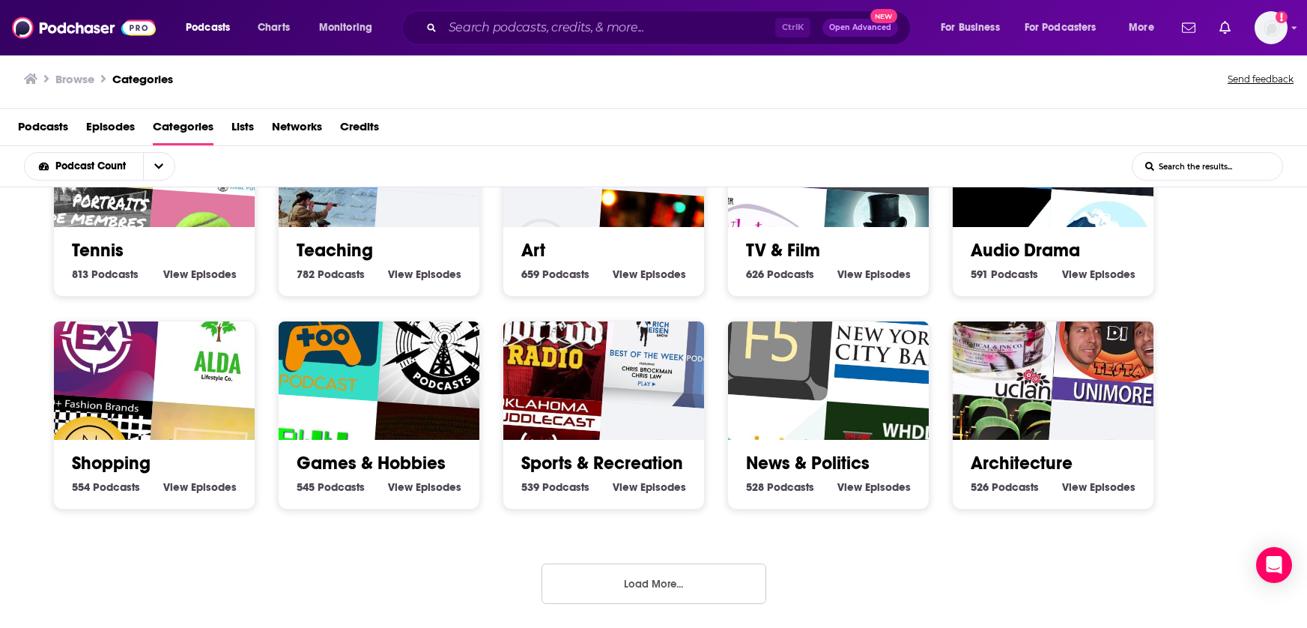
click at [709, 578] on button "Load More..." at bounding box center [654, 583] width 225 height 40
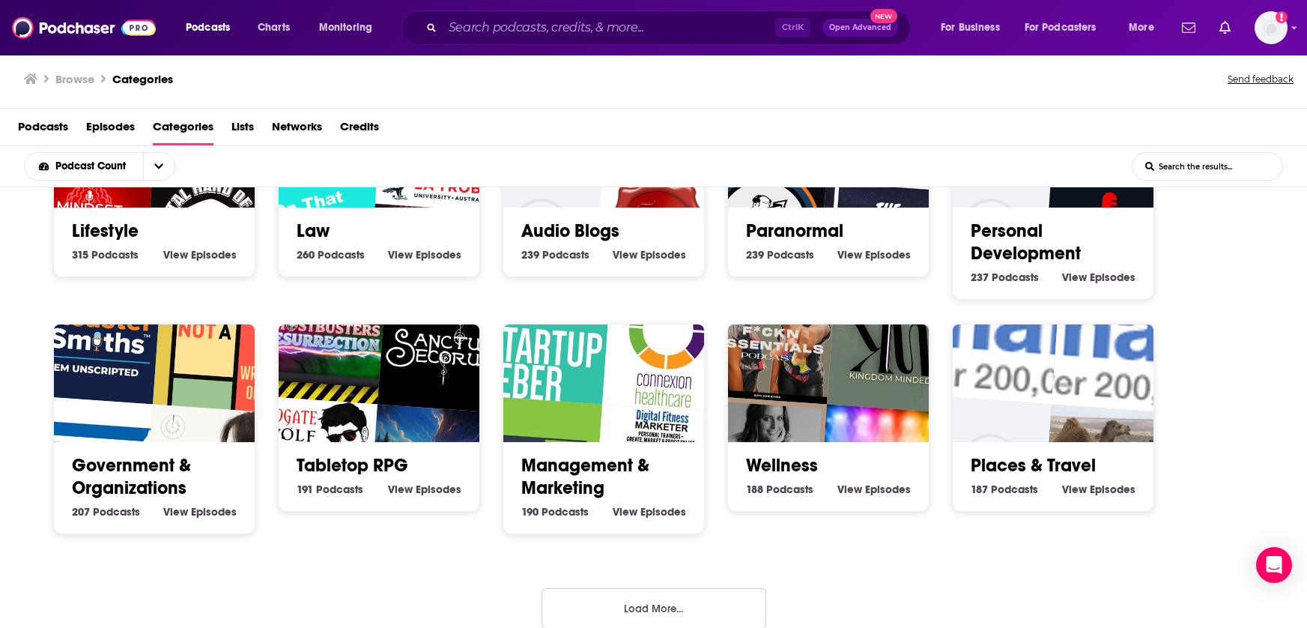
scroll to position [5704, 0]
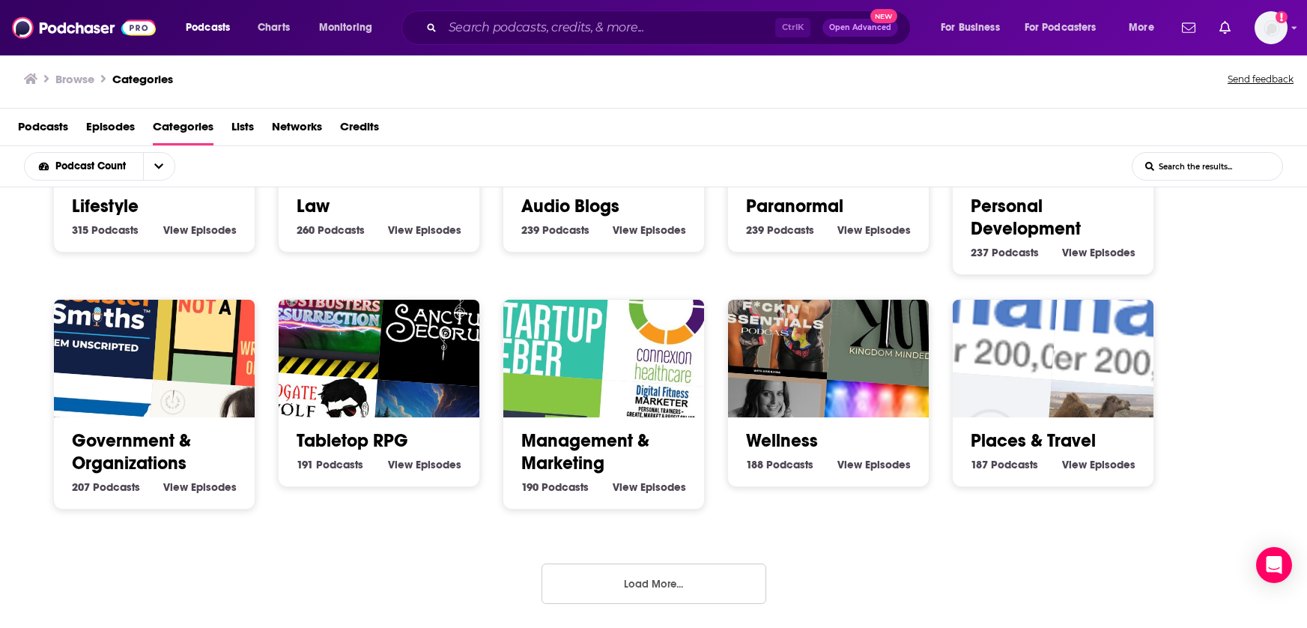
click at [700, 590] on button "Load More..." at bounding box center [654, 583] width 225 height 40
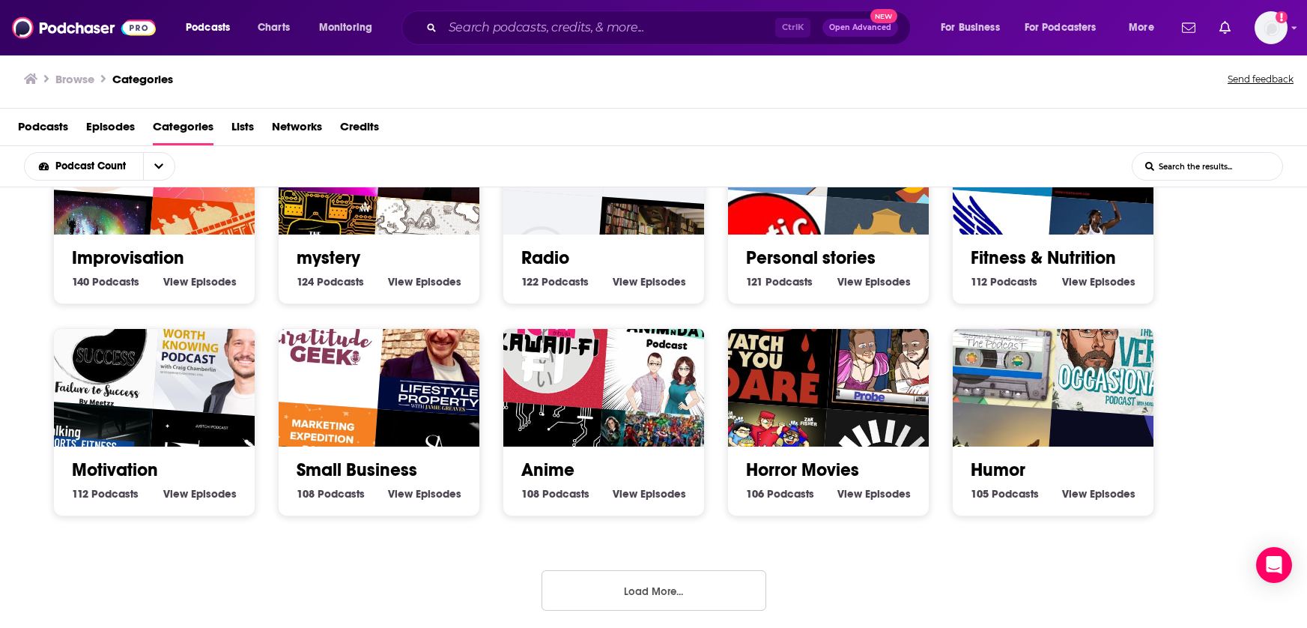
scroll to position [6553, 0]
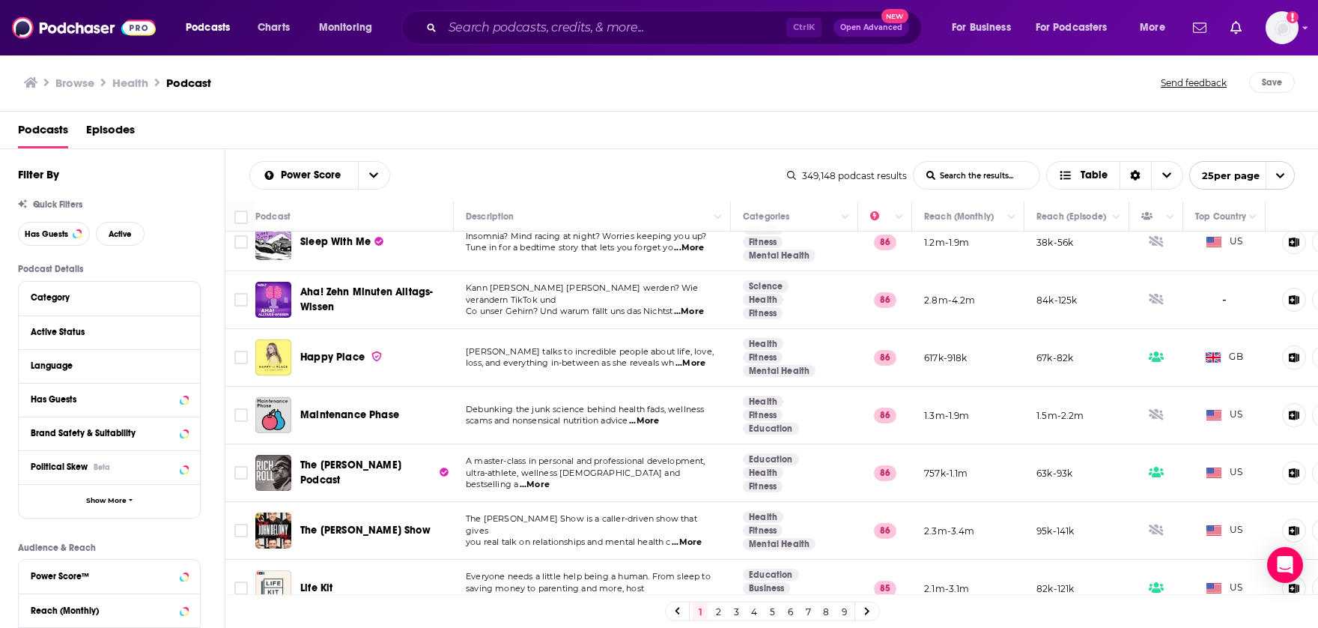
scroll to position [1091, 0]
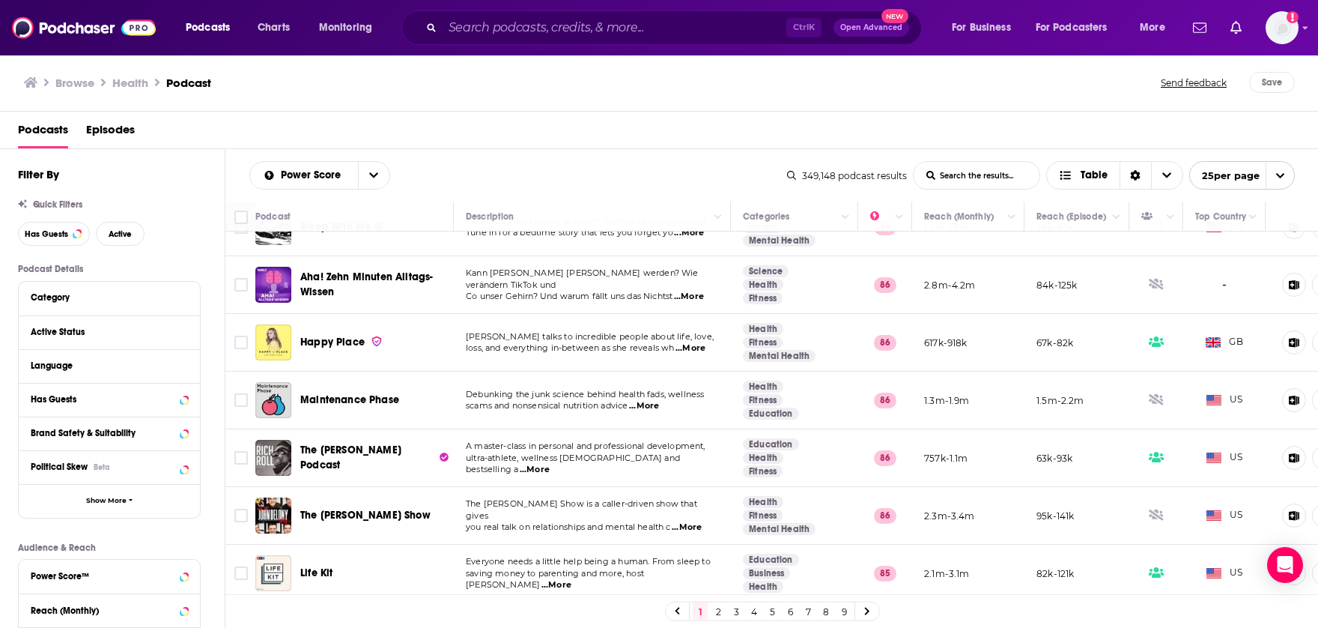
click at [865, 613] on icon at bounding box center [867, 611] width 6 height 9
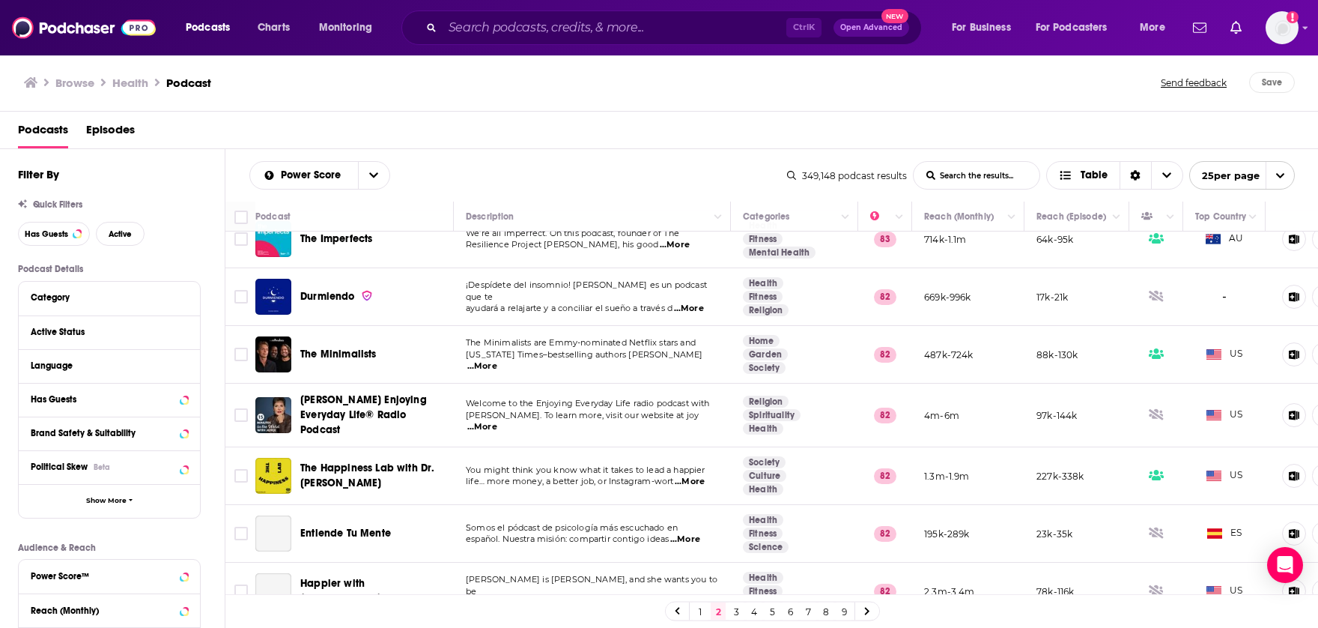
scroll to position [1091, 0]
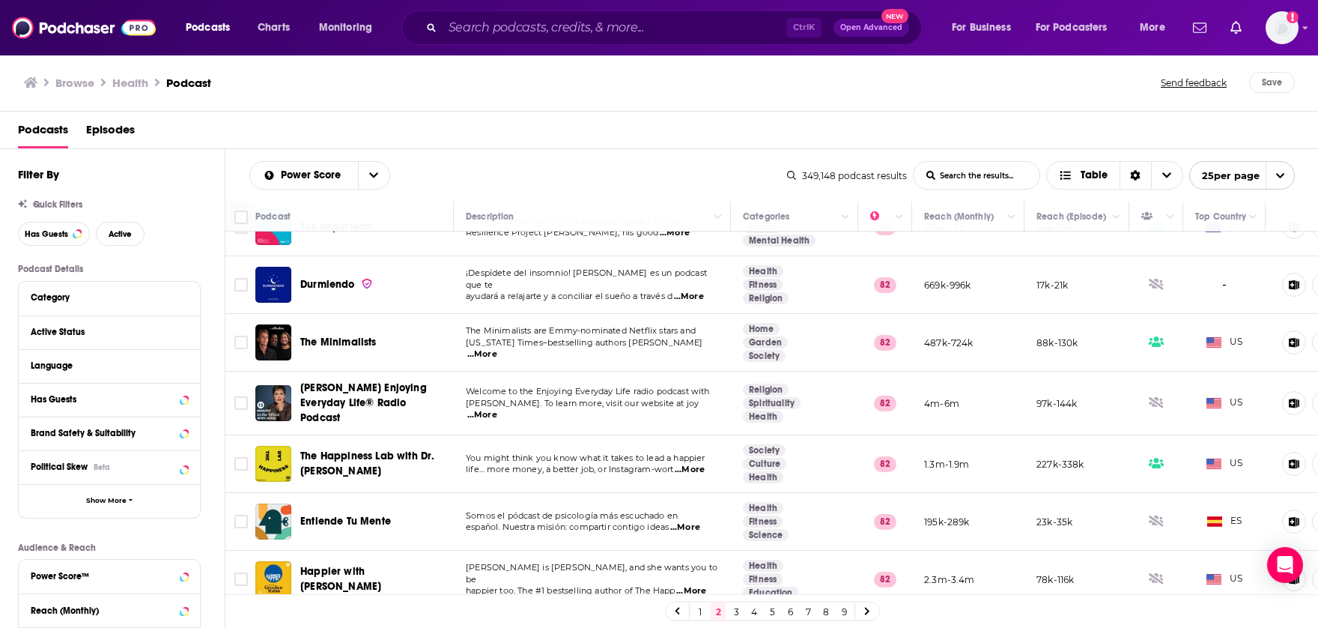
click at [866, 615] on icon at bounding box center [867, 611] width 6 height 9
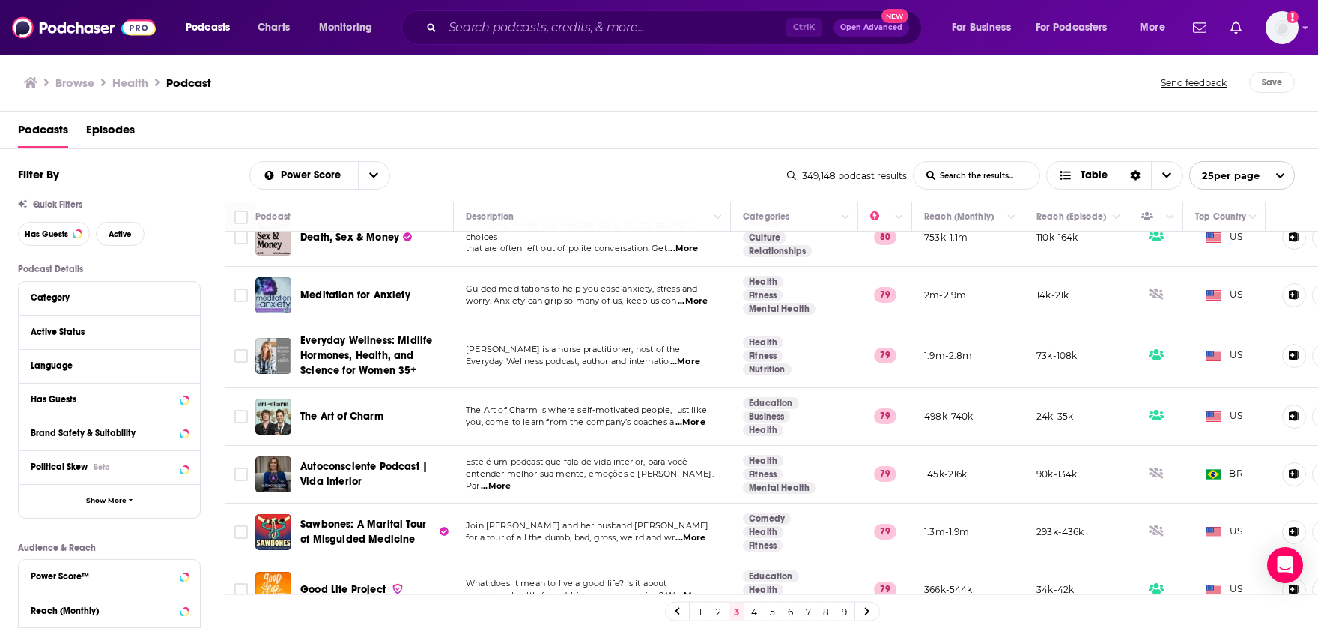
scroll to position [1118, 0]
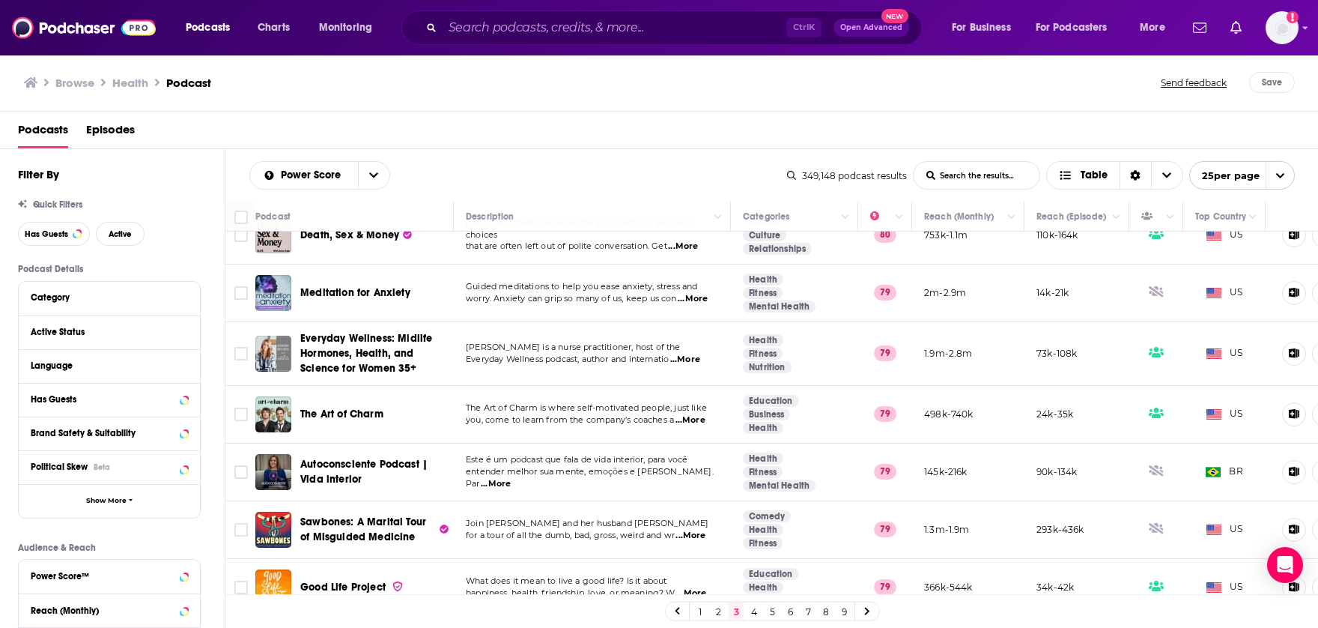
click at [873, 615] on link at bounding box center [867, 610] width 24 height 17
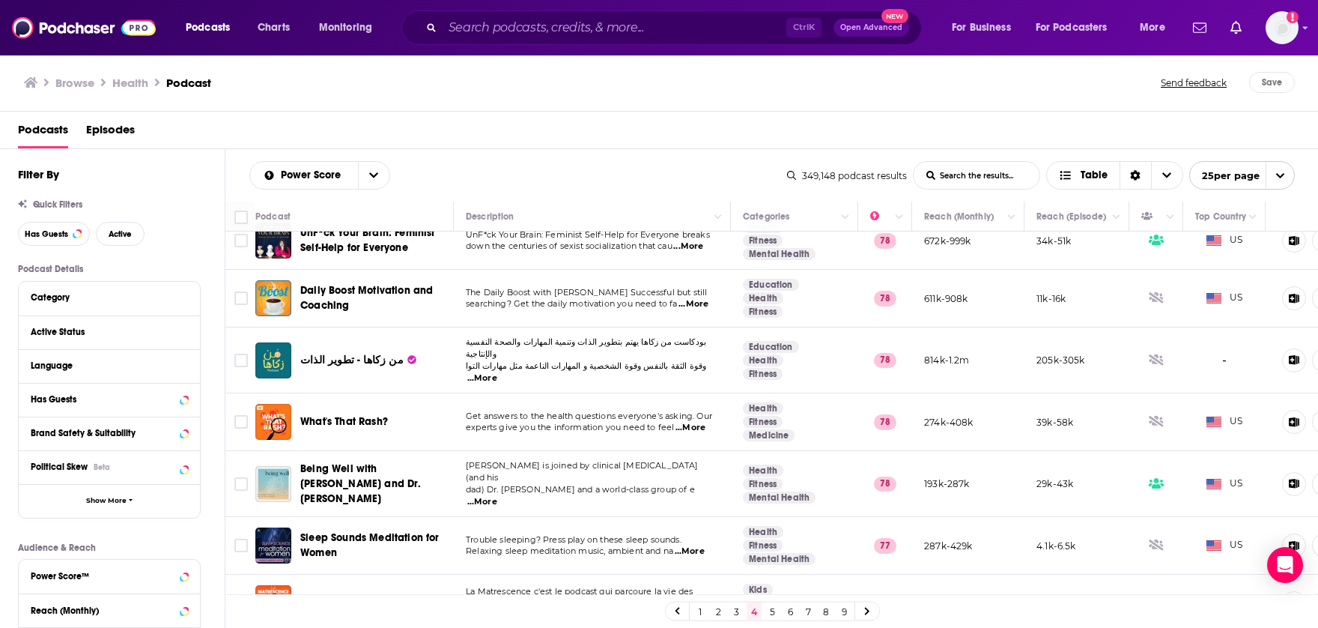
scroll to position [1100, 0]
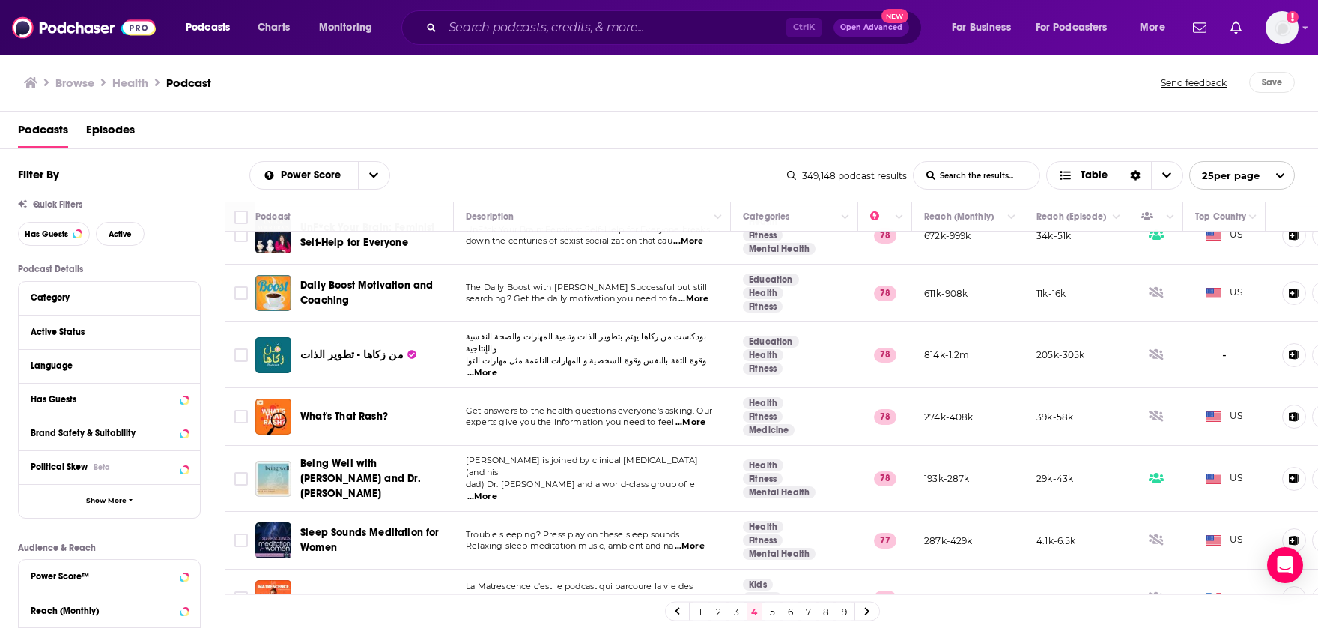
click at [868, 610] on icon at bounding box center [867, 611] width 4 height 7
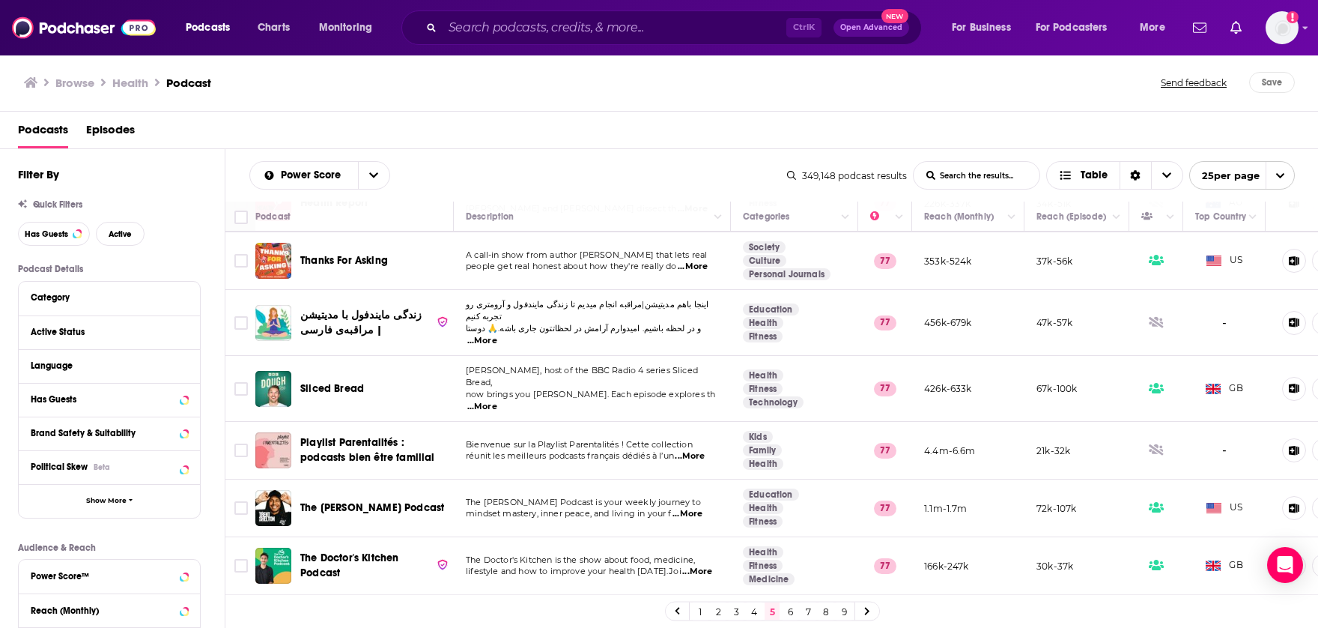
scroll to position [1091, 0]
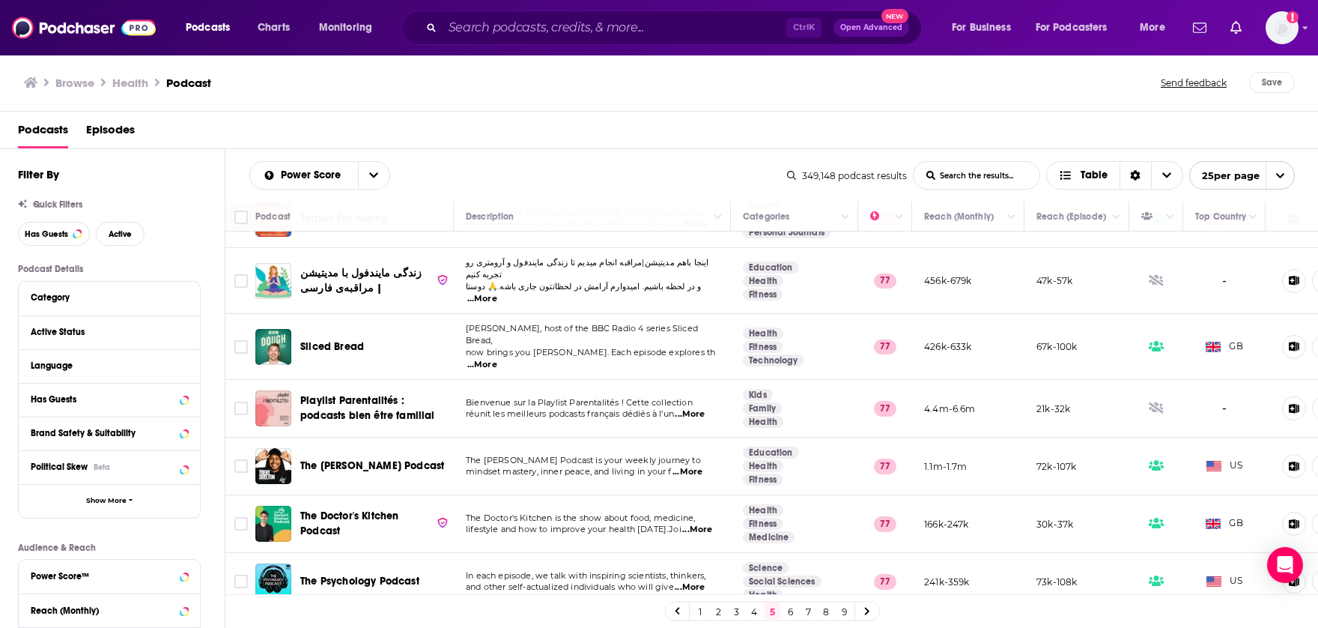
click at [867, 615] on icon at bounding box center [867, 611] width 6 height 9
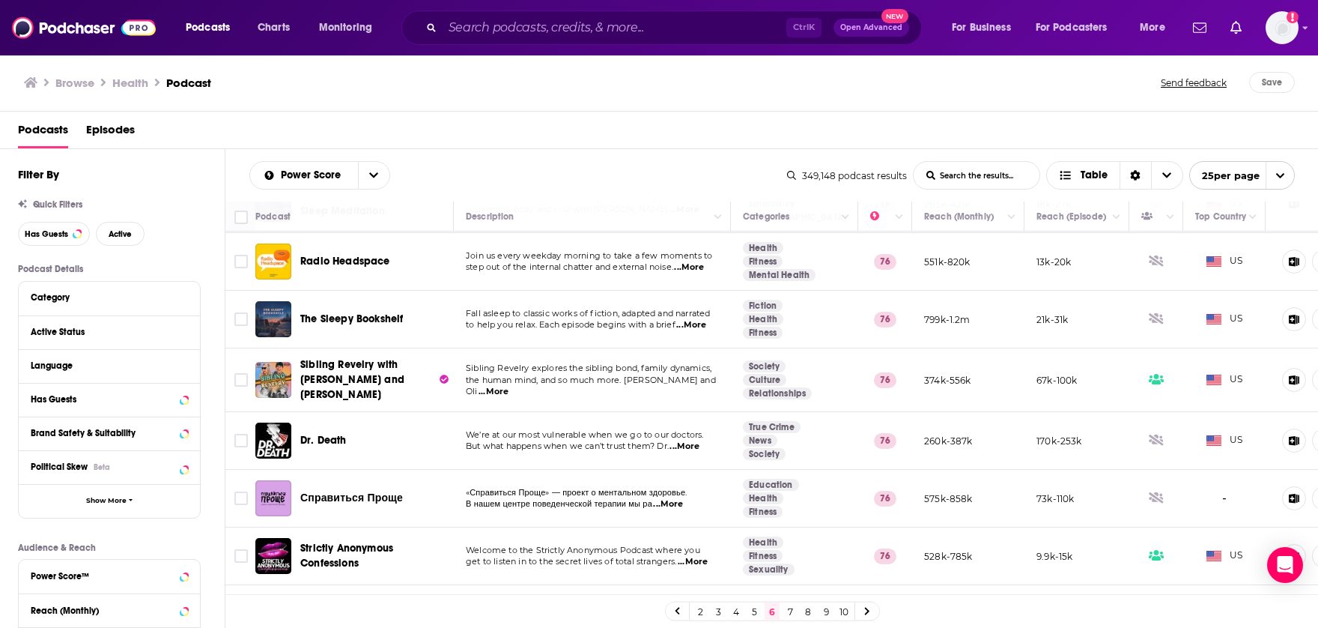
scroll to position [1091, 0]
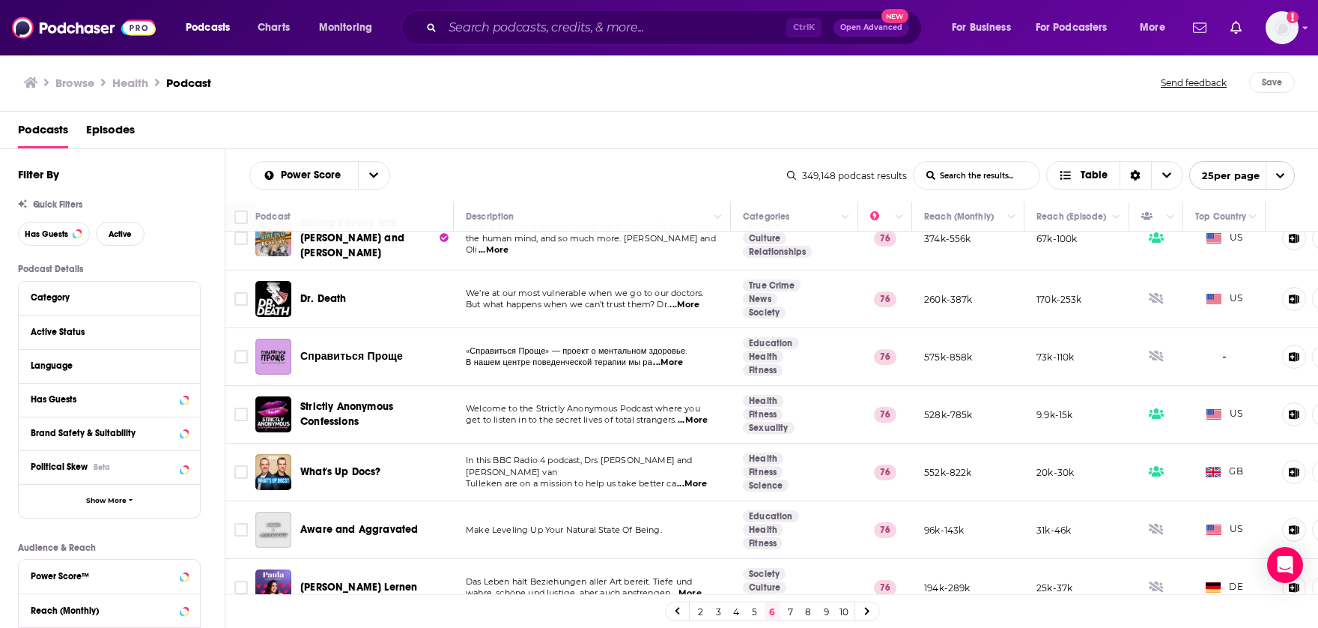
click at [870, 608] on link at bounding box center [867, 610] width 24 height 17
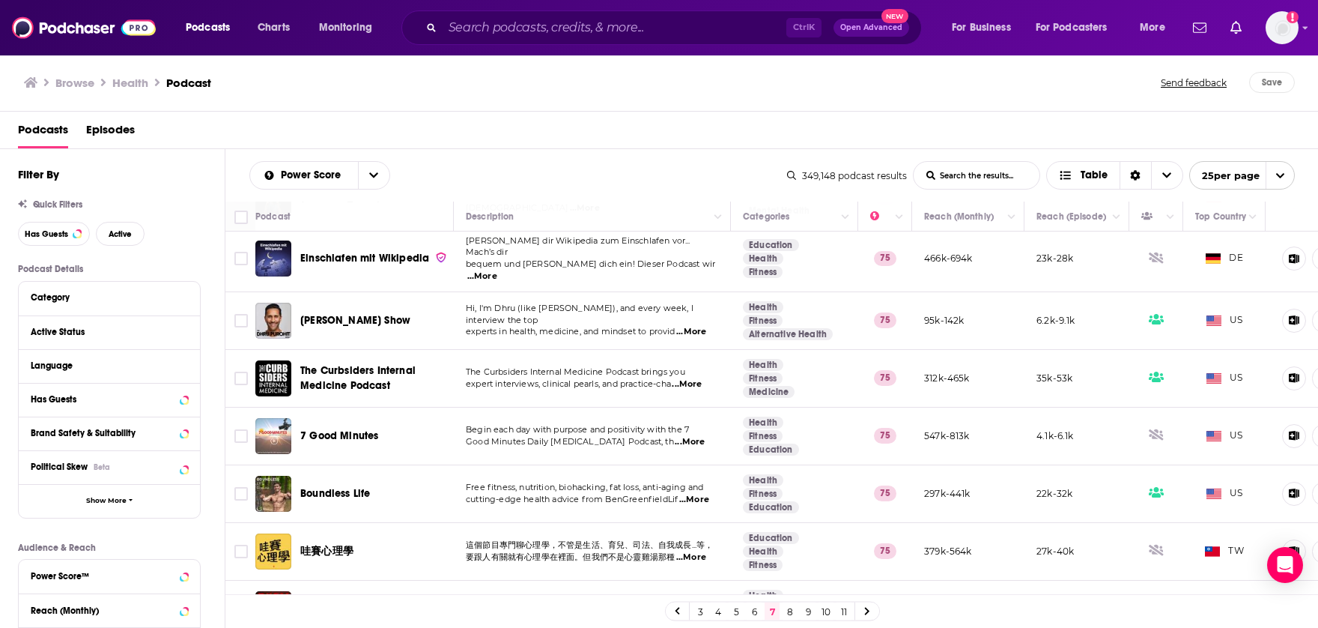
scroll to position [824, 0]
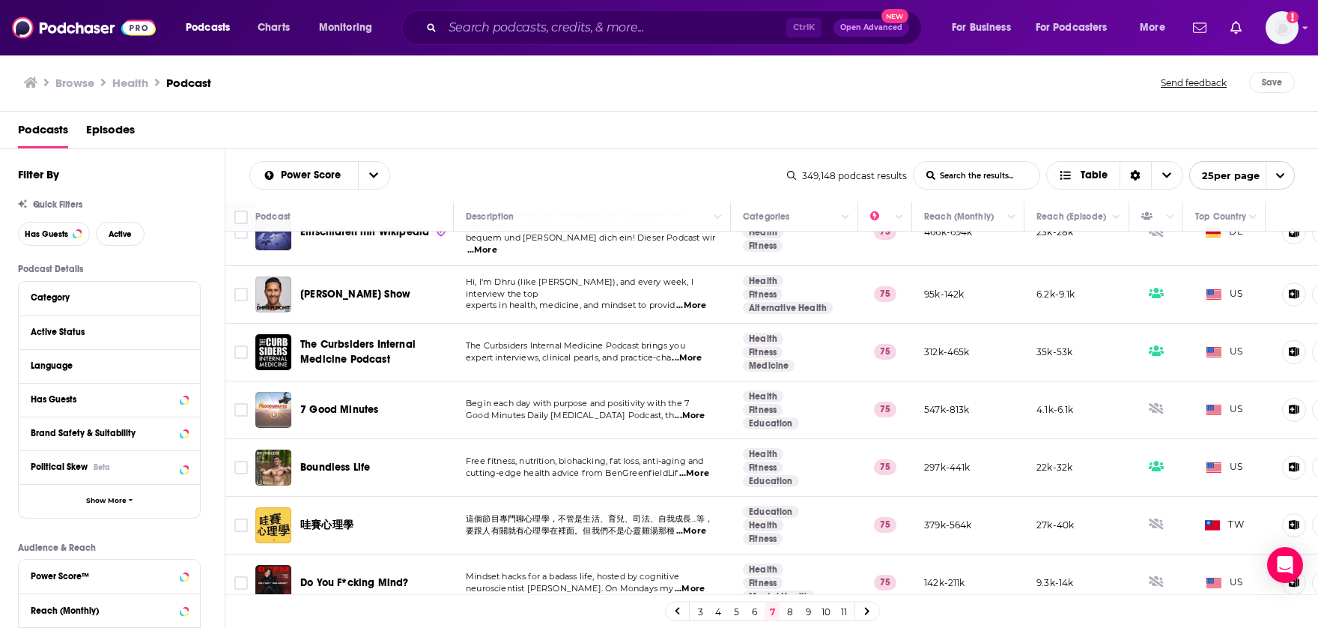
click at [691, 352] on span "...More" at bounding box center [687, 358] width 30 height 12
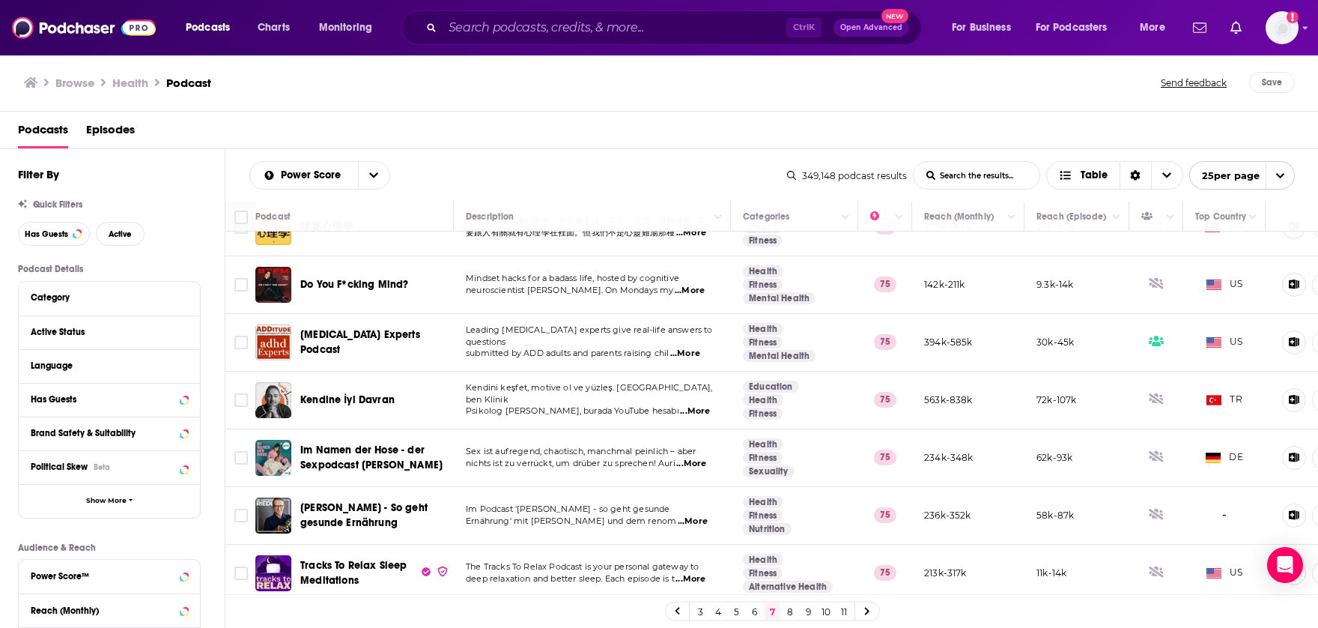
scroll to position [1124, 0]
click at [870, 615] on icon at bounding box center [867, 611] width 6 height 9
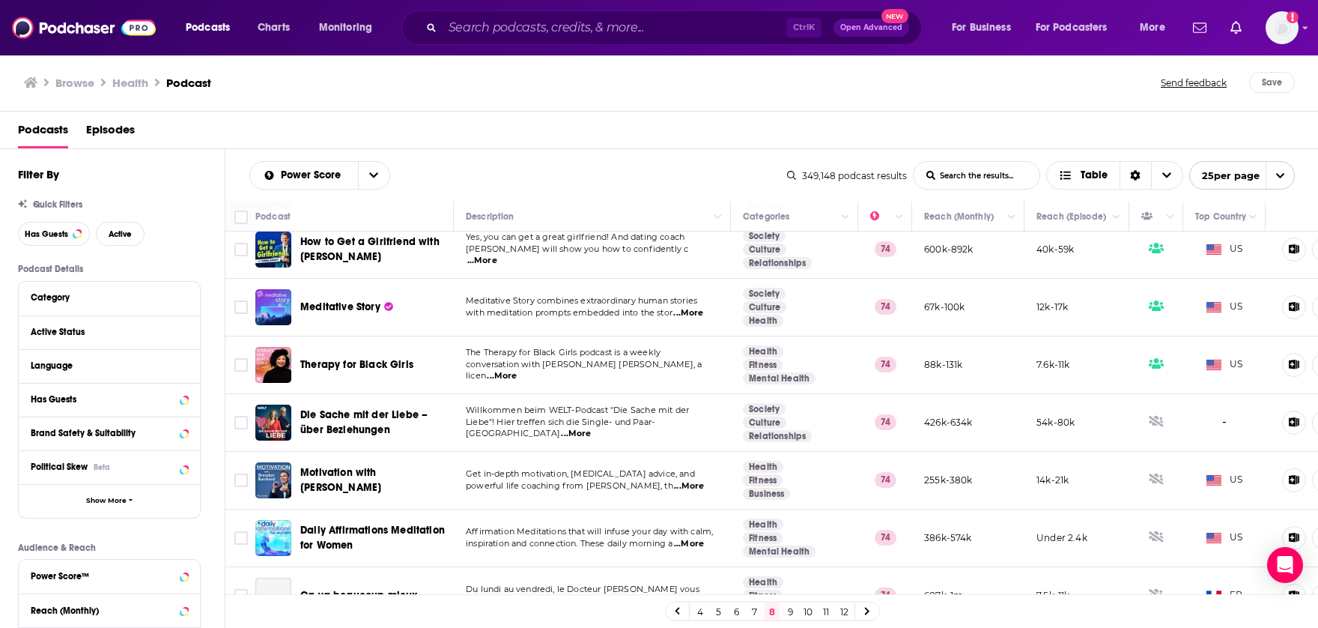
scroll to position [1100, 0]
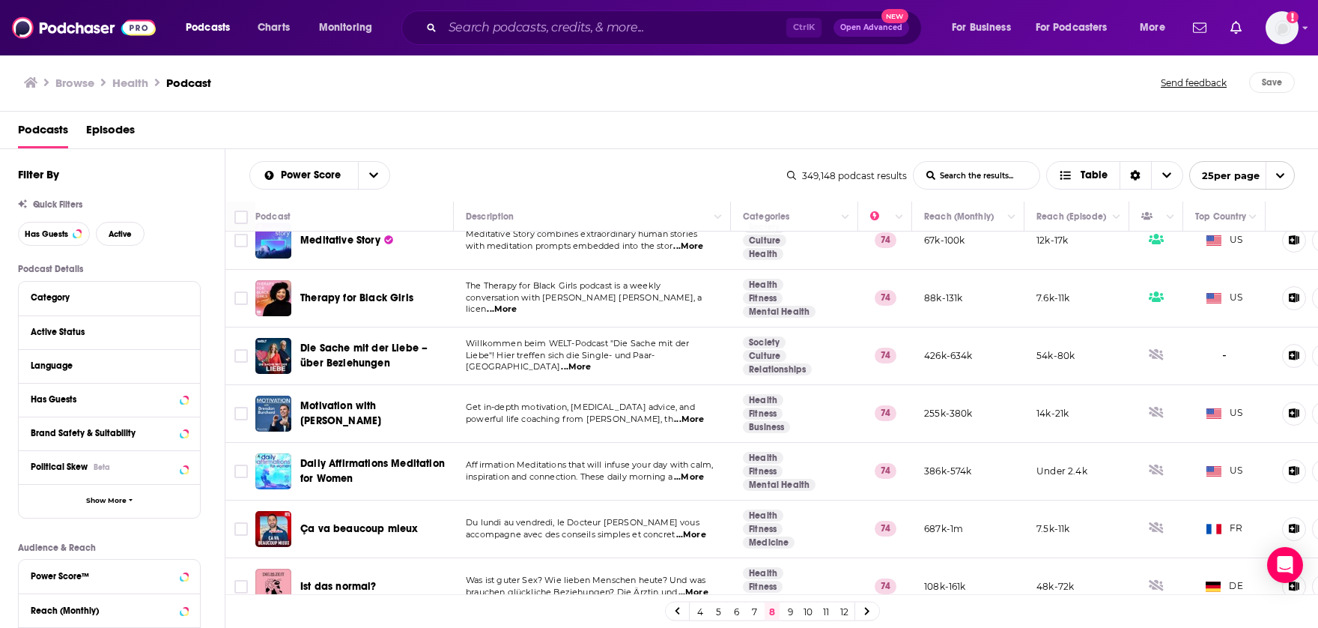
click at [867, 610] on icon at bounding box center [867, 611] width 4 height 7
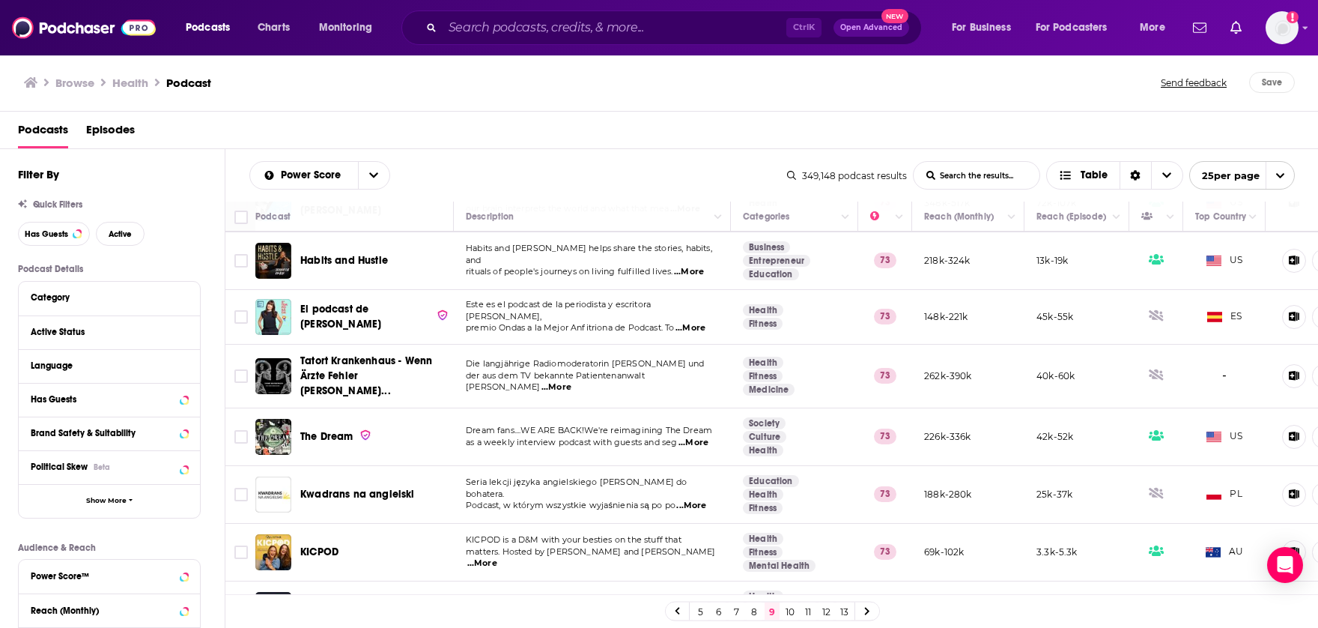
scroll to position [1085, 0]
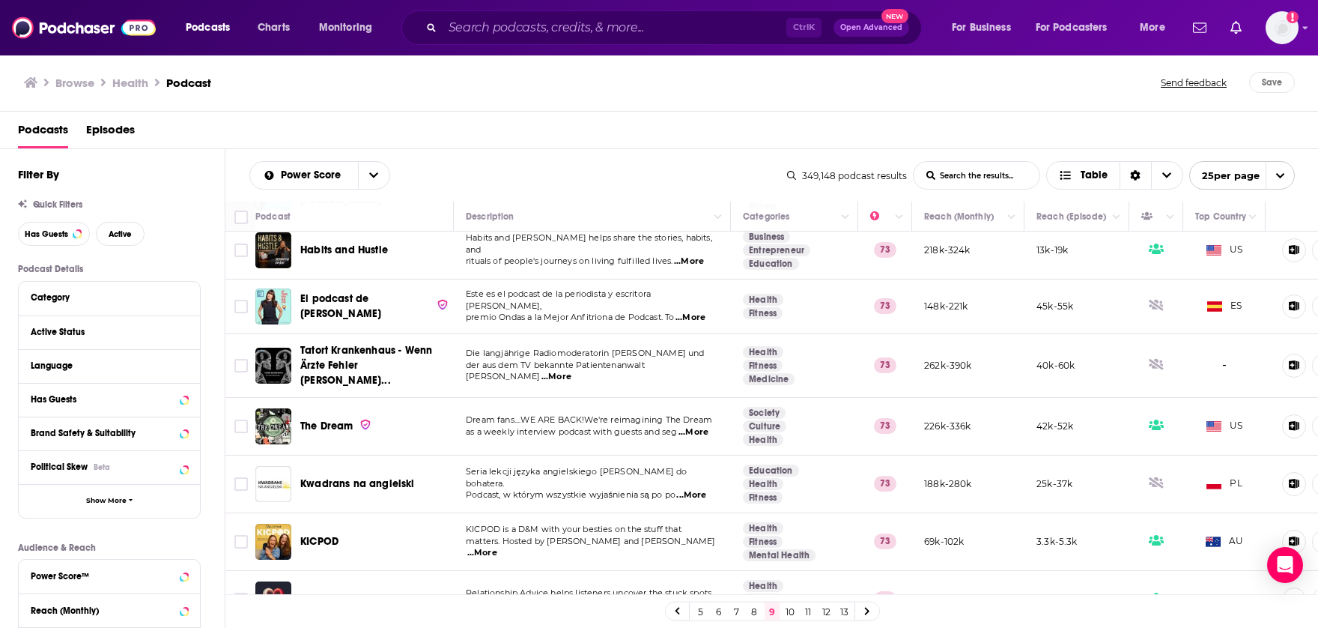
drag, startPoint x: 866, startPoint y: 613, endPoint x: 753, endPoint y: 151, distance: 475.1
click at [866, 613] on icon at bounding box center [867, 611] width 6 height 9
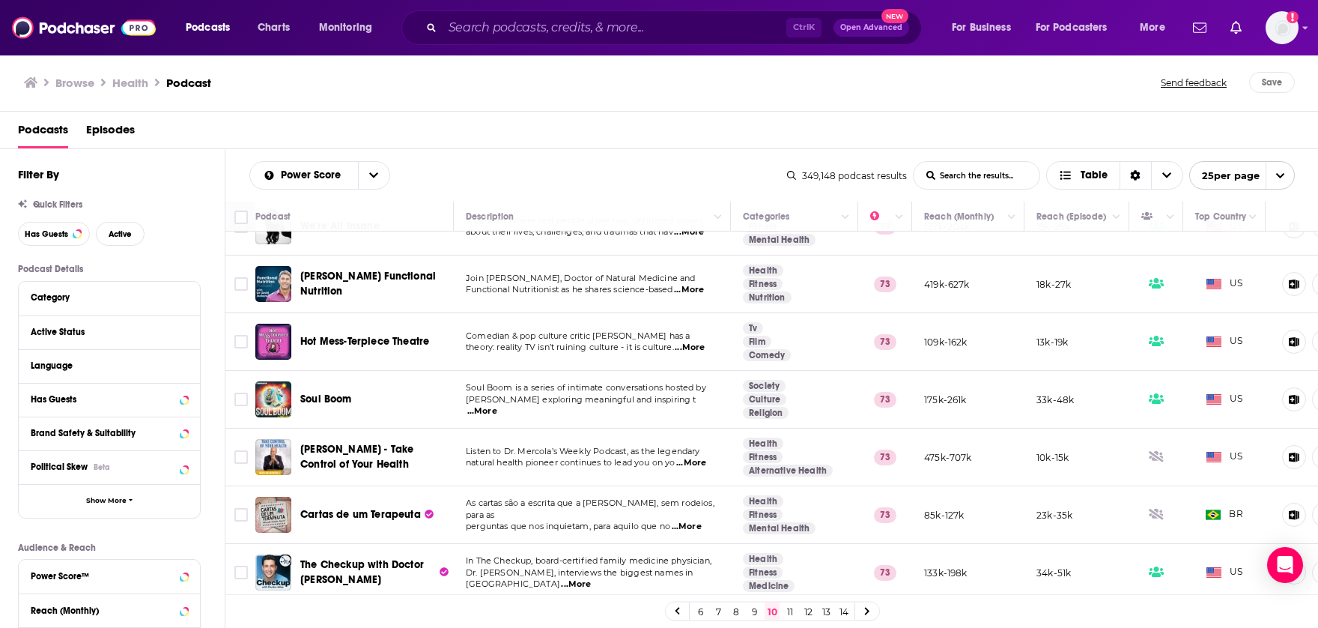
scroll to position [824, 0]
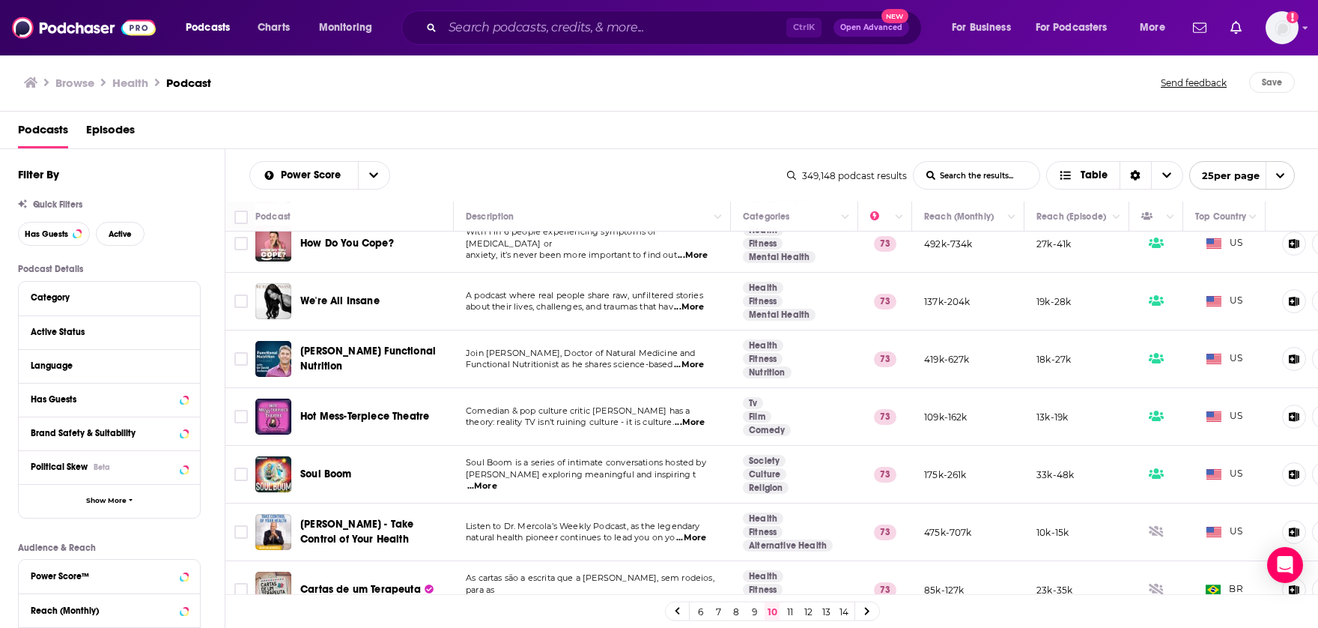
click at [695, 305] on span "...More" at bounding box center [689, 307] width 30 height 12
click at [677, 130] on div "Podcasts Episodes" at bounding box center [662, 133] width 1289 height 31
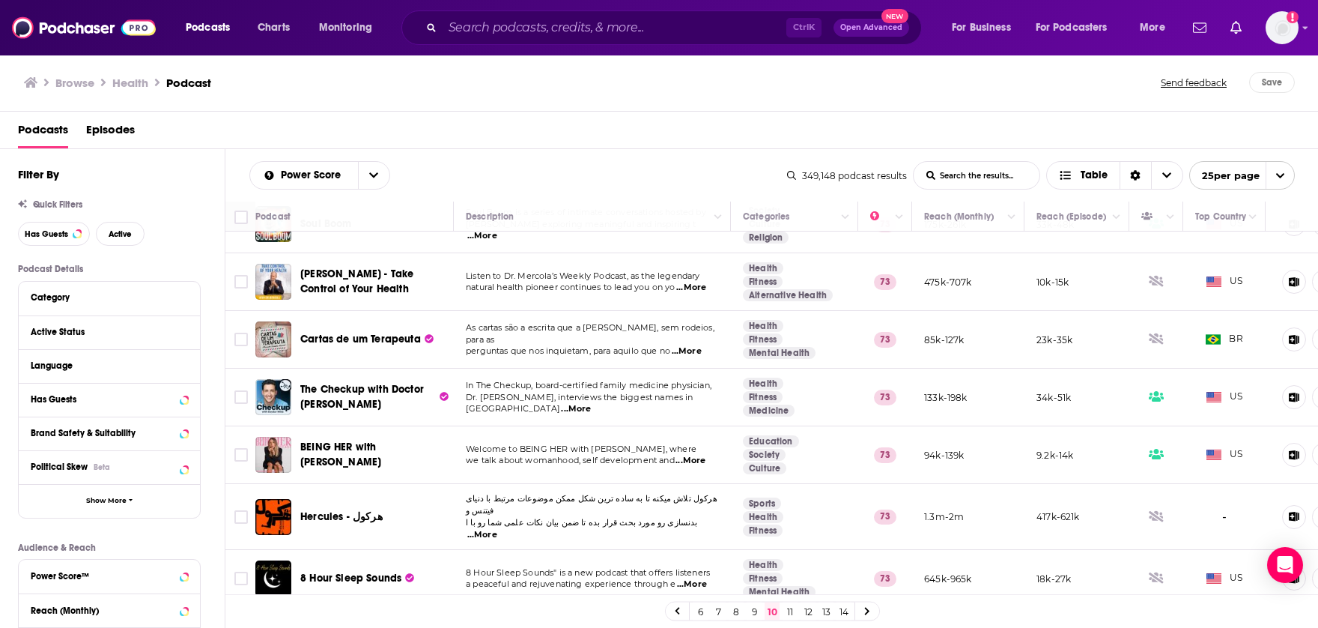
scroll to position [1088, 0]
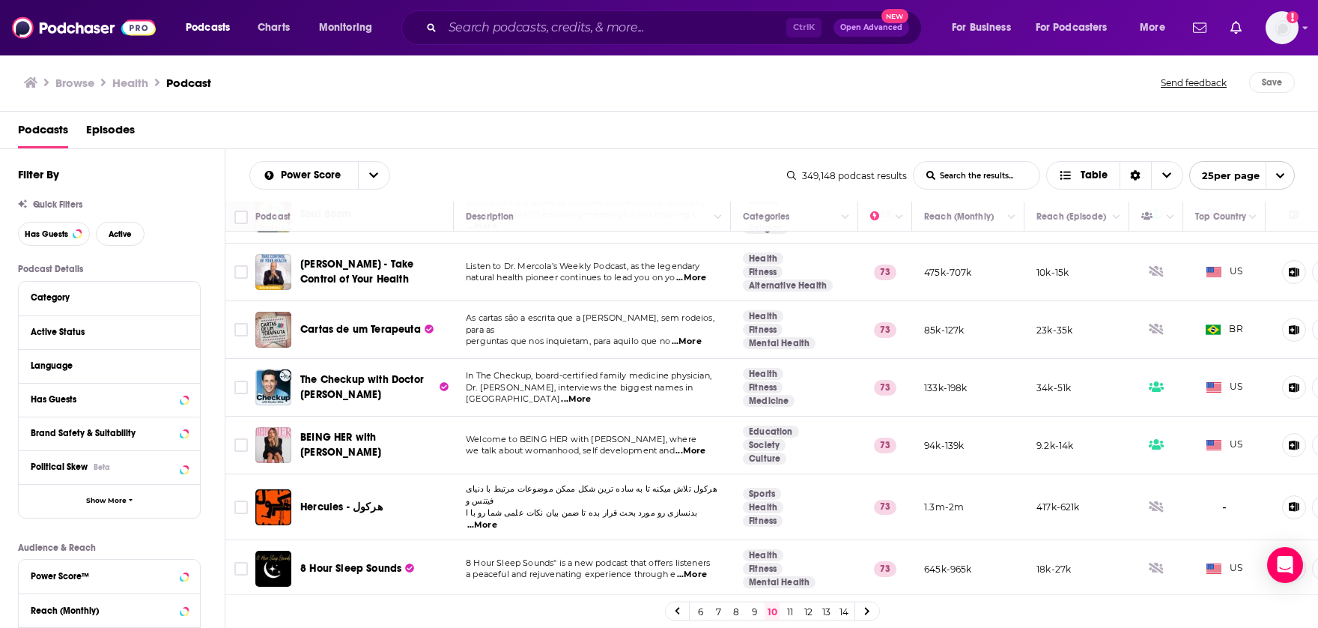
click at [873, 614] on link at bounding box center [867, 610] width 24 height 17
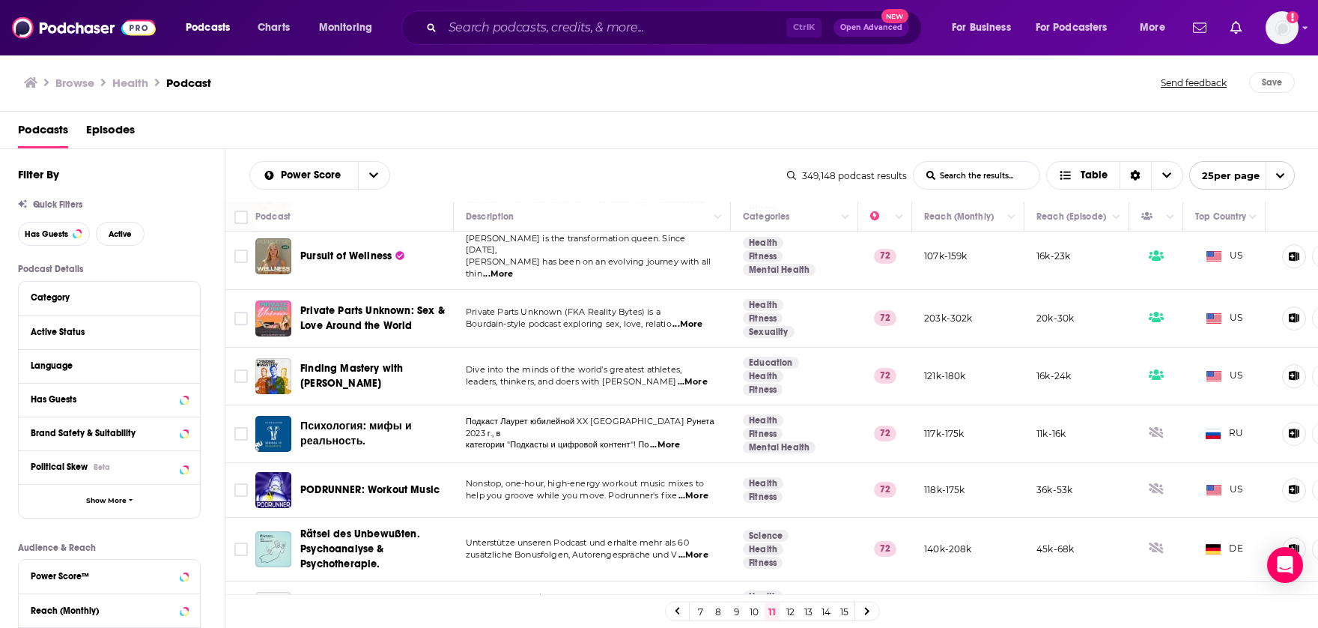
scroll to position [1091, 0]
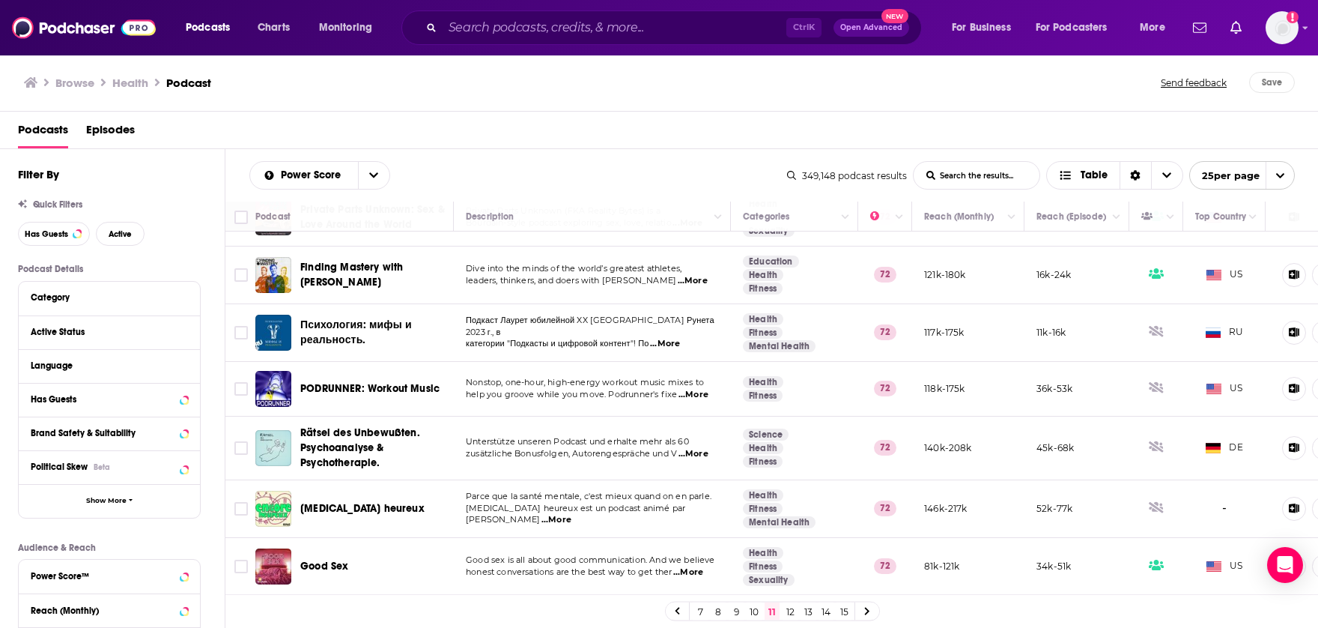
click at [868, 610] on icon at bounding box center [867, 611] width 4 height 7
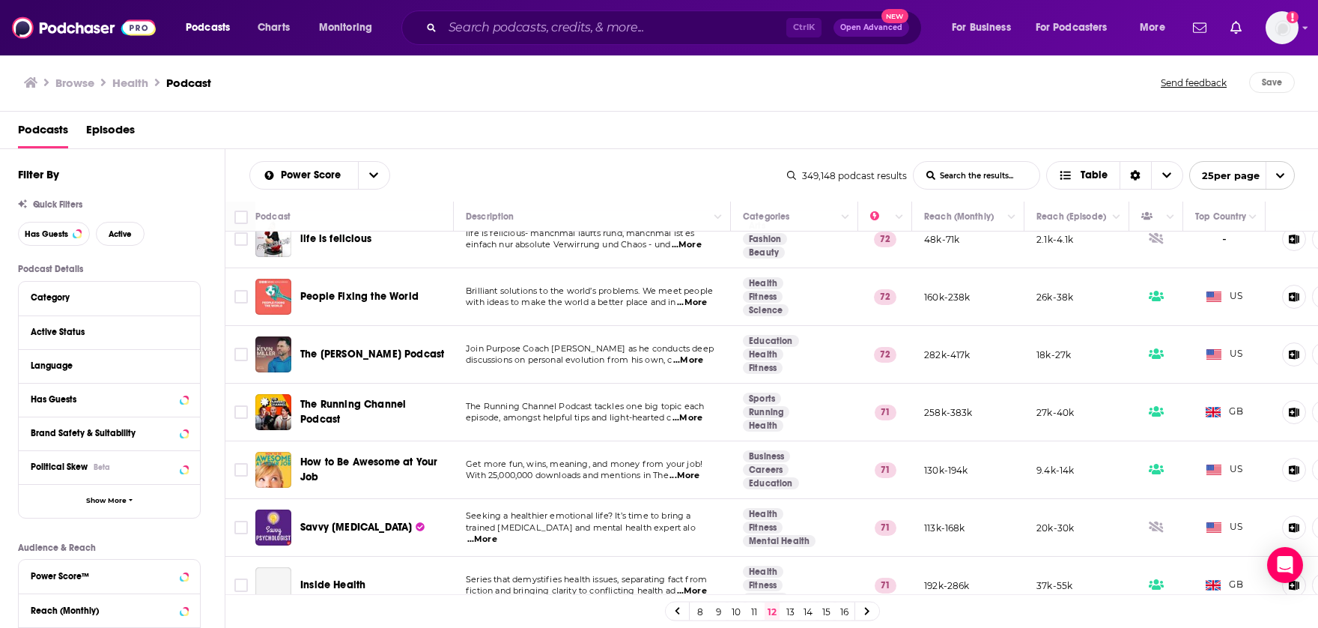
scroll to position [1085, 0]
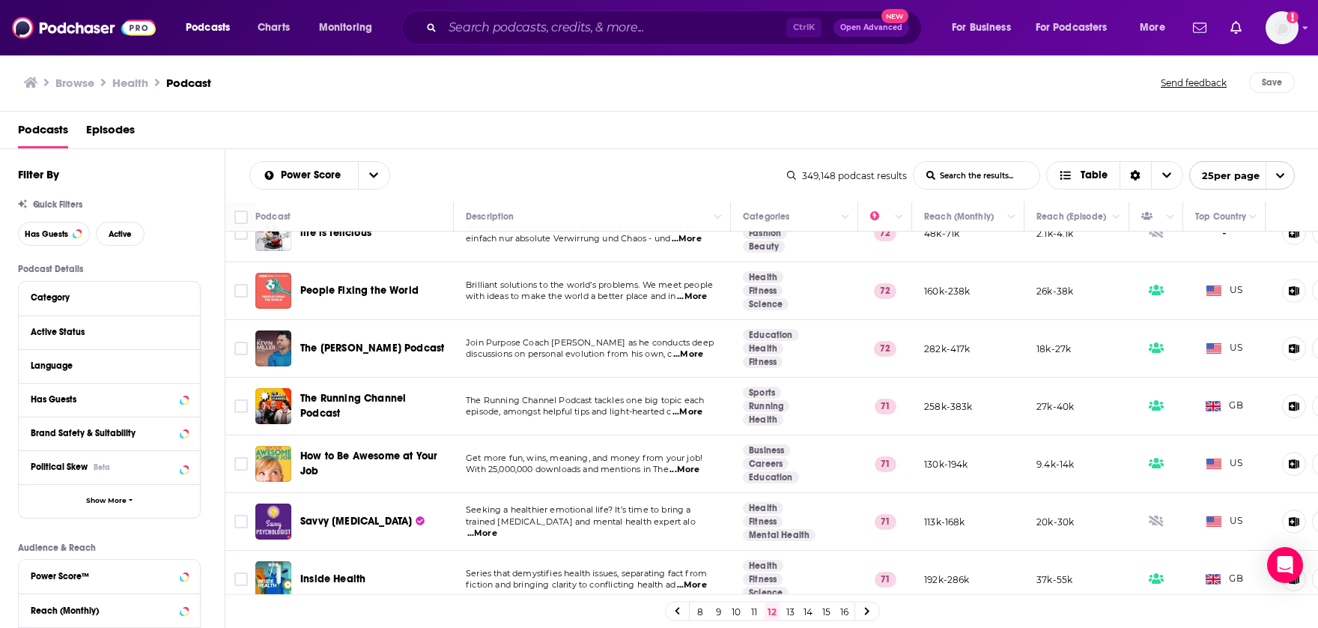
click at [870, 614] on link at bounding box center [867, 610] width 24 height 17
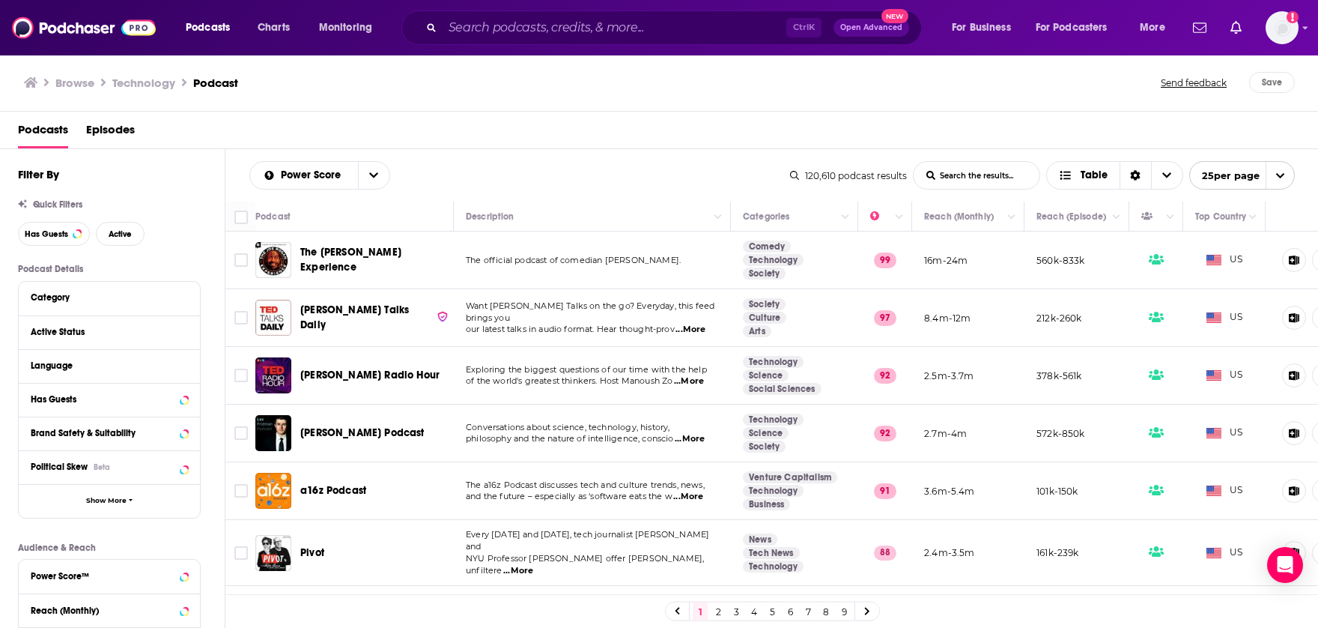
click at [872, 614] on link at bounding box center [867, 610] width 24 height 17
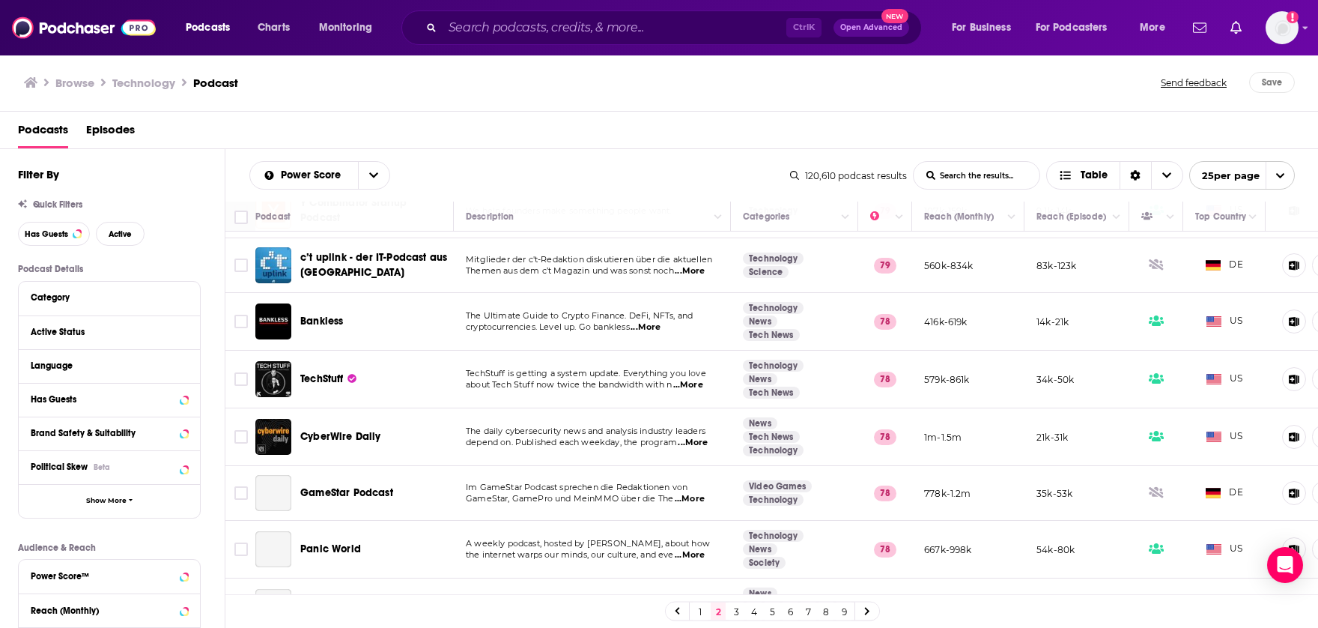
scroll to position [524, 0]
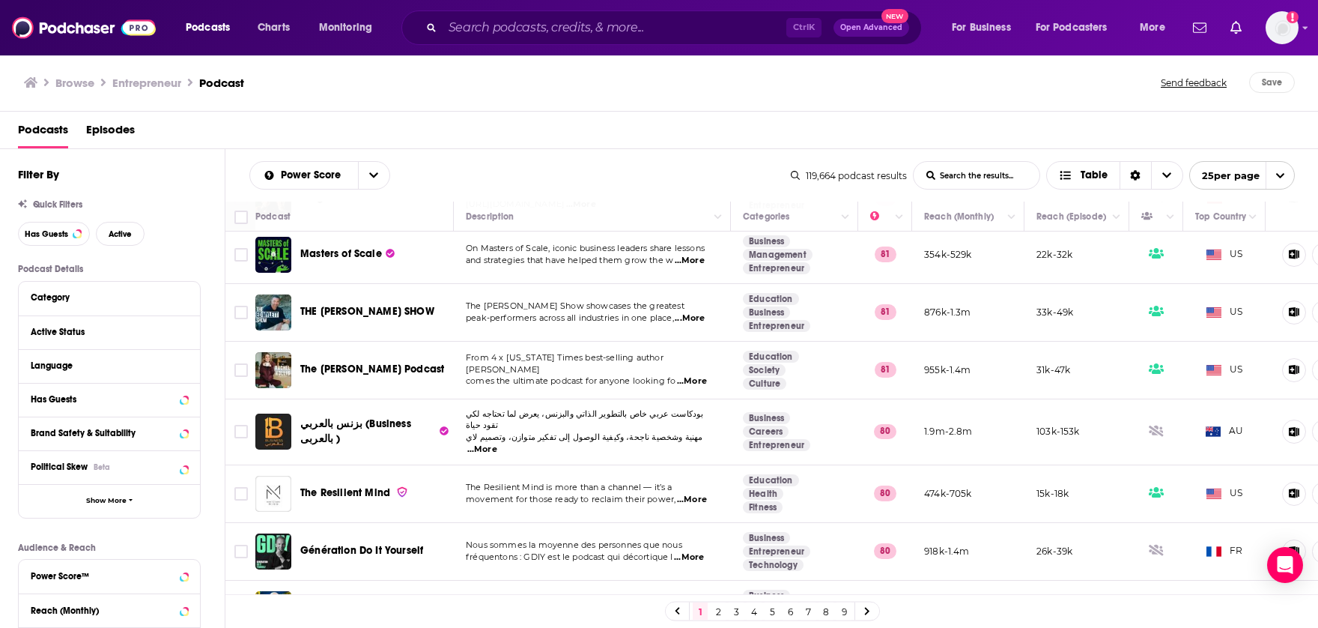
scroll to position [1091, 0]
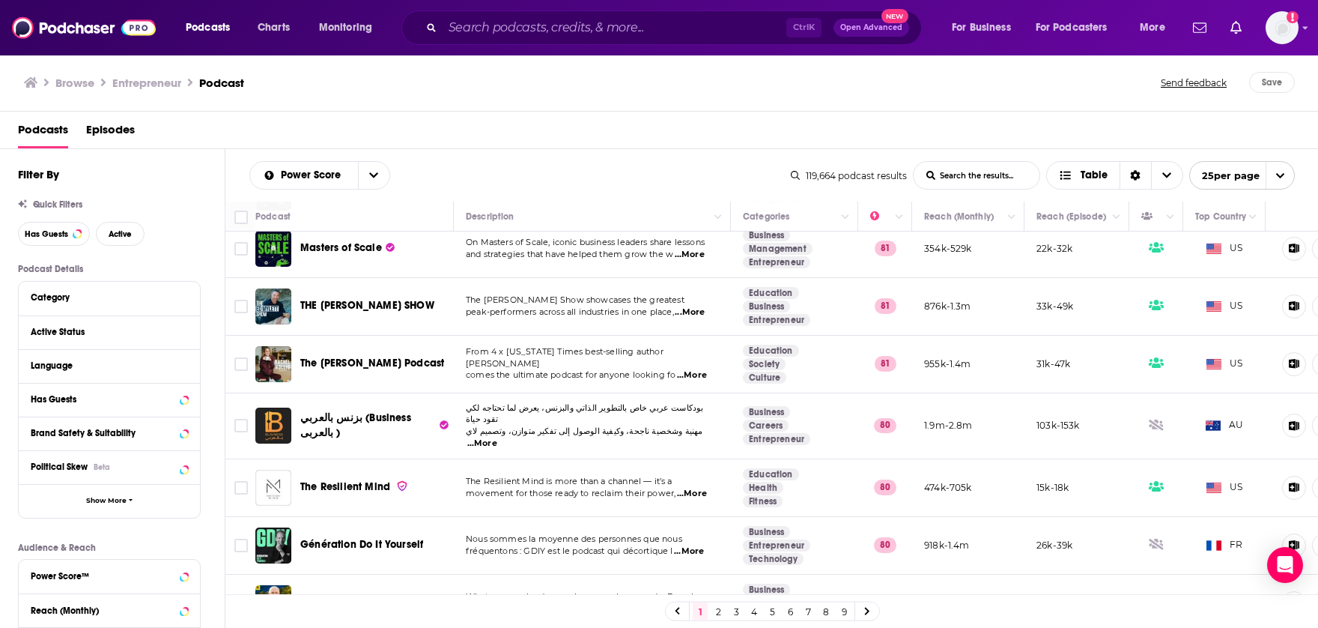
click at [868, 612] on icon at bounding box center [867, 611] width 4 height 7
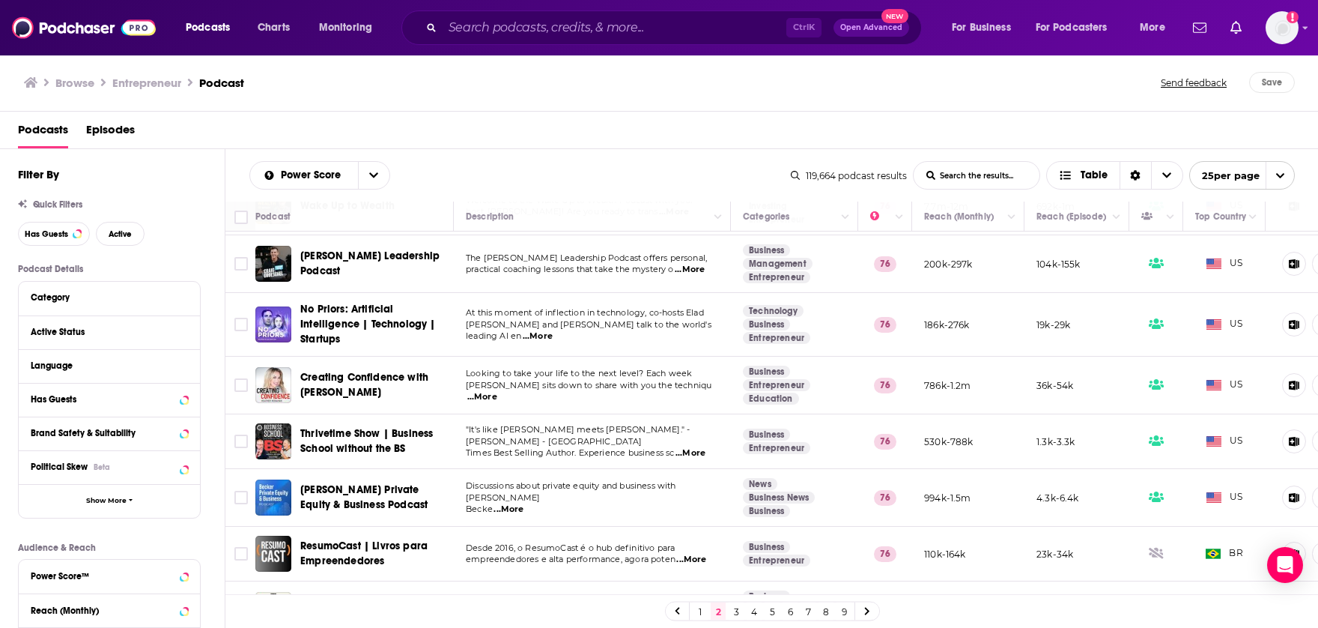
scroll to position [1094, 0]
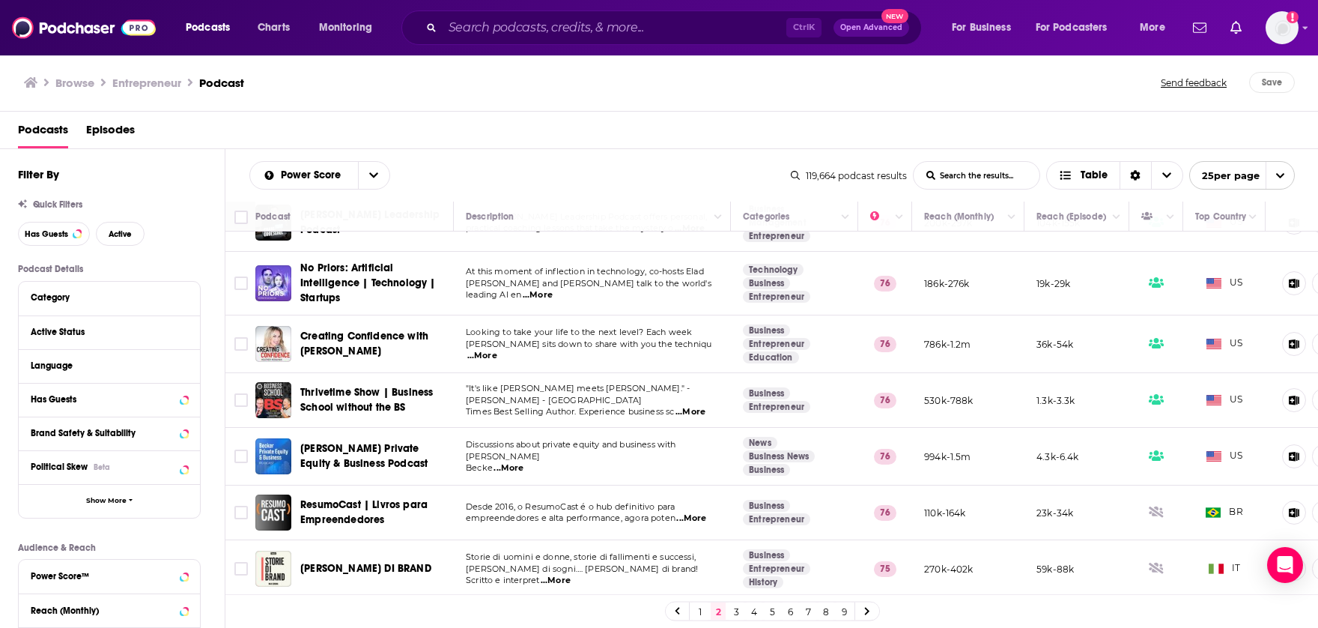
drag, startPoint x: 872, startPoint y: 611, endPoint x: 865, endPoint y: 600, distance: 12.5
click at [872, 611] on link at bounding box center [867, 610] width 24 height 17
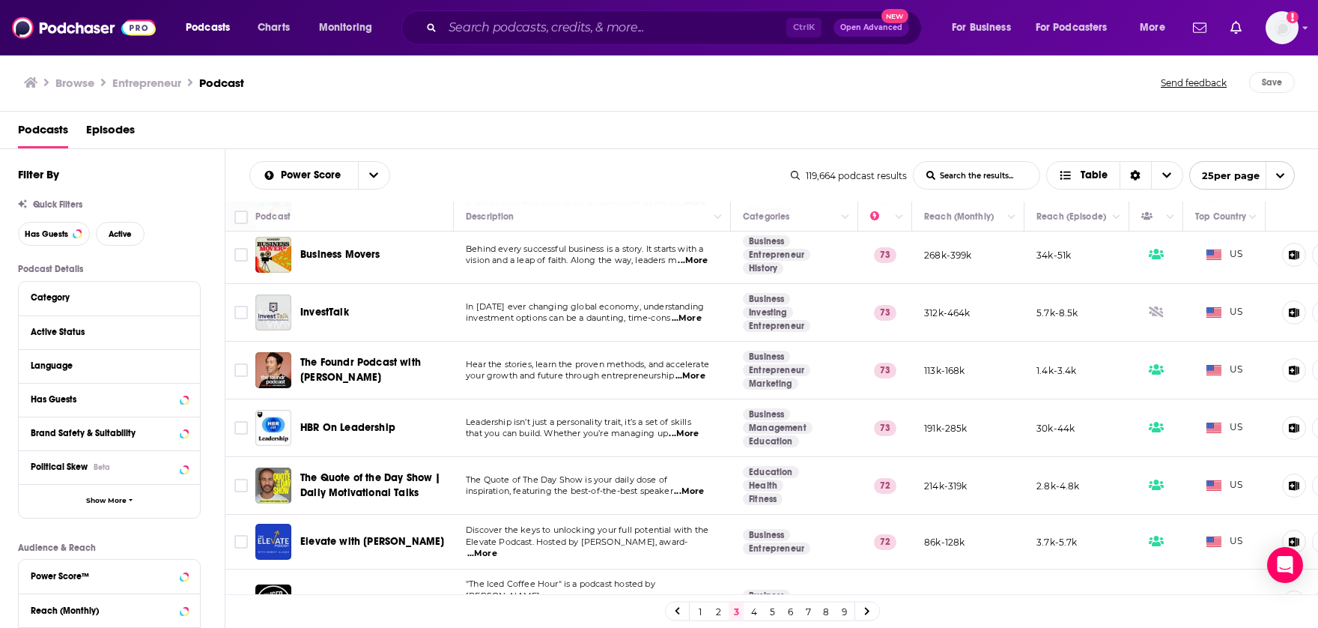
scroll to position [1076, 0]
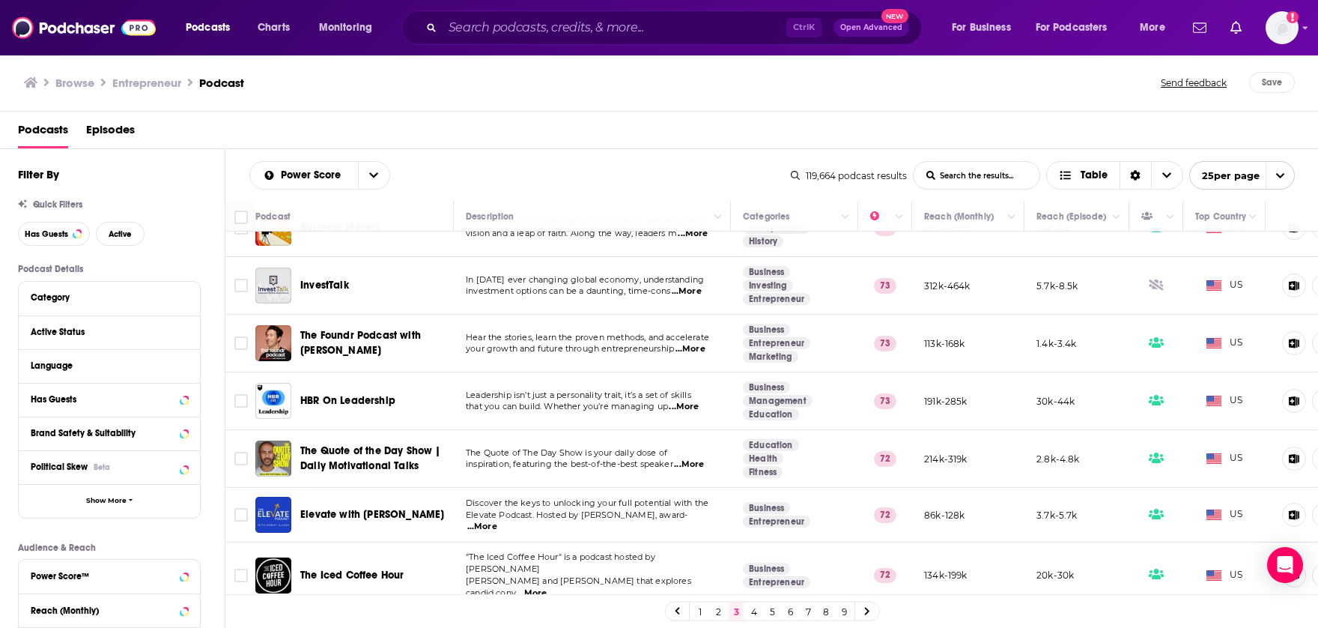
click at [867, 614] on icon at bounding box center [867, 611] width 4 height 7
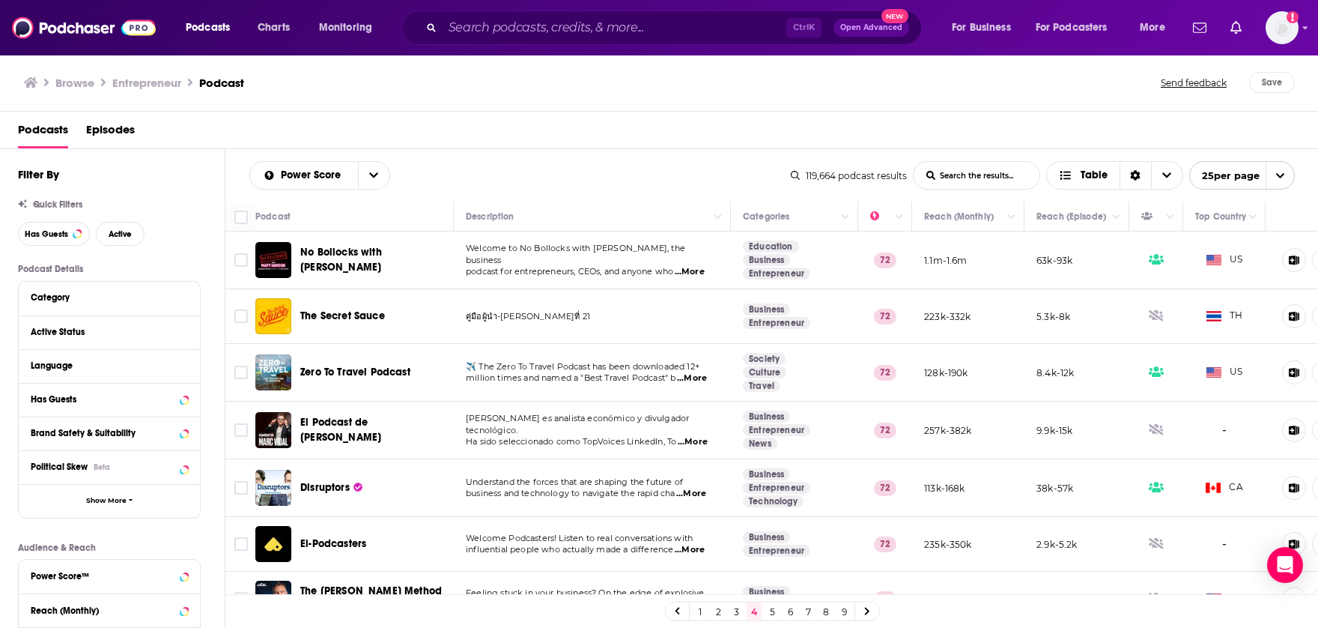
click at [700, 269] on span "...More" at bounding box center [690, 272] width 30 height 12
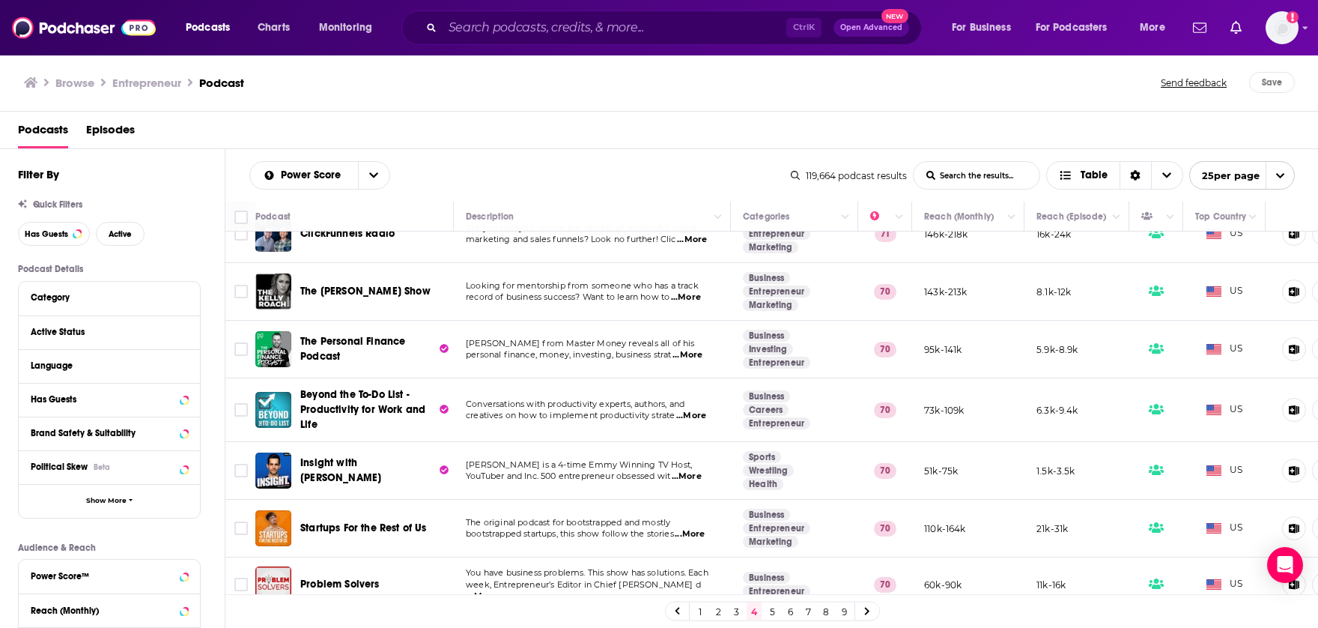
scroll to position [1079, 0]
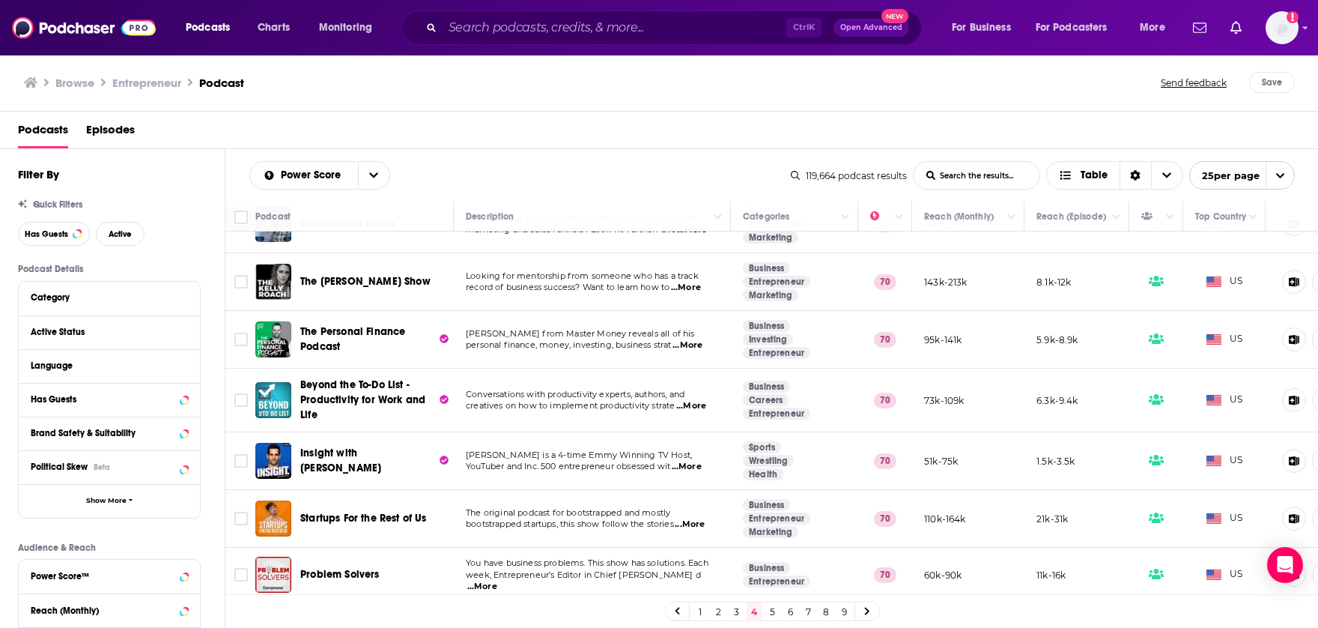
click at [878, 611] on link at bounding box center [867, 610] width 24 height 17
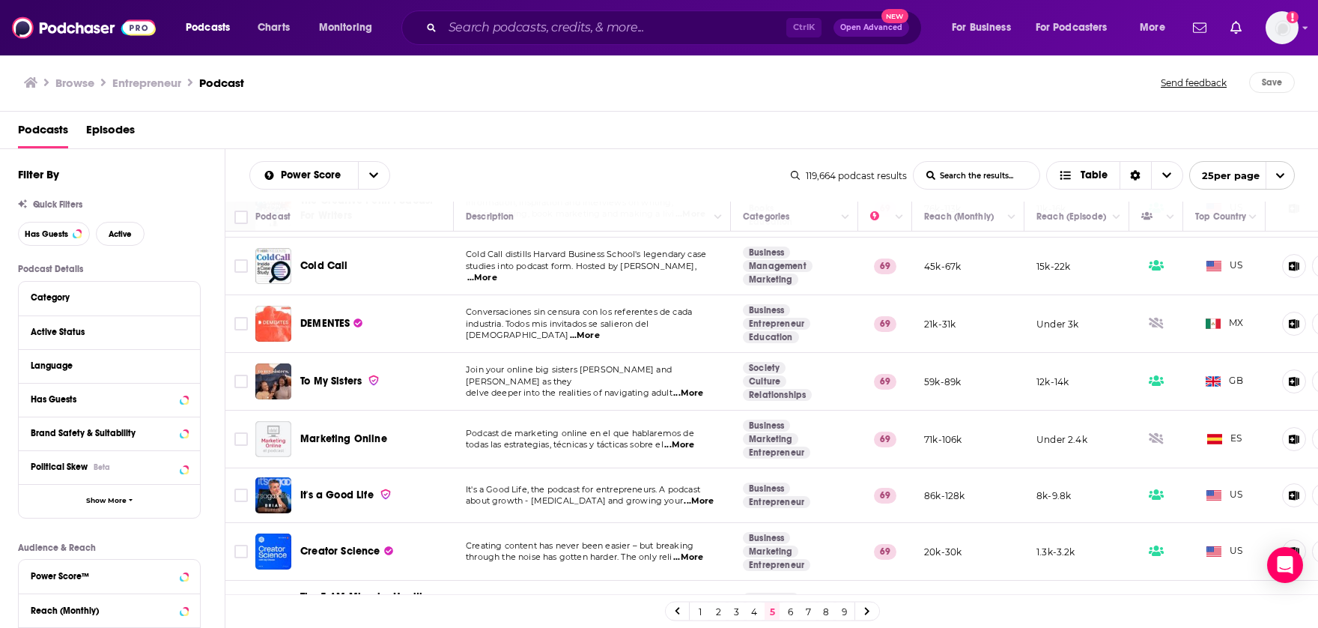
scroll to position [1085, 0]
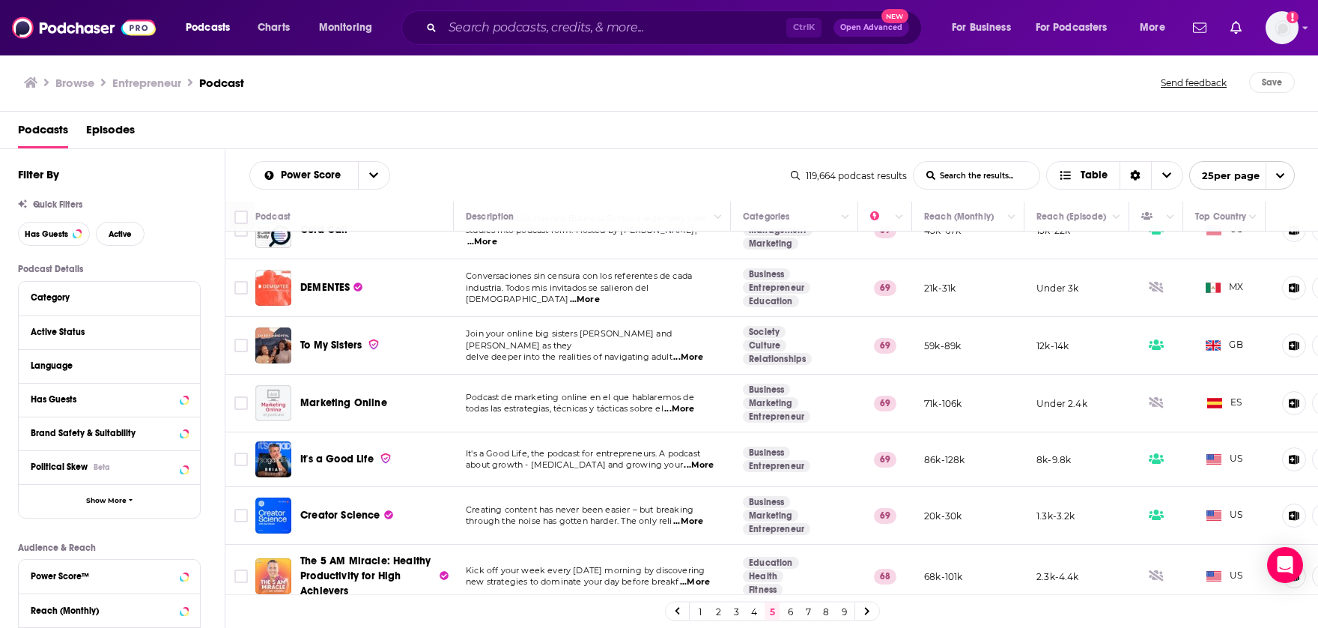
click at [867, 617] on link at bounding box center [867, 610] width 24 height 17
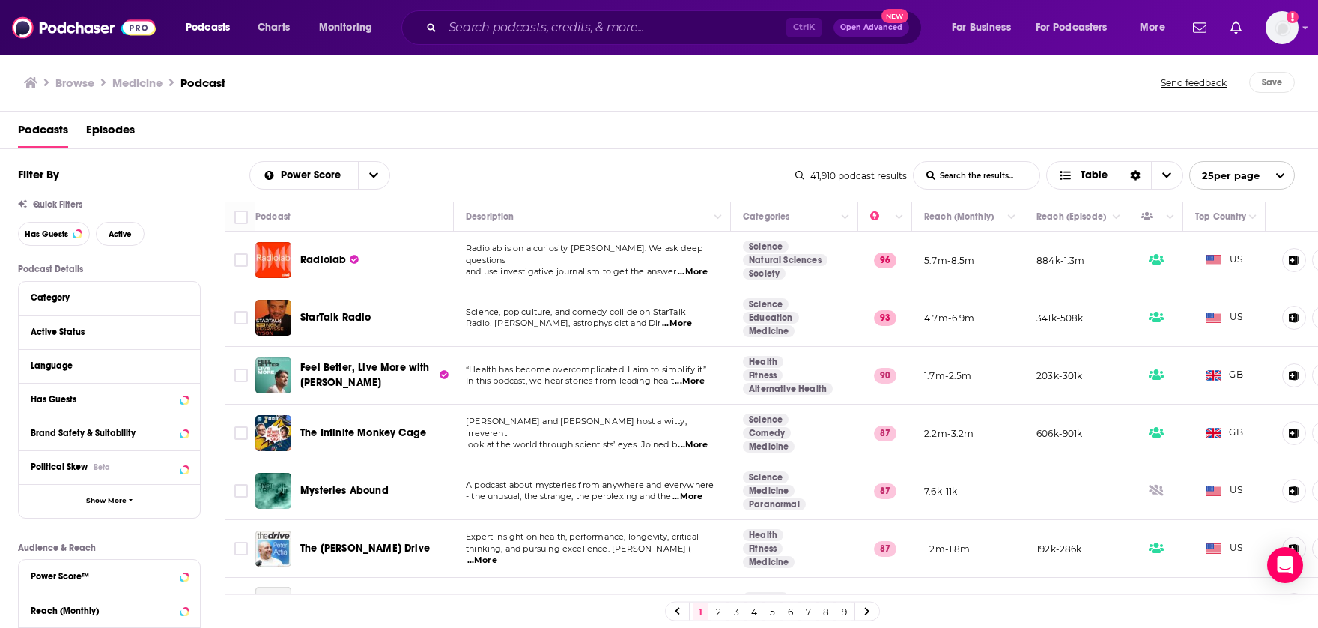
click at [872, 614] on link at bounding box center [867, 610] width 24 height 17
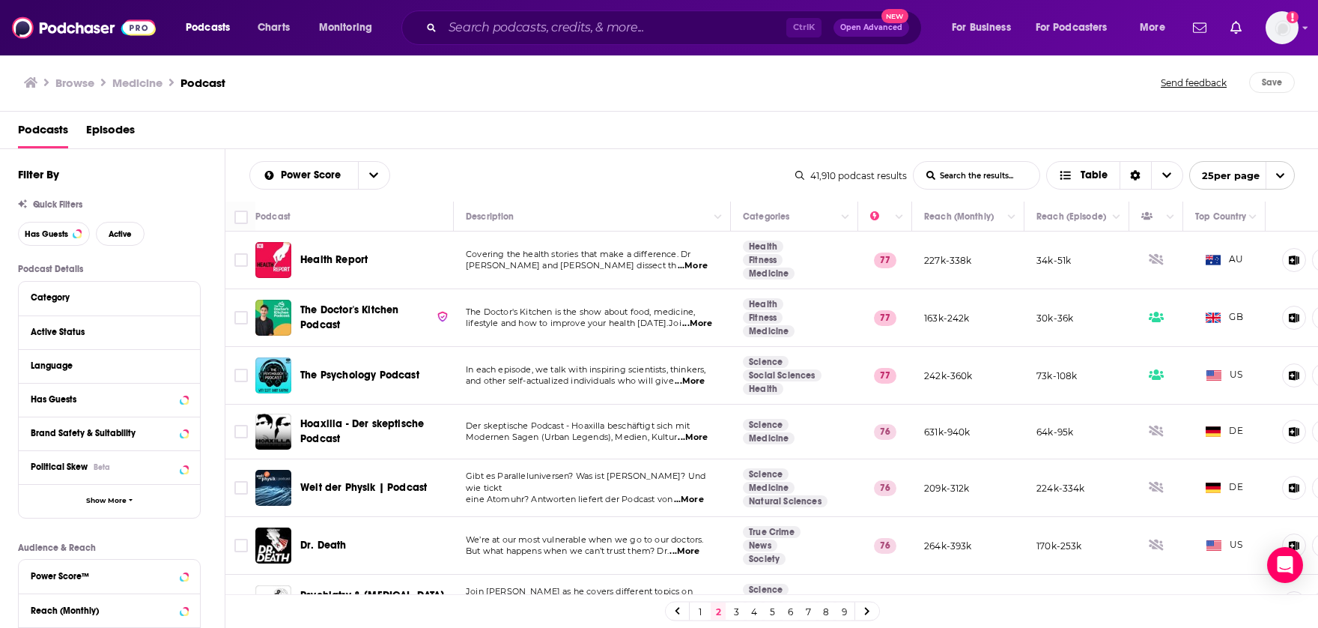
click at [866, 616] on link at bounding box center [867, 610] width 24 height 17
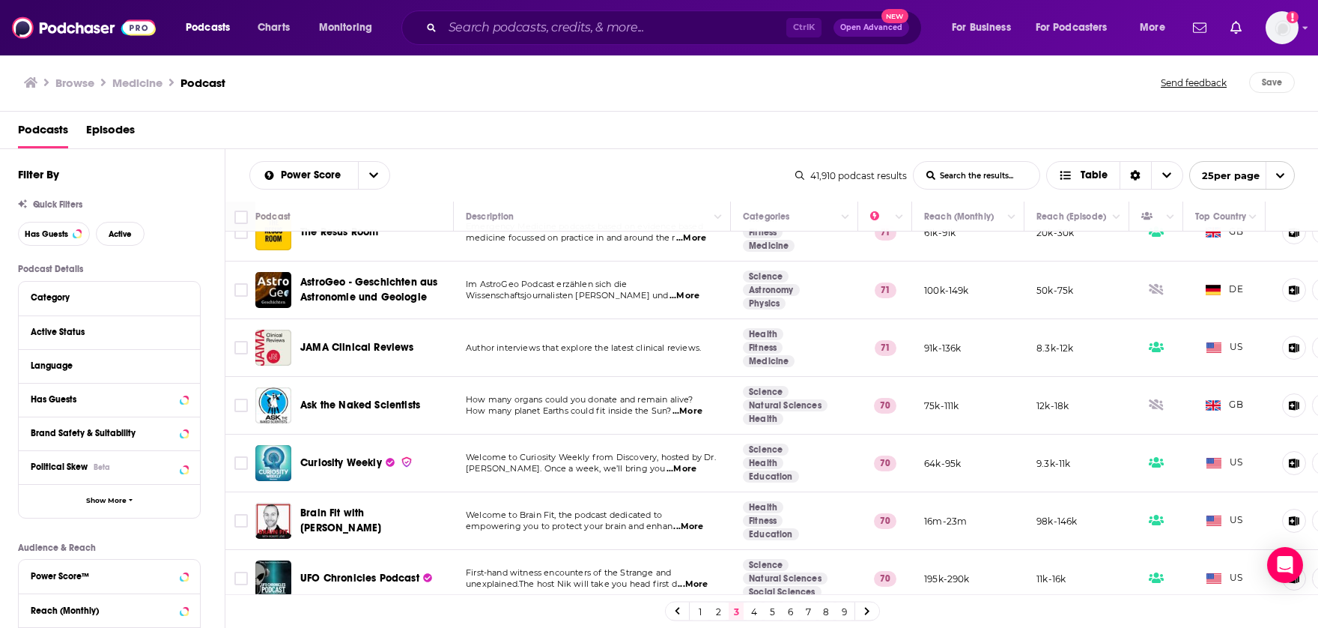
scroll to position [1088, 0]
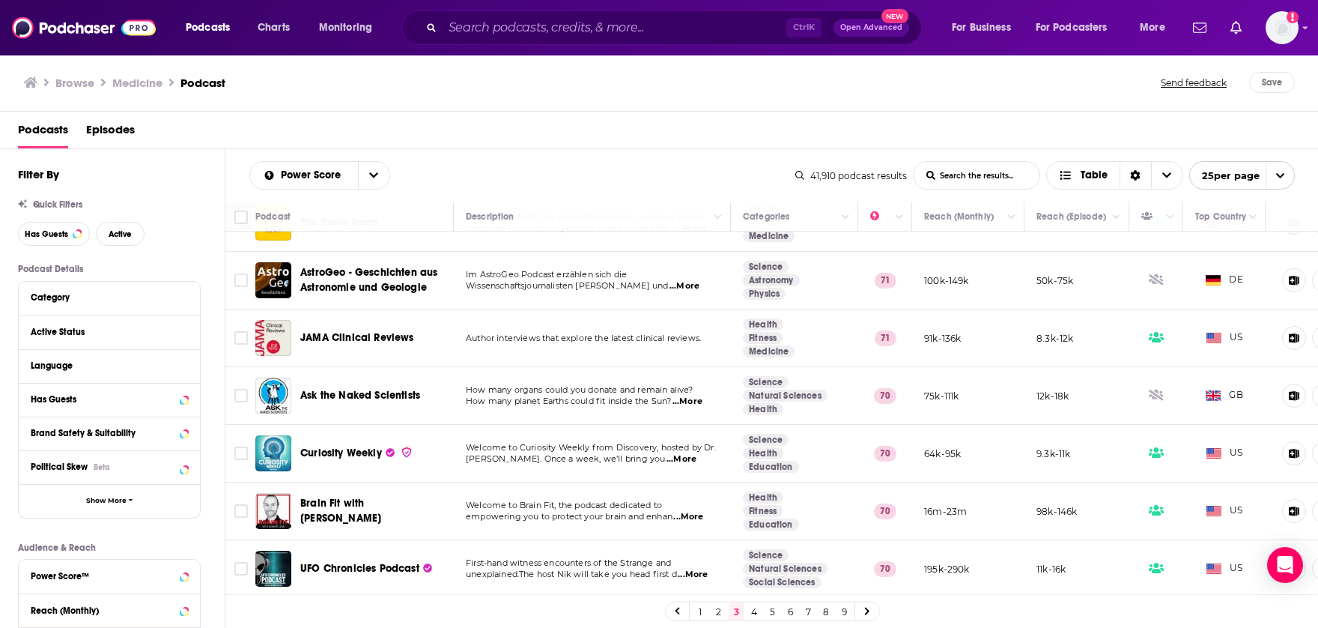
click at [697, 453] on span "...More" at bounding box center [682, 459] width 30 height 12
click at [643, 138] on div "Podcasts Episodes" at bounding box center [662, 133] width 1289 height 31
click at [873, 610] on link at bounding box center [867, 610] width 24 height 17
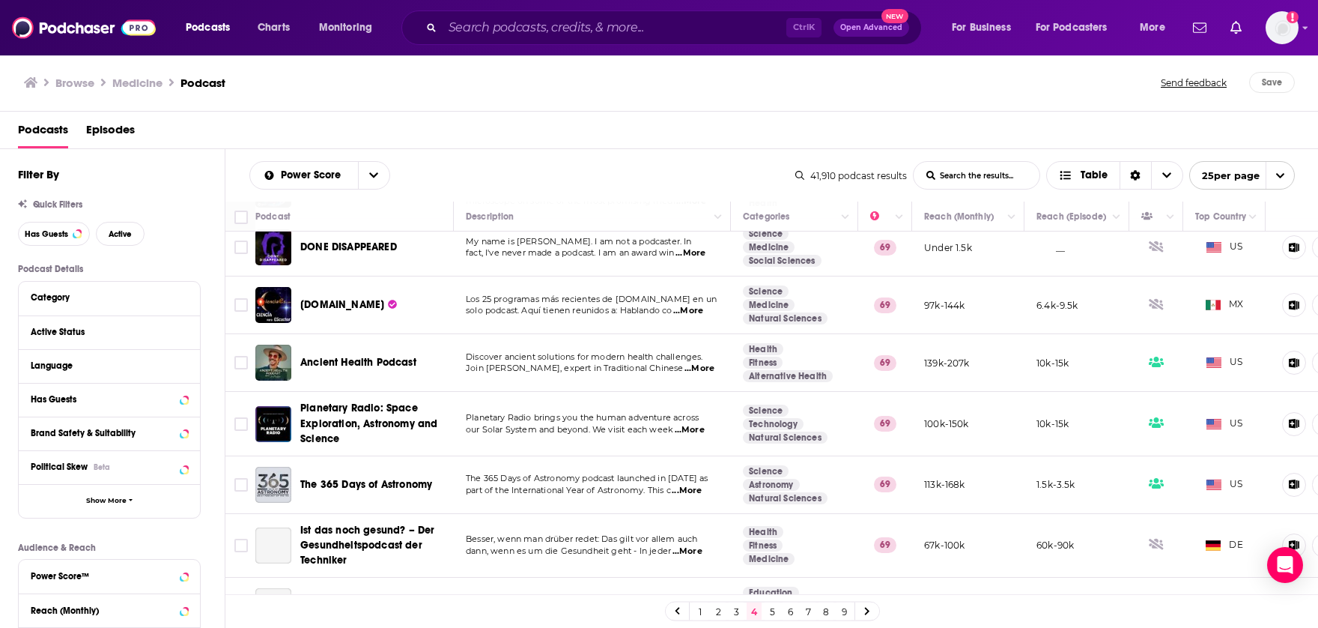
scroll to position [1112, 0]
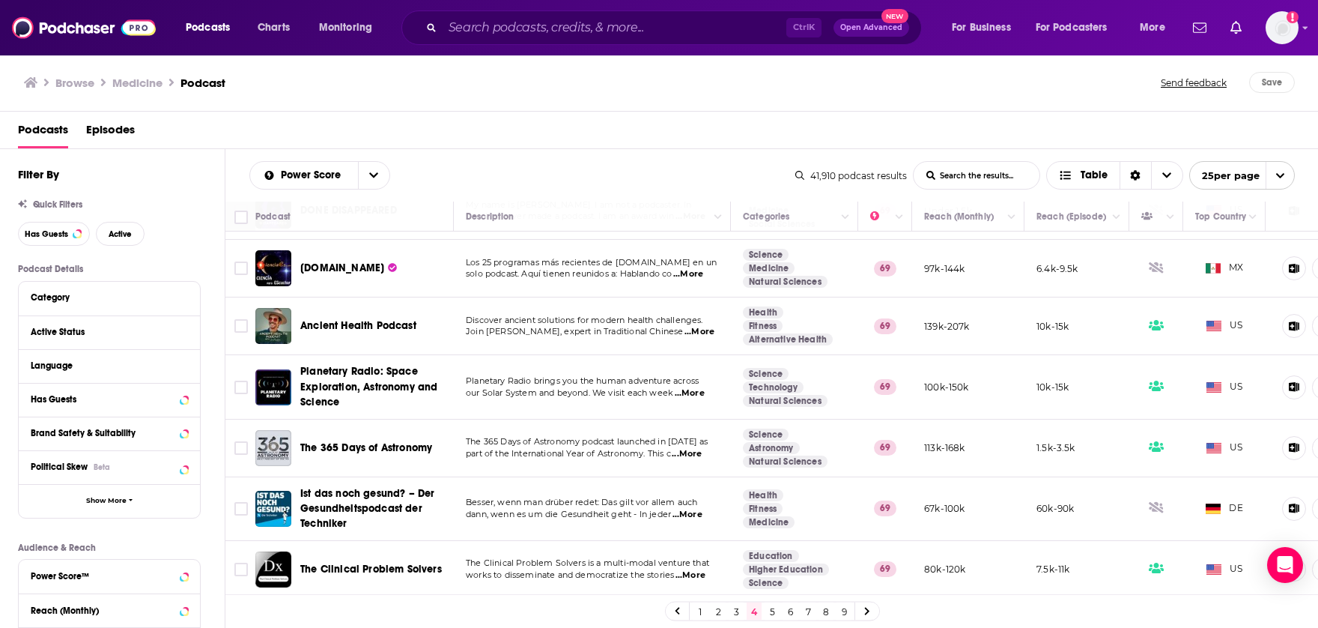
click at [865, 613] on icon at bounding box center [867, 611] width 6 height 9
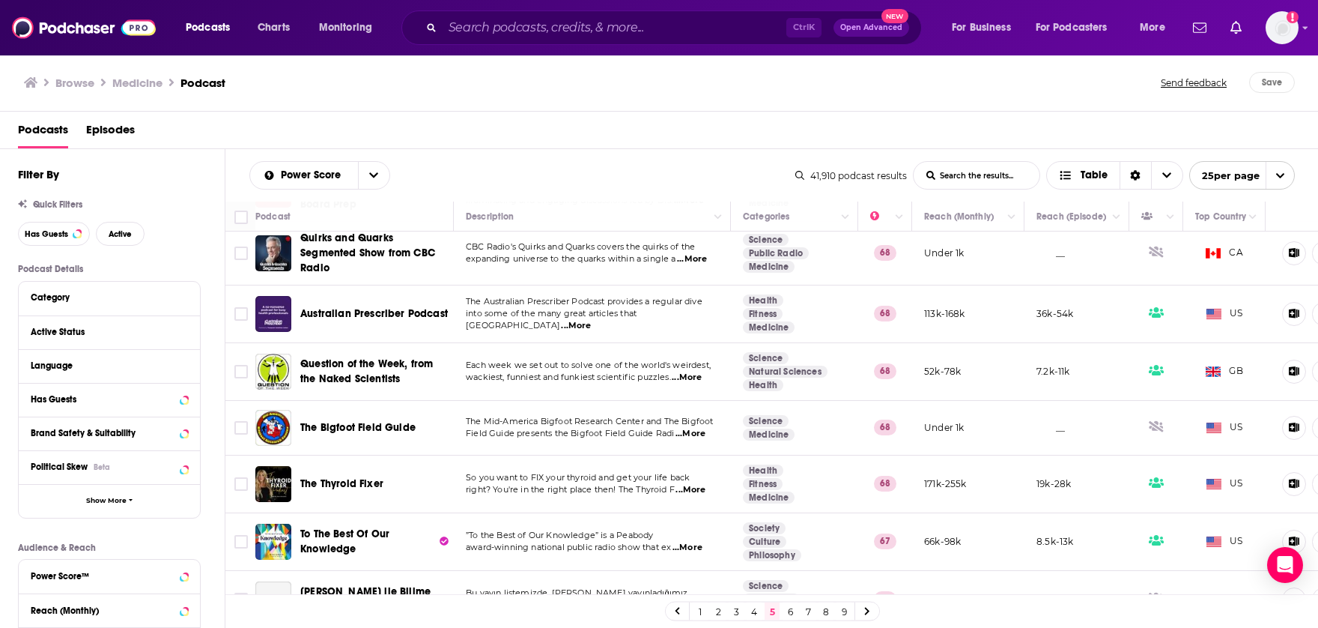
scroll to position [1106, 0]
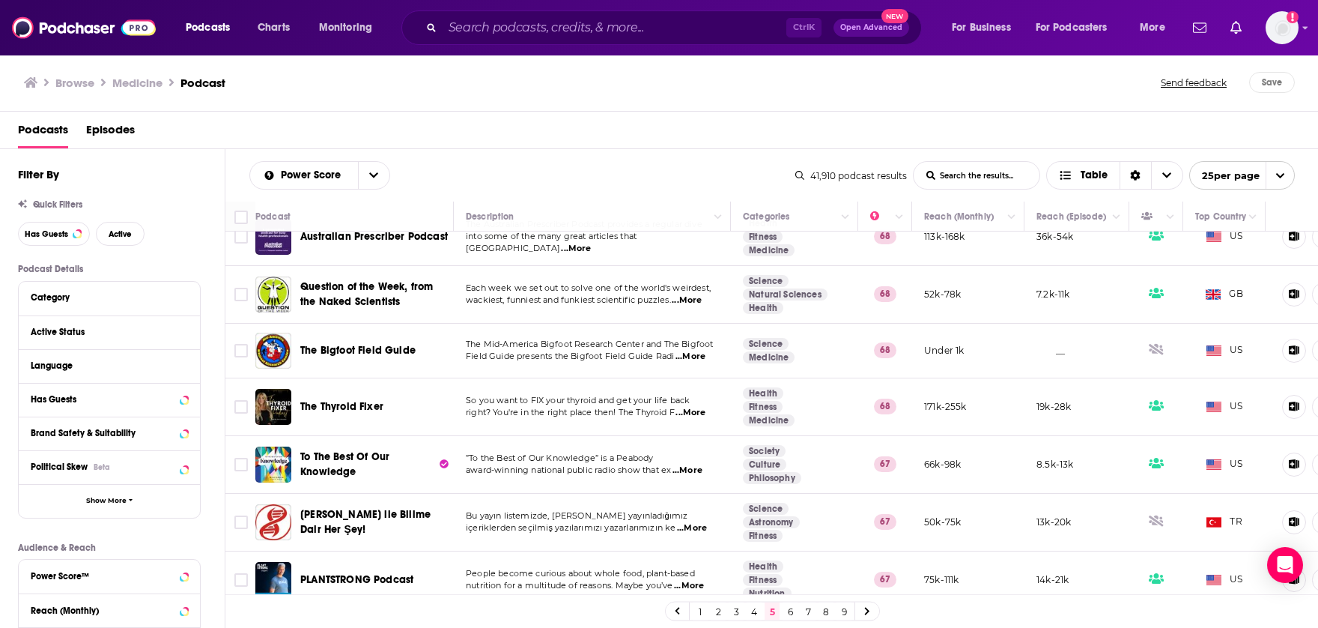
click at [868, 614] on icon at bounding box center [867, 611] width 6 height 9
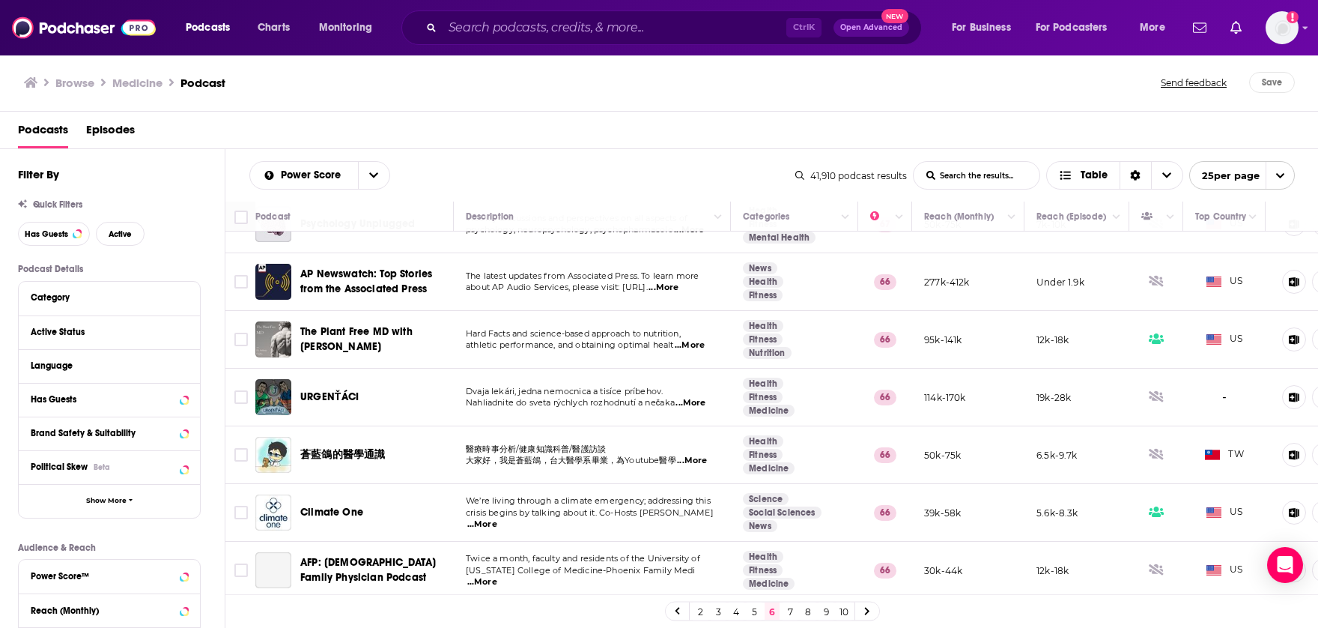
scroll to position [1100, 0]
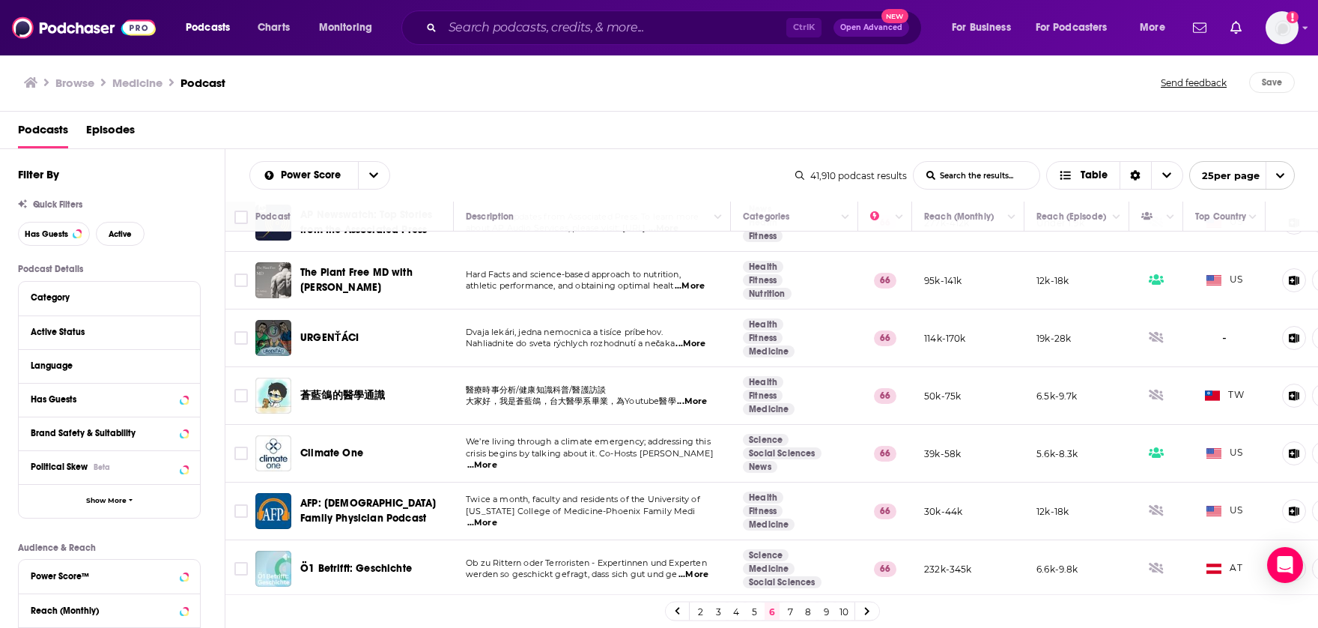
click at [867, 614] on icon at bounding box center [867, 611] width 4 height 7
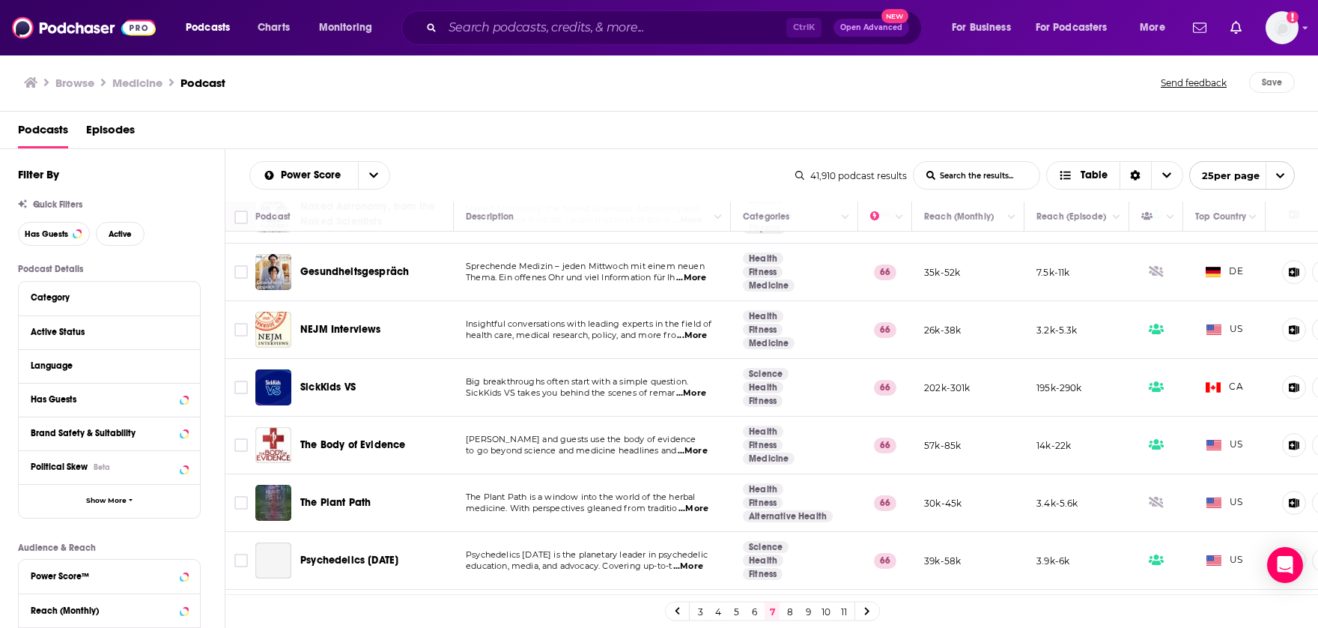
scroll to position [375, 0]
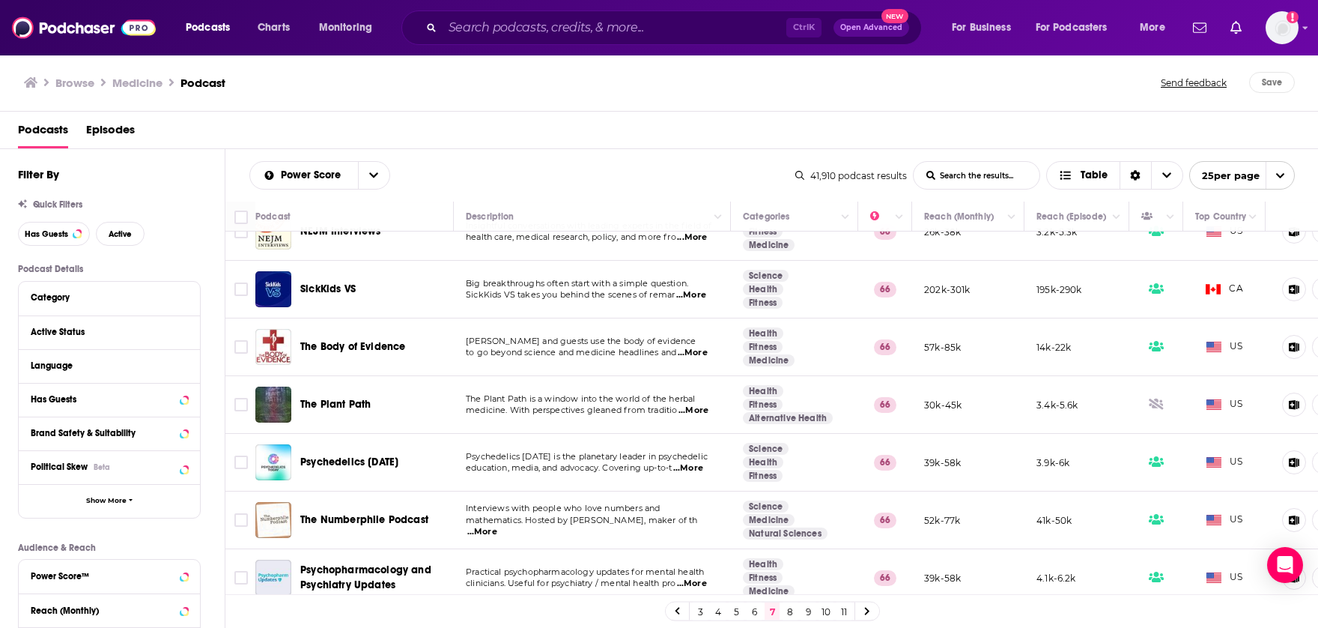
click at [698, 354] on span "...More" at bounding box center [693, 353] width 30 height 12
click at [625, 123] on div "Podcasts Episodes" at bounding box center [662, 133] width 1289 height 31
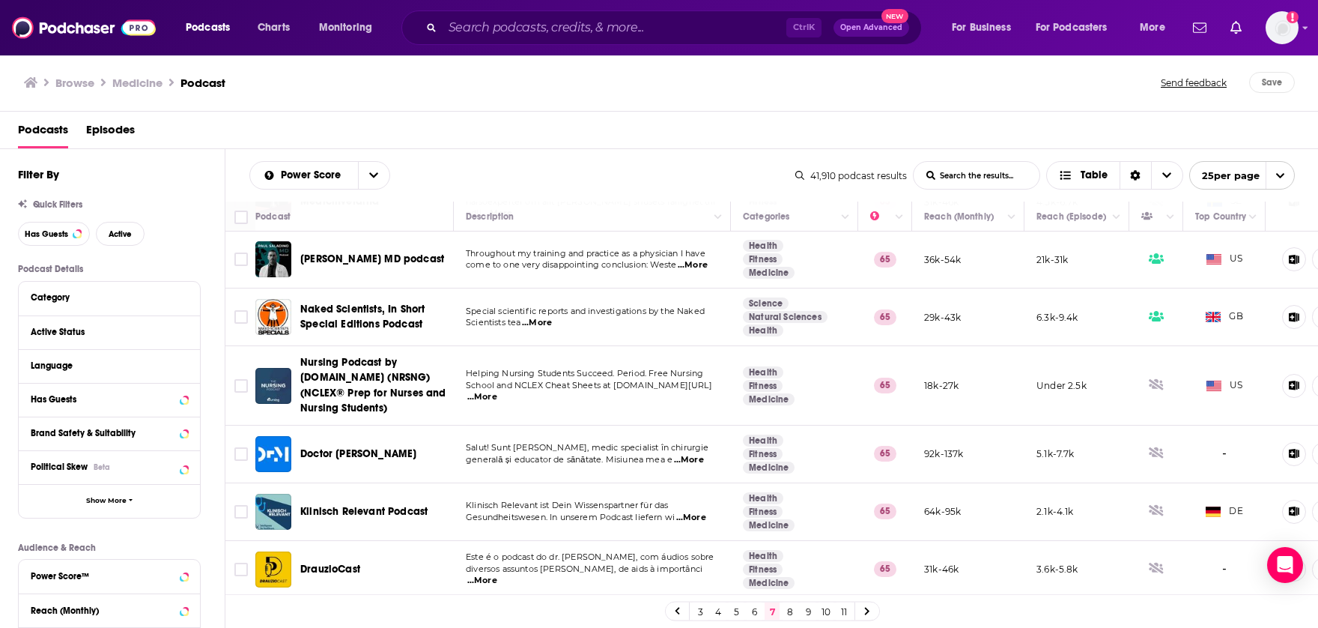
scroll to position [1142, 0]
click at [871, 611] on link at bounding box center [867, 610] width 24 height 17
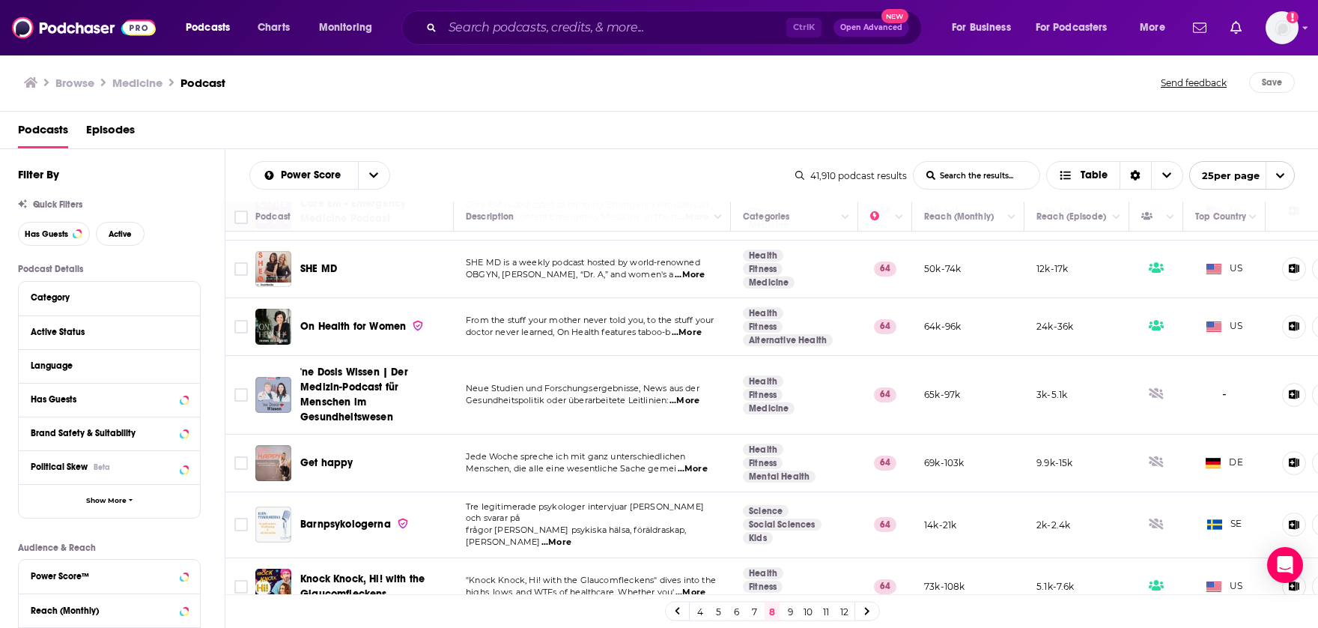
scroll to position [1175, 0]
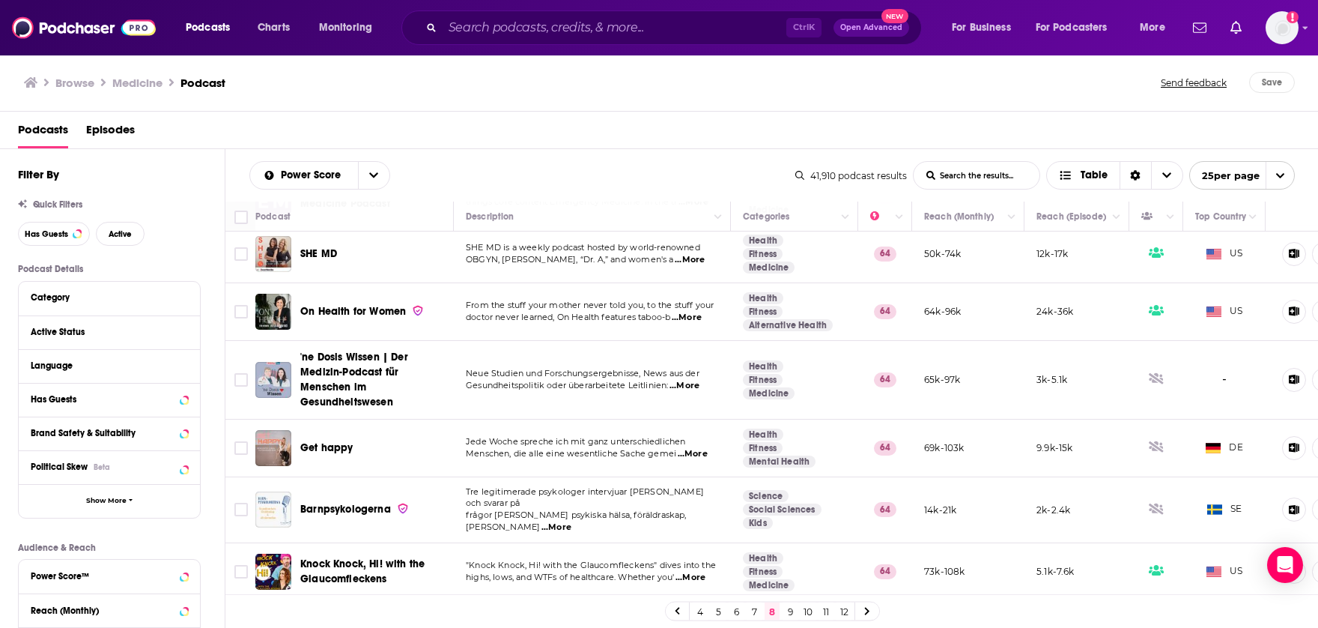
click at [870, 614] on link at bounding box center [867, 610] width 24 height 17
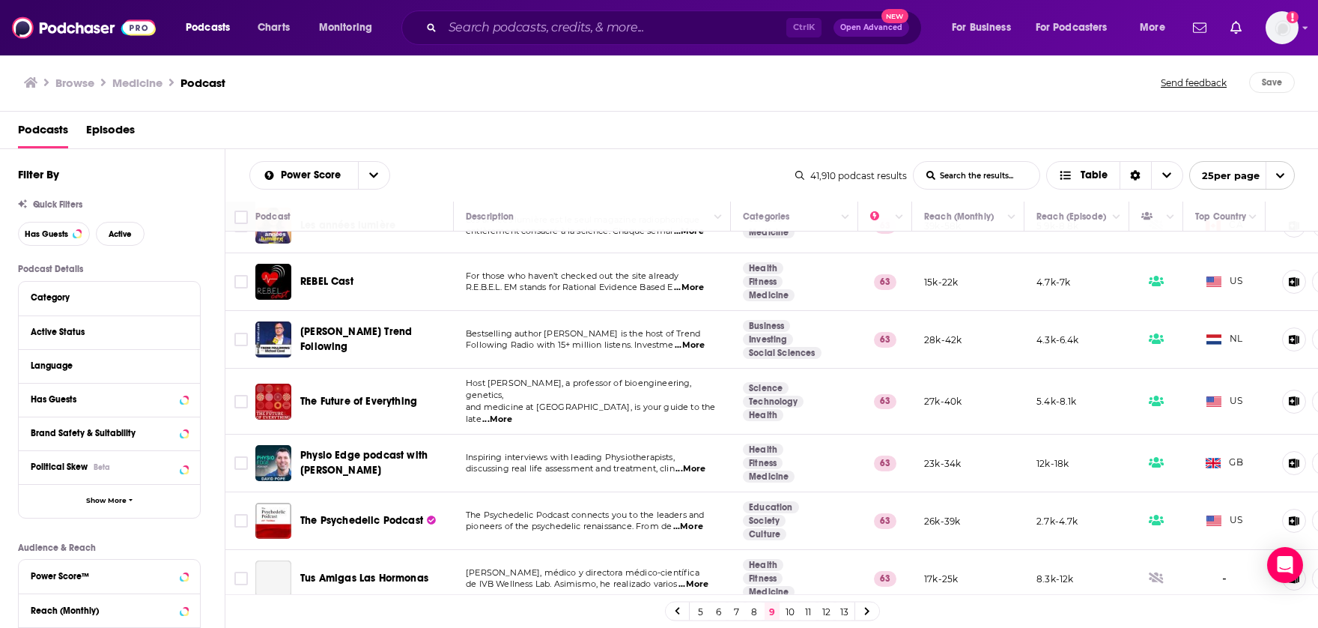
scroll to position [1088, 0]
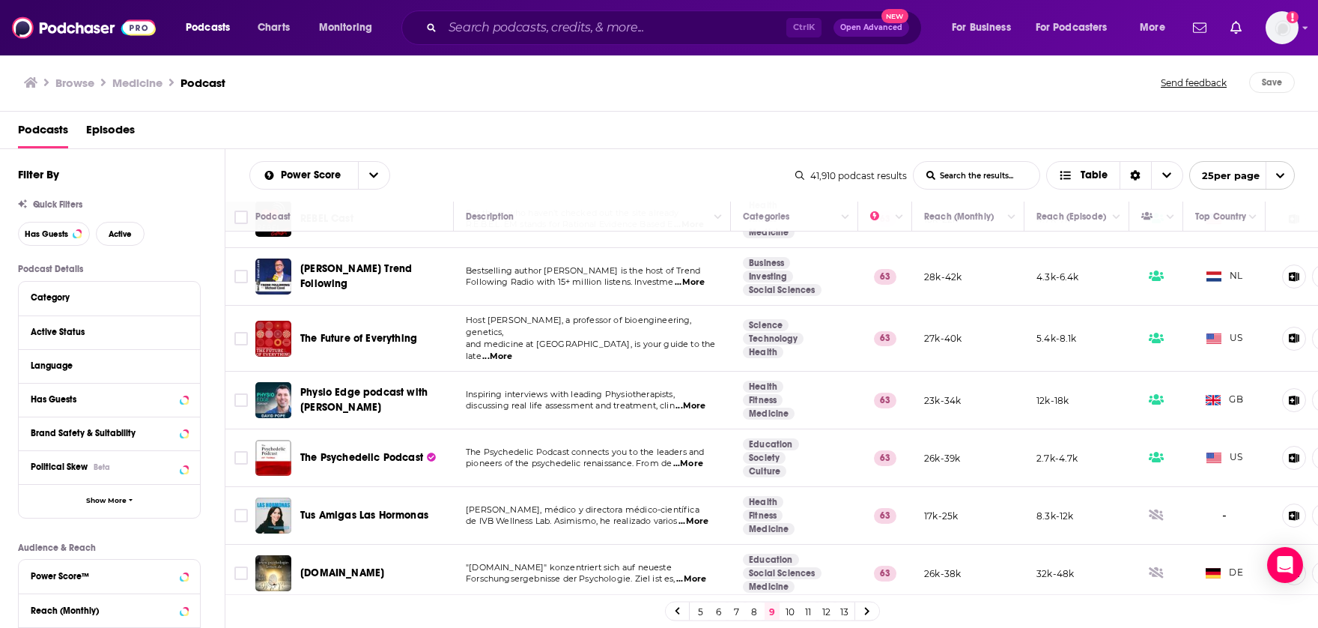
click at [867, 609] on icon at bounding box center [867, 611] width 4 height 7
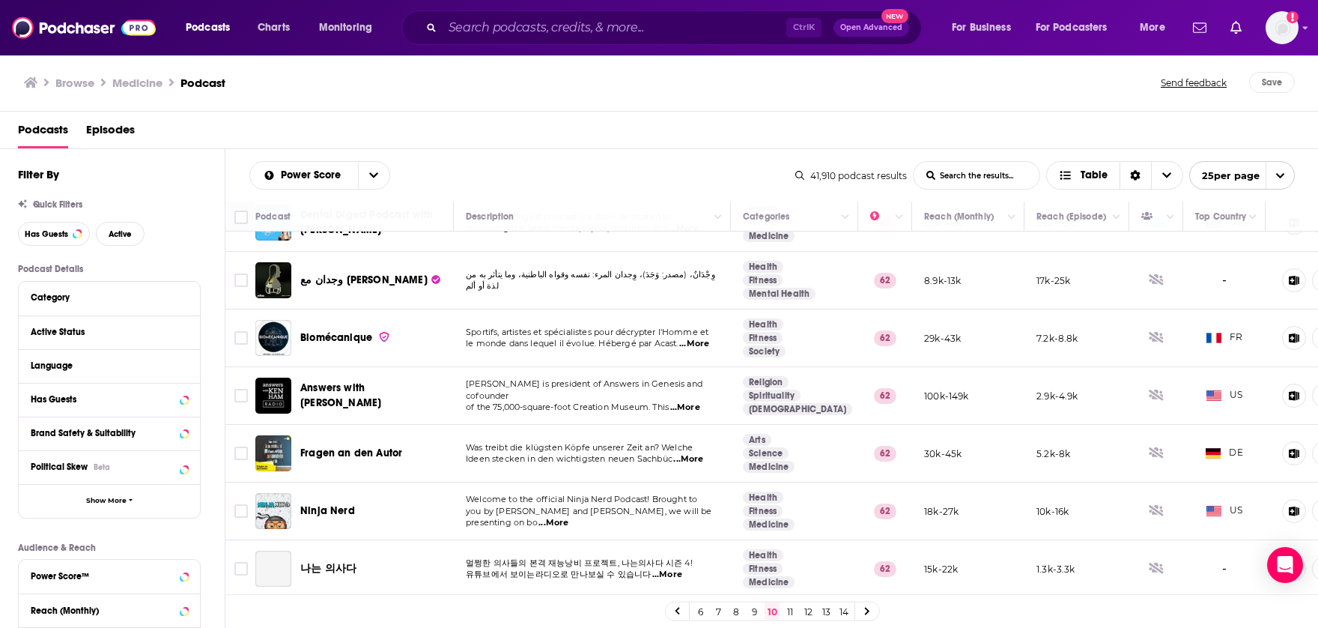
scroll to position [1091, 0]
click at [864, 611] on link at bounding box center [867, 610] width 24 height 17
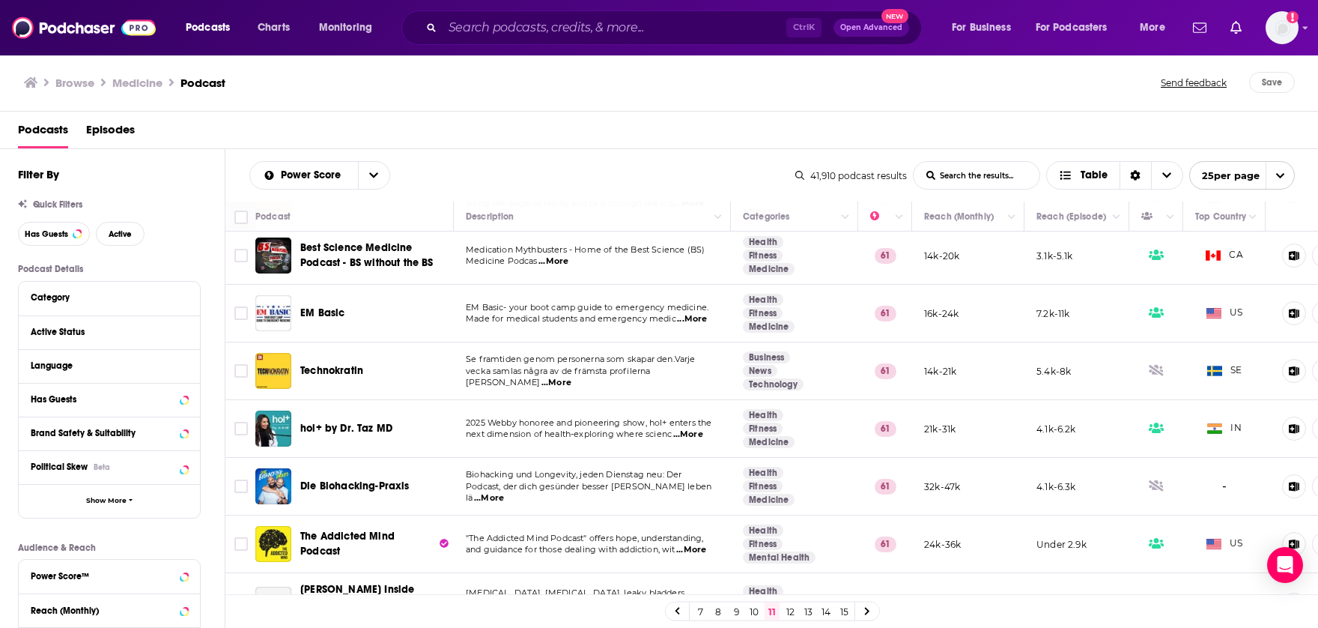
scroll to position [1100, 0]
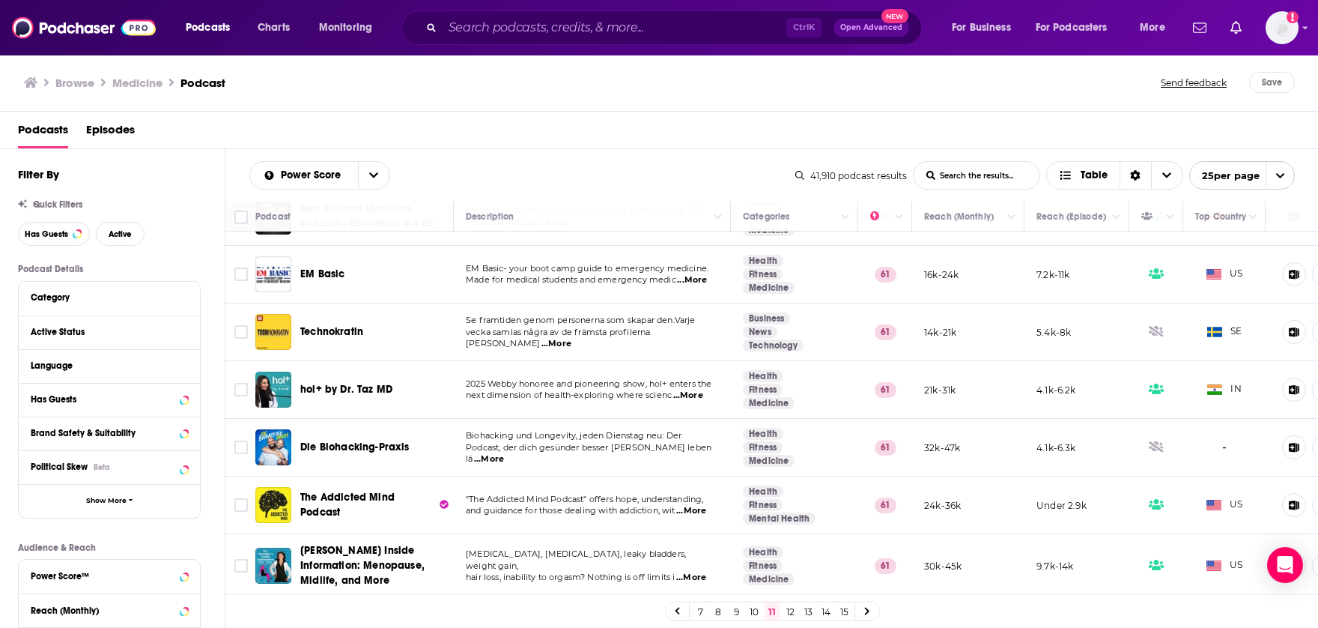
click at [870, 609] on icon at bounding box center [867, 611] width 6 height 9
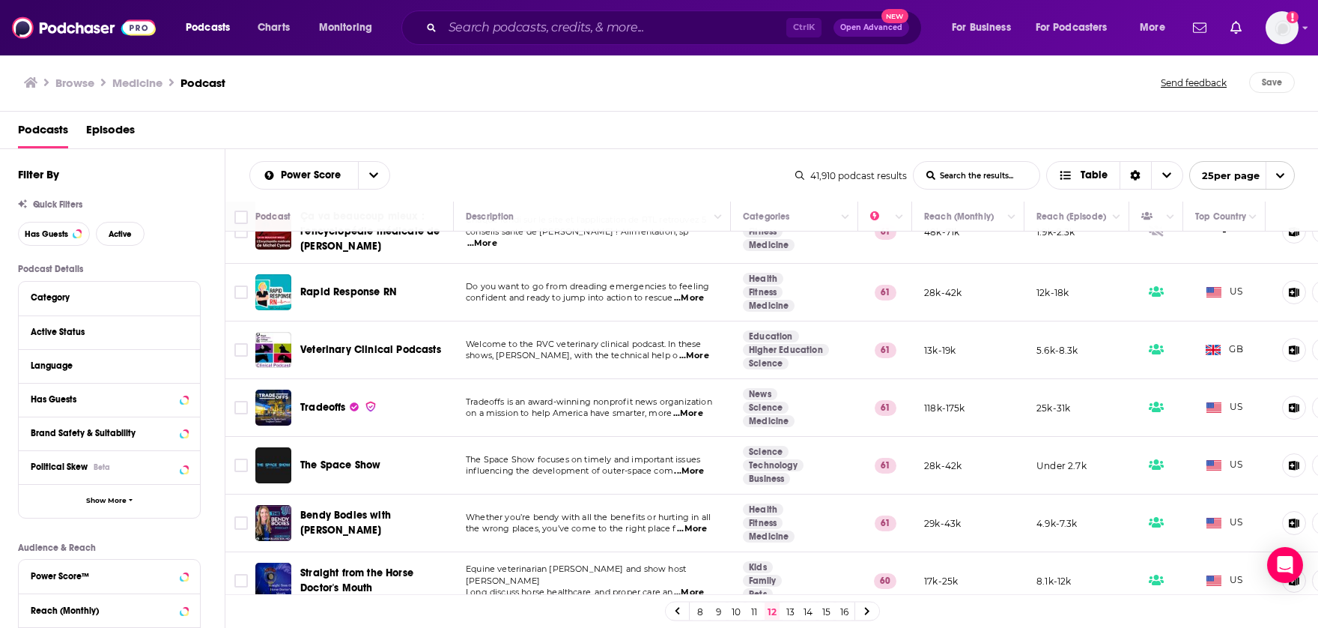
scroll to position [1094, 0]
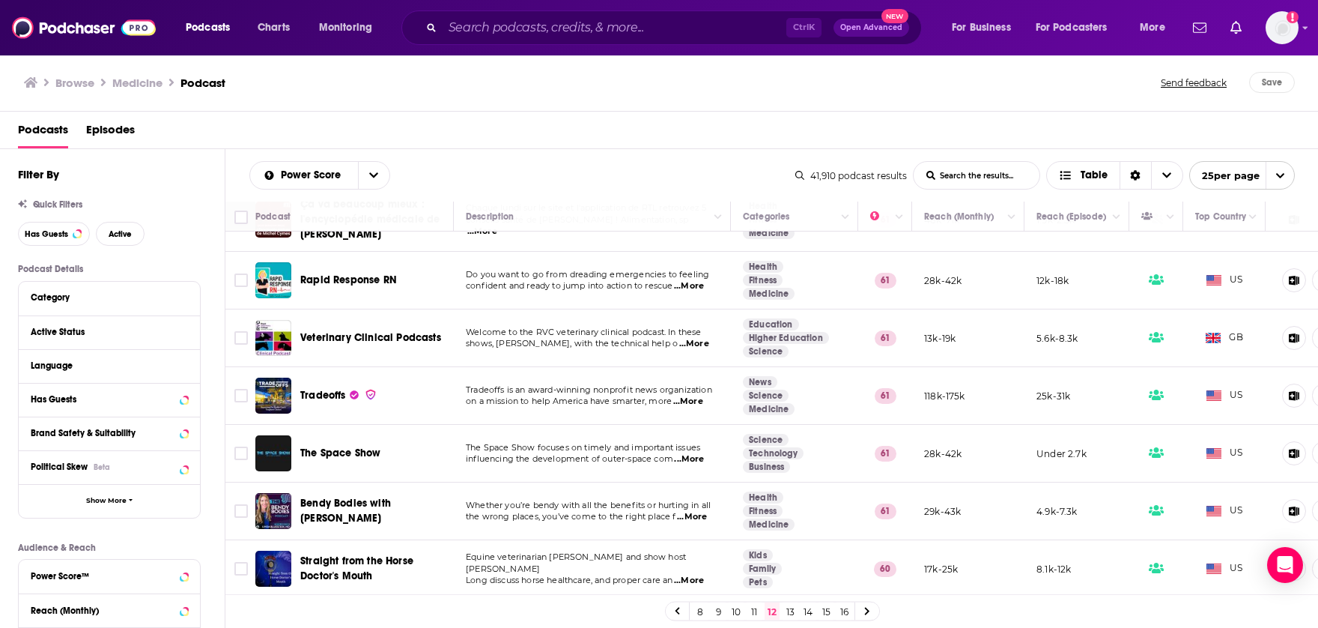
click at [870, 612] on link at bounding box center [867, 610] width 24 height 17
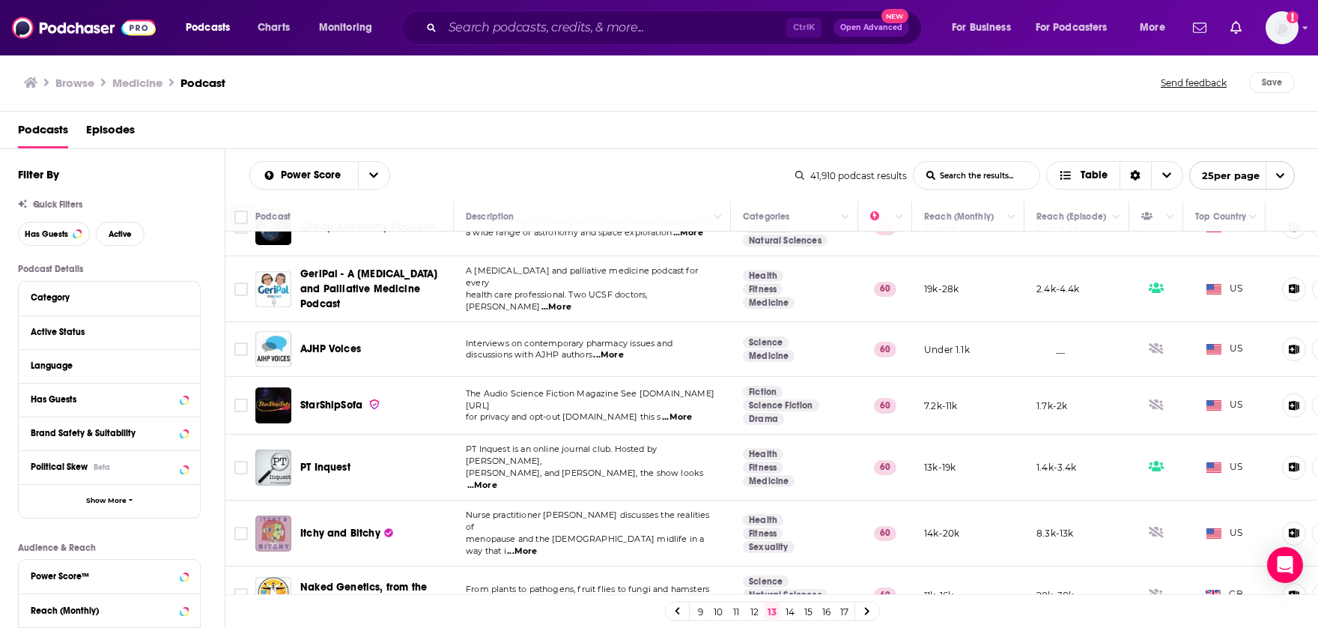
scroll to position [1082, 0]
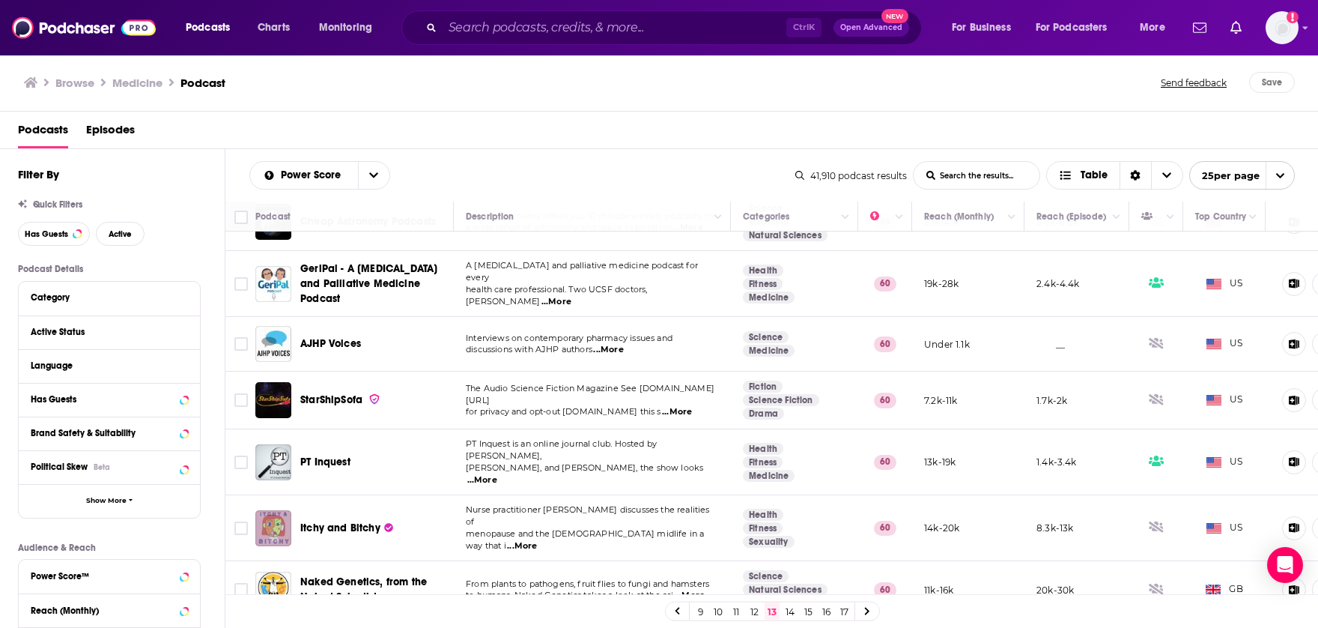
click at [873, 610] on link at bounding box center [867, 610] width 24 height 17
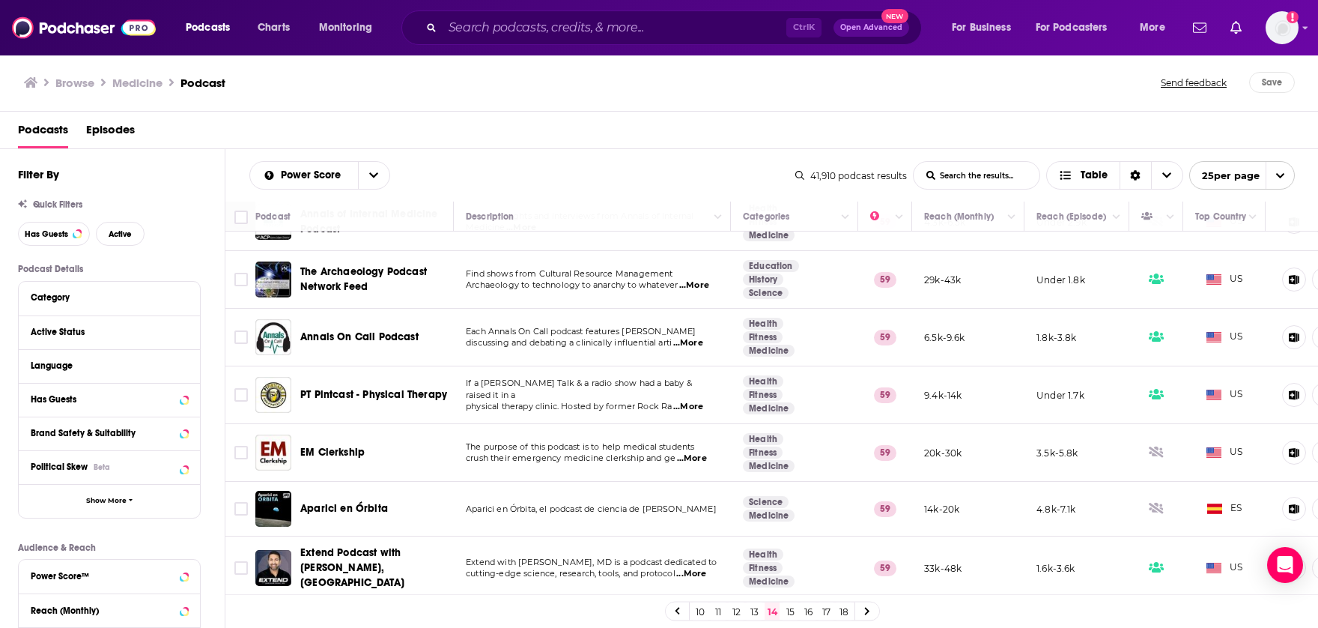
scroll to position [1076, 0]
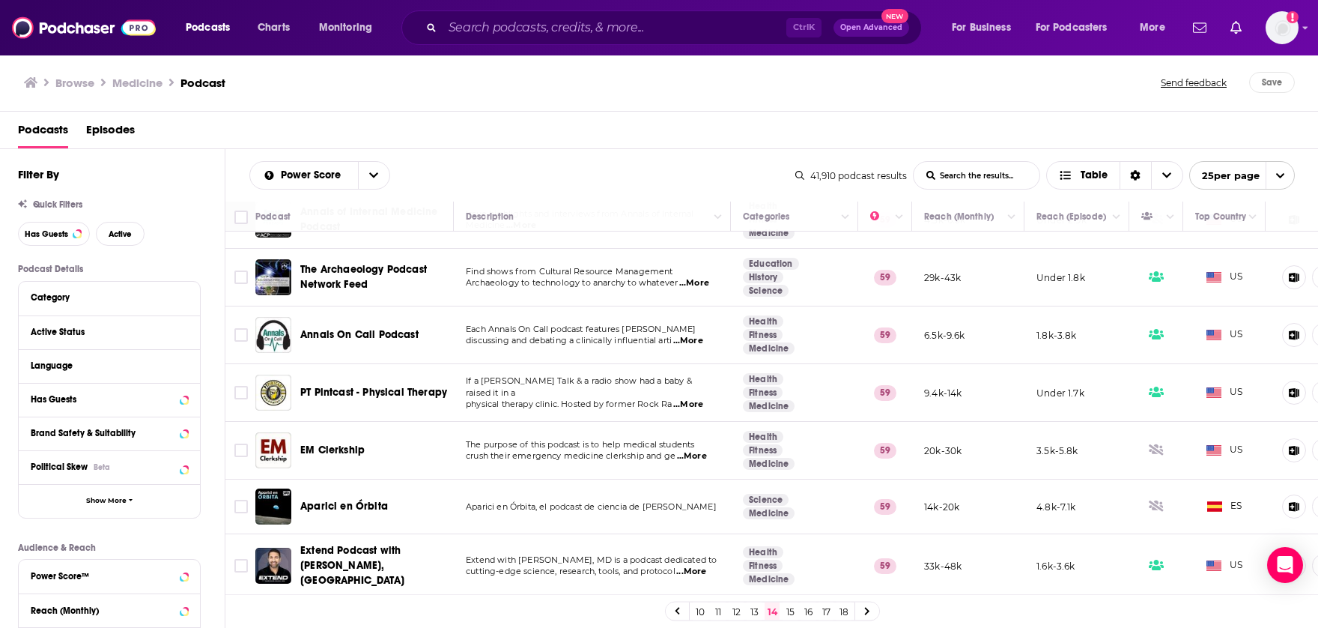
click at [871, 614] on link at bounding box center [867, 610] width 24 height 17
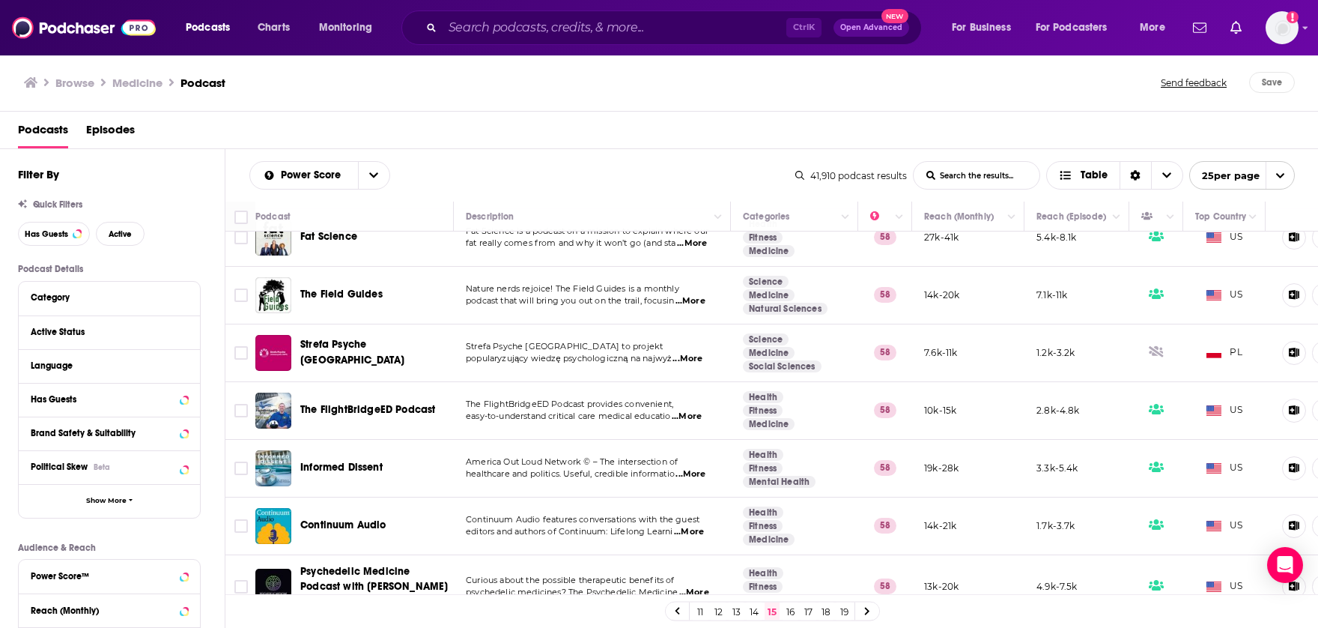
scroll to position [1106, 0]
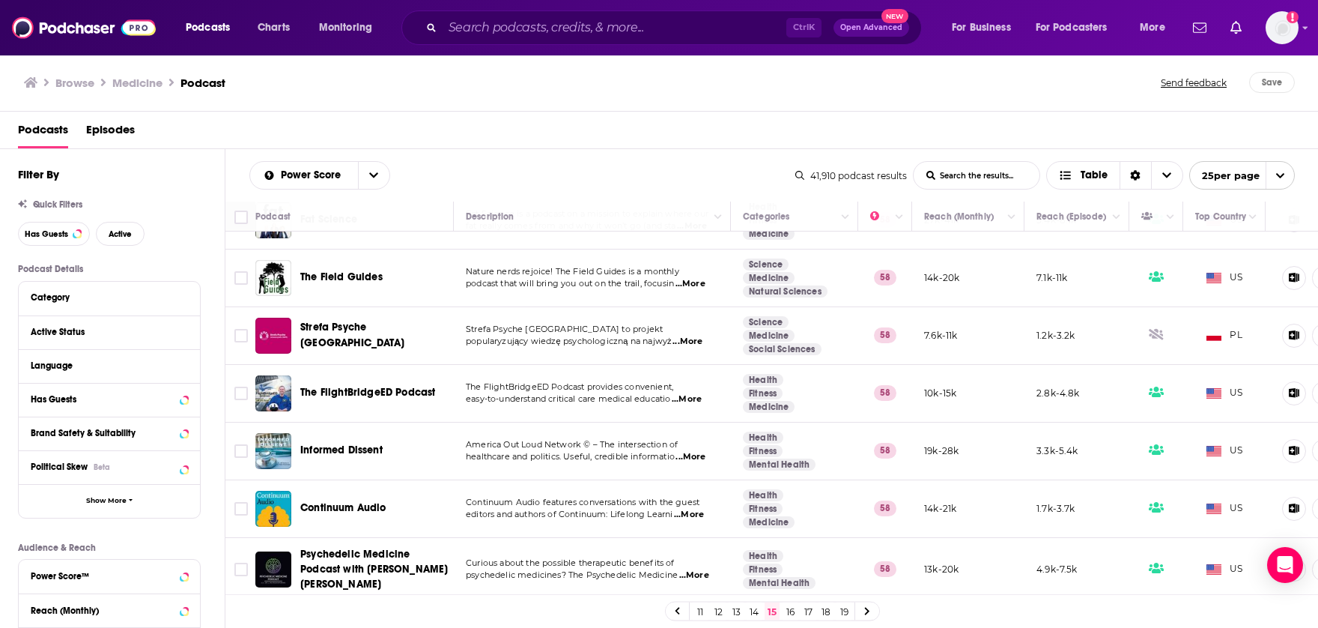
click at [870, 610] on link at bounding box center [867, 610] width 24 height 17
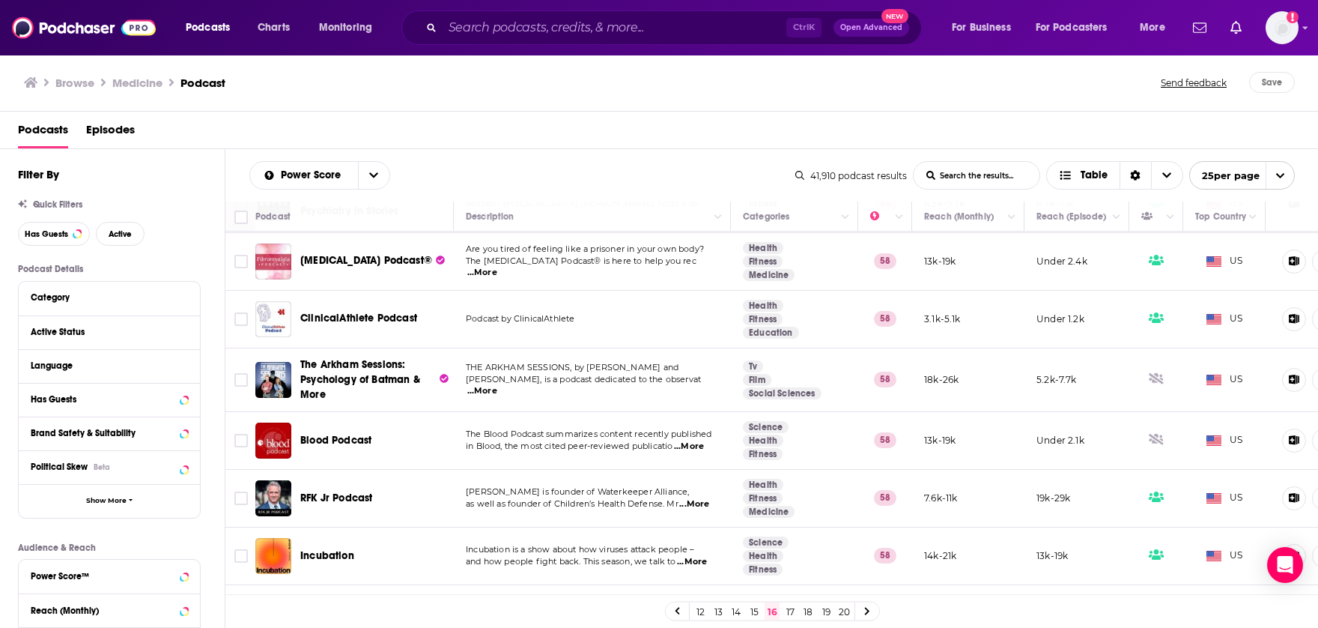
scroll to position [1049, 0]
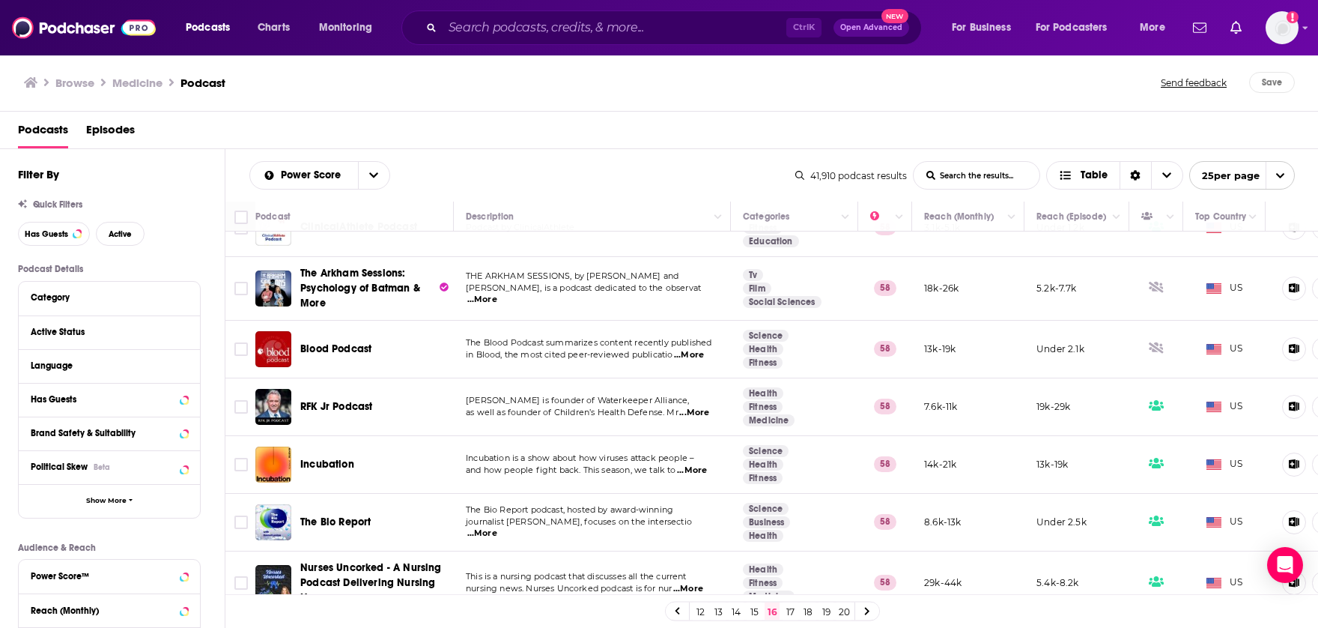
click at [703, 407] on span "...More" at bounding box center [694, 413] width 30 height 12
click at [629, 144] on div "Podcasts Episodes" at bounding box center [662, 133] width 1289 height 31
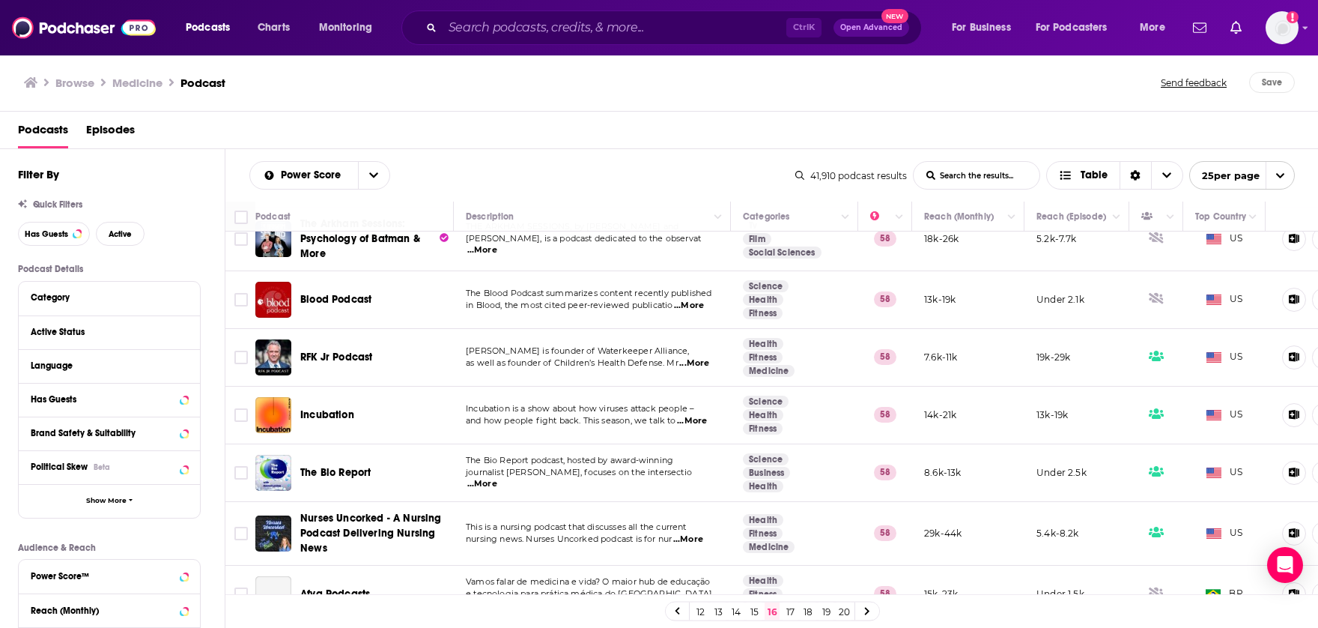
scroll to position [1127, 0]
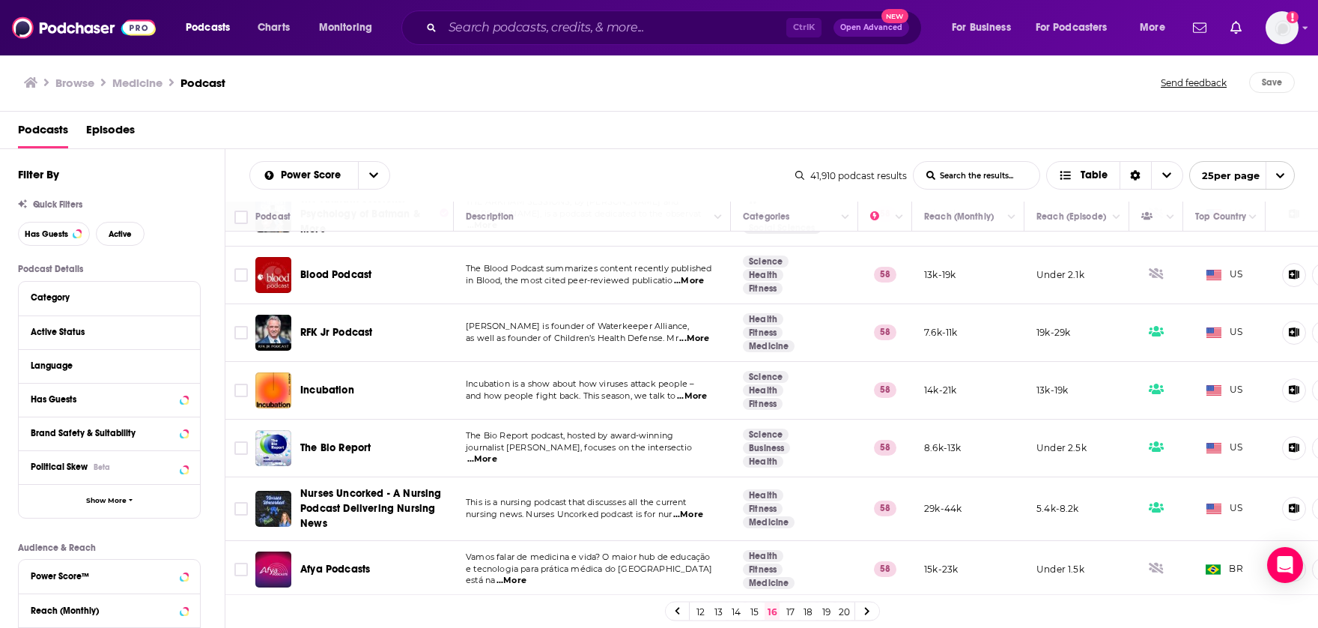
click at [870, 611] on icon at bounding box center [867, 611] width 6 height 9
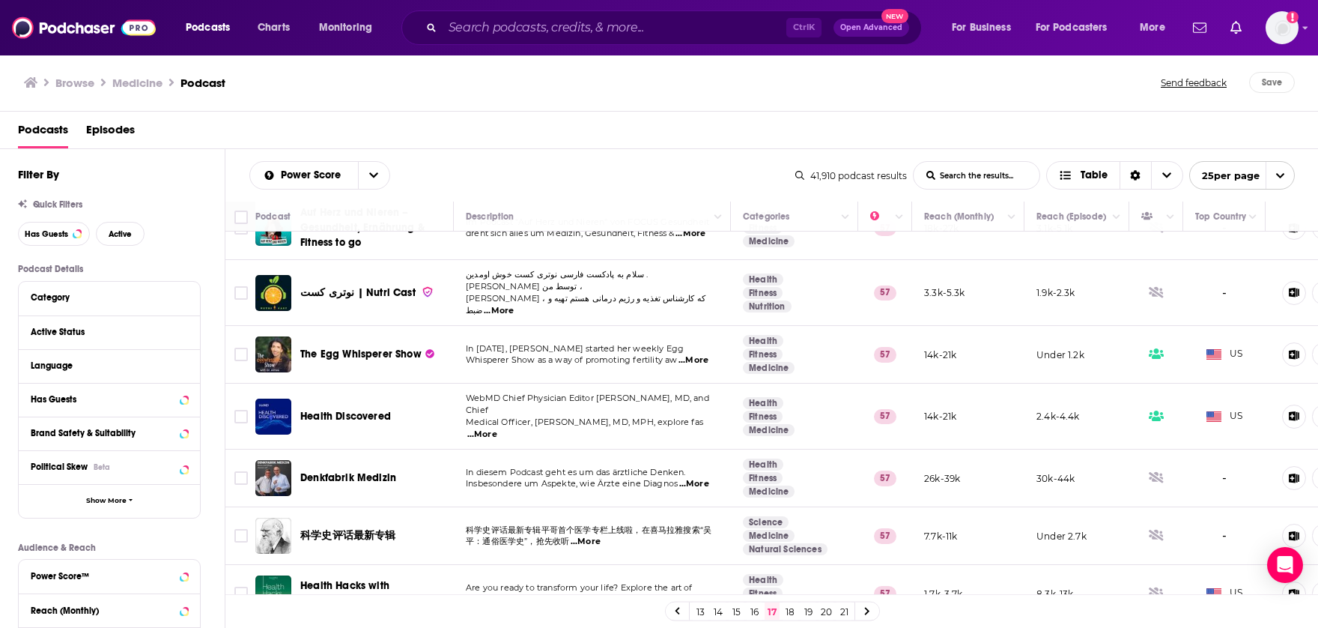
scroll to position [1091, 0]
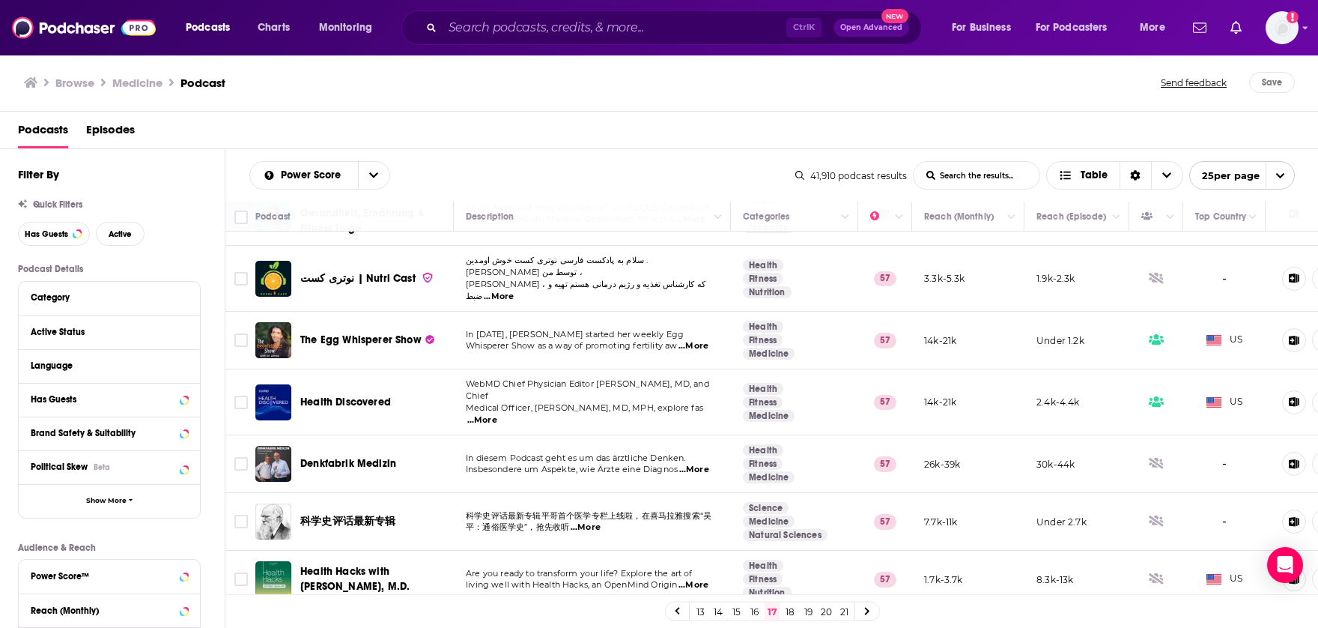
click at [865, 606] on link at bounding box center [867, 610] width 24 height 17
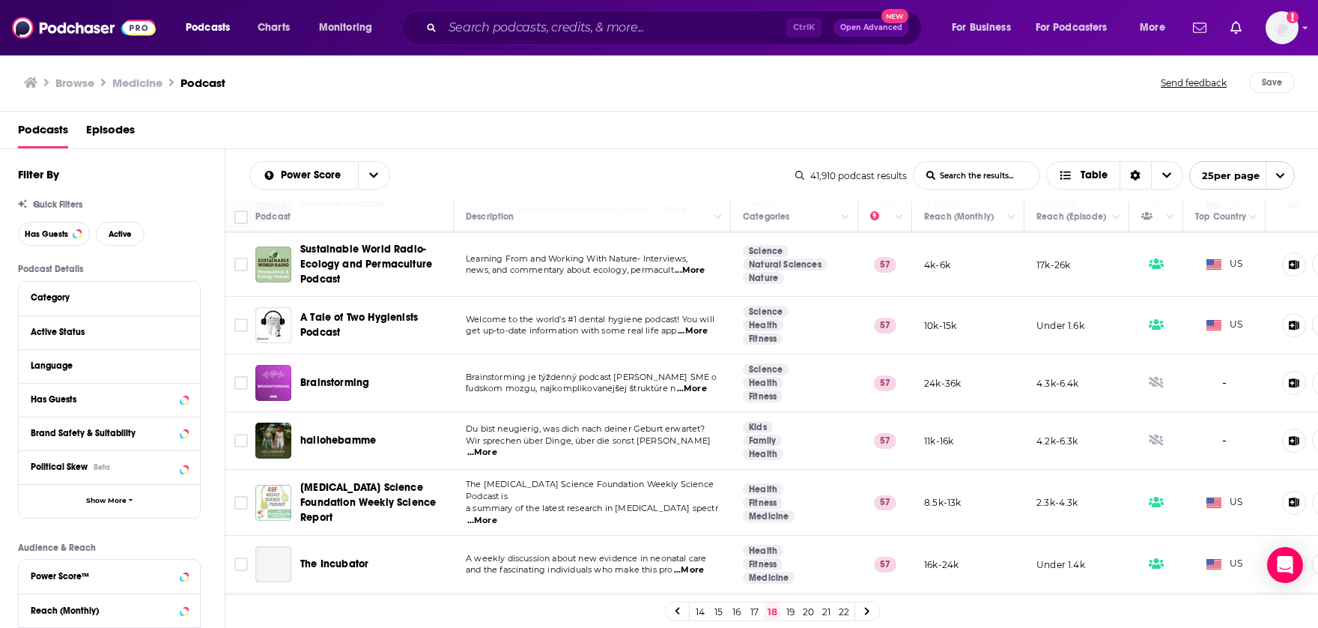
scroll to position [225, 0]
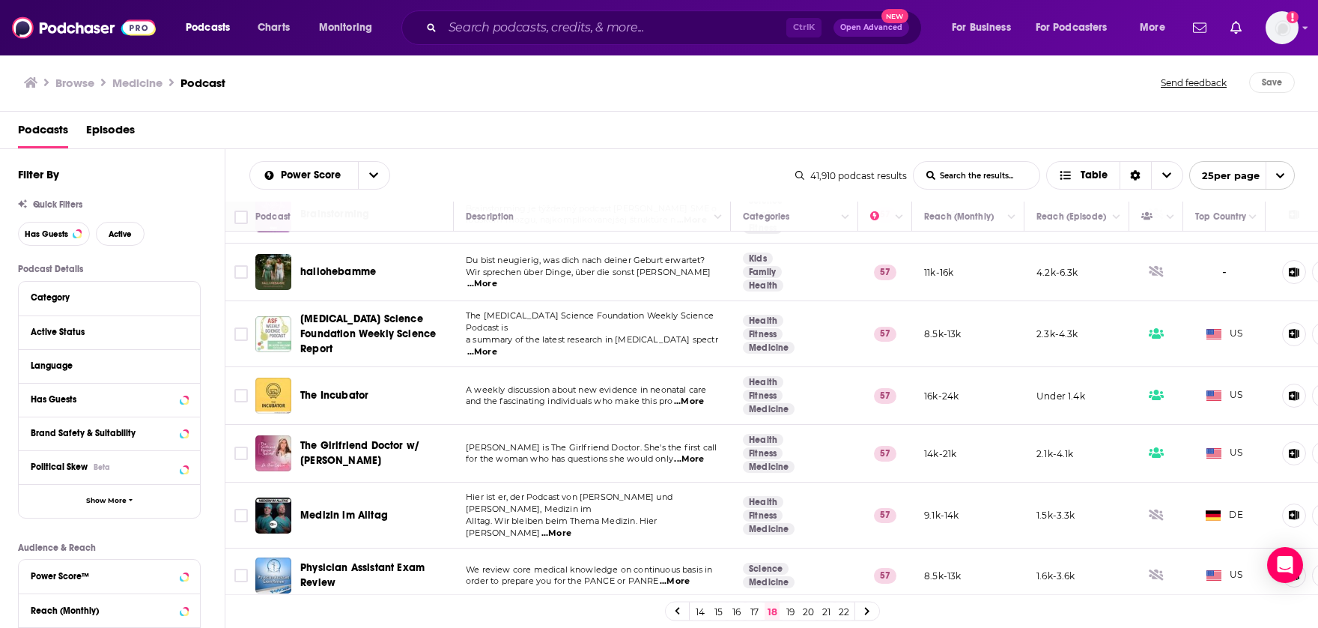
click at [689, 453] on span "...More" at bounding box center [689, 459] width 30 height 12
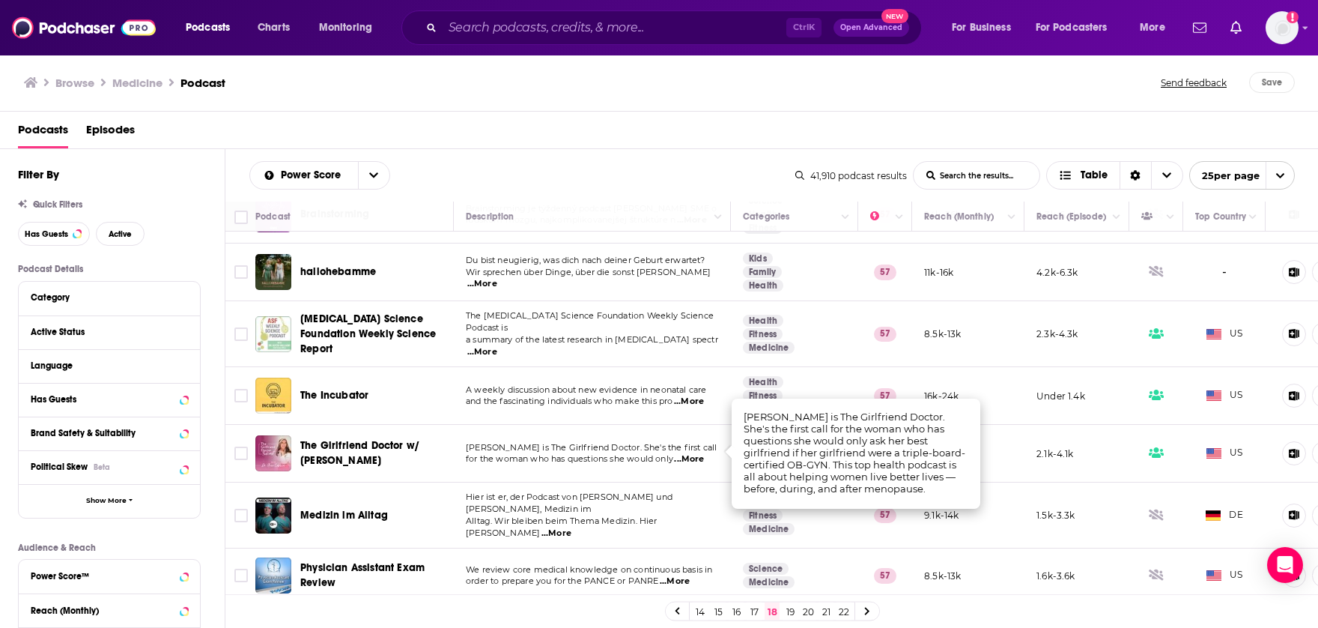
click at [631, 140] on div "Podcasts Episodes" at bounding box center [662, 133] width 1289 height 31
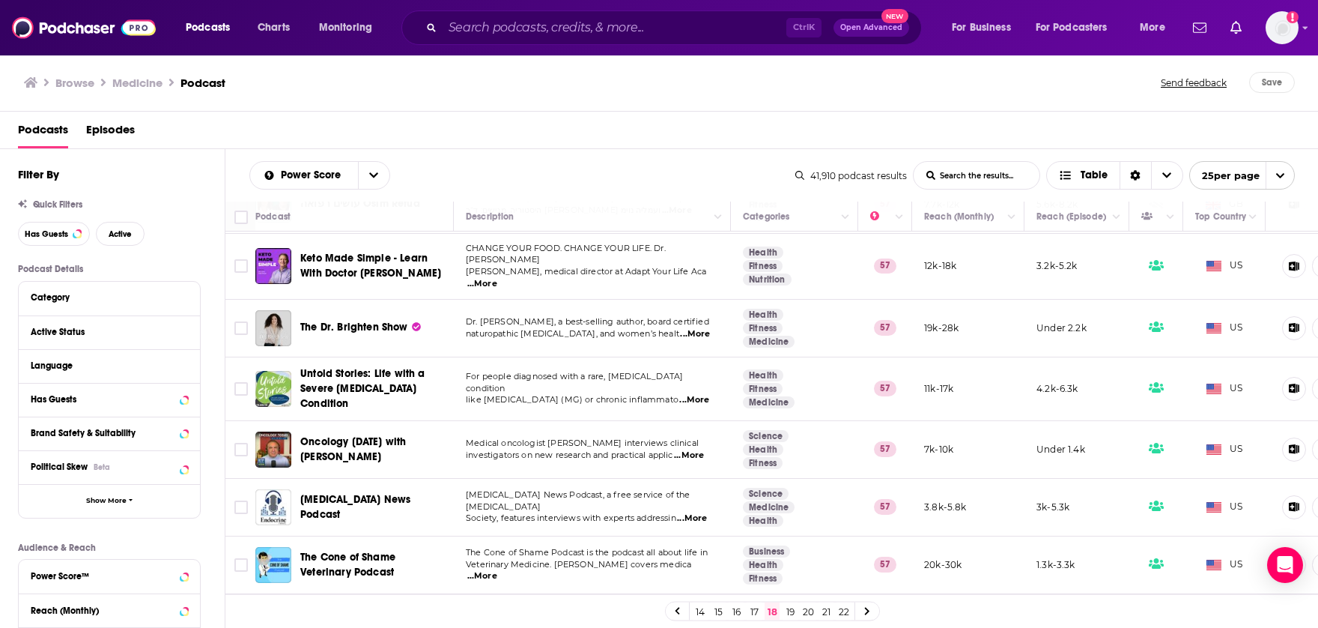
scroll to position [1100, 0]
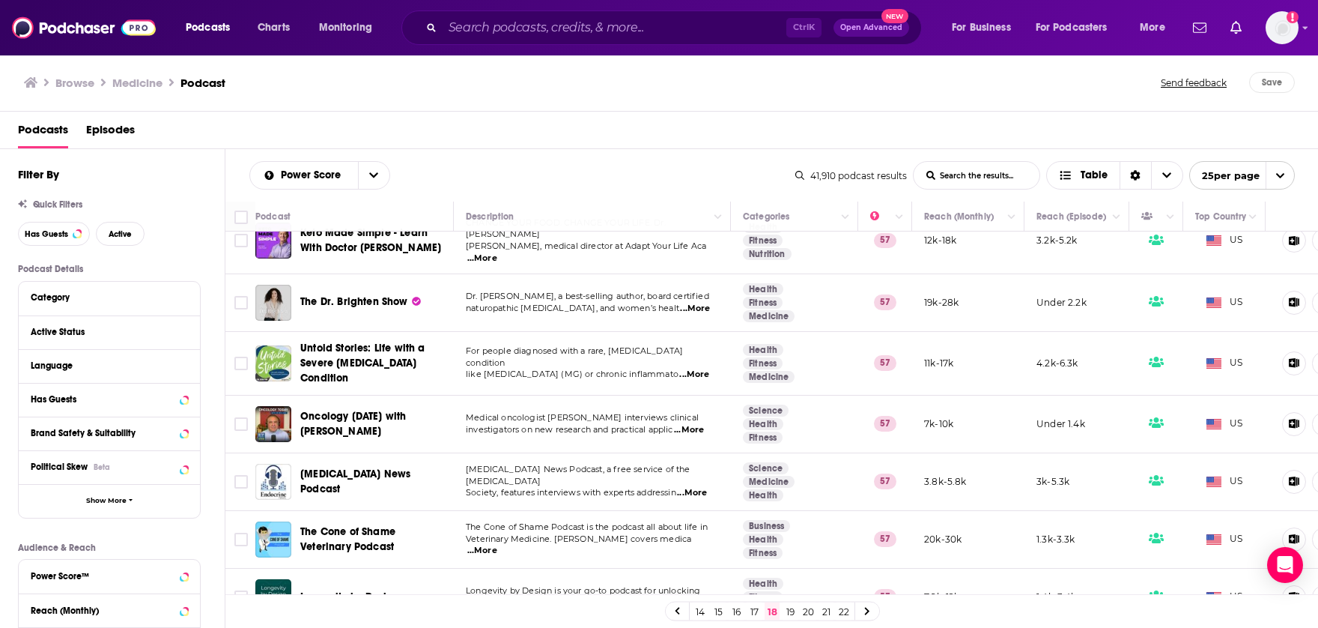
click at [699, 303] on span "...More" at bounding box center [695, 309] width 30 height 12
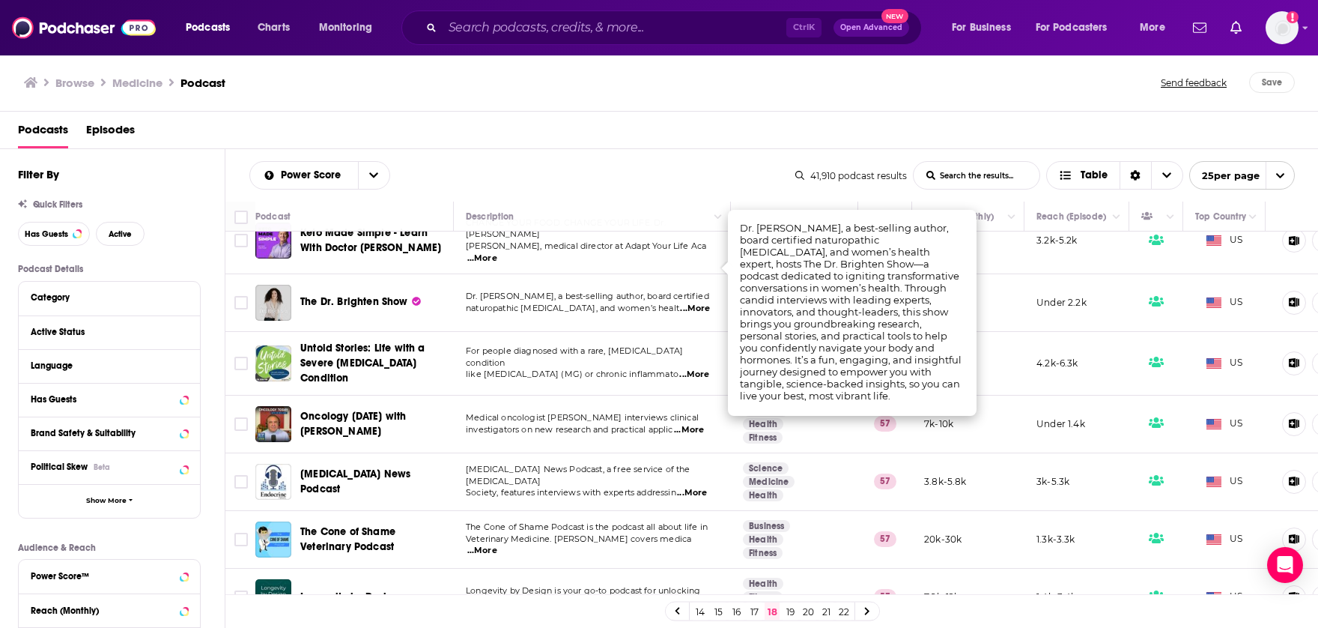
click at [600, 154] on div "Power Score List Search Input Search the results... Table 41,910 podcast result…" at bounding box center [772, 175] width 1094 height 52
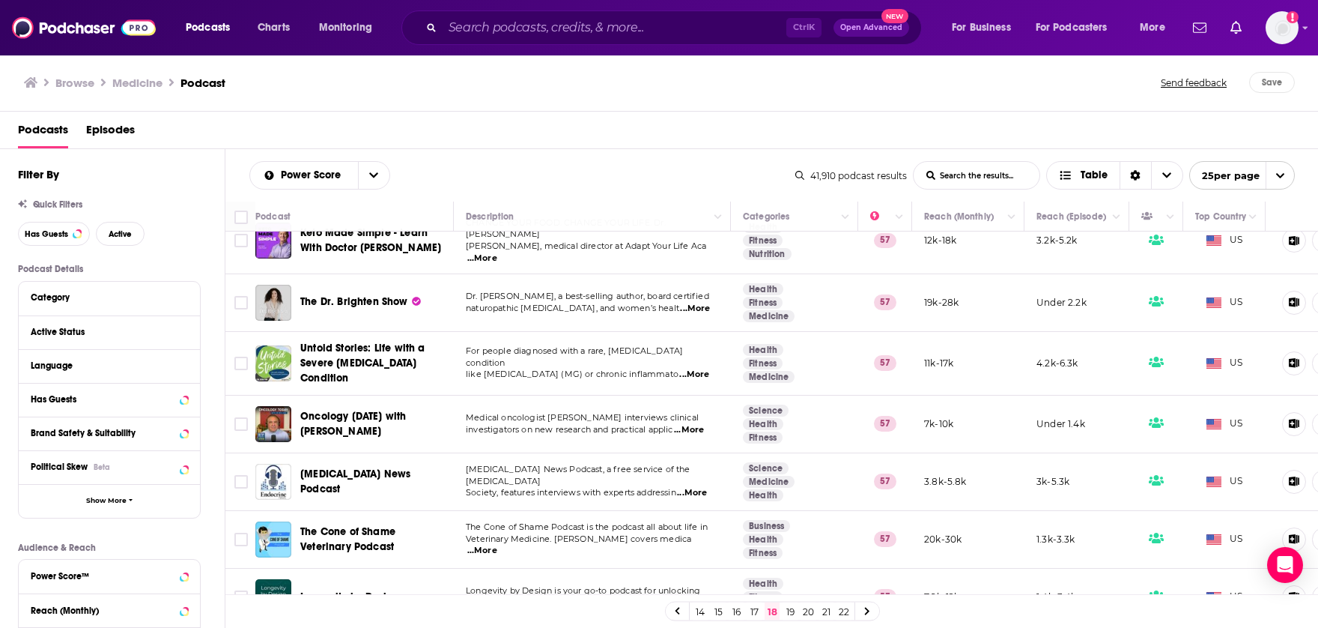
click at [872, 611] on link at bounding box center [867, 610] width 24 height 17
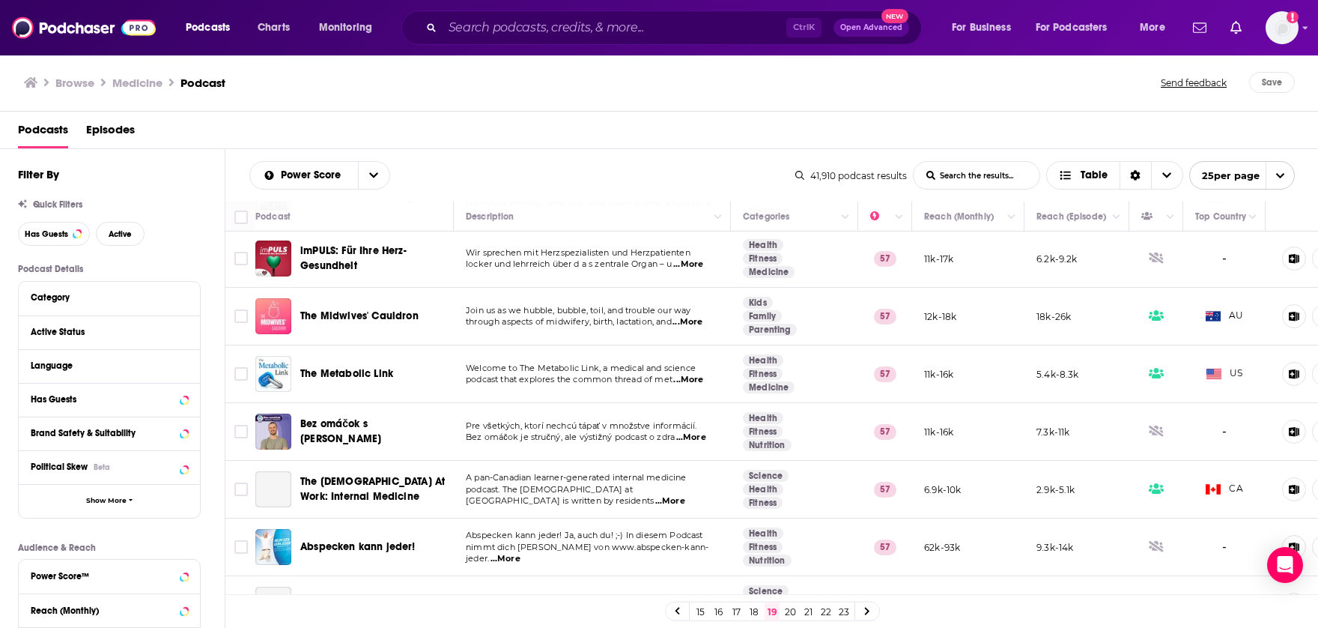
scroll to position [150, 0]
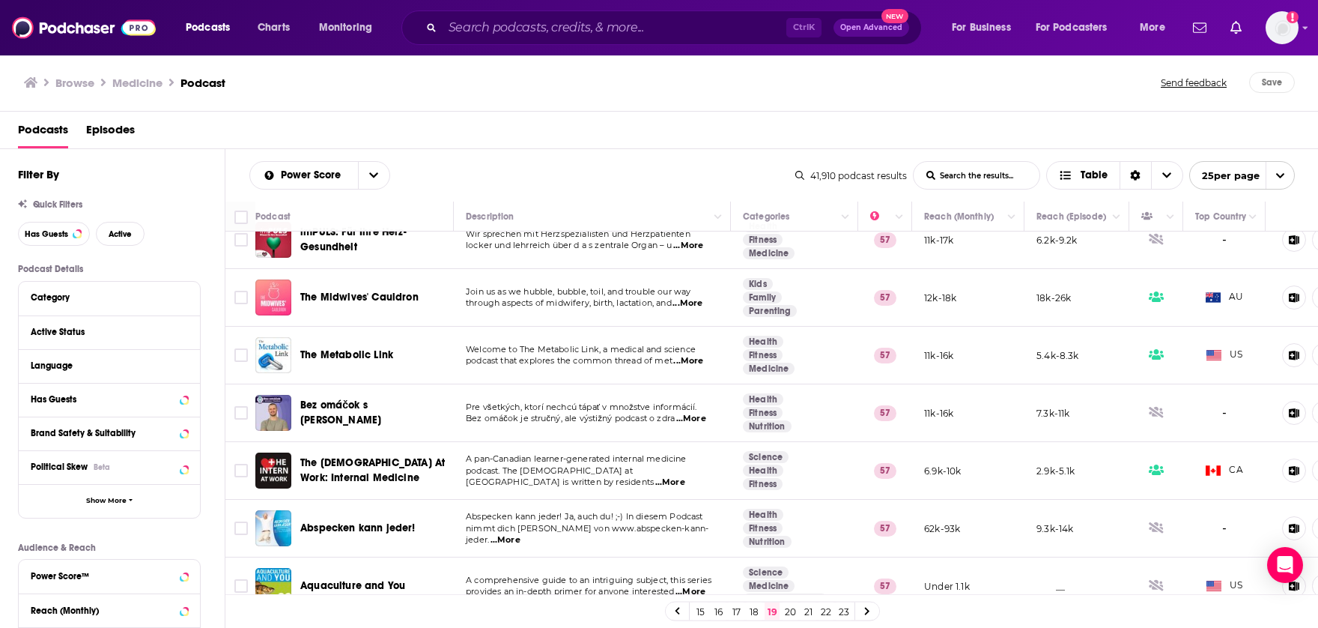
click at [697, 355] on span "...More" at bounding box center [688, 361] width 30 height 12
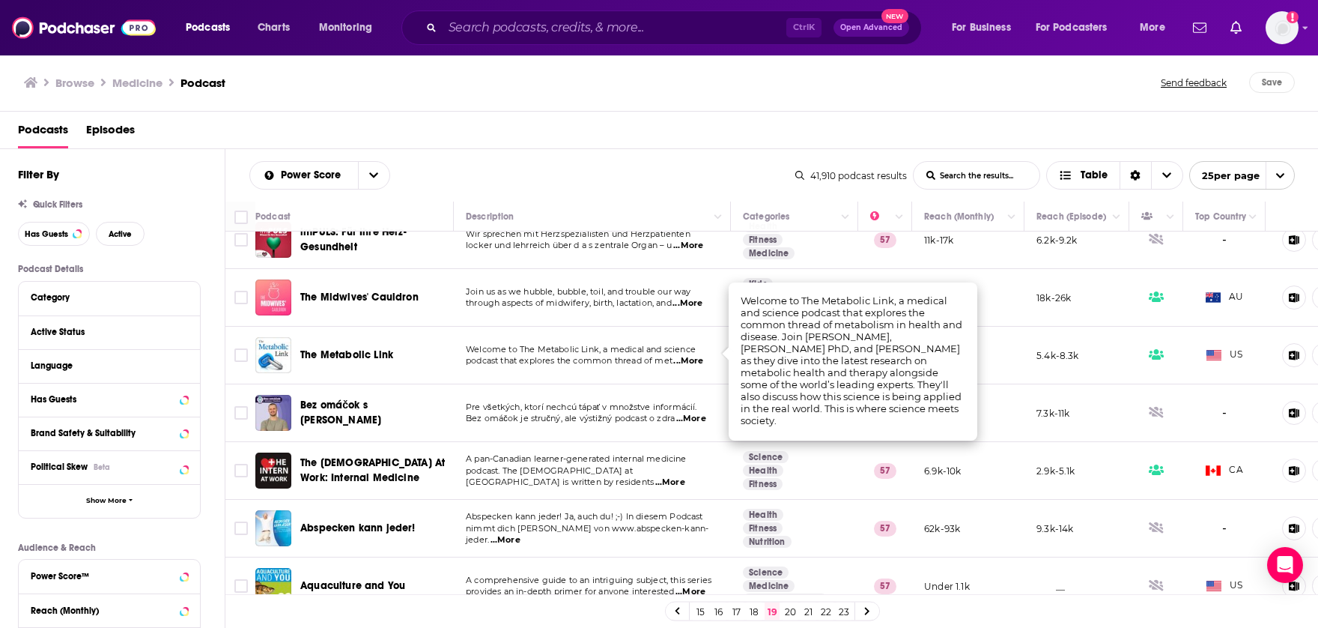
click at [610, 134] on div "Podcasts Episodes" at bounding box center [662, 133] width 1289 height 31
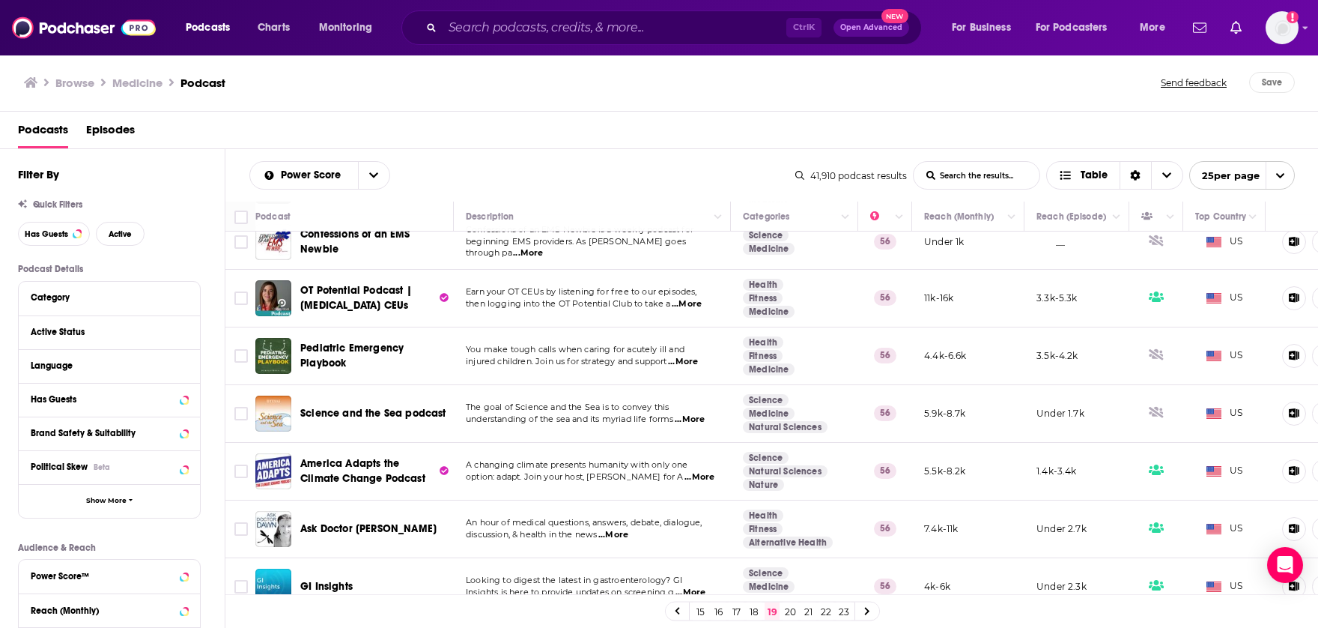
scroll to position [1121, 0]
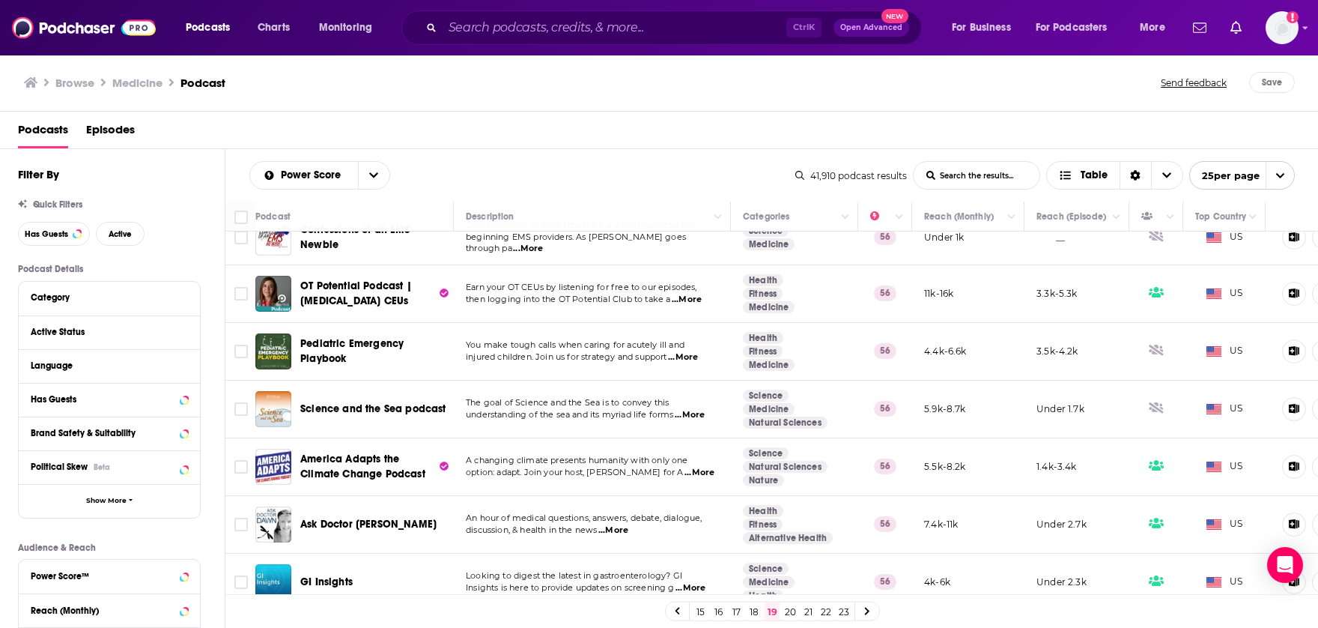
click at [868, 614] on icon at bounding box center [867, 611] width 6 height 9
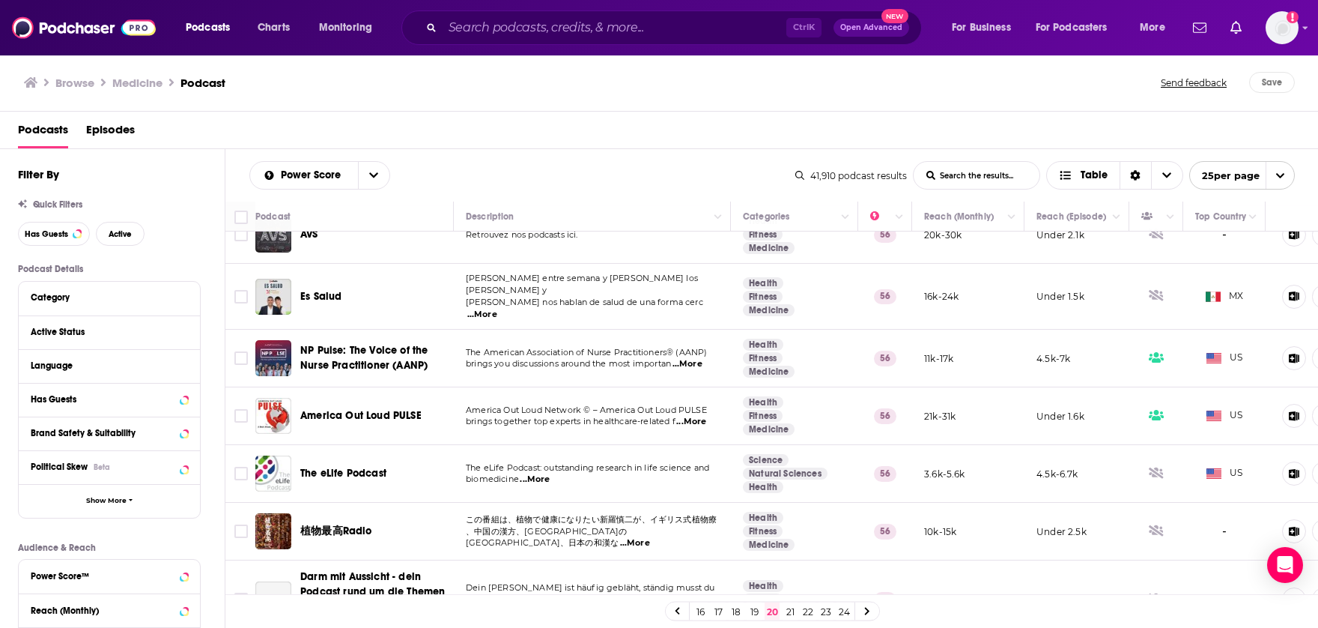
scroll to position [375, 0]
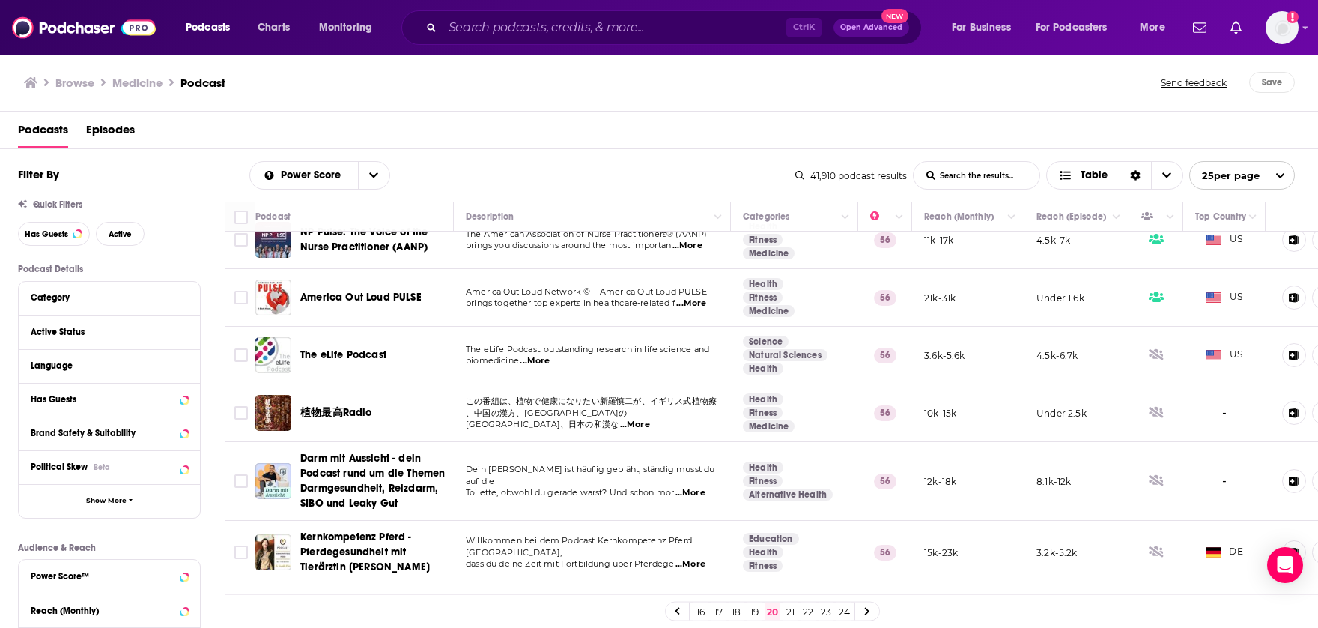
click at [992, 100] on div "Browse Medicine Podcast Send feedback Save" at bounding box center [659, 83] width 1319 height 58
click at [867, 611] on icon at bounding box center [867, 611] width 6 height 9
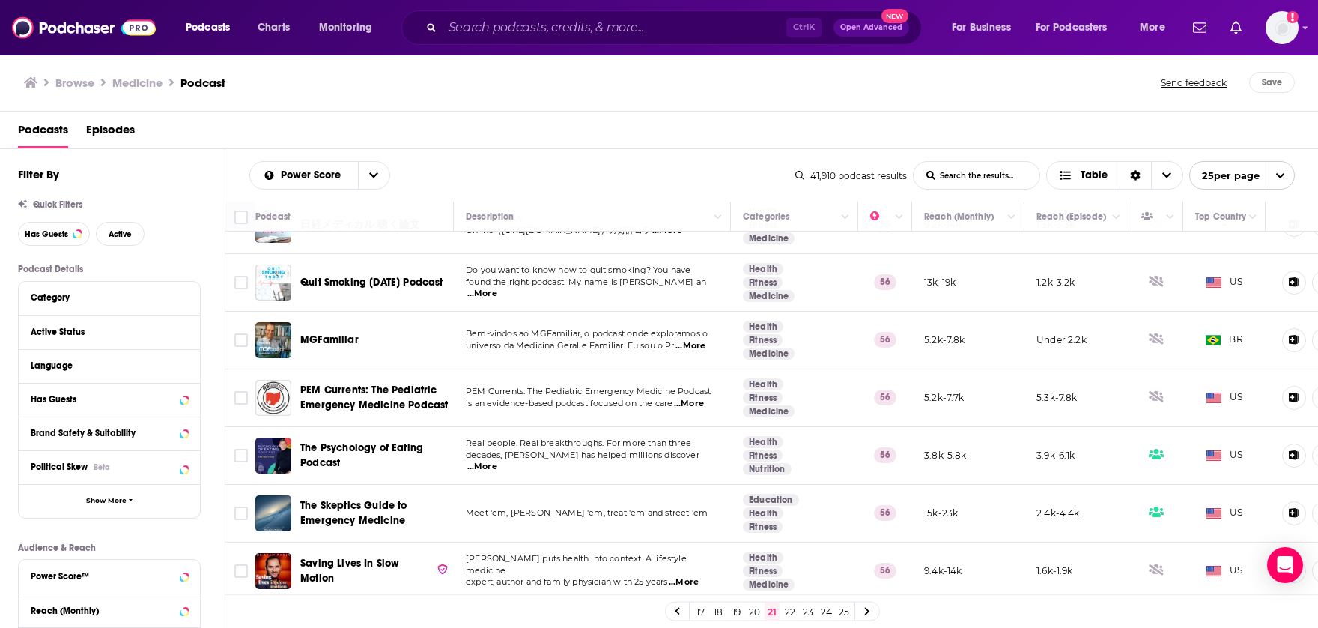
scroll to position [1103, 0]
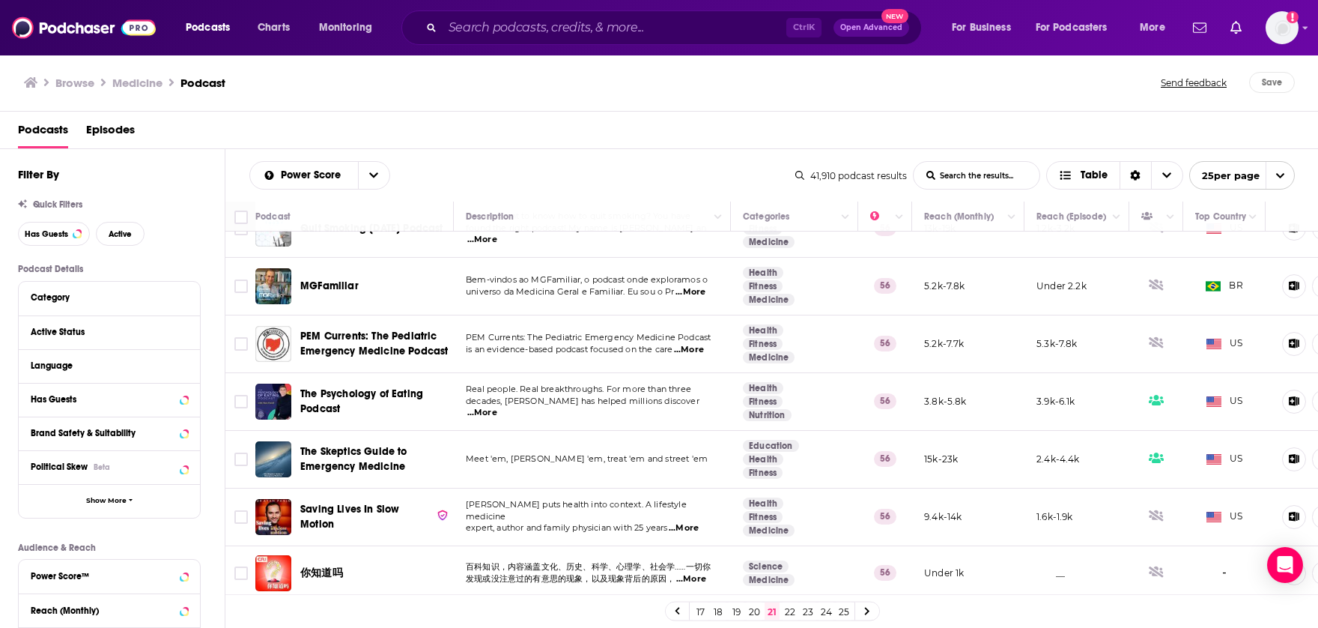
click at [870, 616] on link at bounding box center [867, 610] width 24 height 17
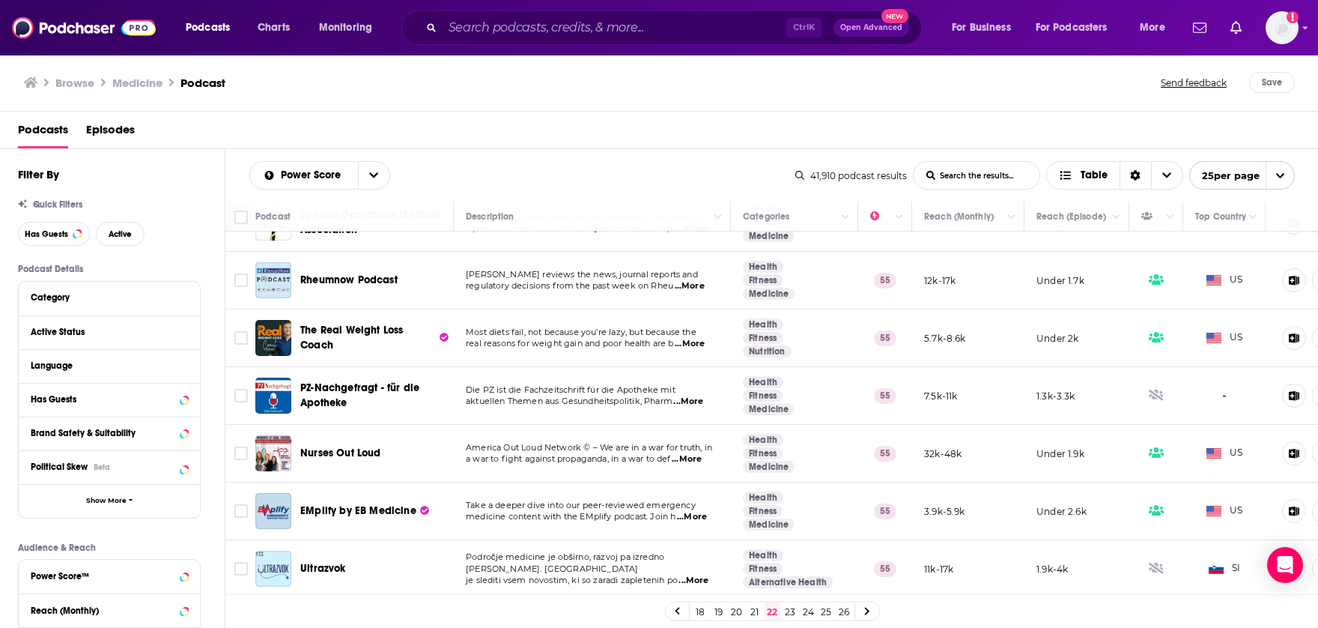
scroll to position [1088, 0]
click at [863, 611] on link at bounding box center [867, 610] width 24 height 17
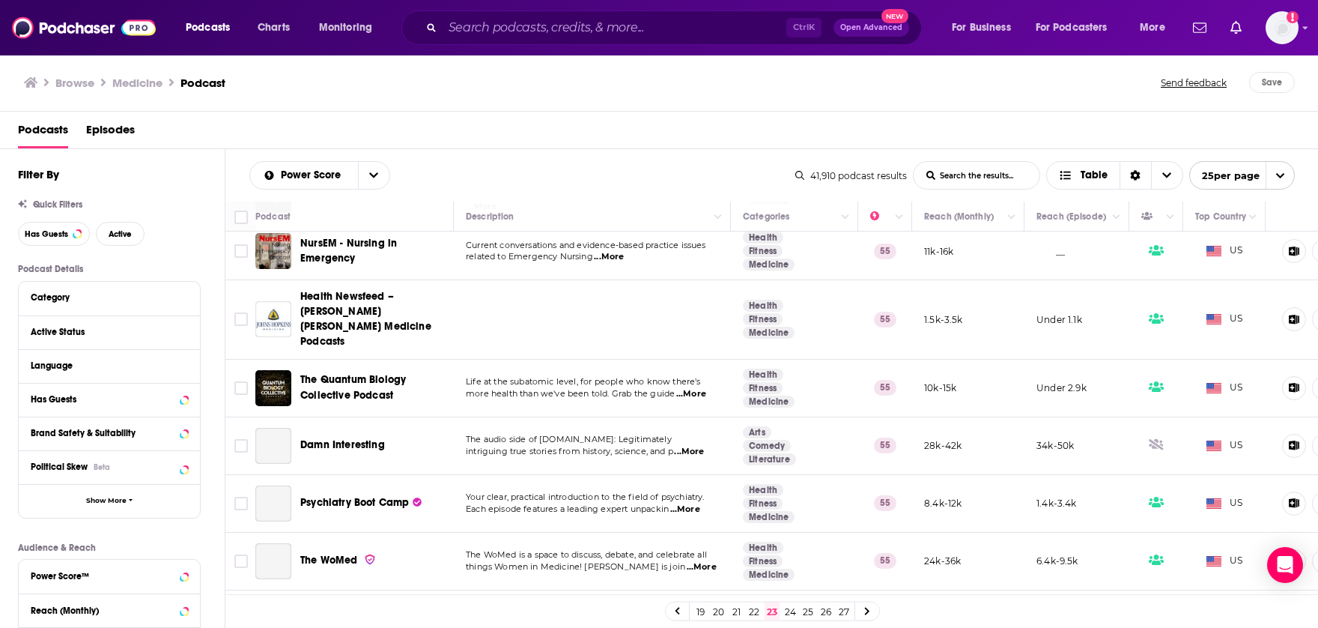
scroll to position [1079, 0]
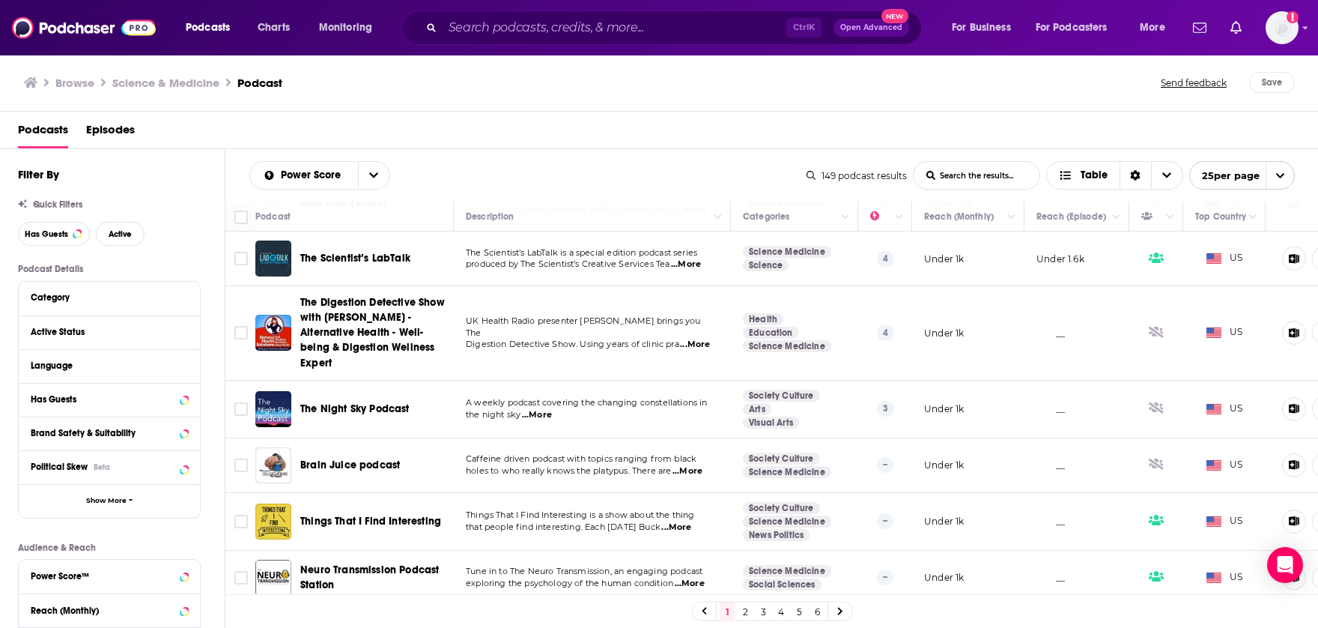
scroll to position [1091, 0]
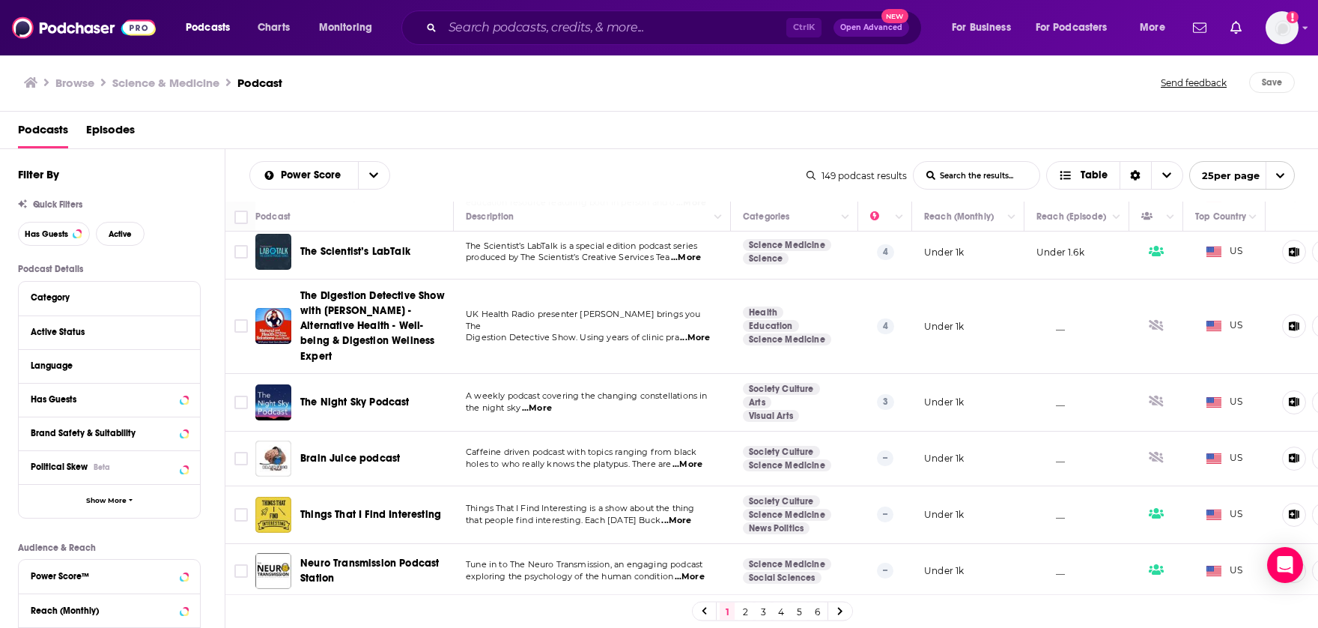
drag, startPoint x: 843, startPoint y: 614, endPoint x: 859, endPoint y: 609, distance: 17.1
click at [843, 614] on icon at bounding box center [840, 611] width 6 height 9
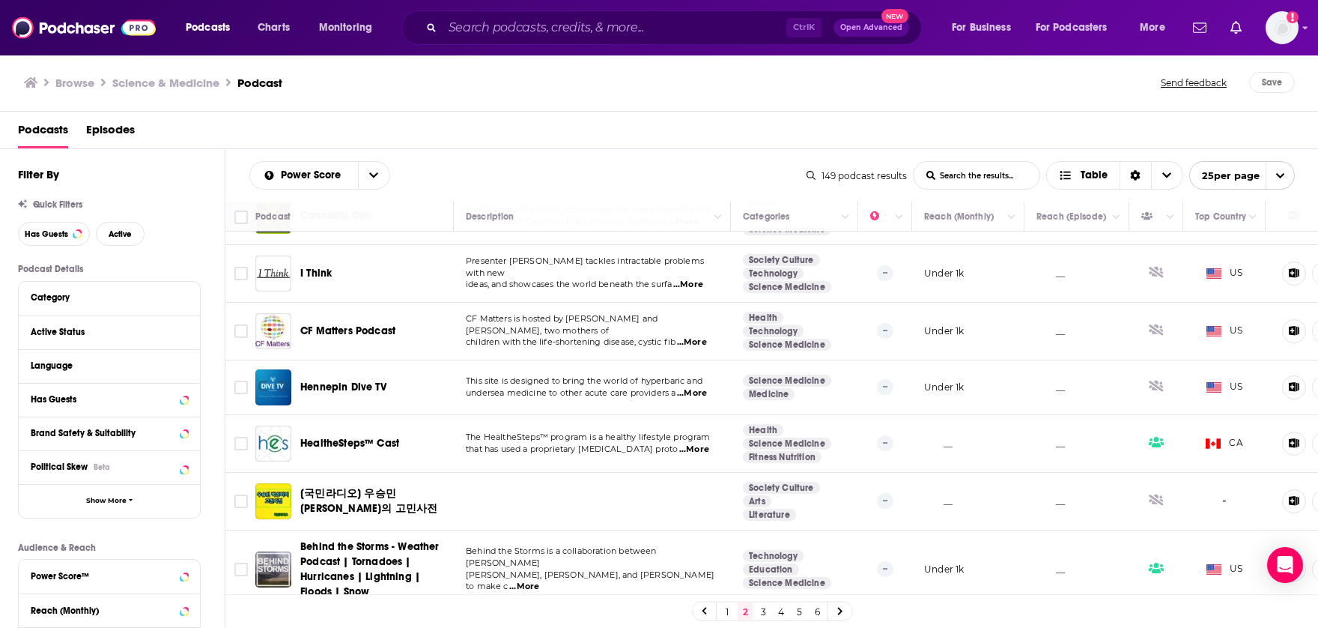
scroll to position [1151, 0]
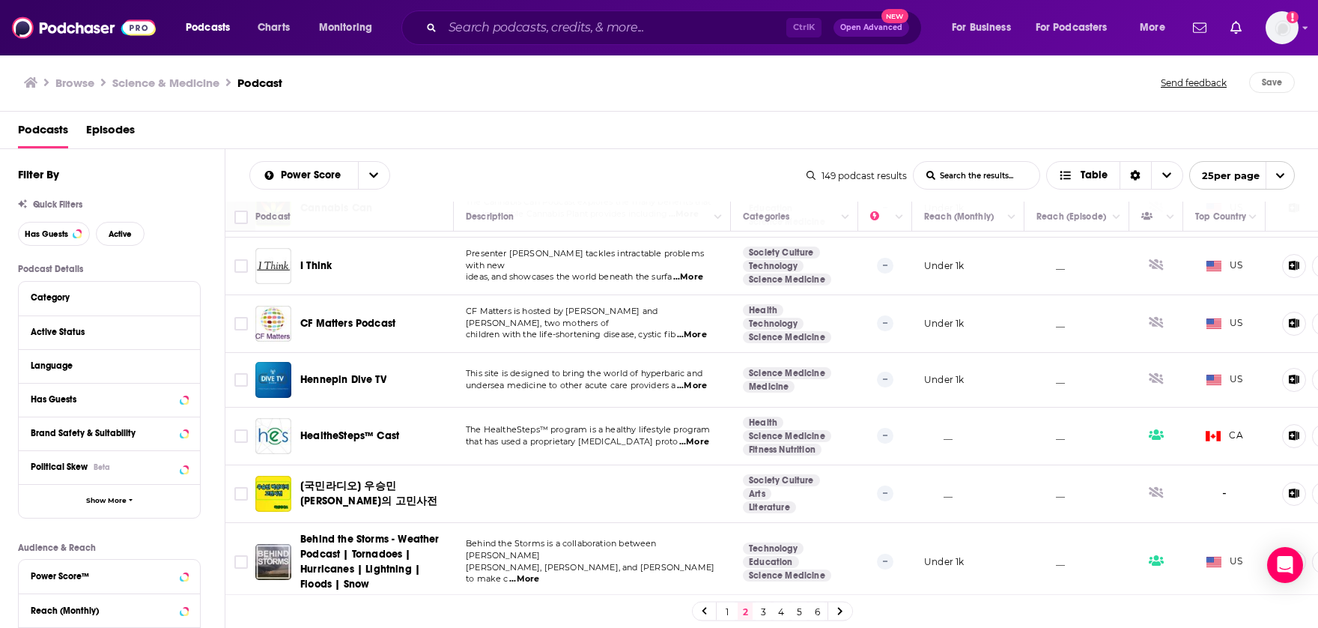
click at [842, 615] on icon at bounding box center [840, 611] width 6 height 9
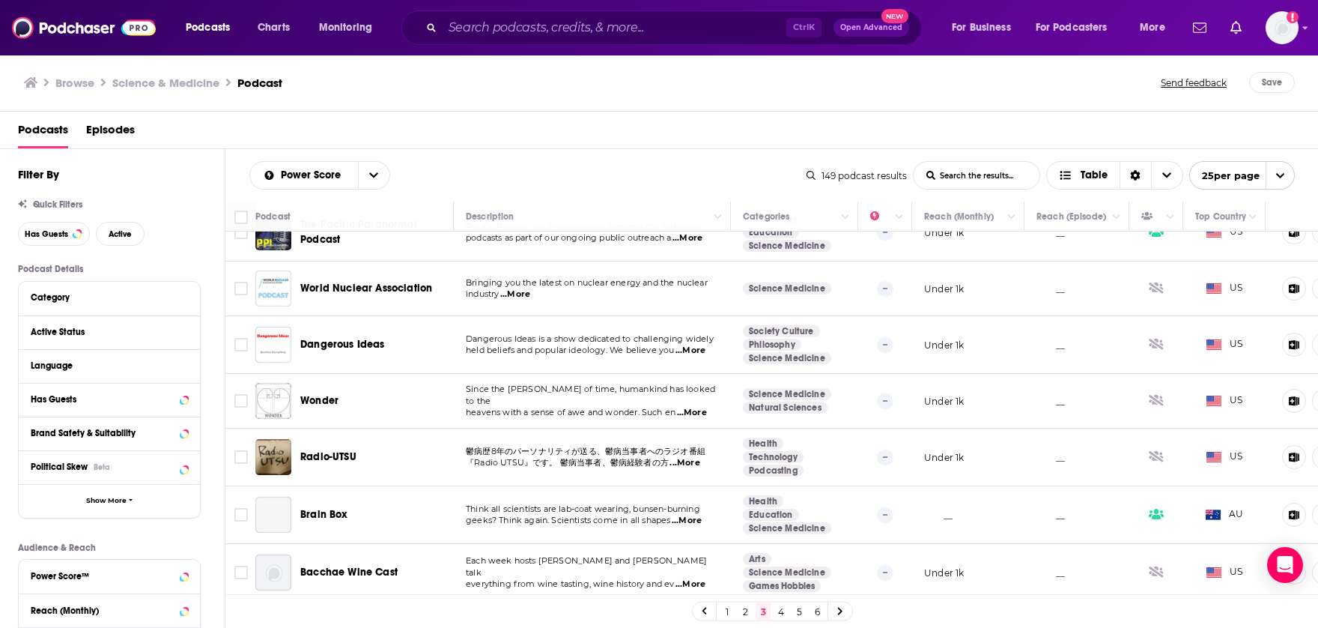
scroll to position [1067, 0]
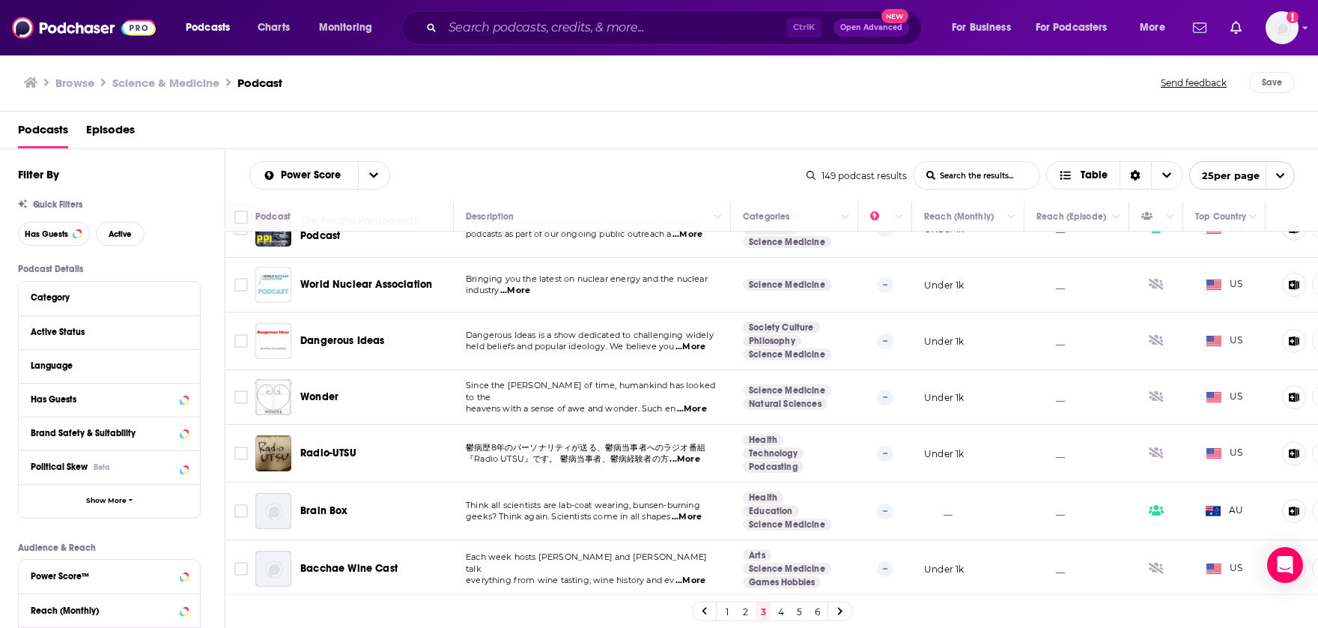
drag, startPoint x: 842, startPoint y: 613, endPoint x: 853, endPoint y: 616, distance: 11.8
click at [842, 613] on icon at bounding box center [840, 611] width 6 height 9
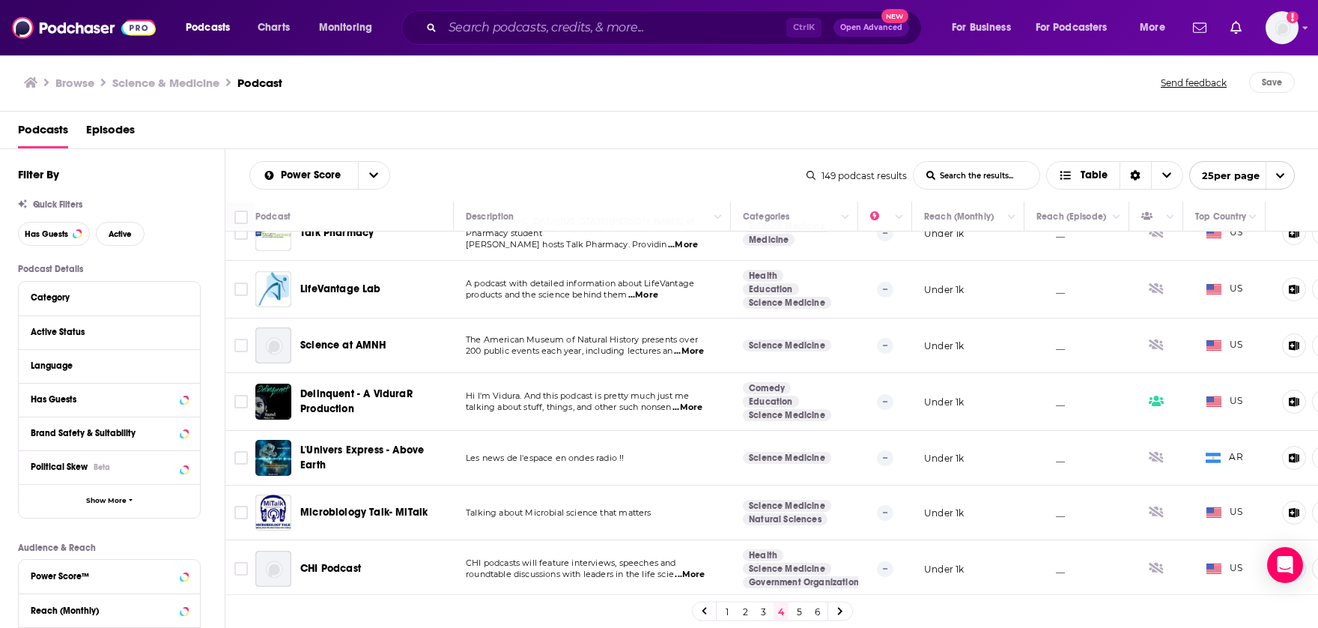
scroll to position [1064, 0]
click at [846, 613] on link at bounding box center [840, 610] width 24 height 17
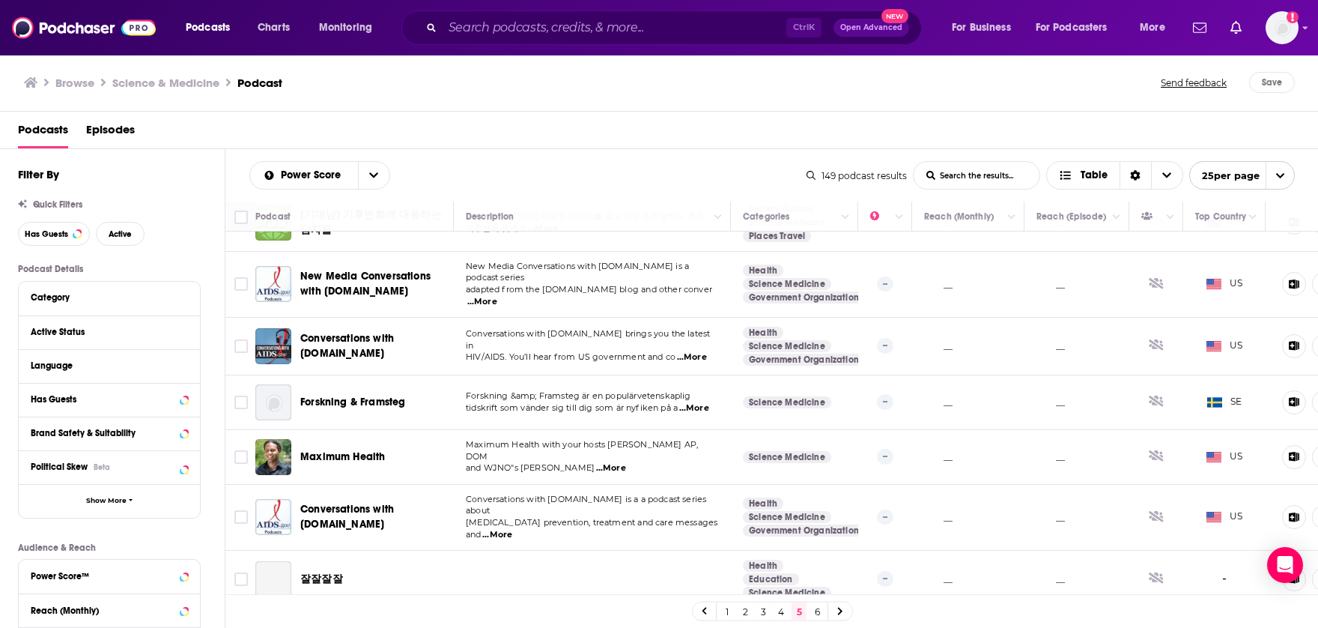
scroll to position [1124, 0]
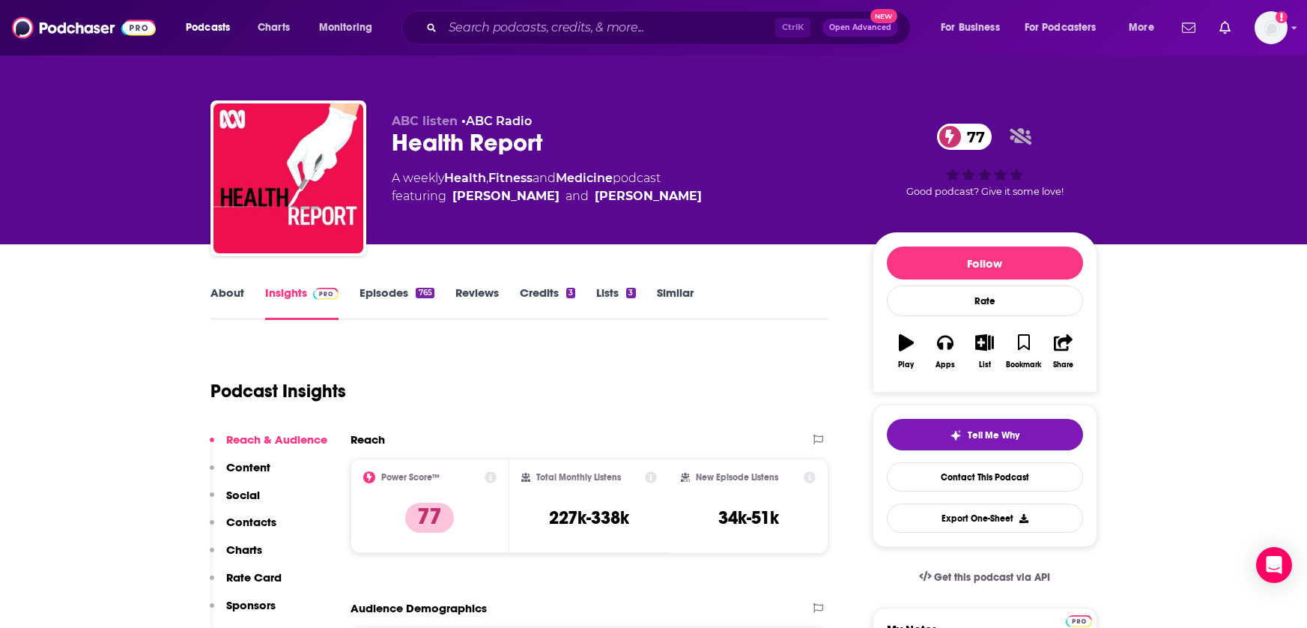
click at [485, 294] on link "Reviews" at bounding box center [476, 302] width 43 height 34
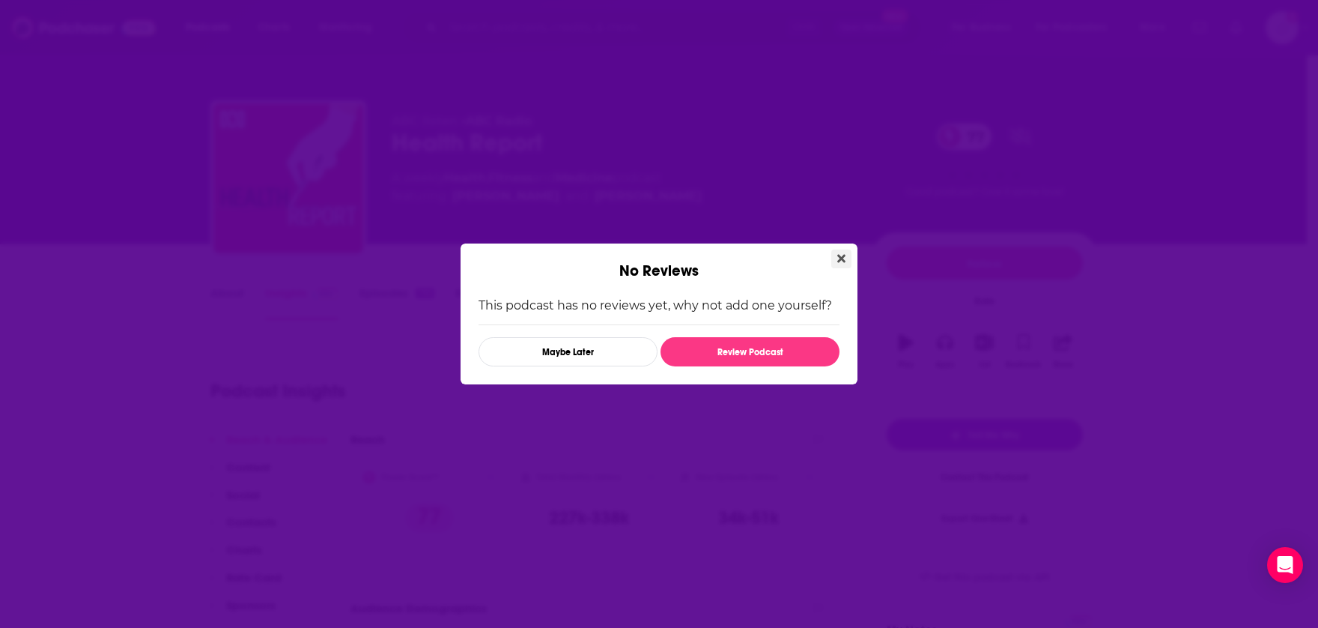
click at [837, 258] on icon "Close" at bounding box center [841, 258] width 8 height 12
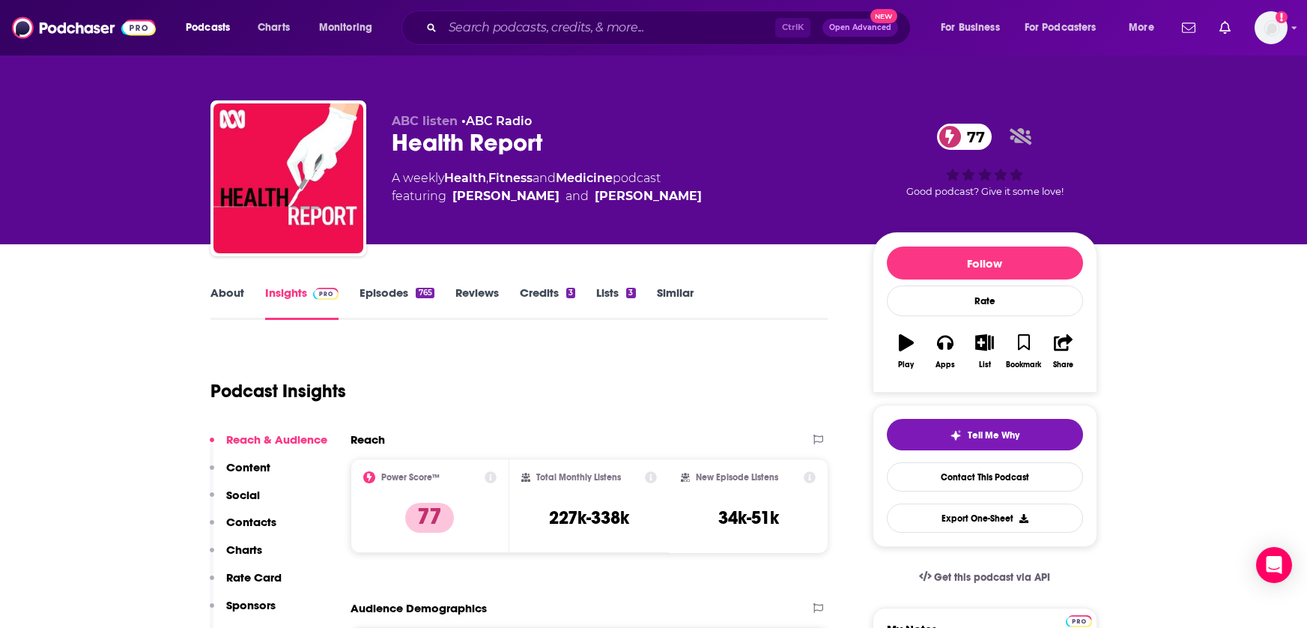
click at [399, 297] on link "Episodes 765" at bounding box center [397, 302] width 74 height 34
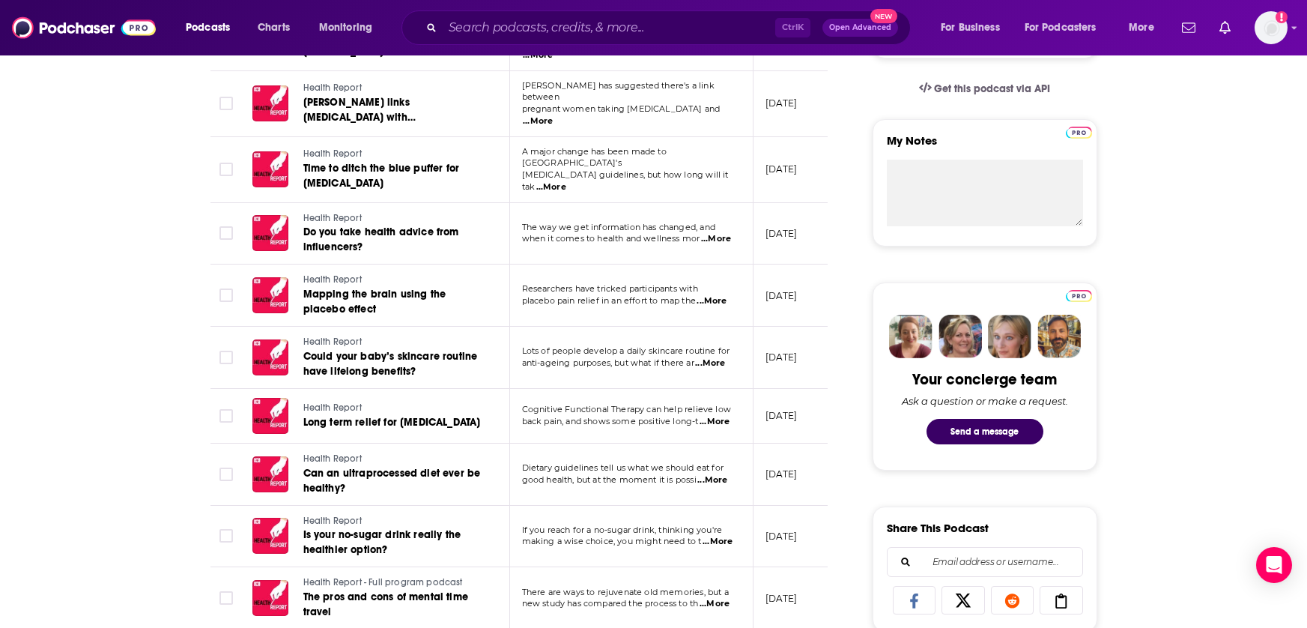
scroll to position [524, 0]
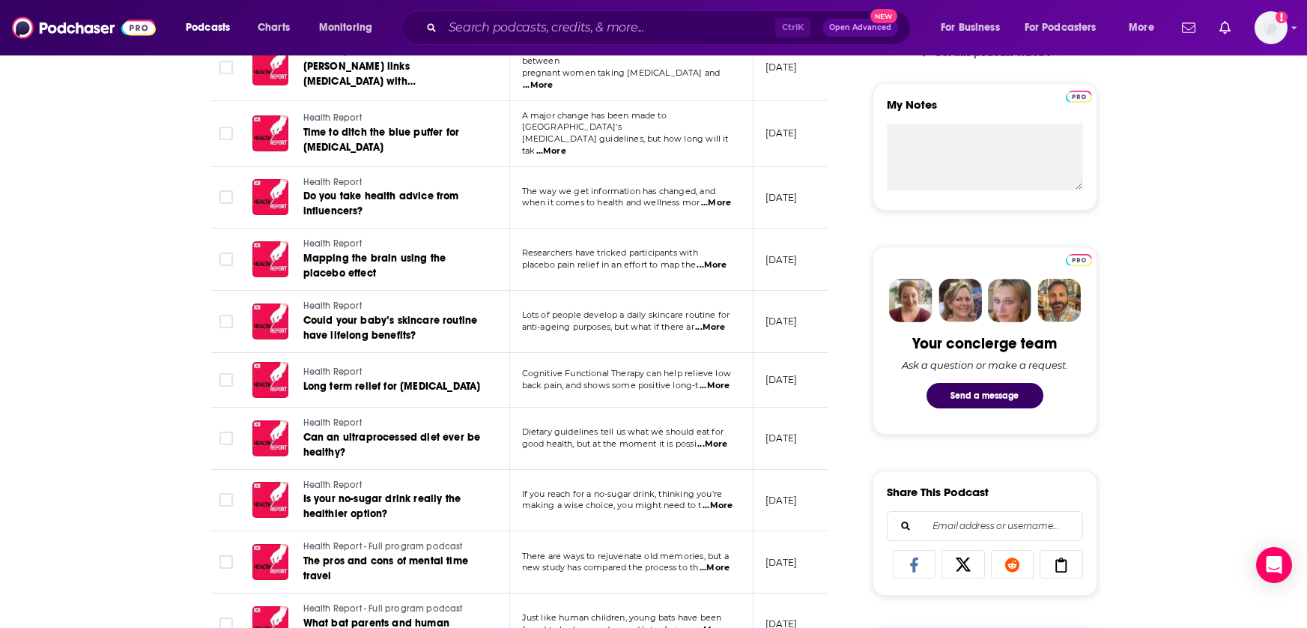
click at [718, 426] on span "Dietary guidelines tell us what we should eat for" at bounding box center [623, 431] width 202 height 10
click at [718, 438] on span "...More" at bounding box center [712, 444] width 30 height 12
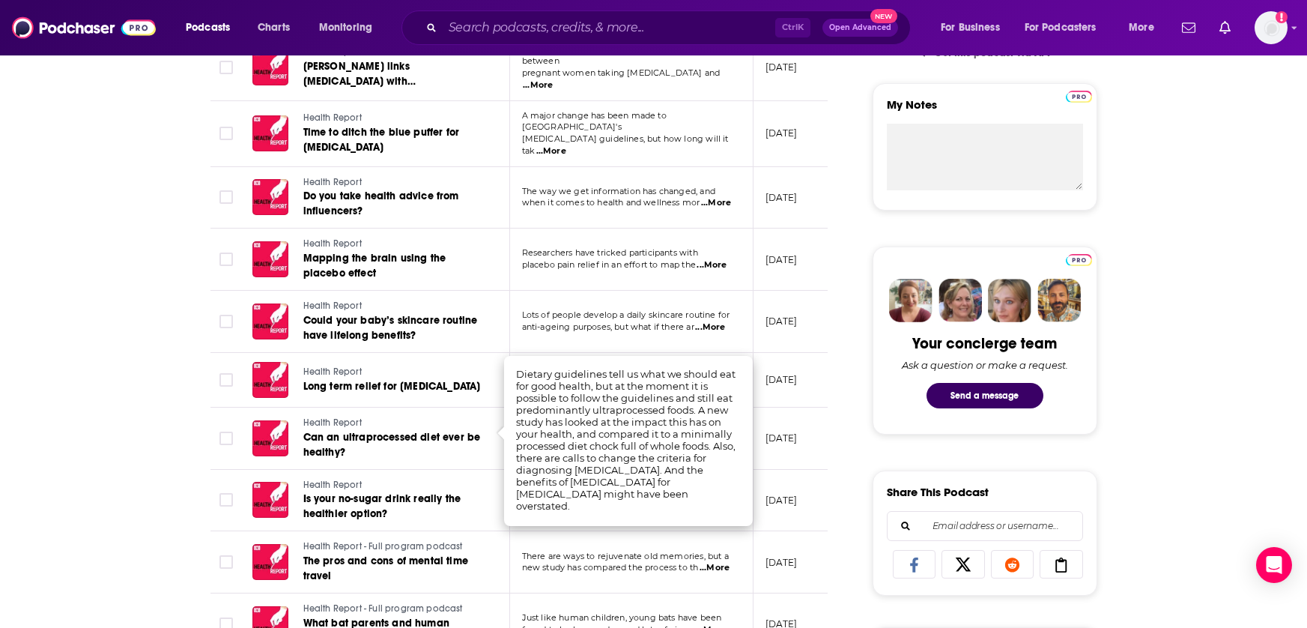
click at [730, 562] on span "...More" at bounding box center [715, 568] width 30 height 12
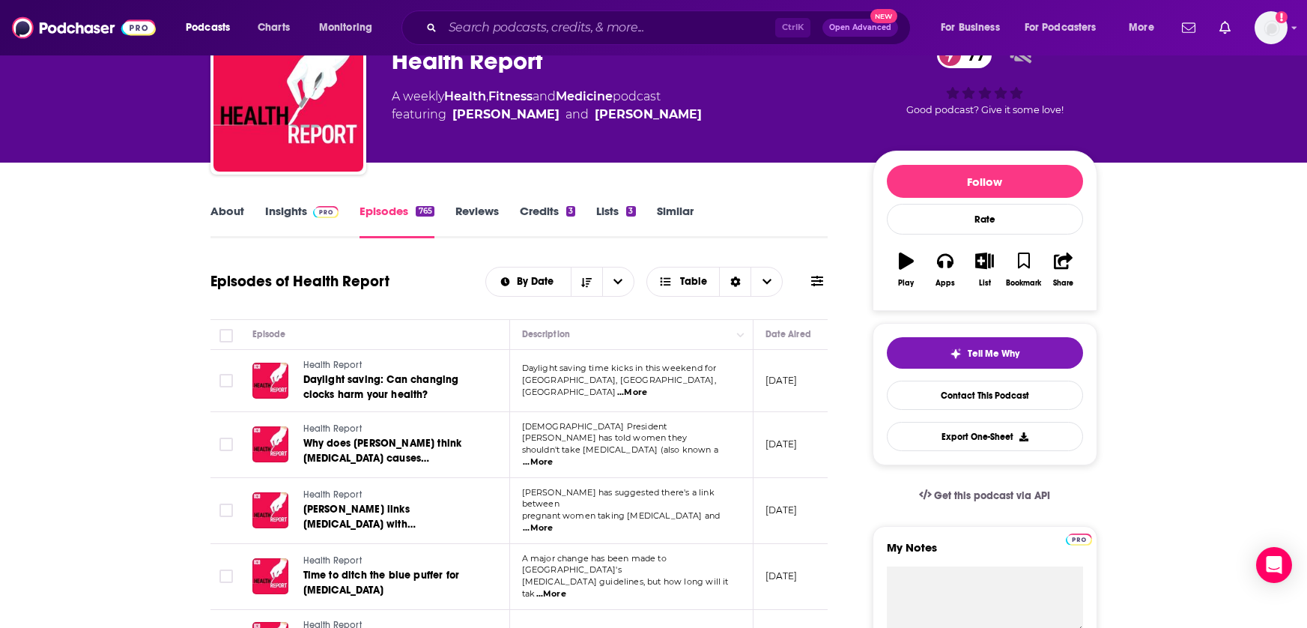
scroll to position [0, 0]
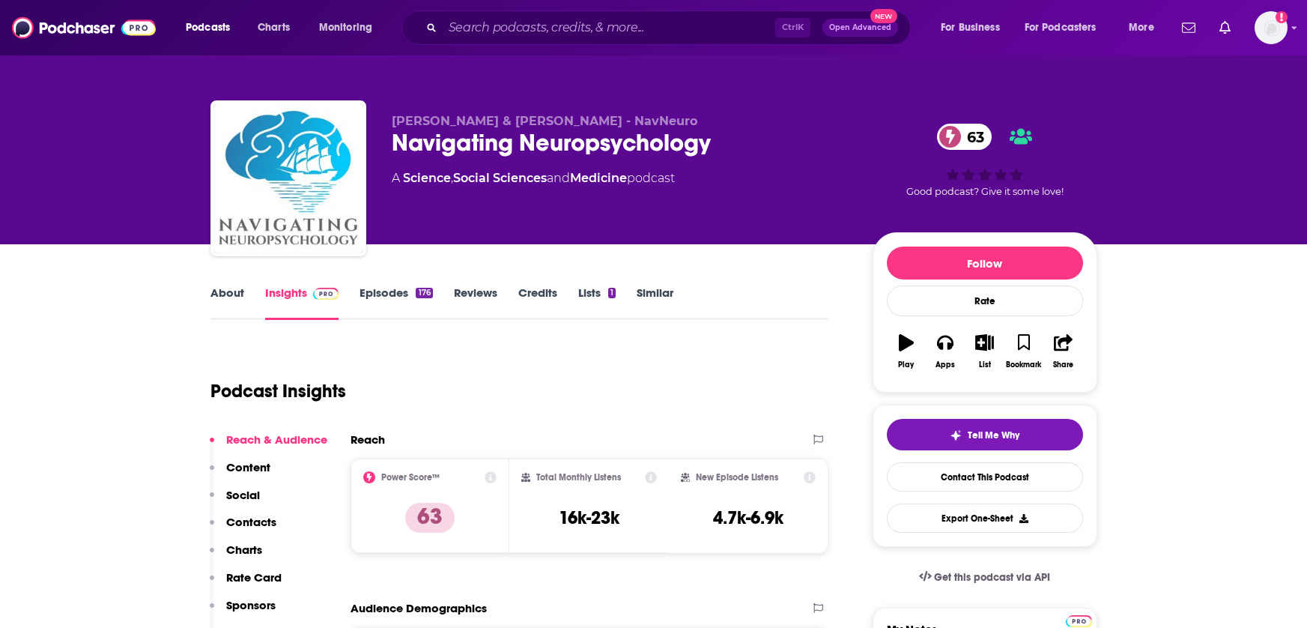
click at [378, 299] on link "Episodes 176" at bounding box center [396, 302] width 73 height 34
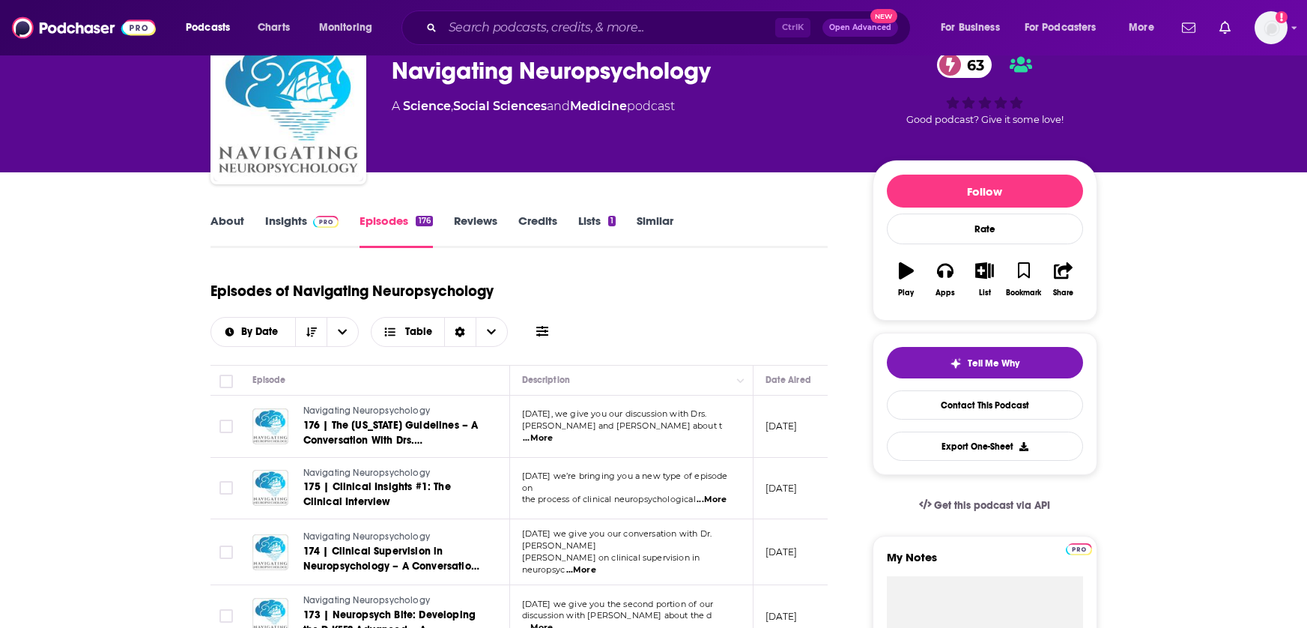
scroll to position [75, 0]
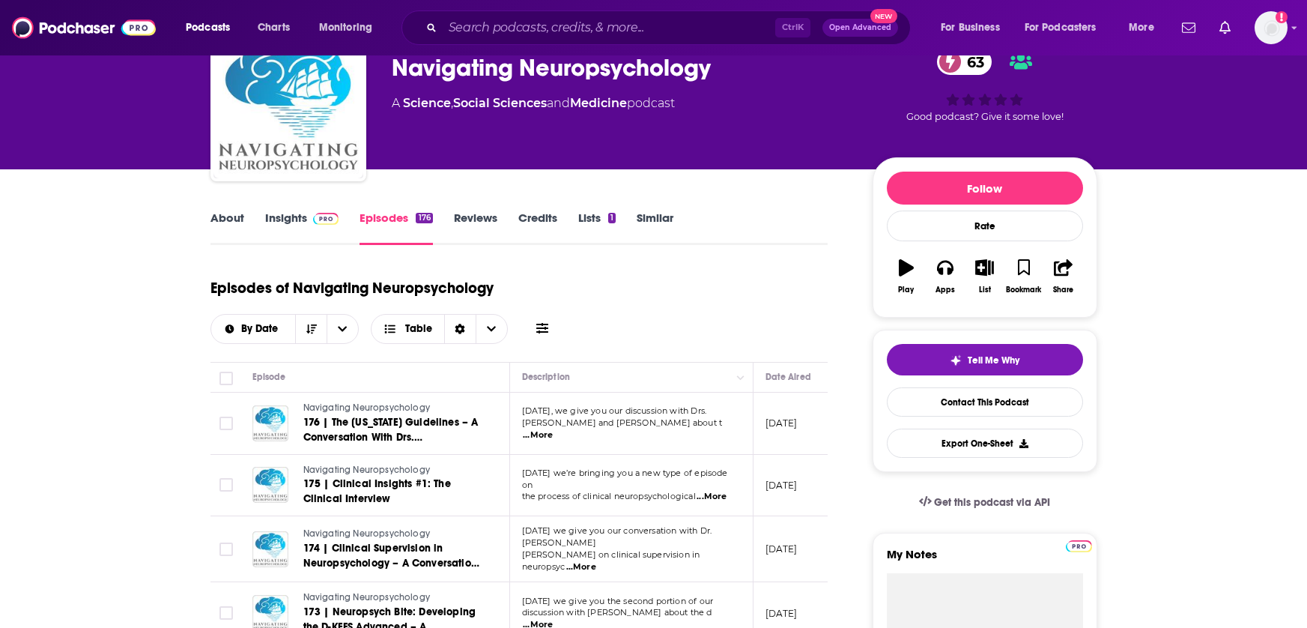
click at [553, 429] on span "...More" at bounding box center [538, 435] width 30 height 12
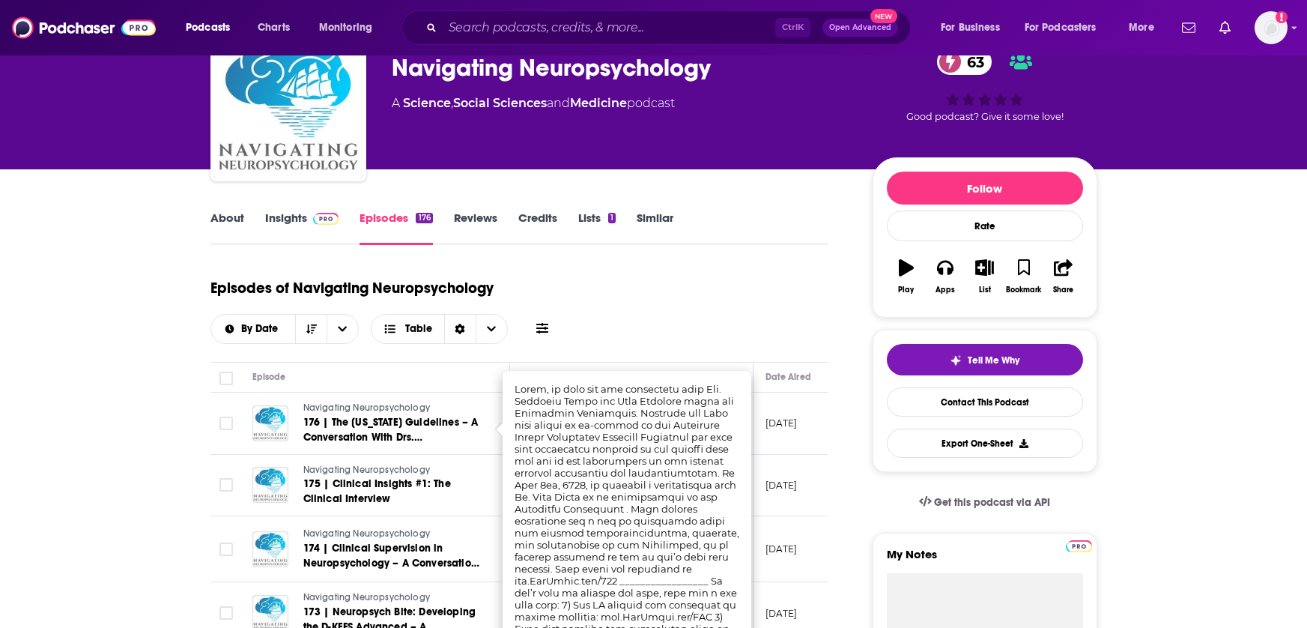
click at [745, 341] on div "Episodes of Navigating Neuropsychology By Date Table" at bounding box center [519, 306] width 618 height 75
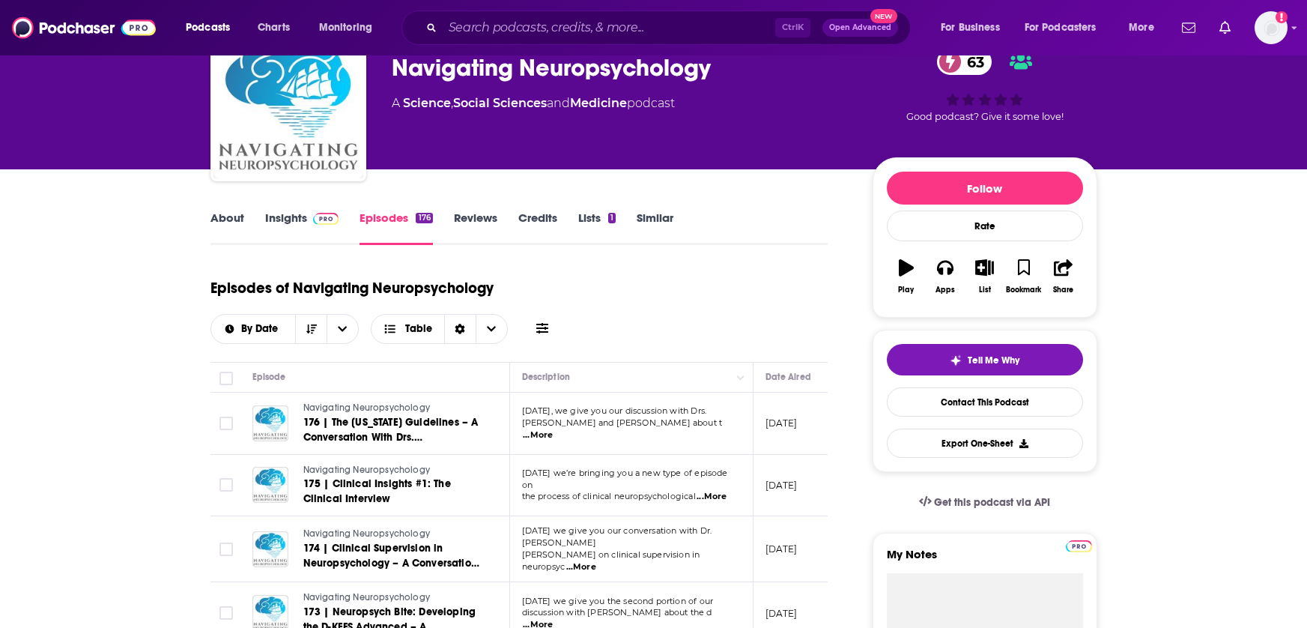
click at [715, 492] on span "...More" at bounding box center [712, 497] width 30 height 12
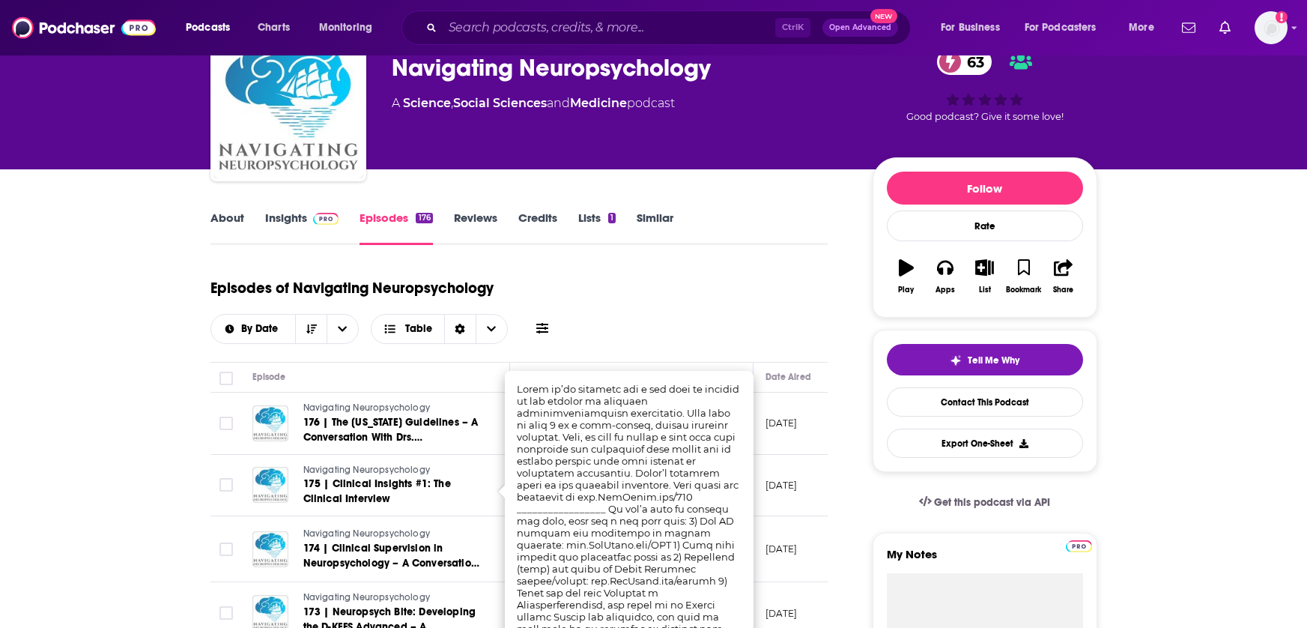
click at [772, 333] on div "Episodes of Navigating Neuropsychology By Date Table" at bounding box center [519, 306] width 618 height 75
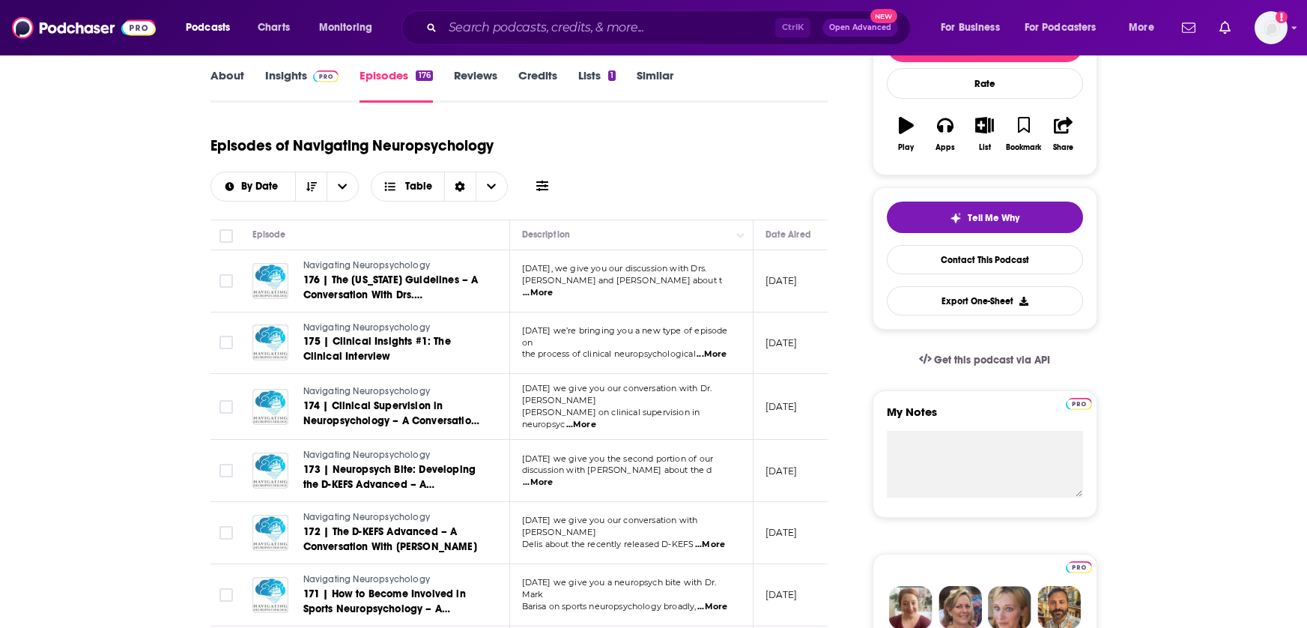
scroll to position [225, 0]
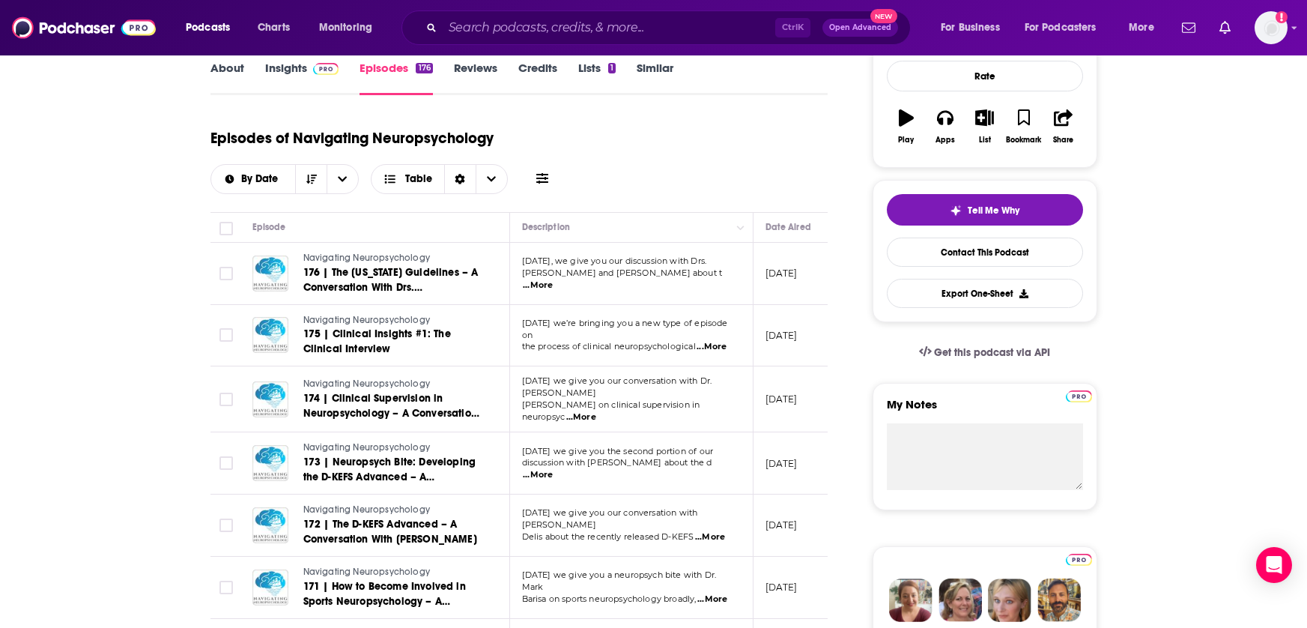
click at [553, 469] on span "...More" at bounding box center [538, 475] width 30 height 12
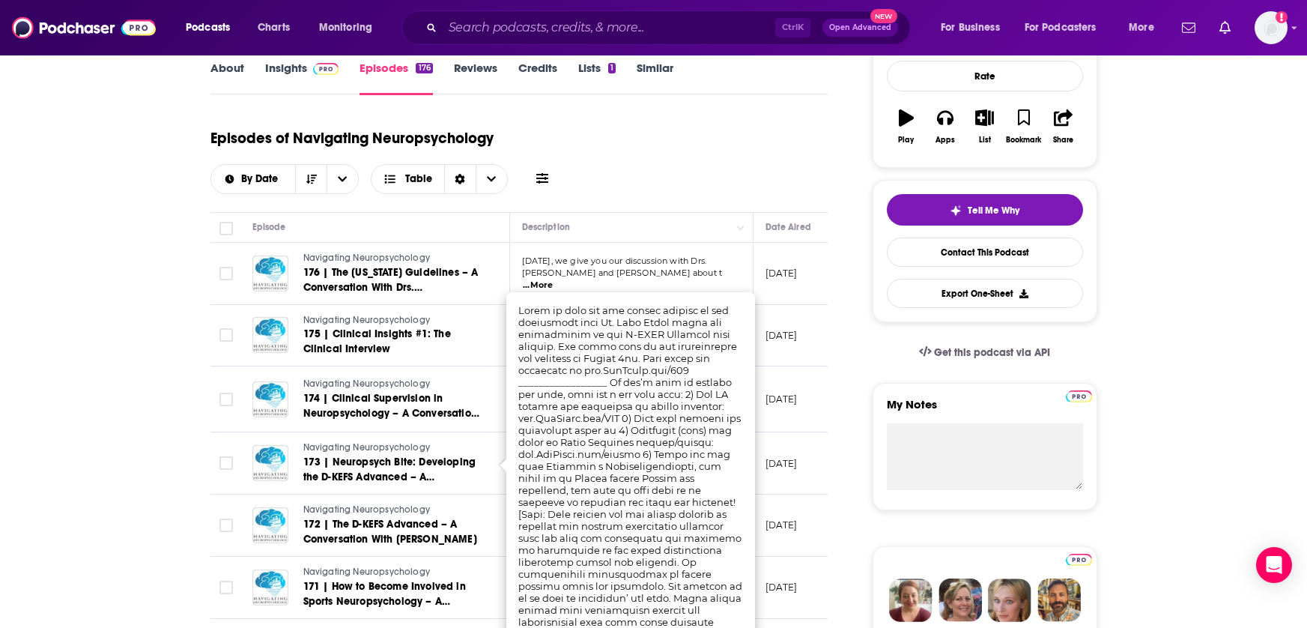
click at [742, 176] on div "Episodes of Navigating Neuropsychology By Date Table" at bounding box center [519, 156] width 618 height 75
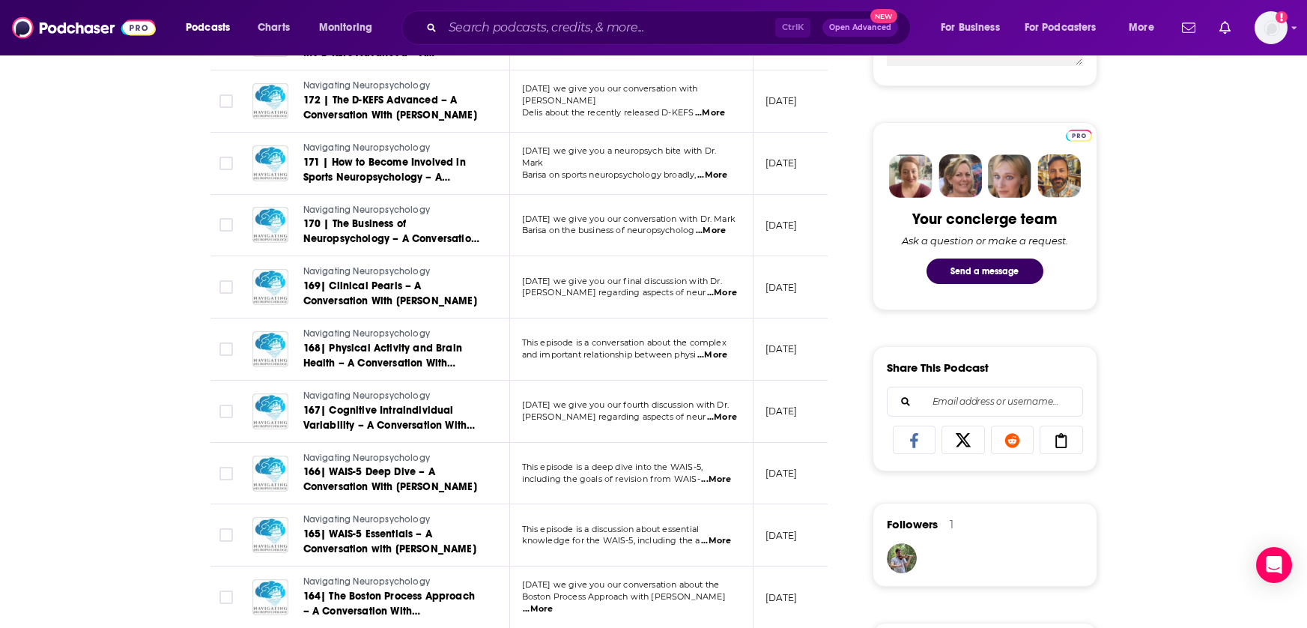
scroll to position [674, 0]
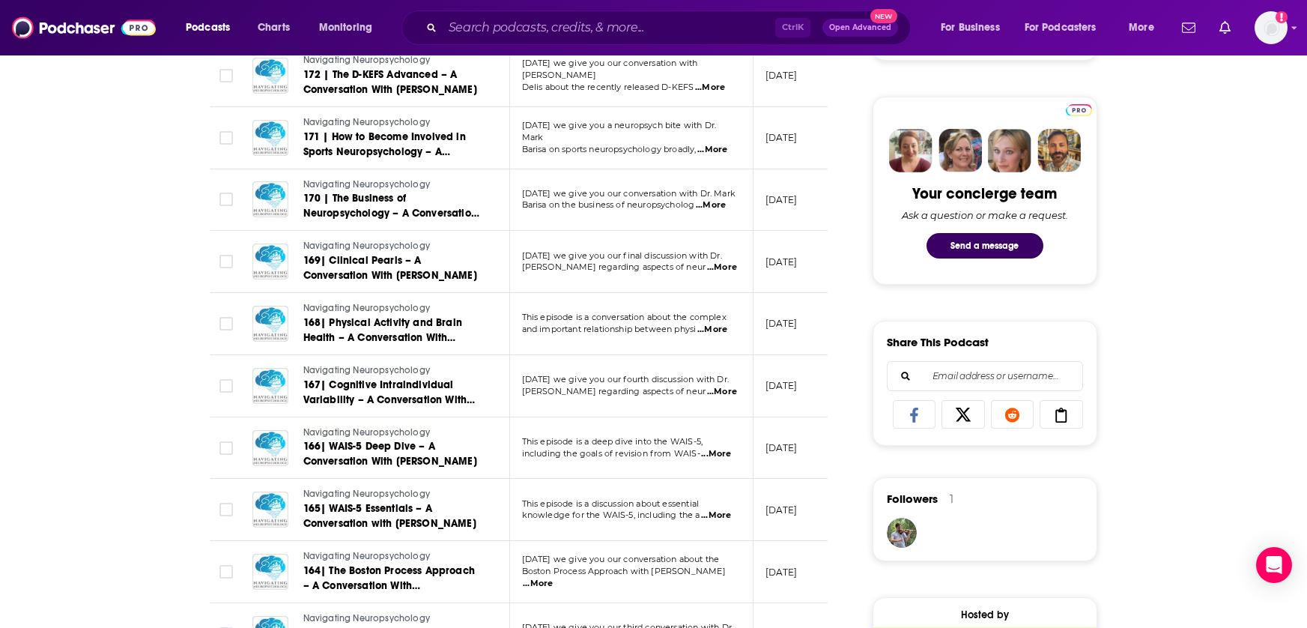
click at [553, 578] on span "...More" at bounding box center [538, 584] width 30 height 12
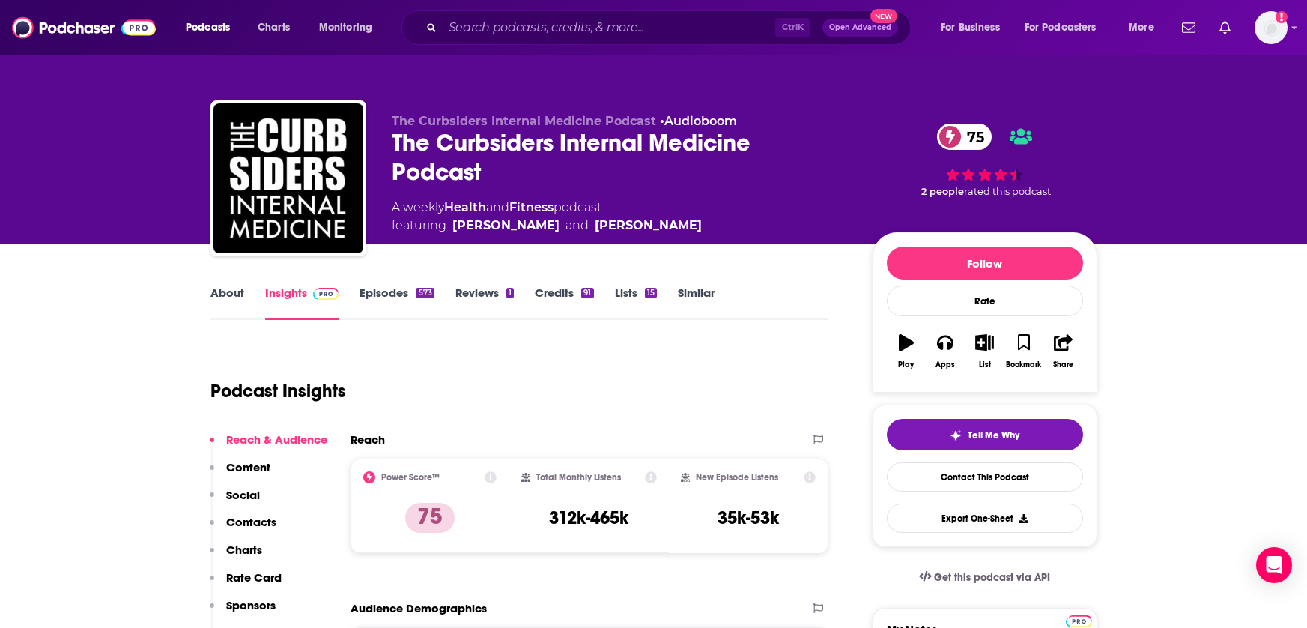
click at [390, 291] on link "Episodes 573" at bounding box center [397, 302] width 74 height 34
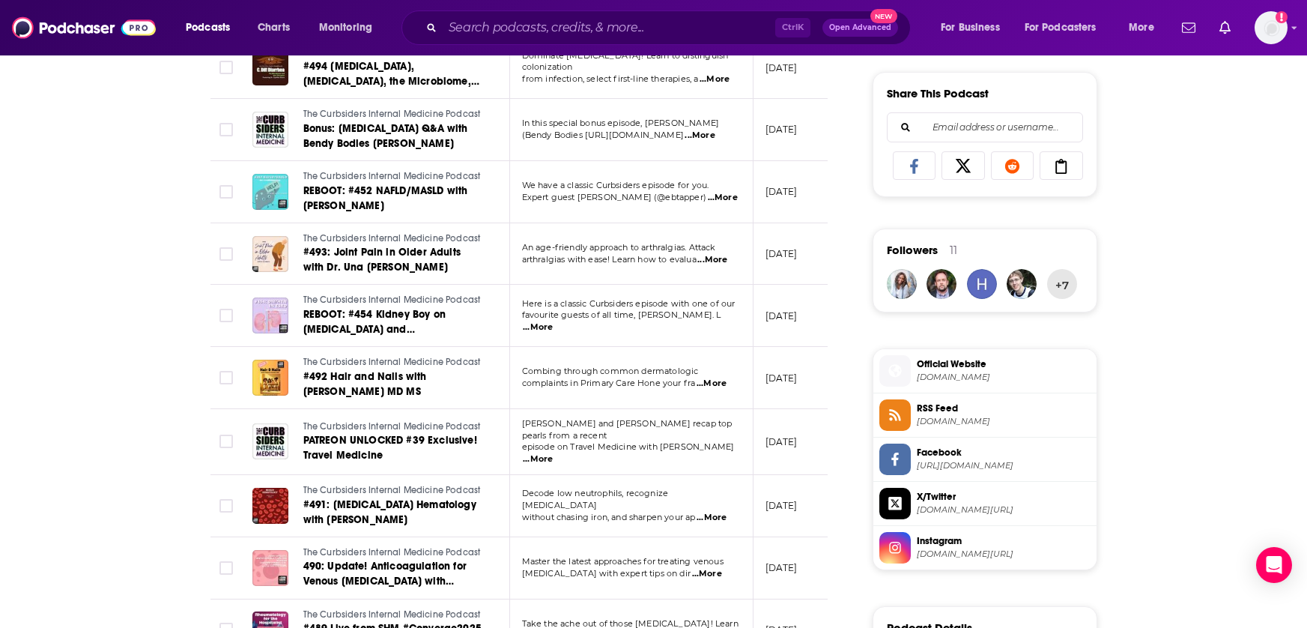
scroll to position [974, 0]
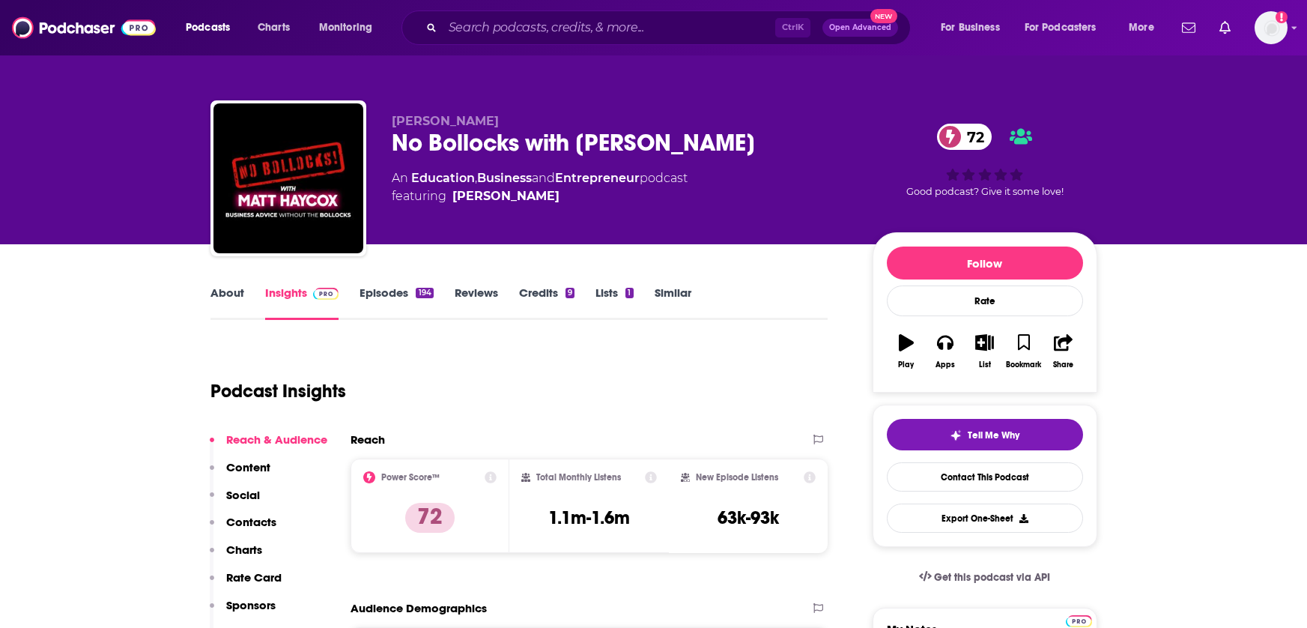
click at [380, 294] on link "Episodes 194" at bounding box center [396, 302] width 73 height 34
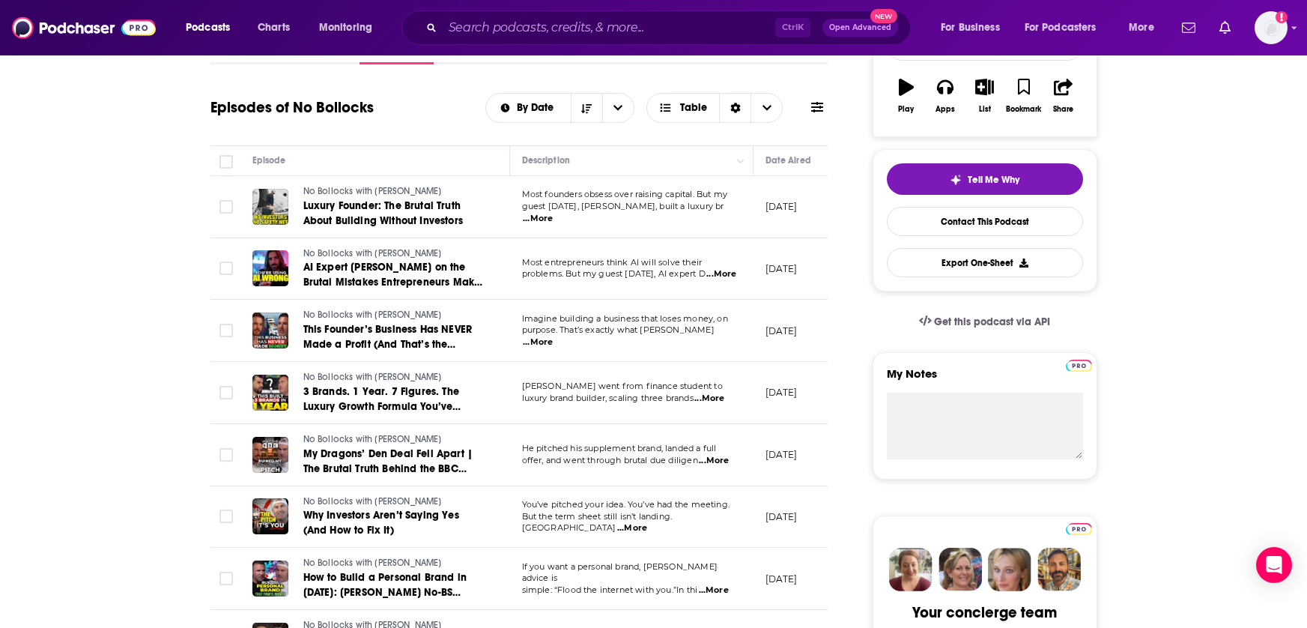
scroll to position [300, 0]
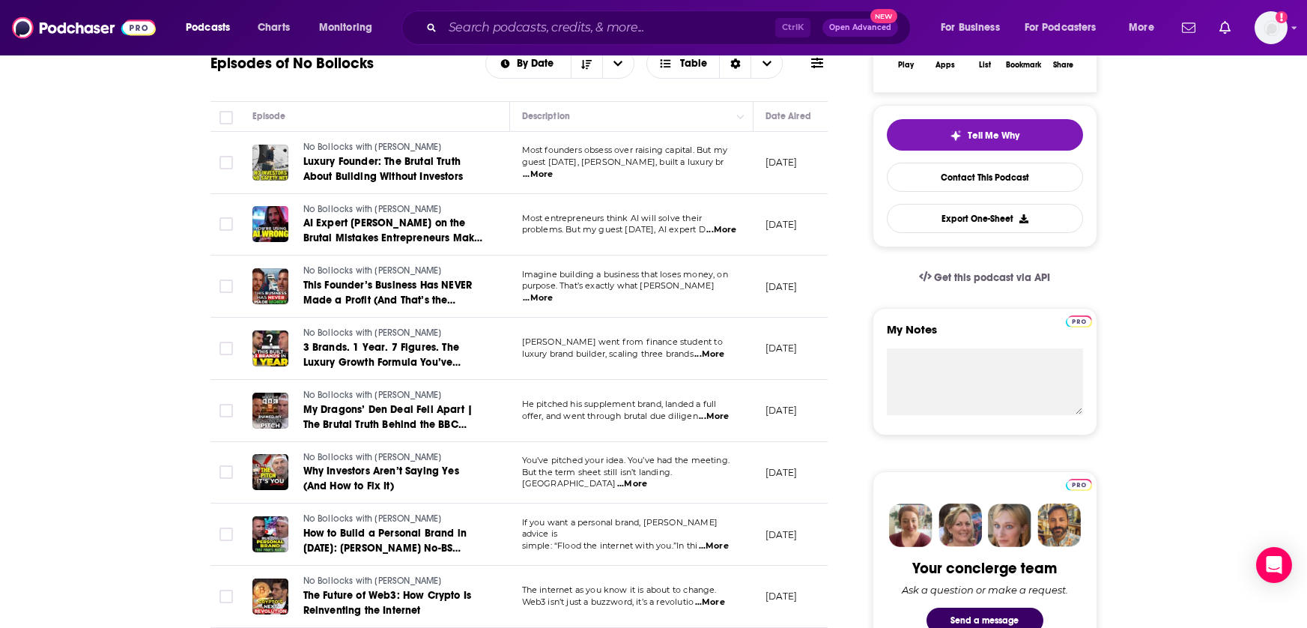
click at [723, 416] on span "...More" at bounding box center [714, 416] width 30 height 12
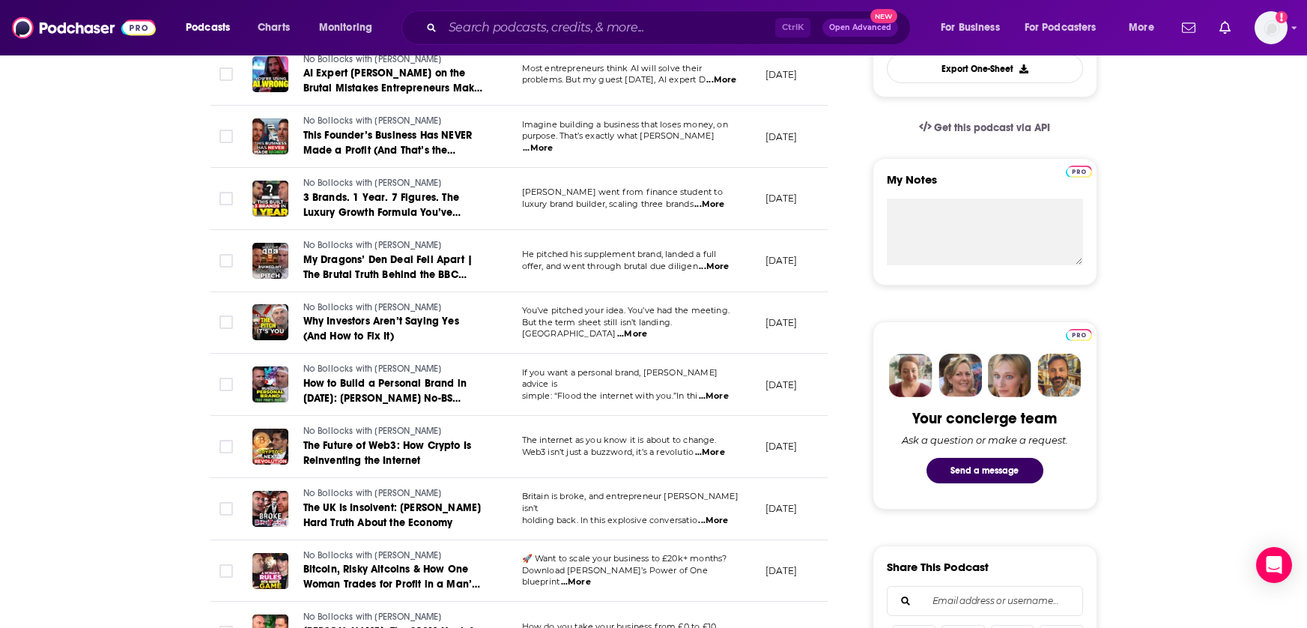
scroll to position [75, 0]
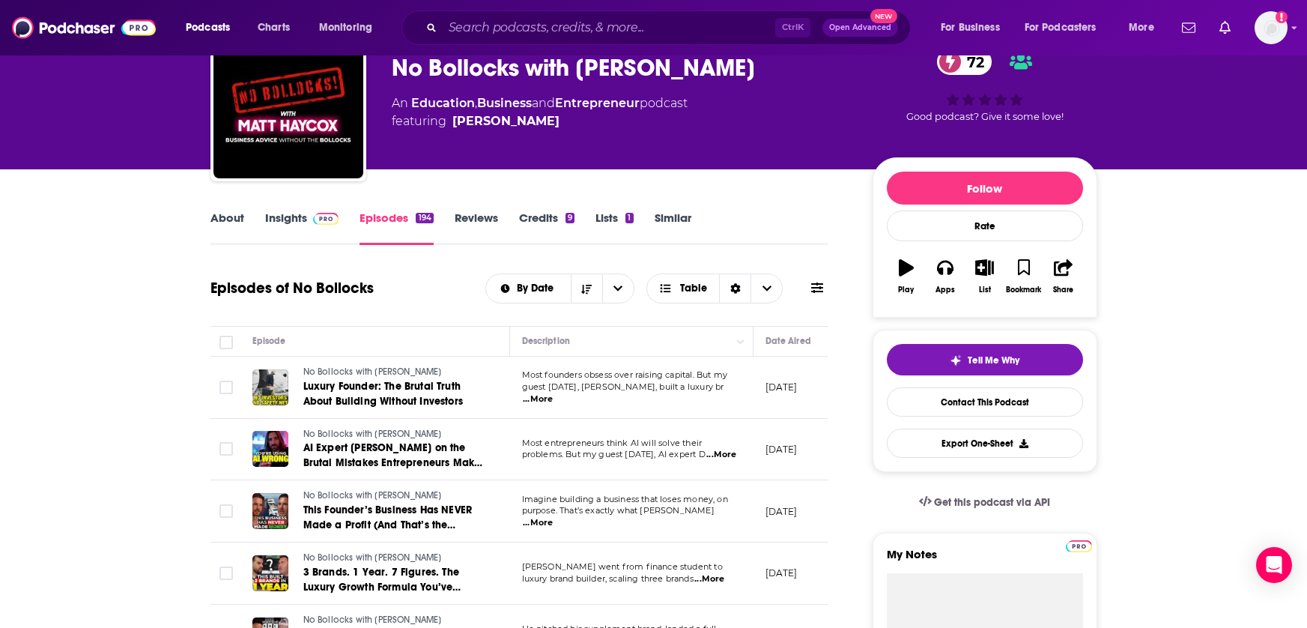
click at [293, 226] on link "Insights" at bounding box center [302, 227] width 74 height 34
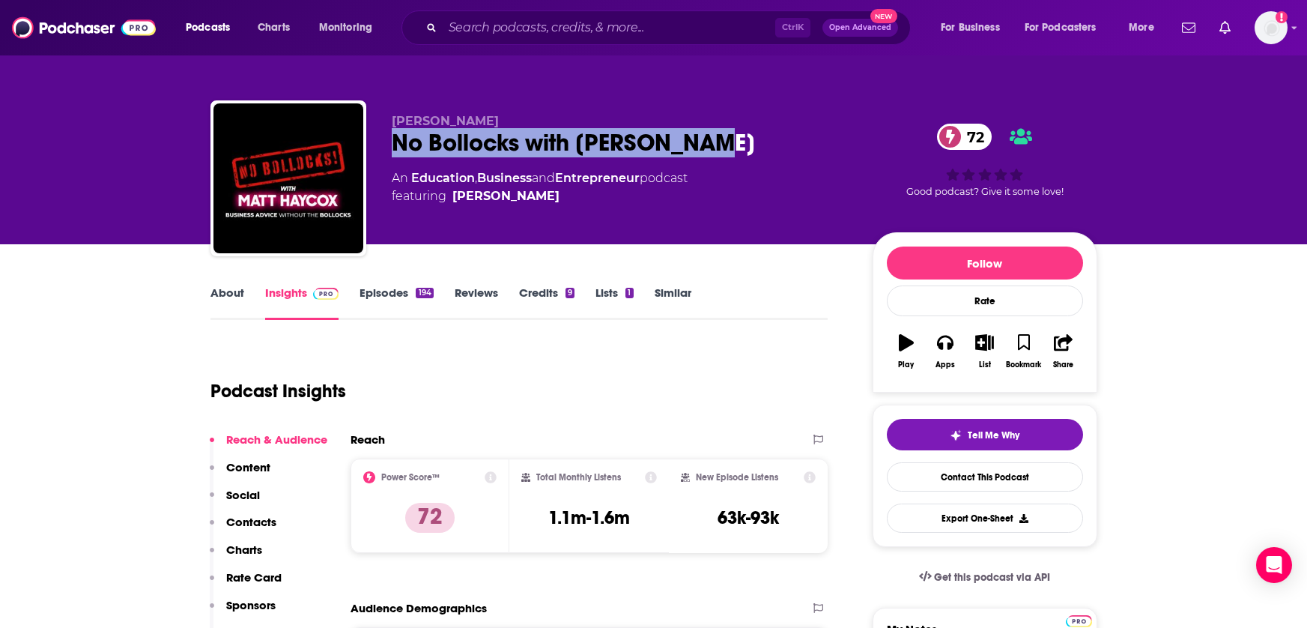
drag, startPoint x: 749, startPoint y: 140, endPoint x: 387, endPoint y: 132, distance: 361.9
click at [387, 132] on div "Matt Haycox No Bollocks with Matt Haycox 72 An Education , Business and Entrepr…" at bounding box center [653, 181] width 887 height 162
copy h2 "No Bollocks with Matt Haycox"
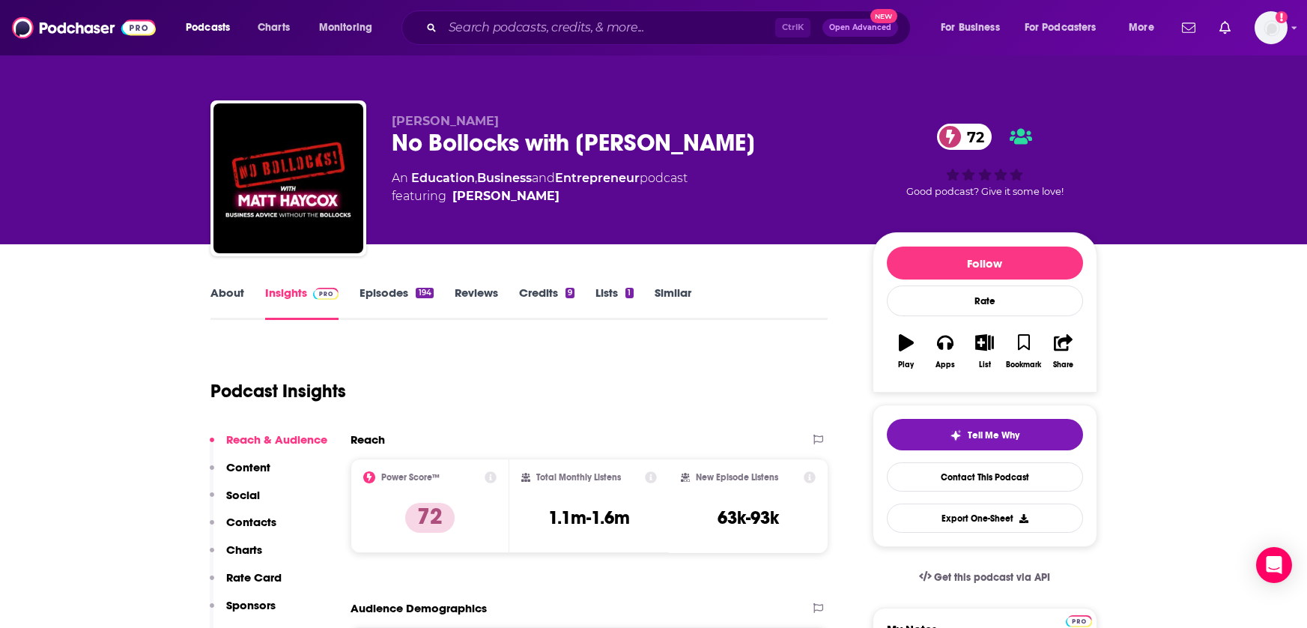
drag, startPoint x: 456, startPoint y: 100, endPoint x: 464, endPoint y: 105, distance: 8.7
click at [461, 102] on div "Matt Haycox No Bollocks with Matt Haycox 72 An Education , Business and Entrepr…" at bounding box center [653, 181] width 887 height 162
drag, startPoint x: 478, startPoint y: 114, endPoint x: 382, endPoint y: 119, distance: 96.0
click at [382, 119] on div "Matt Haycox No Bollocks with Matt Haycox 72 An Education , Business and Entrepr…" at bounding box center [653, 181] width 887 height 162
copy span "Matt Haycox"
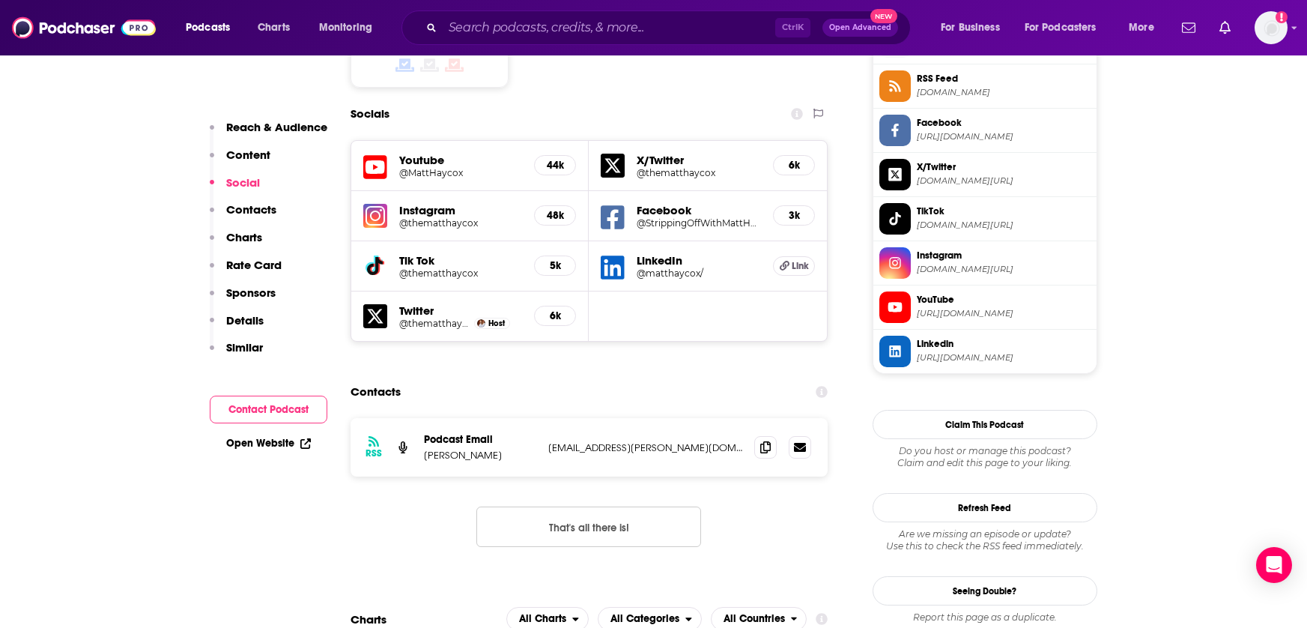
scroll to position [1273, 0]
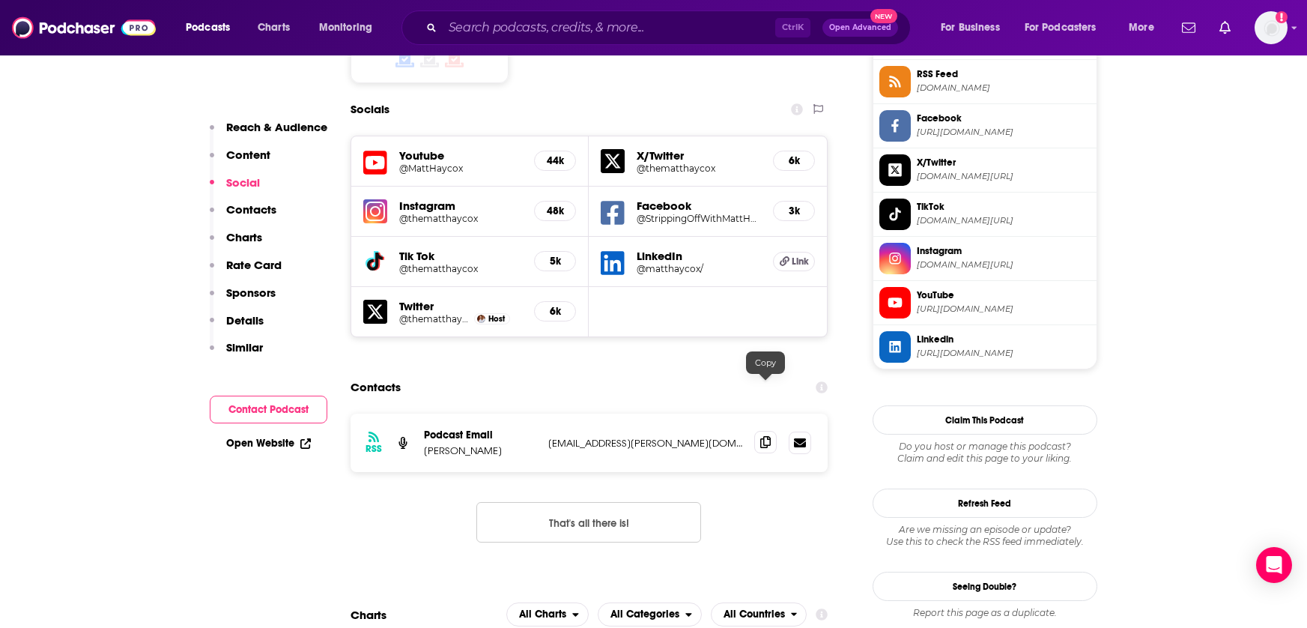
click at [760, 431] on span at bounding box center [765, 442] width 22 height 22
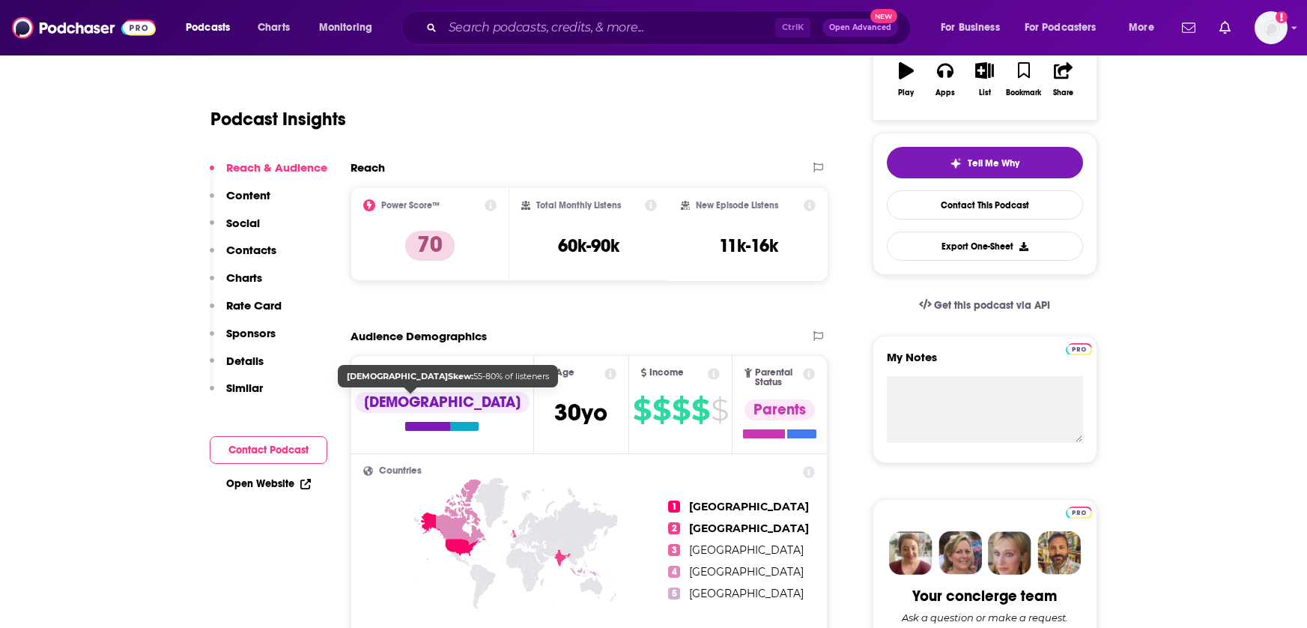
scroll to position [75, 0]
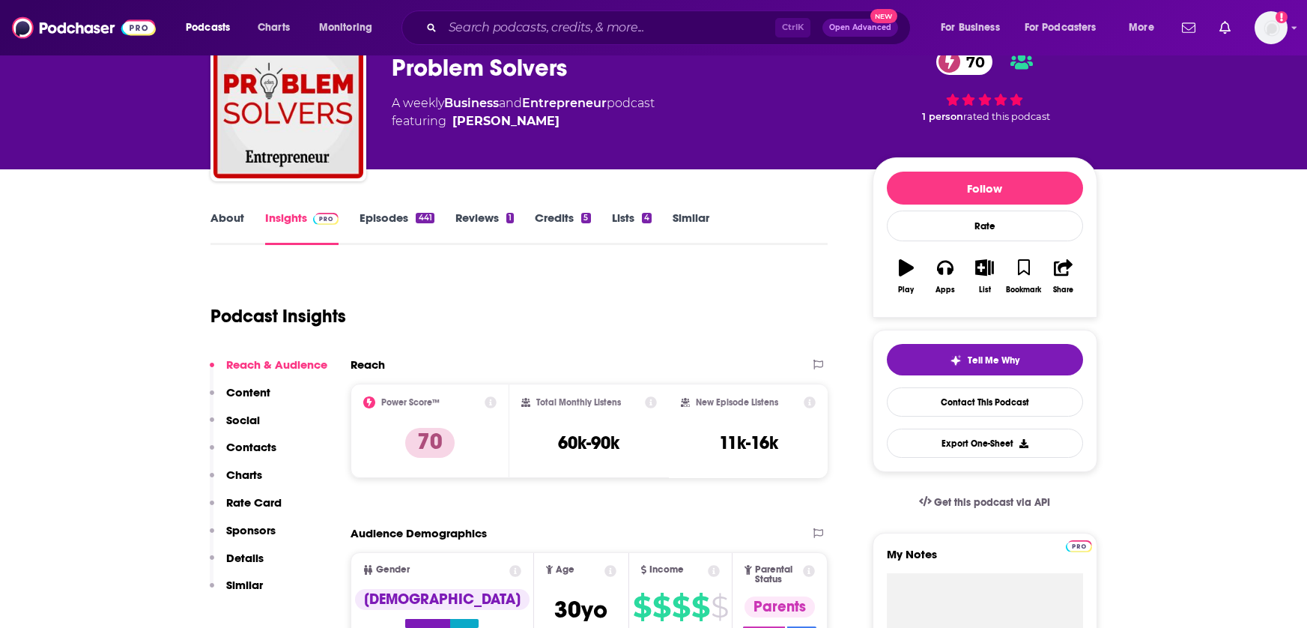
click at [219, 224] on link "About" at bounding box center [227, 227] width 34 height 34
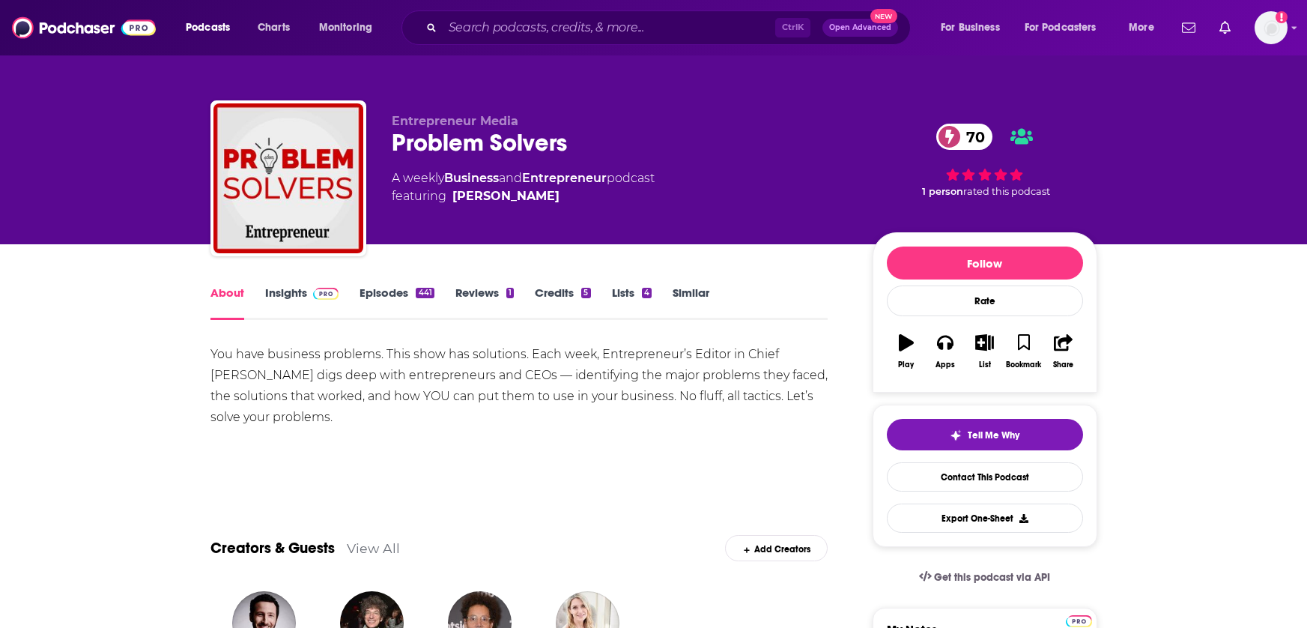
click at [282, 285] on div "About Insights Episodes 441 Reviews 1 Credits 5 Lists 4 Similar" at bounding box center [519, 301] width 618 height 37
click at [285, 294] on link "Insights" at bounding box center [302, 302] width 74 height 34
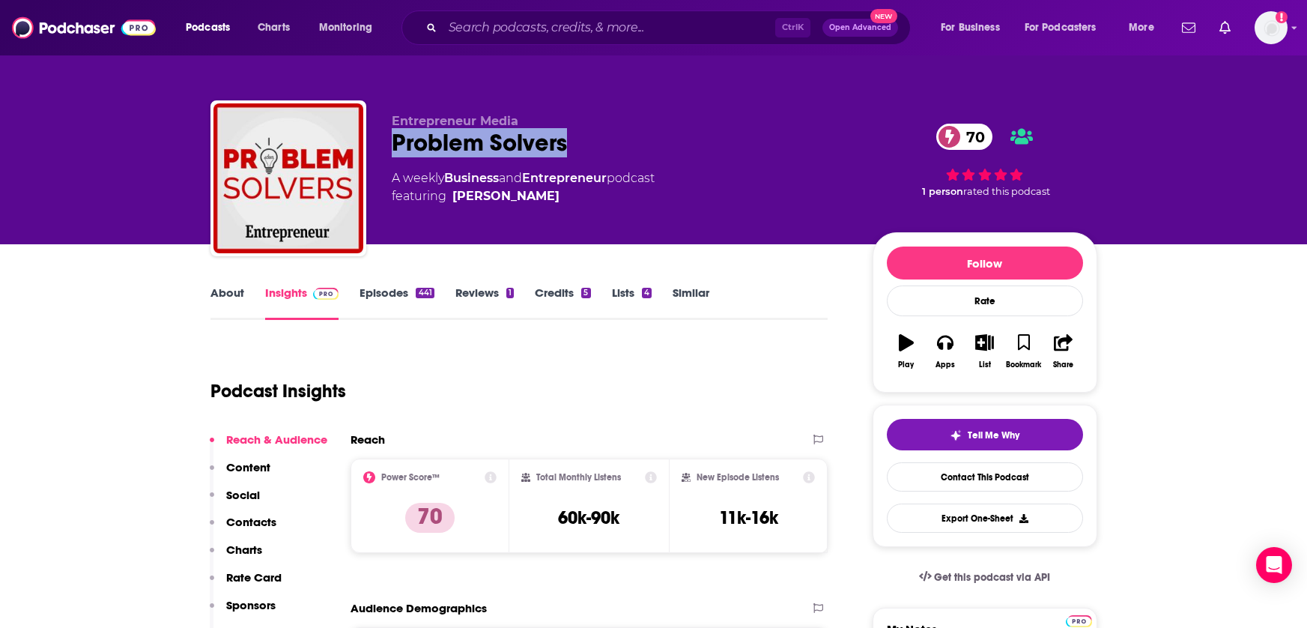
drag, startPoint x: 579, startPoint y: 150, endPoint x: 384, endPoint y: 154, distance: 195.5
click at [384, 154] on div "Entrepreneur Media Problem Solvers 70 A weekly Business and Entrepreneur podcas…" at bounding box center [653, 181] width 887 height 162
copy h2 "Problem Solvers"
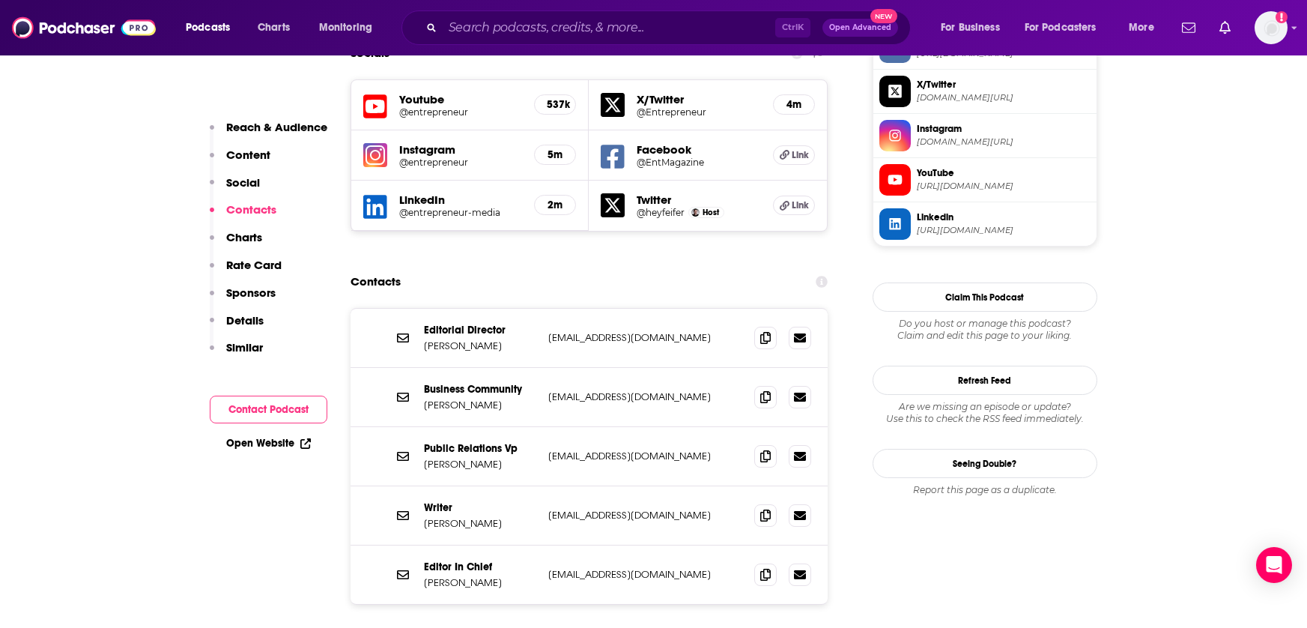
scroll to position [1348, 0]
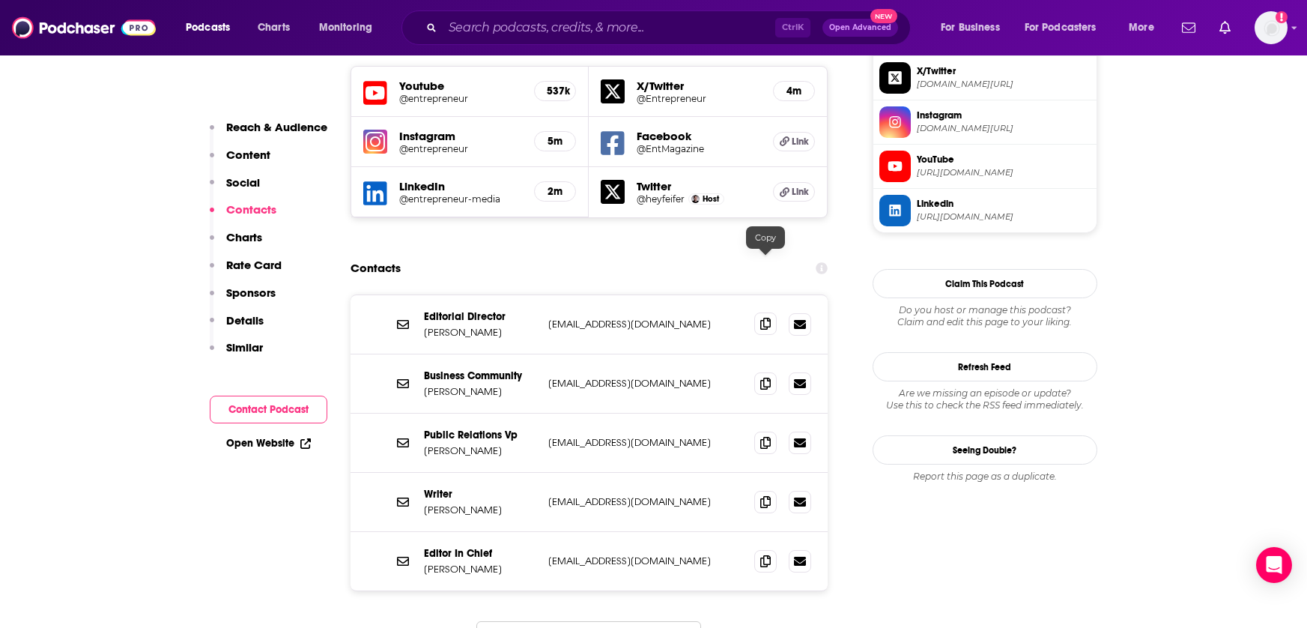
click at [765, 318] on icon at bounding box center [765, 324] width 10 height 12
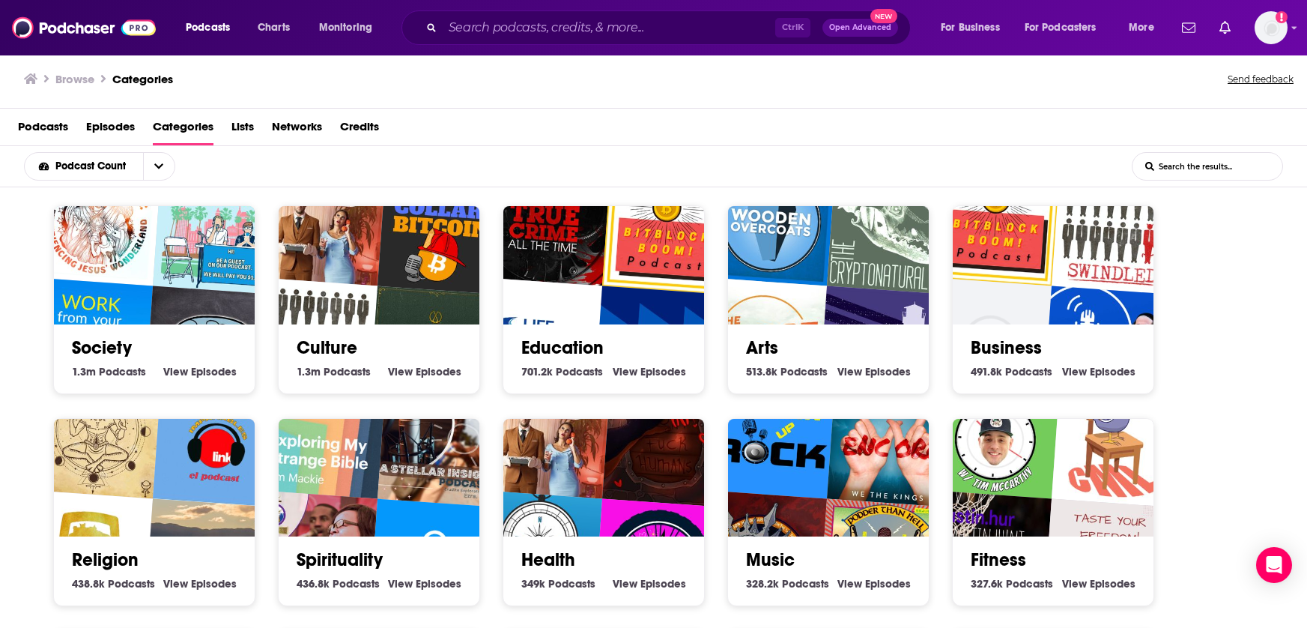
scroll to position [6553, 0]
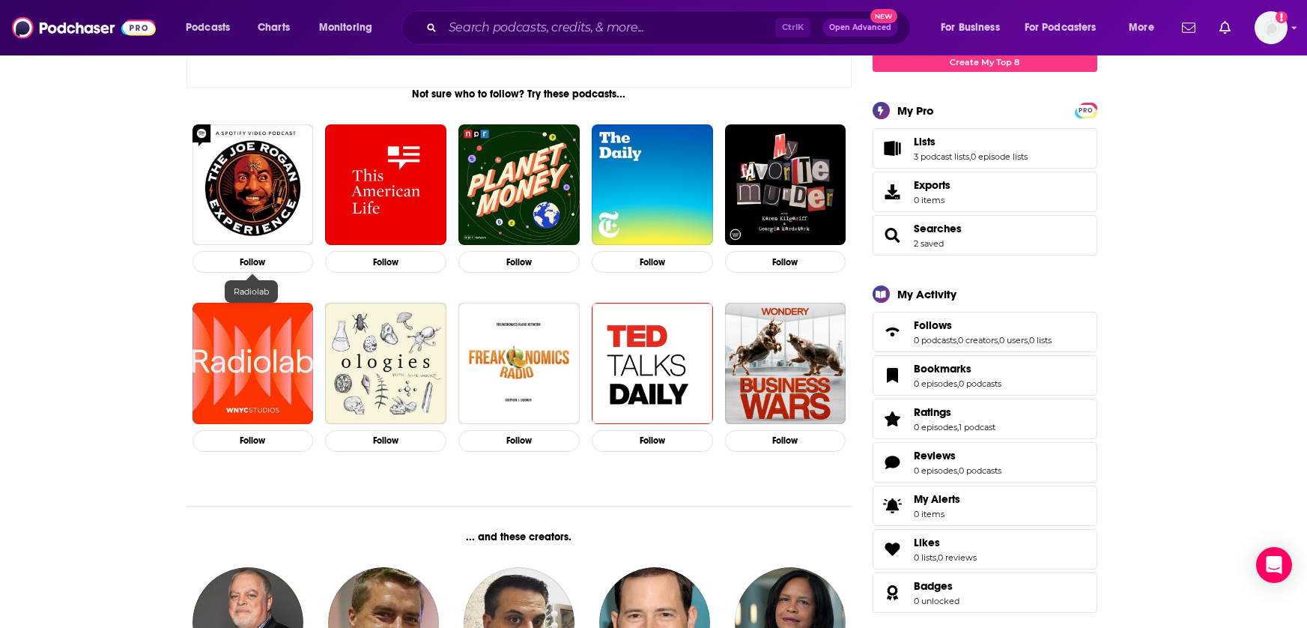
scroll to position [225, 0]
click at [1294, 25] on icon "Show profile menu" at bounding box center [1294, 27] width 6 height 9
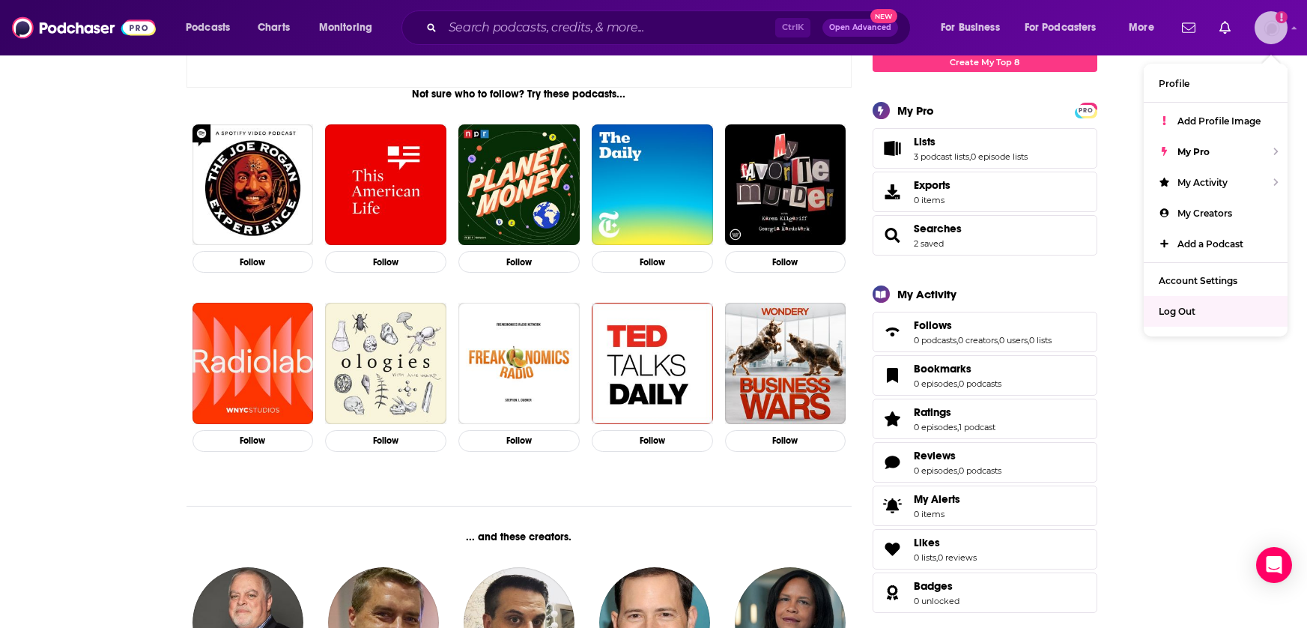
click at [1207, 314] on div "Log Out" at bounding box center [1216, 311] width 144 height 31
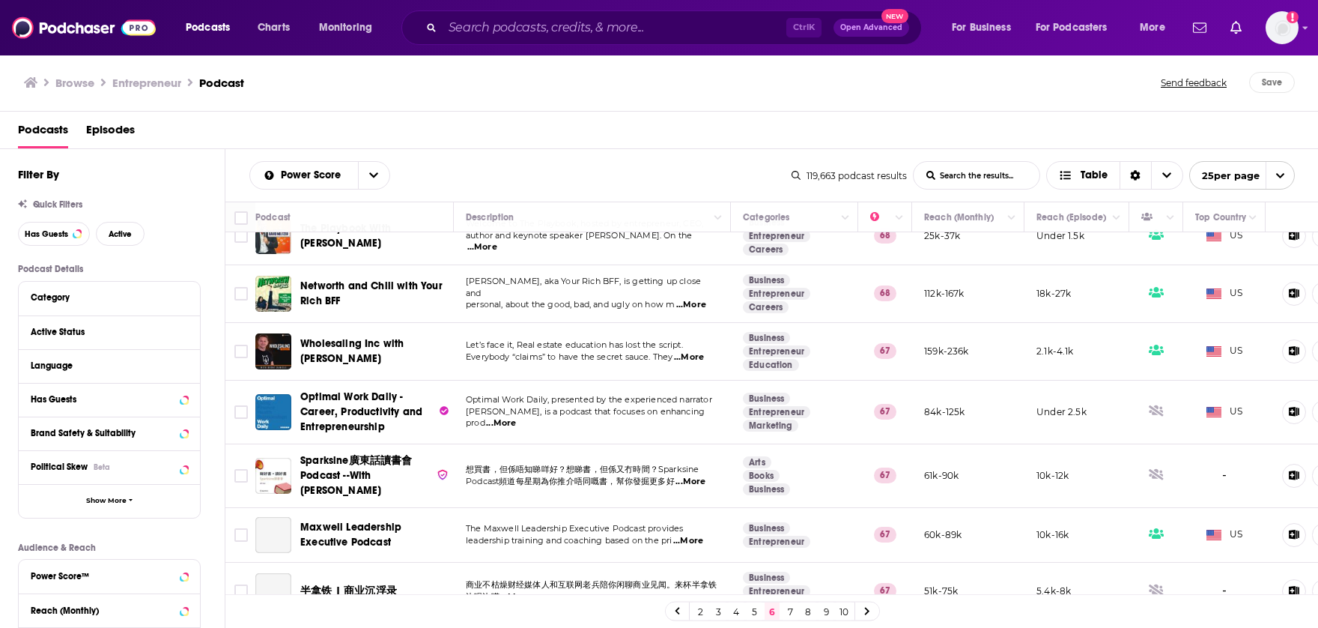
scroll to position [1112, 0]
